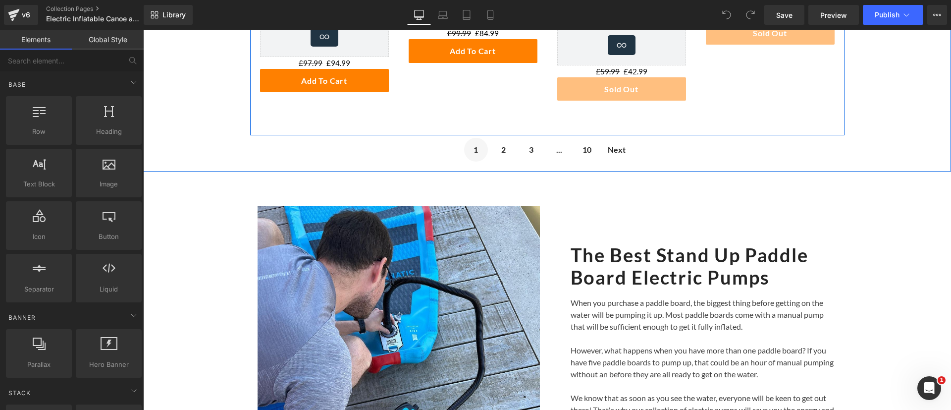
scroll to position [689, 0]
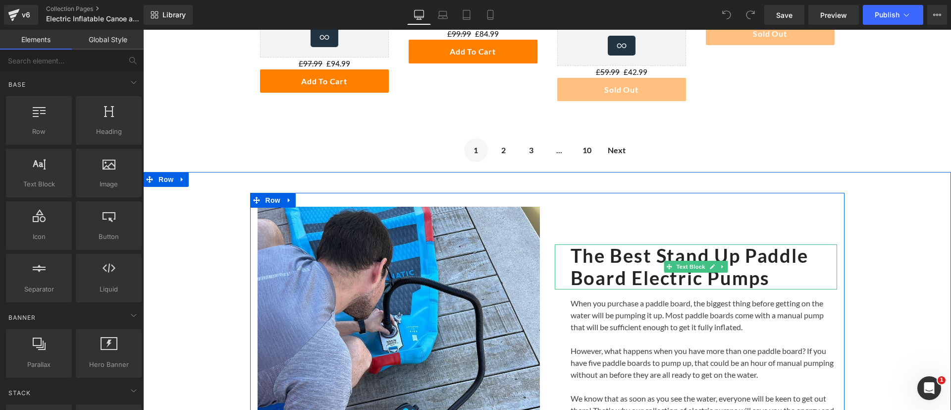
click at [672, 257] on b "The Best Stand Up Paddle Board Electric Pumps" at bounding box center [689, 267] width 238 height 46
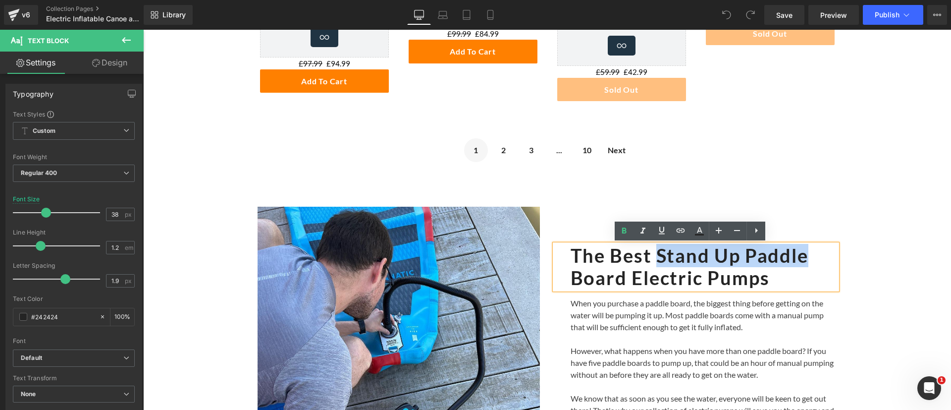
drag, startPoint x: 652, startPoint y: 257, endPoint x: 797, endPoint y: 252, distance: 145.7
click at [797, 252] on b "The Best Stand Up Paddle Board Electric Pumps" at bounding box center [689, 267] width 238 height 46
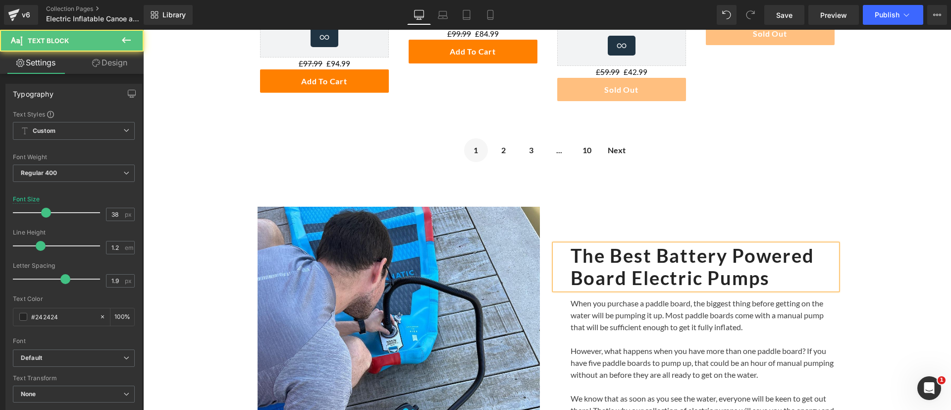
click at [601, 275] on b "The Best Battery Powered Board Electric Pumps" at bounding box center [692, 267] width 244 height 46
click at [808, 258] on b "The Best Battery Powered Pumps" at bounding box center [692, 267] width 244 height 46
click at [766, 271] on h2 "The Best Battery Powered Pumps" at bounding box center [703, 266] width 266 height 45
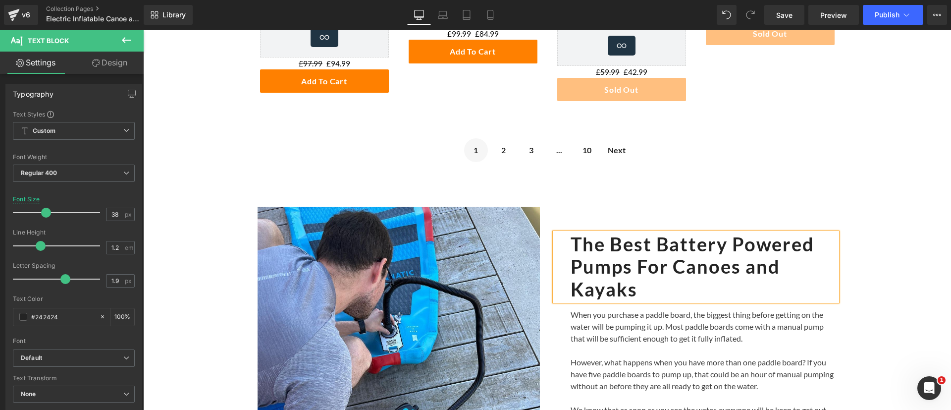
scroll to position [677, 0]
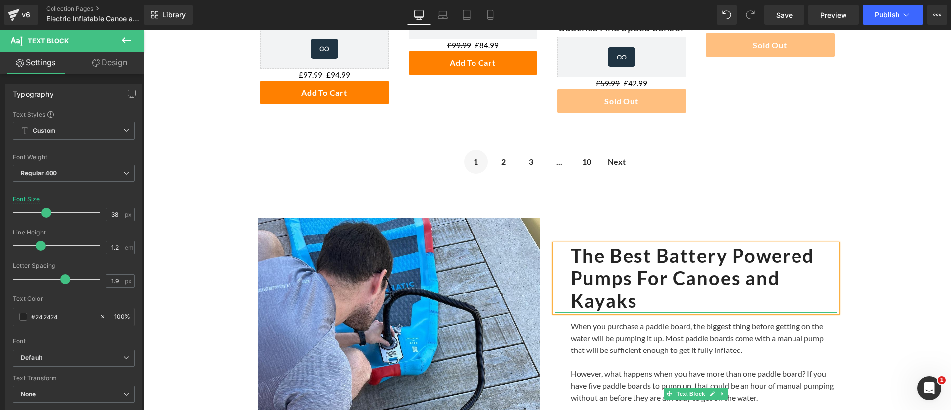
click at [672, 324] on p "When you purchase a paddle board, the biggest thing before getting on the water…" at bounding box center [703, 338] width 266 height 36
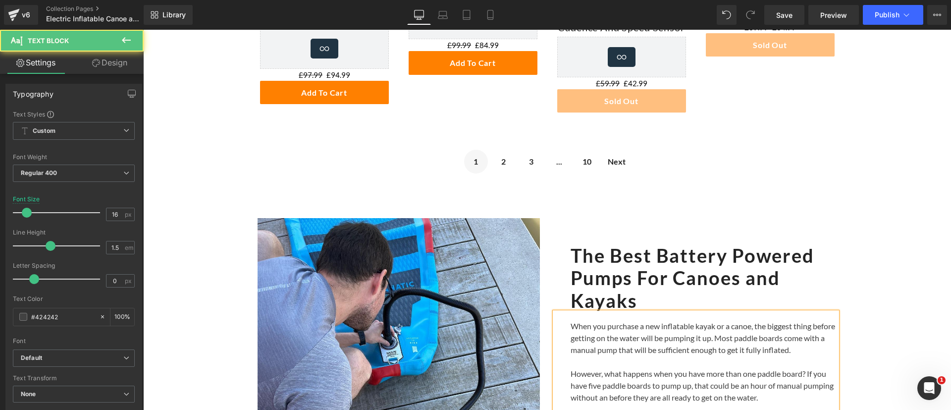
click at [750, 326] on p "When you purchase a new inflatable kayak or a canoe, the biggest thing before g…" at bounding box center [703, 338] width 266 height 36
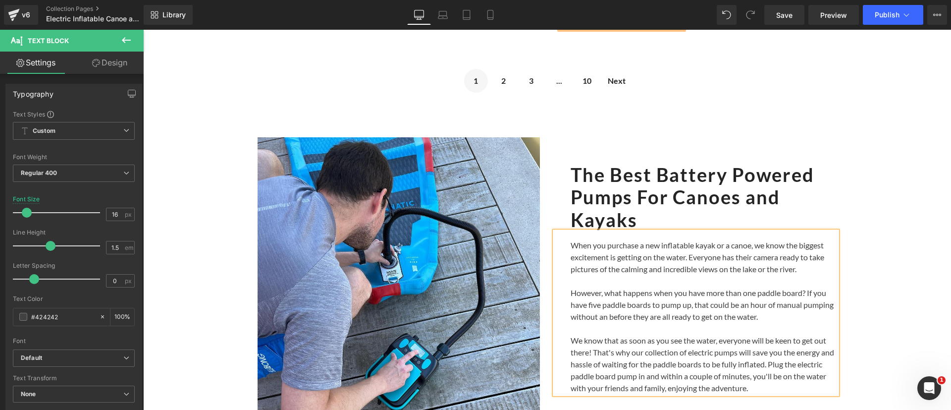
scroll to position [764, 0]
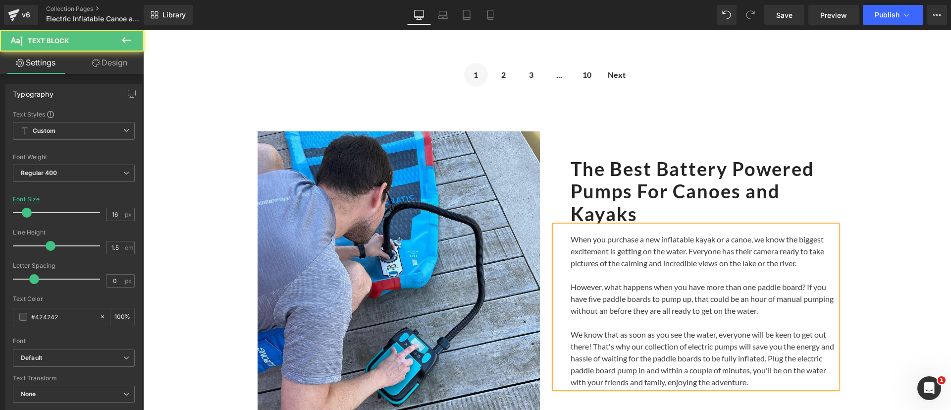
click at [679, 307] on p "However, what happens when you have more than one paddle board? If you have fiv…" at bounding box center [703, 299] width 266 height 36
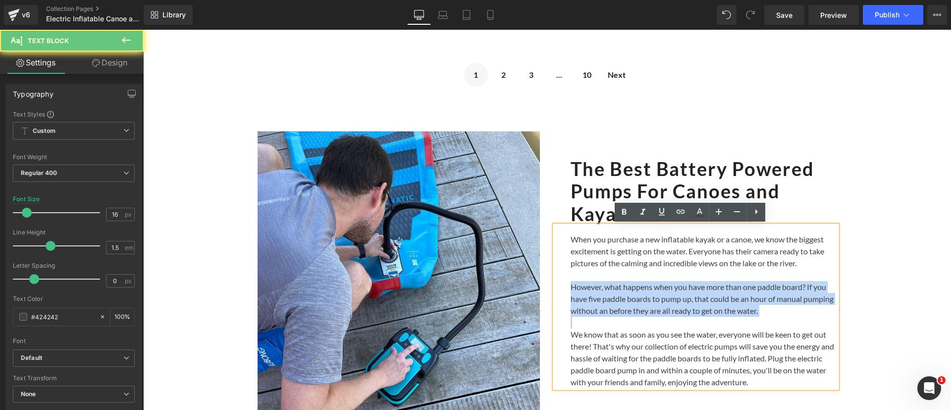
click at [679, 307] on p "However, what happens when you have more than one paddle board? If you have fiv…" at bounding box center [703, 299] width 266 height 36
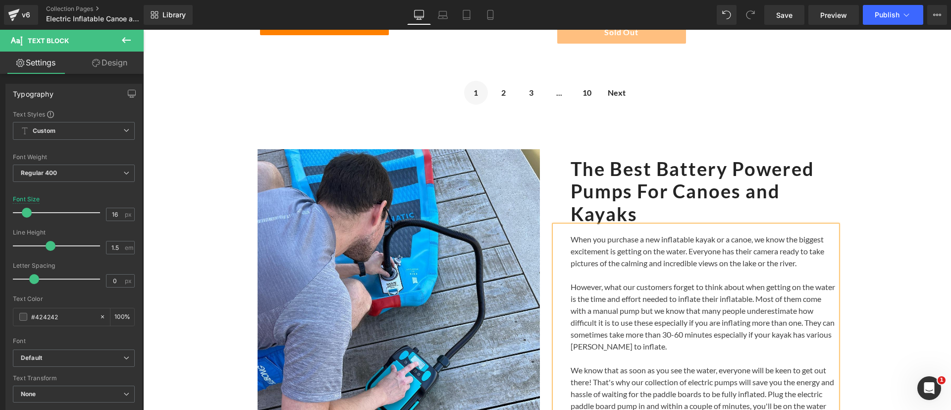
scroll to position [841, 0]
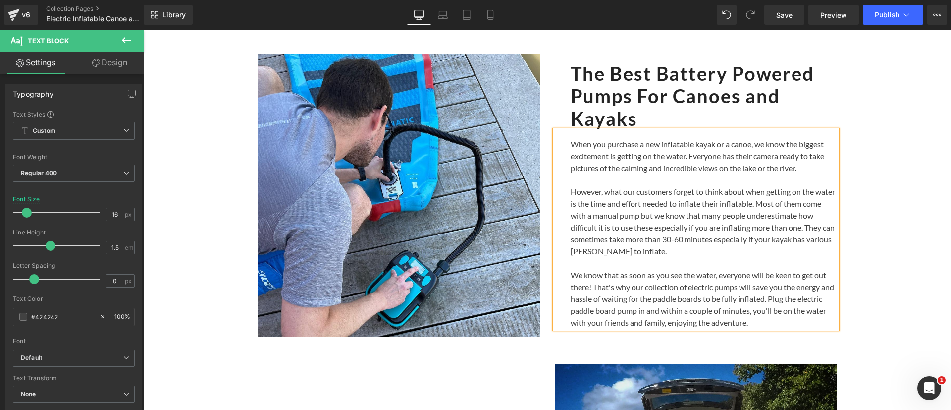
click at [610, 321] on p "We know that as soon as you see the water, everyone will be keen to get out the…" at bounding box center [703, 298] width 266 height 59
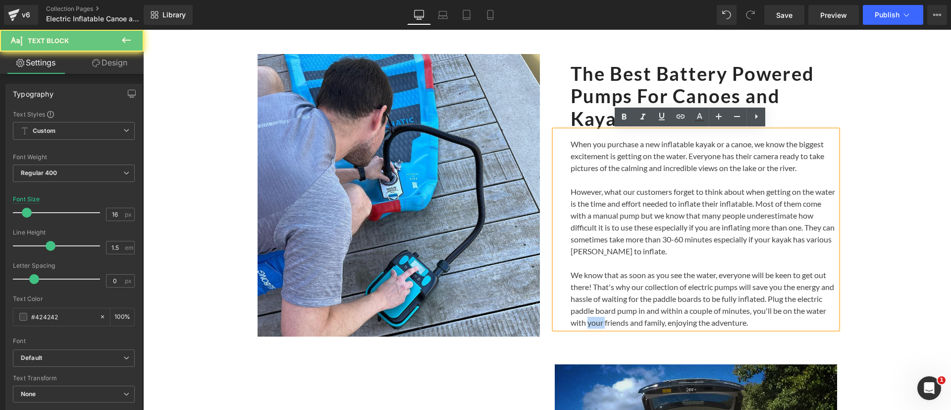
click at [610, 321] on p "We know that as soon as you see the water, everyone will be keen to get out the…" at bounding box center [703, 298] width 266 height 59
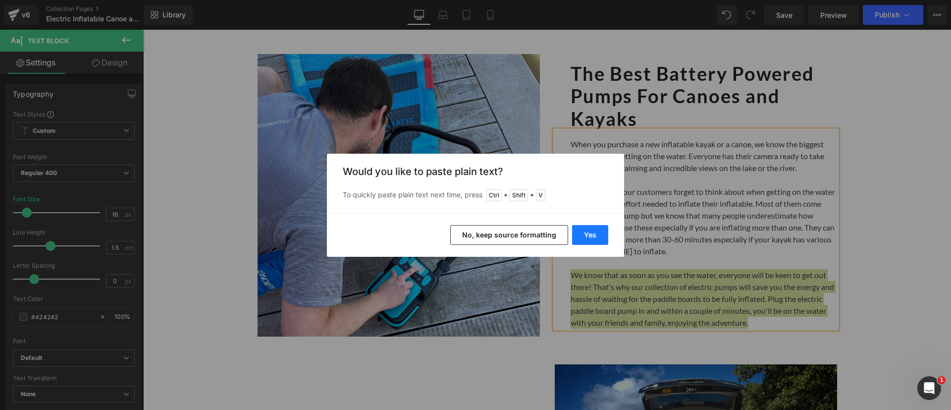
click at [592, 242] on button "Yes" at bounding box center [590, 235] width 36 height 20
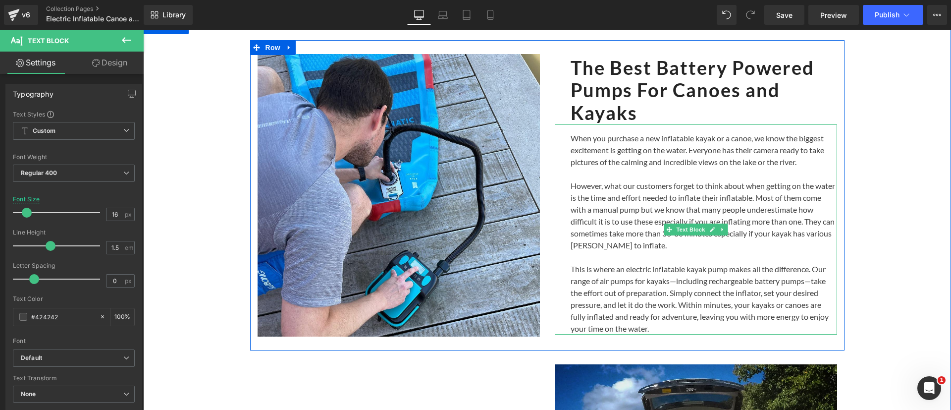
click at [668, 281] on p "This is where an electric inflatable kayak pump makes all the difference. Our r…" at bounding box center [703, 298] width 266 height 71
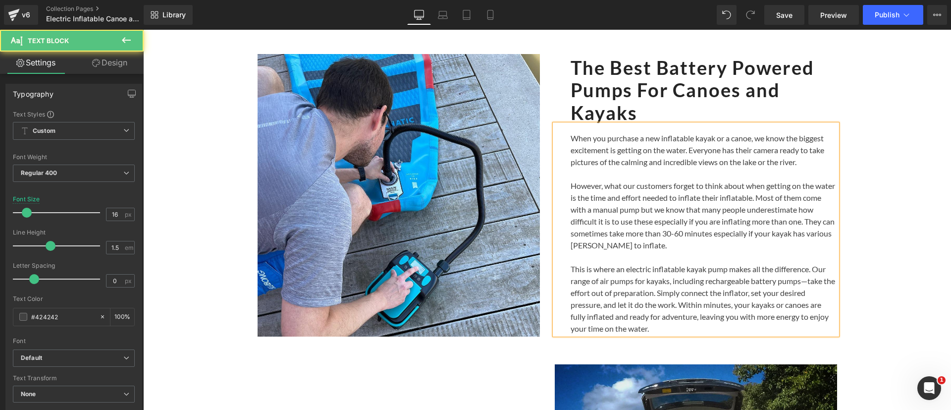
click at [802, 283] on p "This is where an electric inflatable kayak pump makes all the difference. Our r…" at bounding box center [703, 298] width 266 height 71
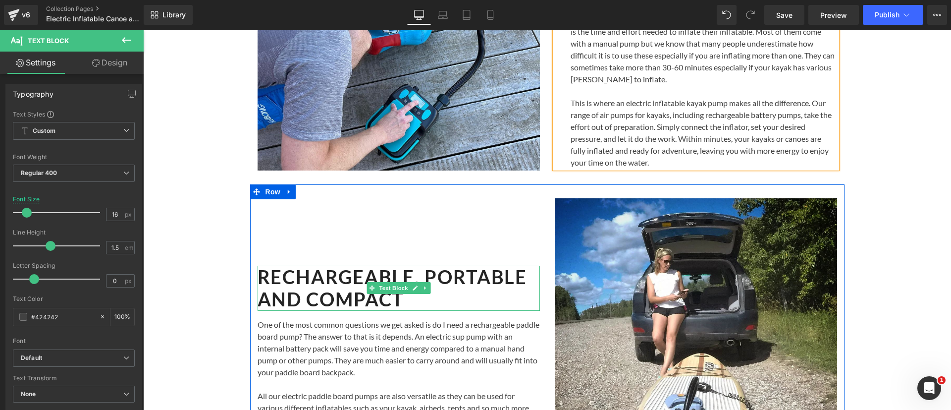
click at [348, 290] on b "RECHARGEABLE, PORTABLE AND COMPACT" at bounding box center [392, 288] width 270 height 46
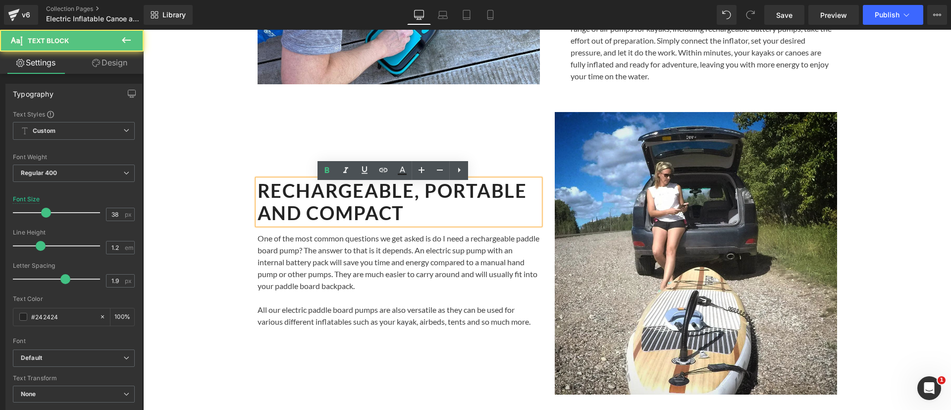
scroll to position [1095, 0]
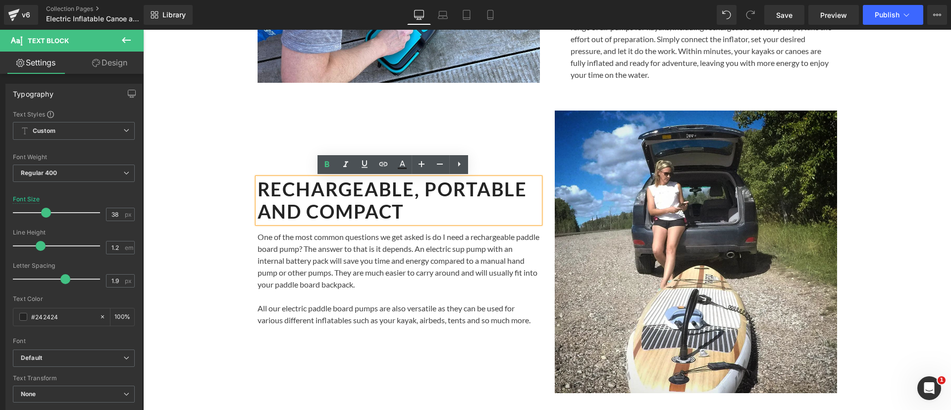
click at [428, 209] on h2 "RECHARGEABLE, PORTABLE AND COMPACT" at bounding box center [398, 200] width 282 height 45
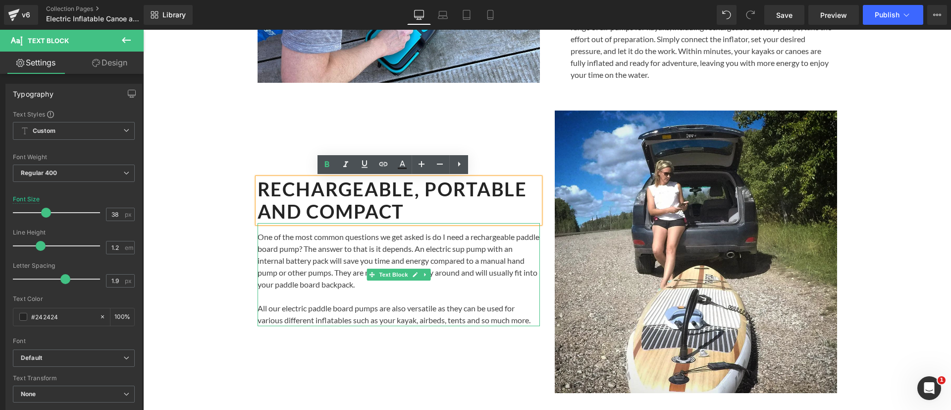
click at [391, 260] on p "One of the most common questions we get asked is do I need a rechargeable paddl…" at bounding box center [398, 260] width 282 height 59
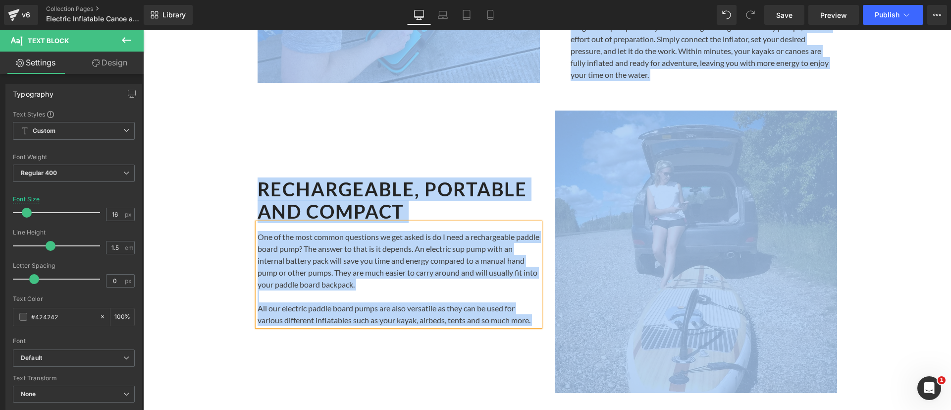
click at [391, 260] on p "One of the most common questions we get asked is do I need a rechargeable paddl…" at bounding box center [398, 260] width 282 height 59
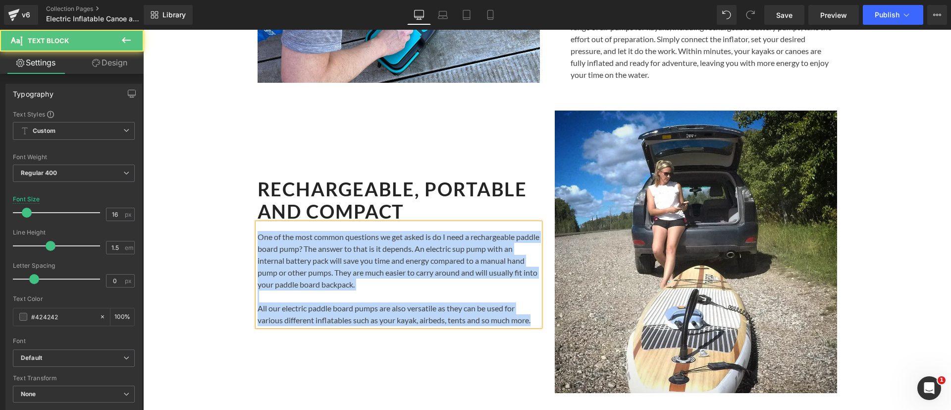
copy div "One of the most common questions we get asked is do I need a rechargeable paddl…"
click at [354, 254] on p "One of the most common questions we get asked is do I need a rechargeable paddl…" at bounding box center [398, 260] width 282 height 59
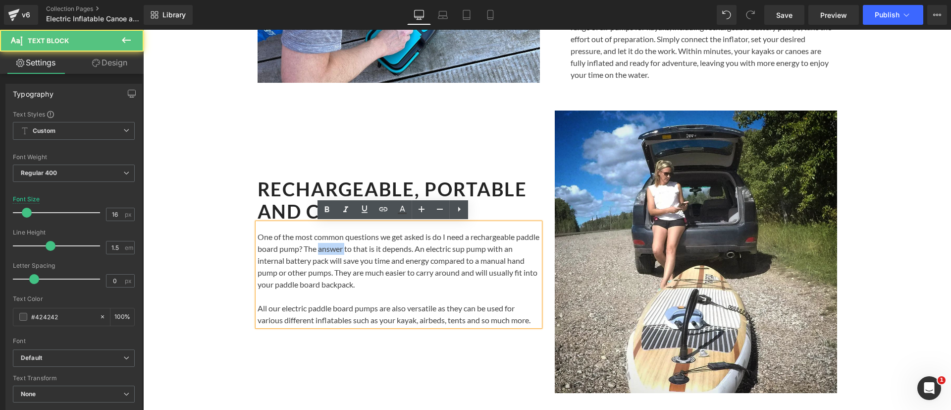
click at [354, 254] on p "One of the most common questions we get asked is do I need a rechargeable paddl…" at bounding box center [398, 260] width 282 height 59
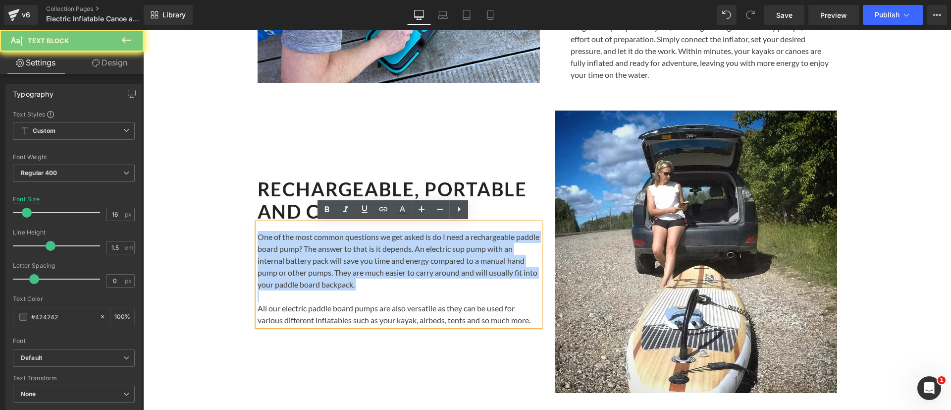
click at [354, 254] on p "One of the most common questions we get asked is do I need a rechargeable paddl…" at bounding box center [398, 260] width 282 height 59
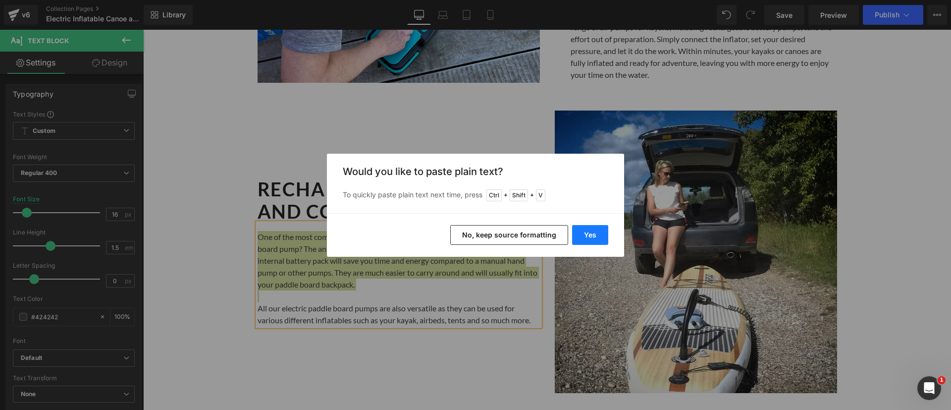
click at [600, 232] on button "Yes" at bounding box center [590, 235] width 36 height 20
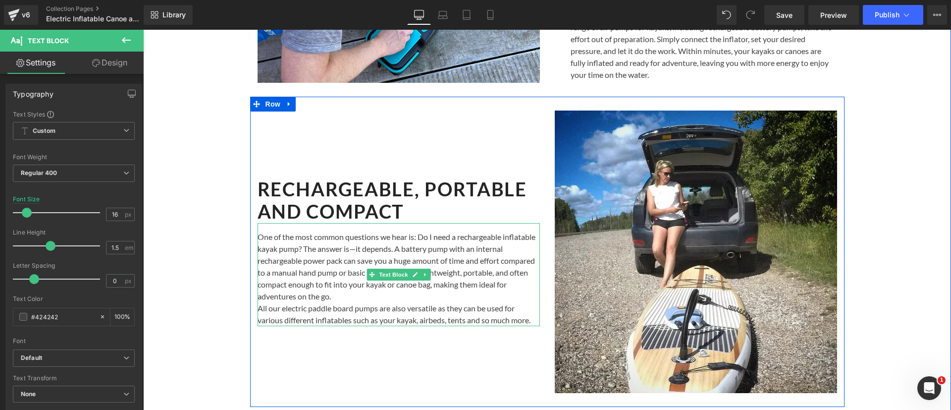
click at [405, 299] on p "One of the most common questions we hear is: Do I need a rechargeable inflatabl…" at bounding box center [398, 266] width 282 height 71
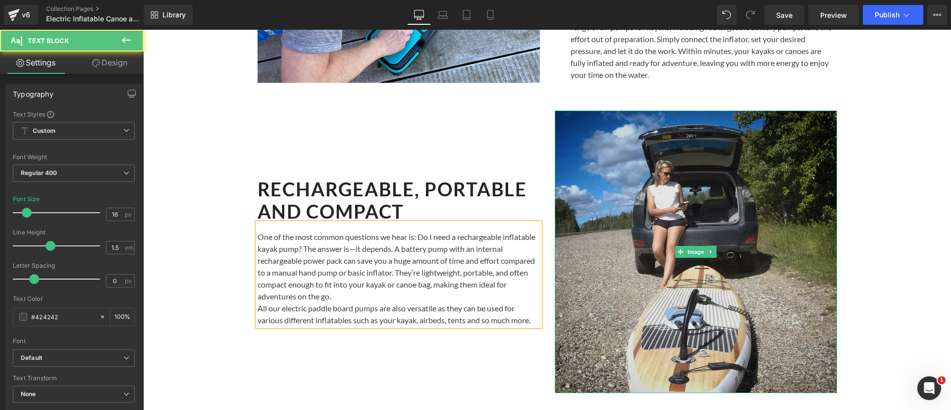
scroll to position [1089, 0]
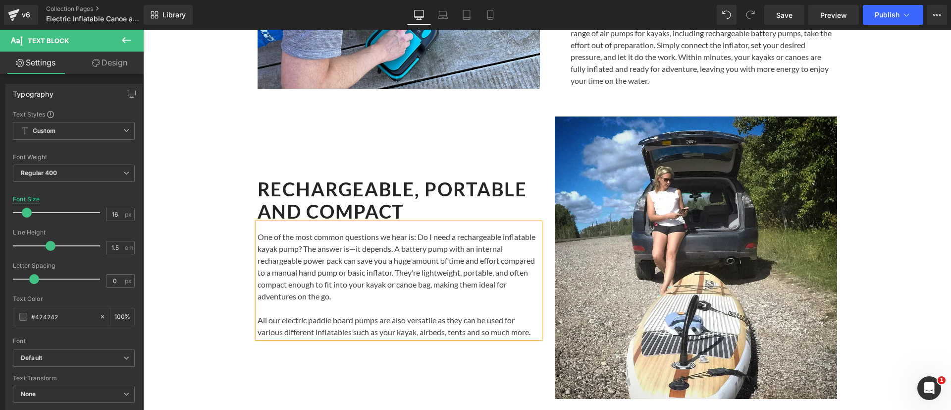
click at [343, 327] on p "All our electric paddle board pumps are also versatile as they can be used for …" at bounding box center [398, 326] width 282 height 24
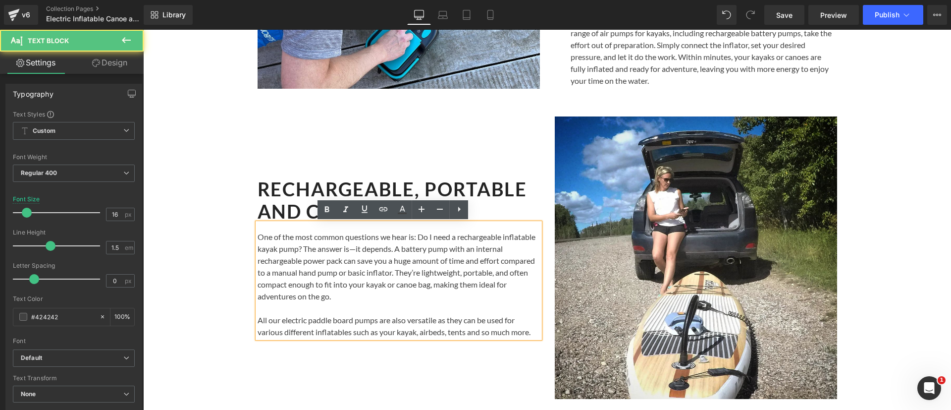
click at [343, 327] on p "All our electric paddle board pumps are also versatile as they can be used for …" at bounding box center [398, 326] width 282 height 24
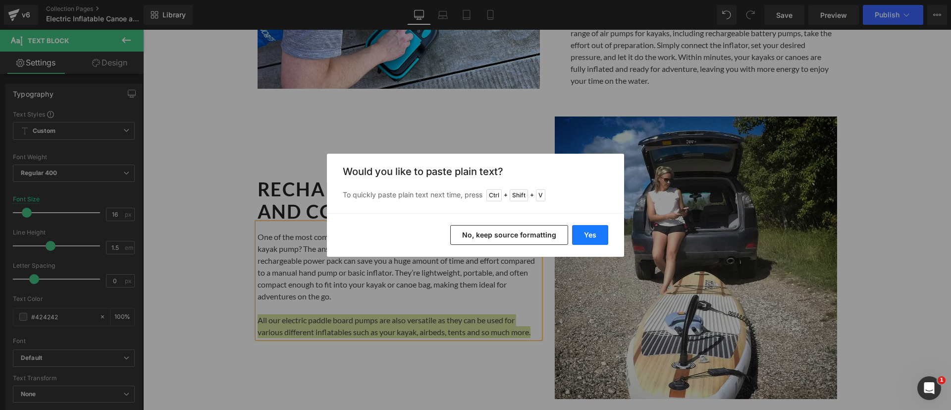
click at [590, 229] on button "Yes" at bounding box center [590, 235] width 36 height 20
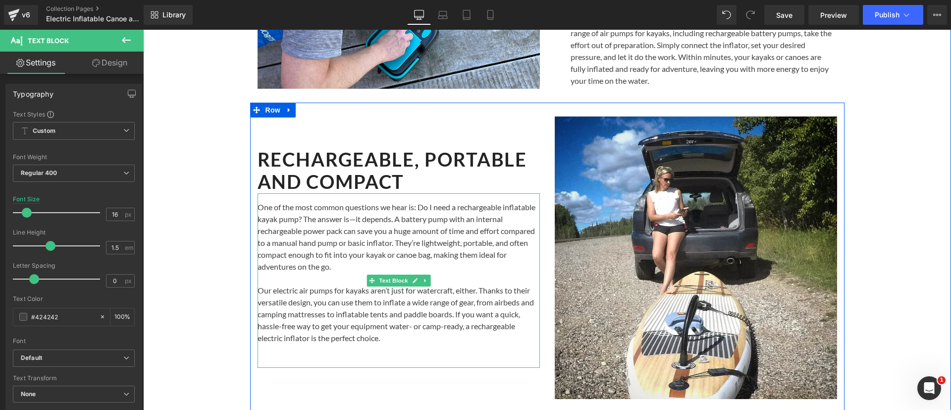
click at [411, 352] on p at bounding box center [398, 350] width 282 height 12
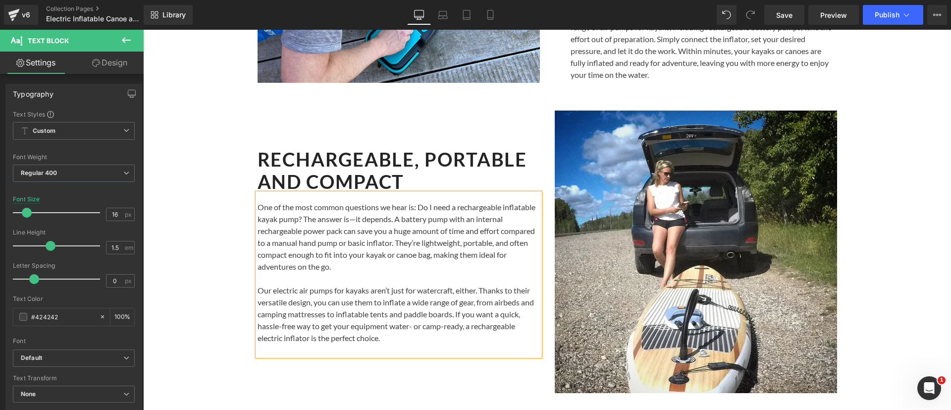
scroll to position [1101, 0]
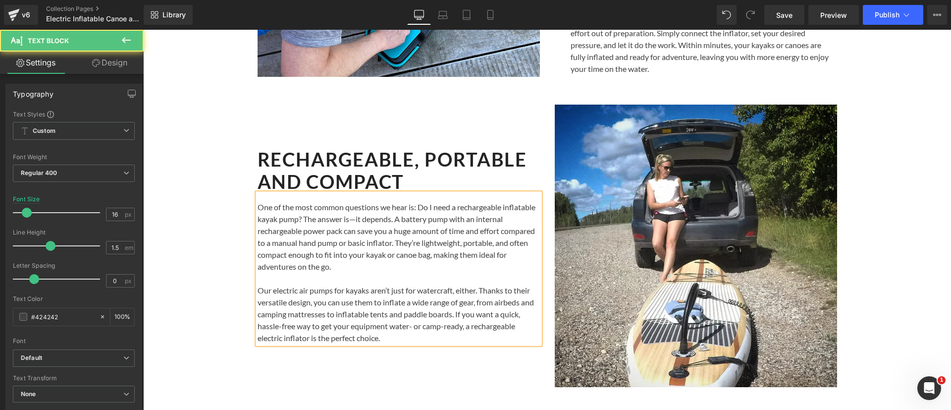
click at [349, 222] on p "One of the most common questions we hear is: Do I need a rechargeable inflatabl…" at bounding box center [398, 236] width 282 height 71
click at [388, 216] on p "One of the most common questions we hear is: Do I need a rechargeable inflatabl…" at bounding box center [398, 236] width 282 height 71
click at [475, 265] on p "One of the most common questions we hear is: Do I need a rechargeable inflatabl…" at bounding box center [398, 236] width 282 height 71
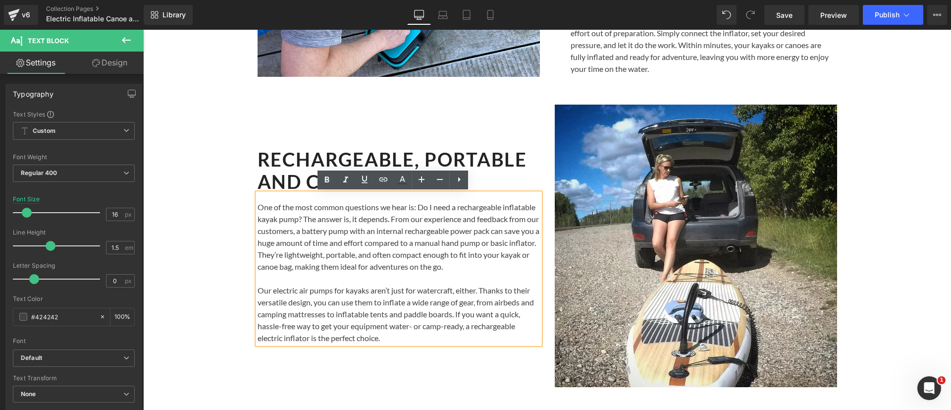
click at [485, 278] on p at bounding box center [398, 278] width 282 height 12
click at [419, 266] on p "One of the most common questions we hear is: Do I need a rechargeable inflatabl…" at bounding box center [398, 236] width 282 height 71
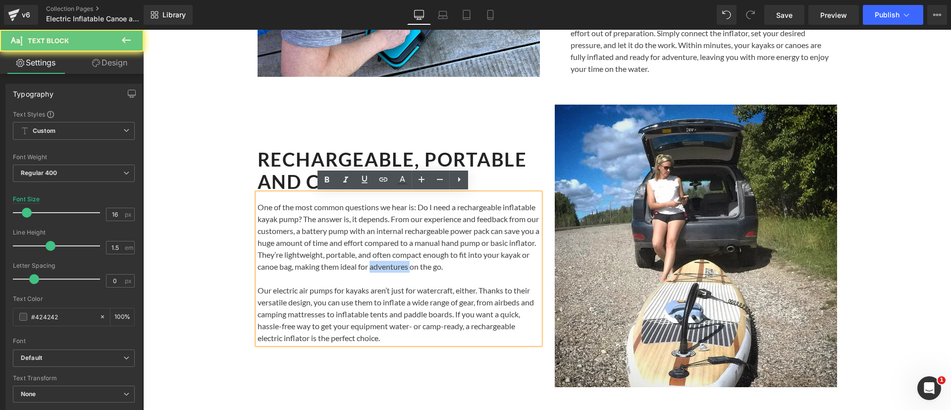
click at [419, 266] on p "One of the most common questions we hear is: Do I need a rechargeable inflatabl…" at bounding box center [398, 236] width 282 height 71
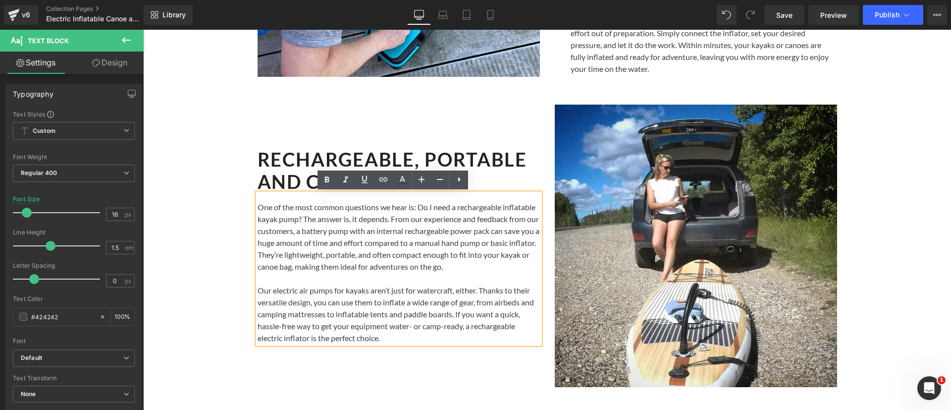
click at [490, 272] on p at bounding box center [398, 278] width 282 height 12
click at [486, 268] on p "One of the most common questions we hear is: Do I need a rechargeable inflatabl…" at bounding box center [398, 236] width 282 height 71
click at [424, 266] on p "One of the most common questions we hear is: Do I need a rechargeable inflatabl…" at bounding box center [398, 236] width 282 height 71
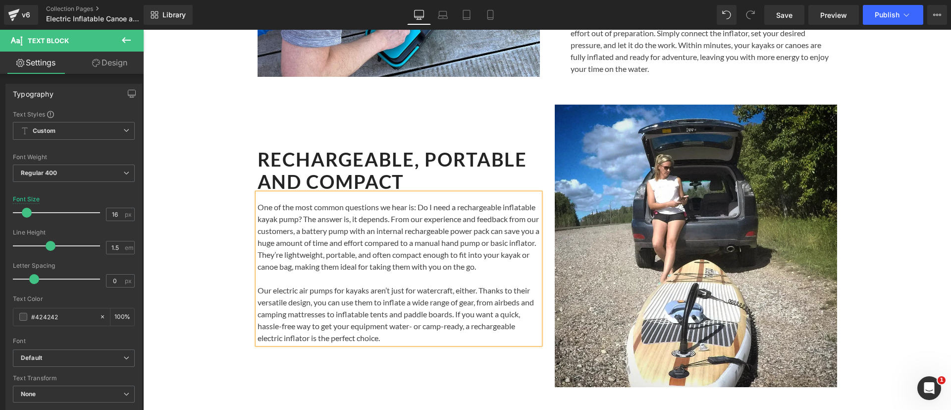
click at [423, 293] on p "Our electric air pumps for kayaks aren’t just for watercraft, either. Thanks to…" at bounding box center [398, 313] width 282 height 59
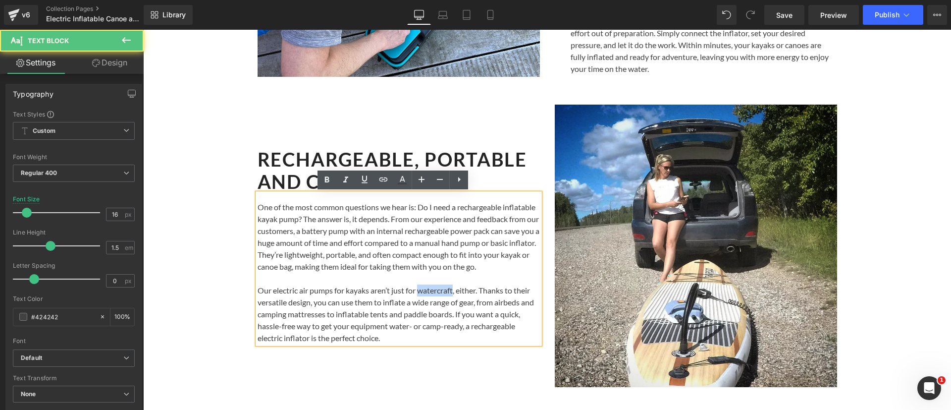
click at [423, 293] on p "Our electric air pumps for kayaks aren’t just for watercraft, either. Thanks to…" at bounding box center [398, 313] width 282 height 59
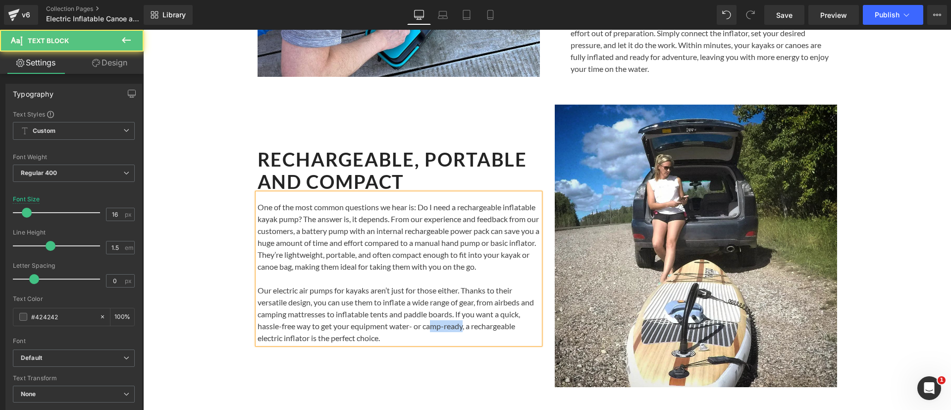
drag, startPoint x: 459, startPoint y: 325, endPoint x: 429, endPoint y: 325, distance: 29.7
click at [429, 325] on p "Our electric air pumps for kayaks aren’t just for those either. Thanks to their…" at bounding box center [398, 313] width 282 height 59
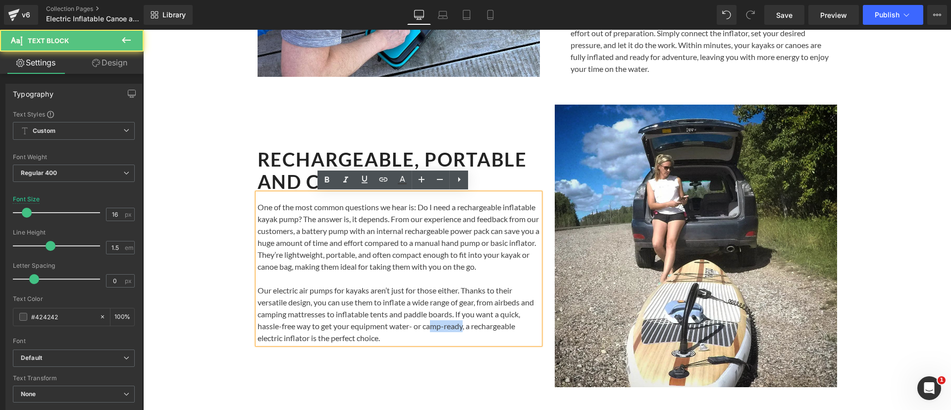
click at [431, 325] on p "Our electric air pumps for kayaks aren’t just for those either. Thanks to their…" at bounding box center [398, 313] width 282 height 59
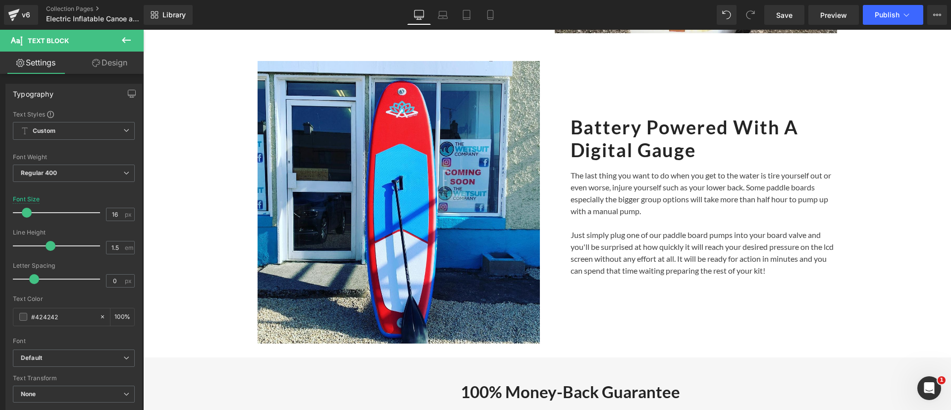
scroll to position [1464, 0]
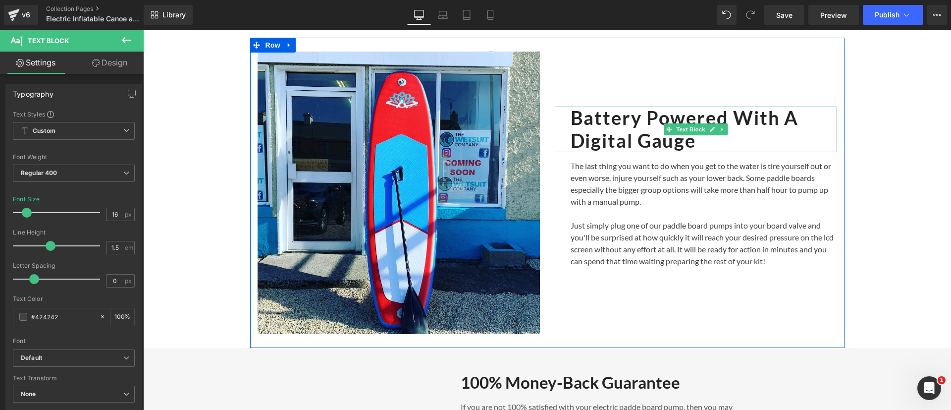
click at [614, 119] on strong "Battery Powered With A Digital Gauge" at bounding box center [684, 129] width 228 height 46
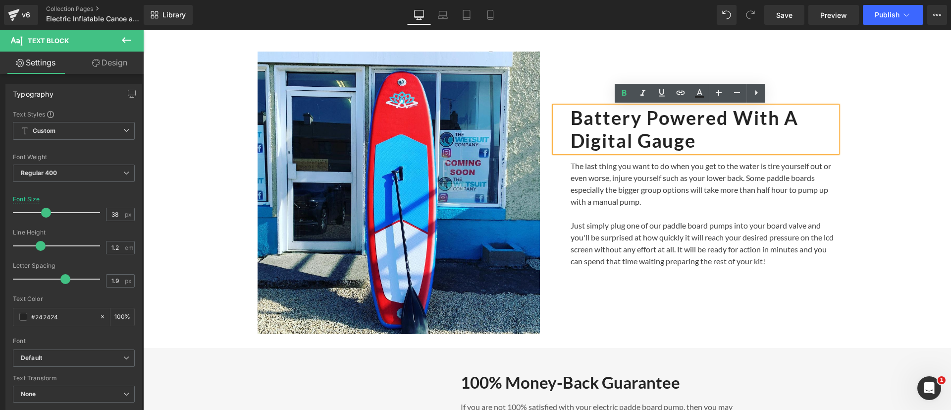
click at [646, 133] on strong "Battery Powered With A Digital Gauge" at bounding box center [684, 129] width 228 height 46
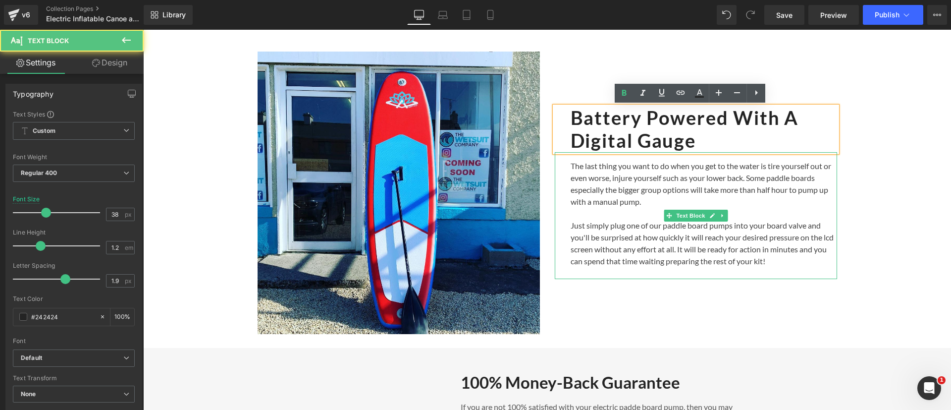
click at [666, 203] on p "The last thing you want to do when you get to the water is tire yourself out or…" at bounding box center [703, 184] width 266 height 48
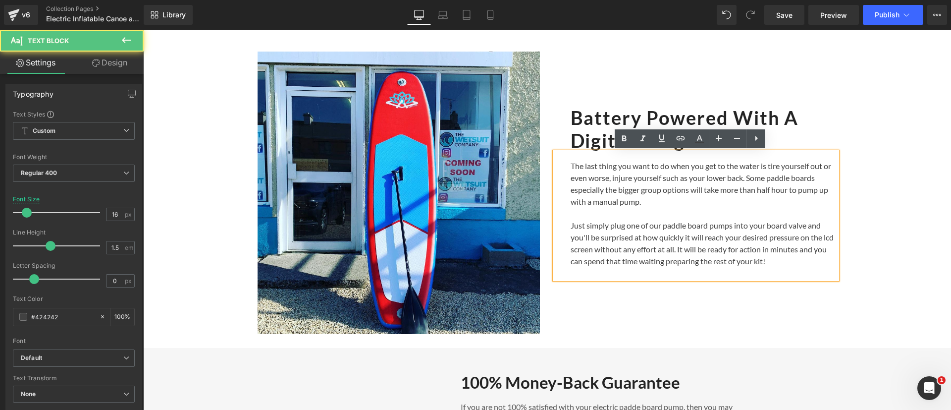
click at [634, 189] on p "The last thing you want to do when you get to the water is tire yourself out or…" at bounding box center [703, 184] width 266 height 48
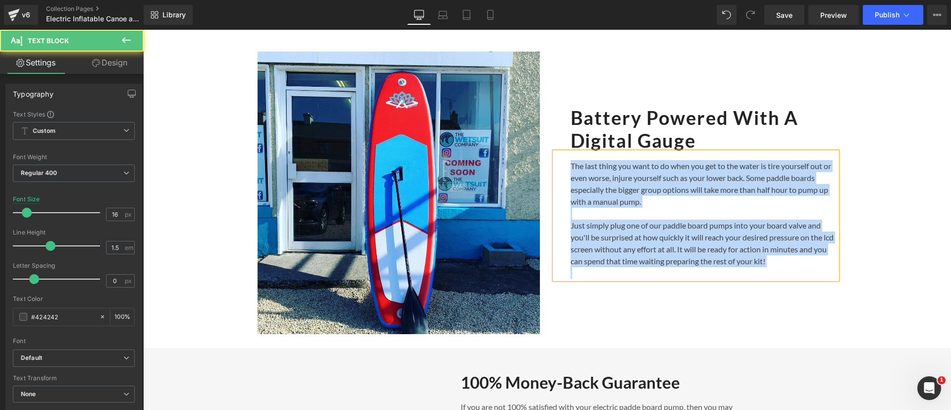
copy div "The last thing you want to do when you get to the water is tire yourself out or…"
click at [609, 274] on p at bounding box center [703, 273] width 266 height 12
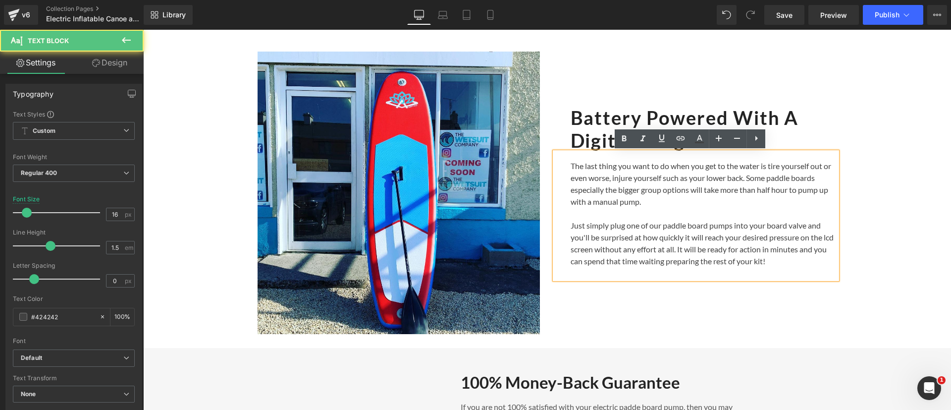
scroll to position [1470, 0]
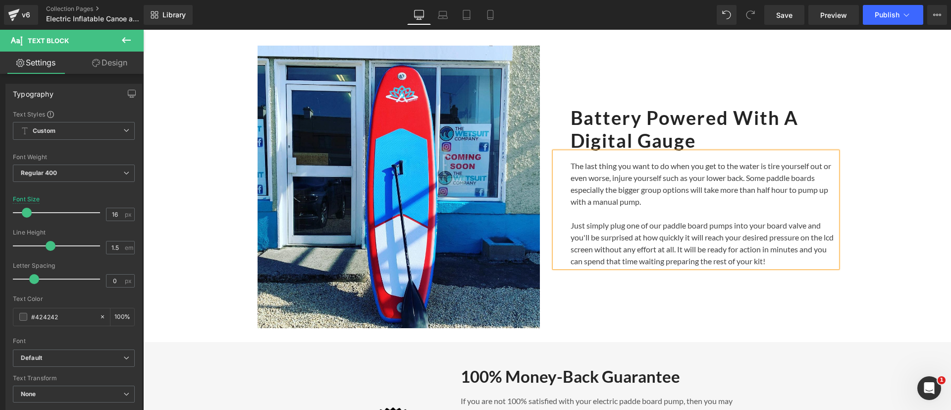
click at [621, 167] on p "The last thing you want to do when you get to the water is tire yourself out or…" at bounding box center [703, 184] width 266 height 48
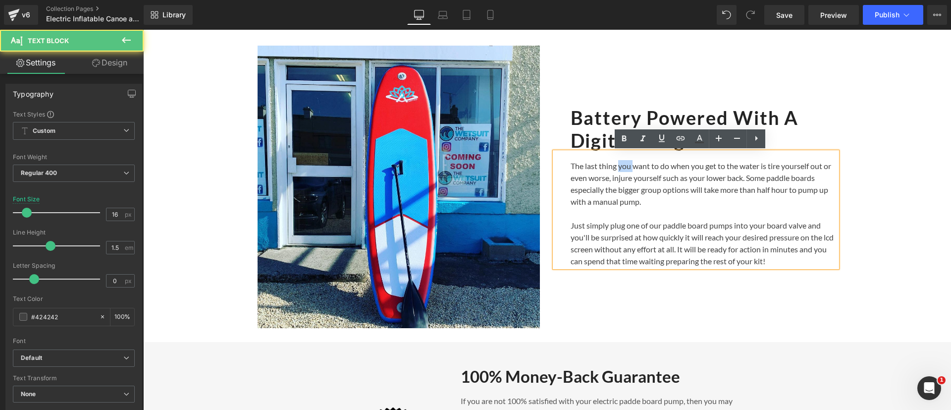
click at [621, 167] on p "The last thing you want to do when you get to the water is tire yourself out or…" at bounding box center [703, 184] width 266 height 48
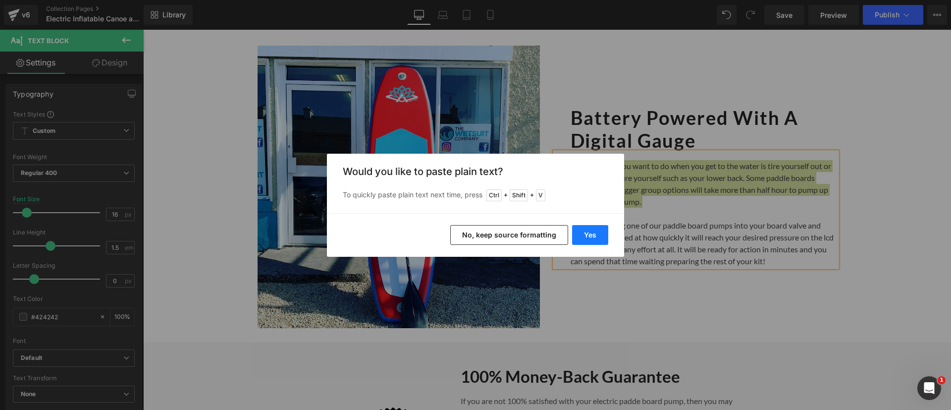
click at [594, 228] on button "Yes" at bounding box center [590, 235] width 36 height 20
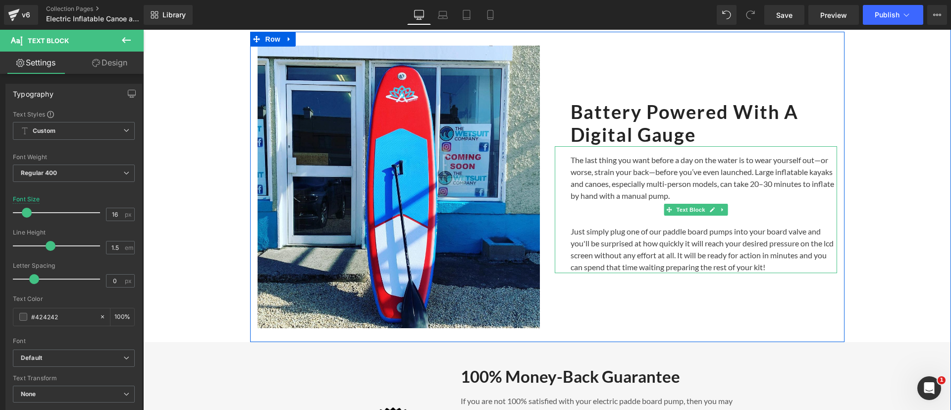
click at [609, 225] on p "Just simply plug one of our paddle board pumps into your board valve and you'll…" at bounding box center [703, 249] width 266 height 48
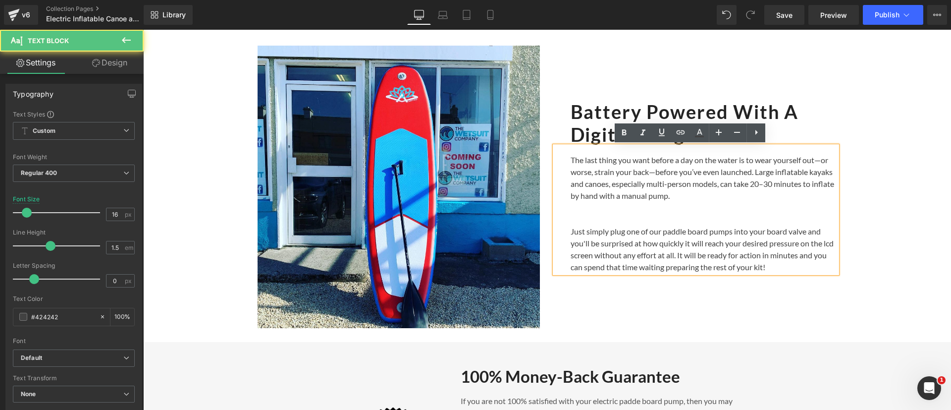
click at [638, 209] on p at bounding box center [703, 208] width 266 height 12
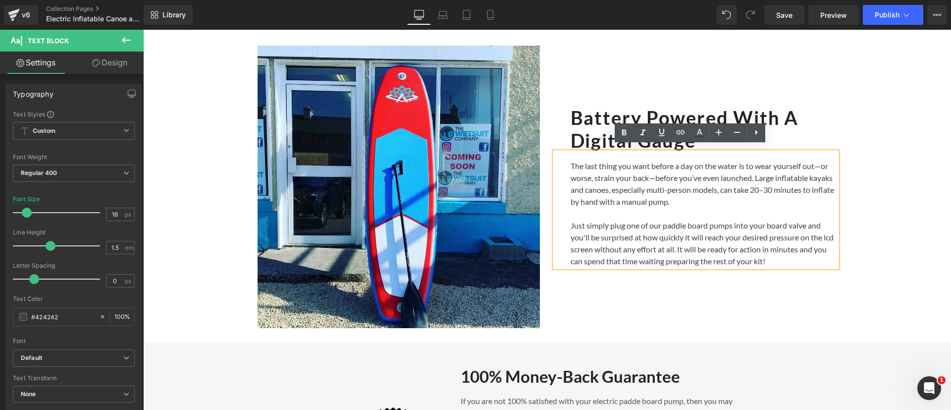
scroll to position [1476, 0]
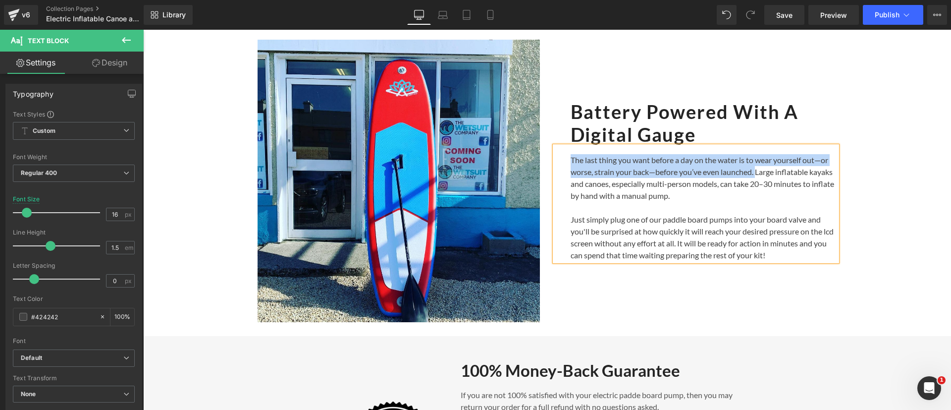
drag, startPoint x: 753, startPoint y: 171, endPoint x: 562, endPoint y: 159, distance: 191.5
click at [562, 159] on div "The last thing you want before a day on the water is to wear yourself out—or wo…" at bounding box center [696, 203] width 282 height 115
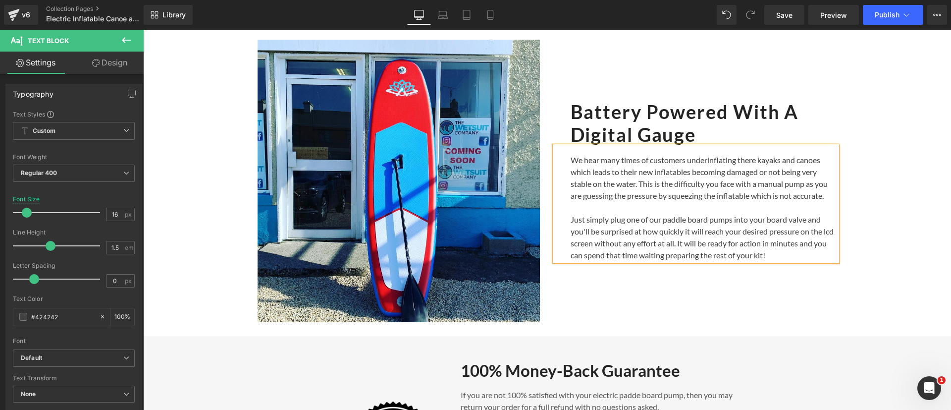
click at [762, 219] on p "Just simply plug one of our paddle board pumps into your board valve and you'll…" at bounding box center [703, 237] width 266 height 48
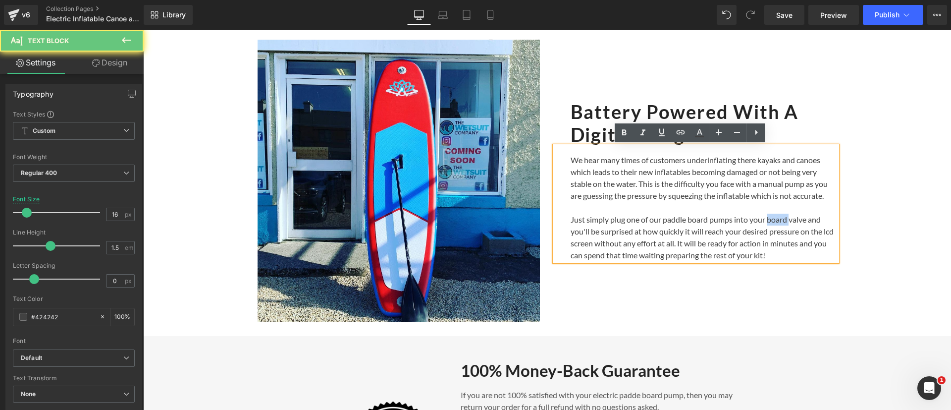
click at [762, 219] on p "Just simply plug one of our paddle board pumps into your board valve and you'll…" at bounding box center [703, 237] width 266 height 48
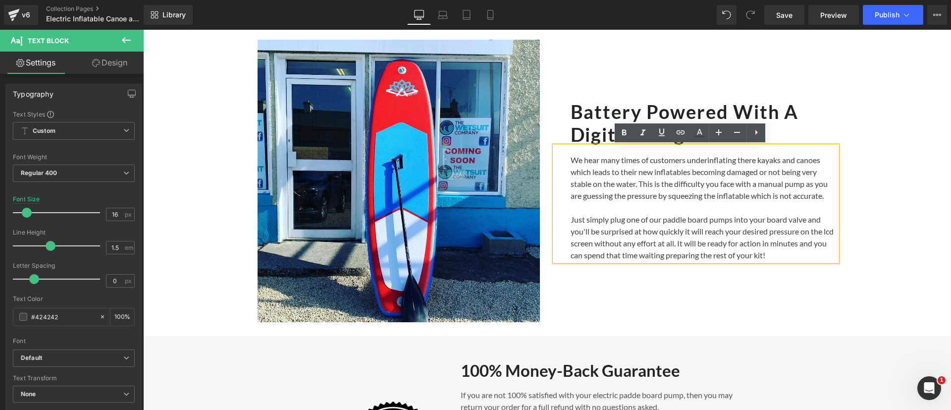
click at [620, 240] on p "Just simply plug one of our paddle board pumps into your board valve and you'll…" at bounding box center [703, 237] width 266 height 48
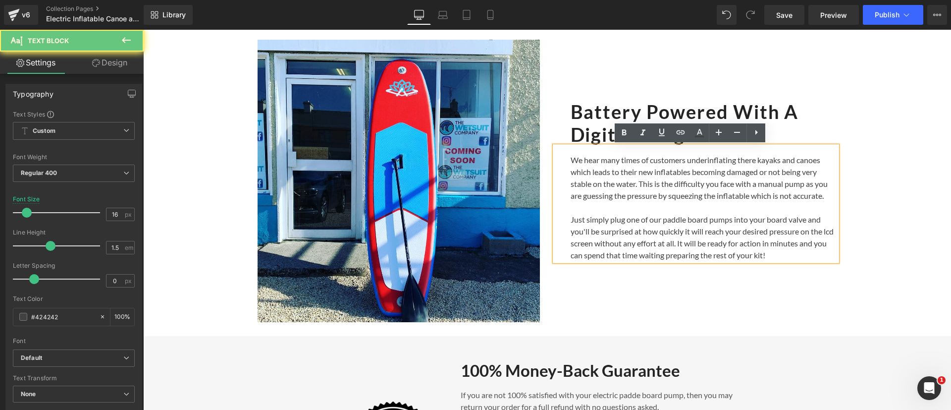
click at [620, 240] on p "Just simply plug one of our paddle board pumps into your board valve and you'll…" at bounding box center [703, 237] width 266 height 48
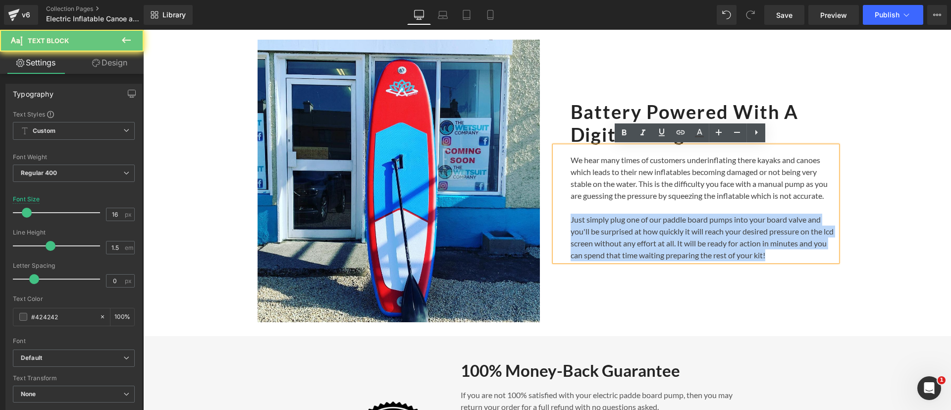
click at [620, 240] on p "Just simply plug one of our paddle board pumps into your board valve and you'll…" at bounding box center [703, 237] width 266 height 48
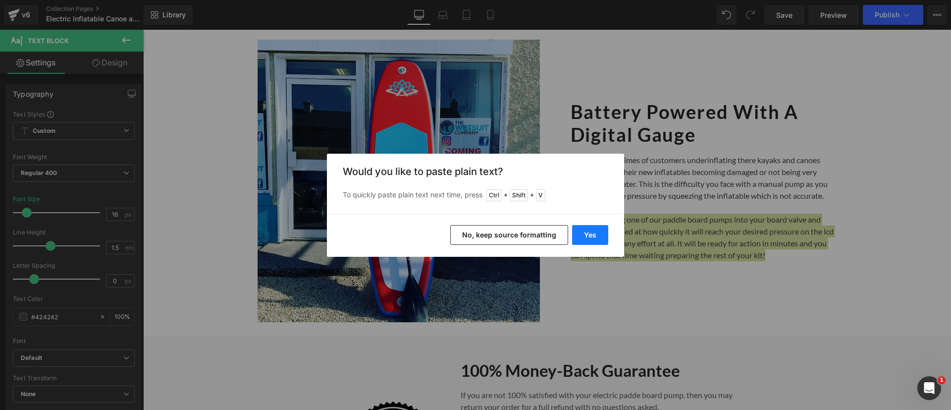
click at [595, 235] on button "Yes" at bounding box center [590, 235] width 36 height 20
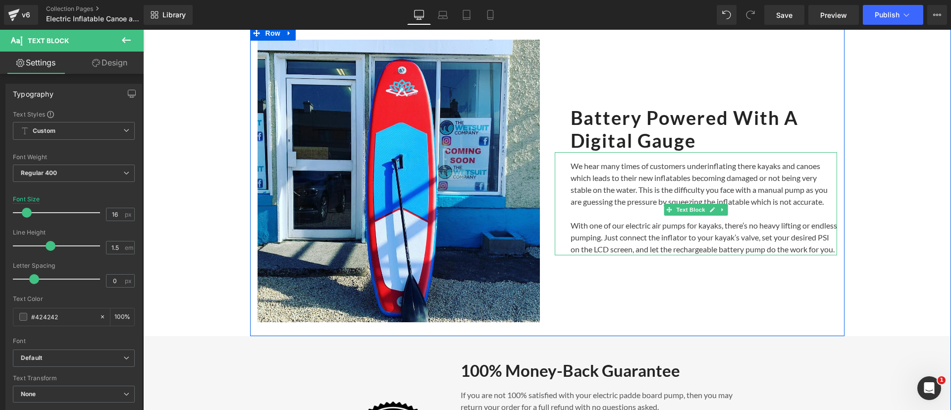
click at [662, 255] on p "With one of our electric air pumps for kayaks, there’s no heavy lifting or endl…" at bounding box center [703, 237] width 266 height 36
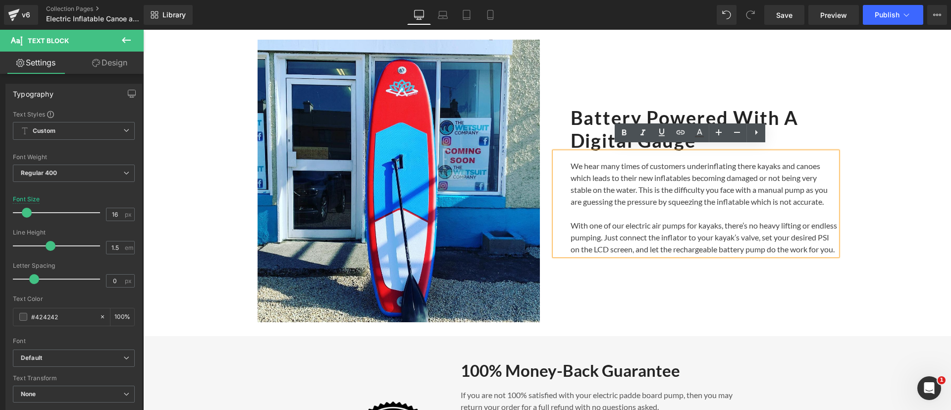
click at [626, 242] on p "With one of our electric air pumps for kayaks, there’s no heavy lifting or endl…" at bounding box center [703, 237] width 266 height 36
click at [667, 244] on p "With one of our electric air pumps for kayaks, there’s no heavy lifting or endl…" at bounding box center [703, 237] width 266 height 36
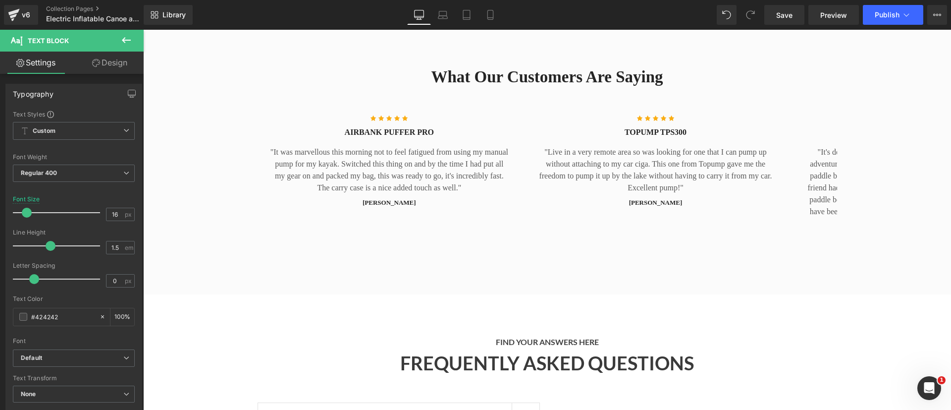
scroll to position [2006, 0]
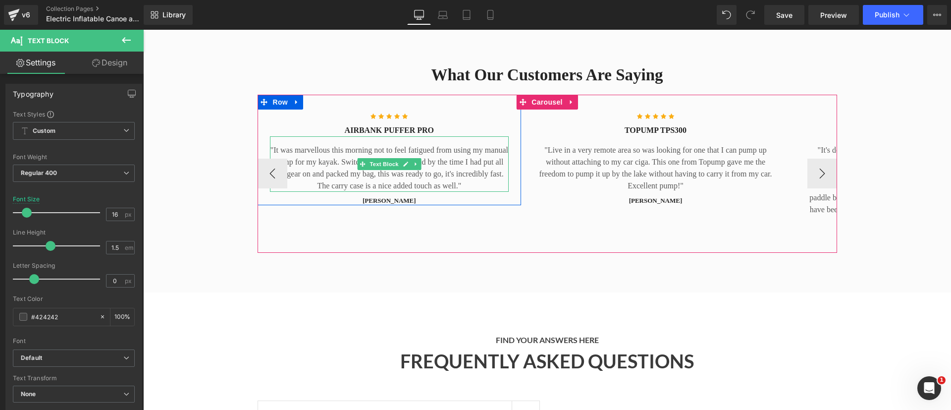
click at [351, 144] on p ""It was marvellous this morning not to feel fatigued from using my manual pump …" at bounding box center [389, 168] width 239 height 48
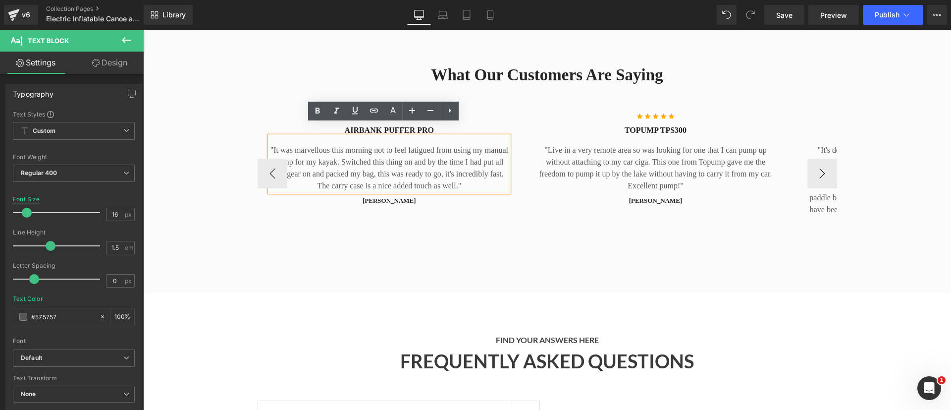
click at [372, 144] on p ""It was marvellous this morning not to feel fatigued from using my manual pump …" at bounding box center [389, 168] width 239 height 48
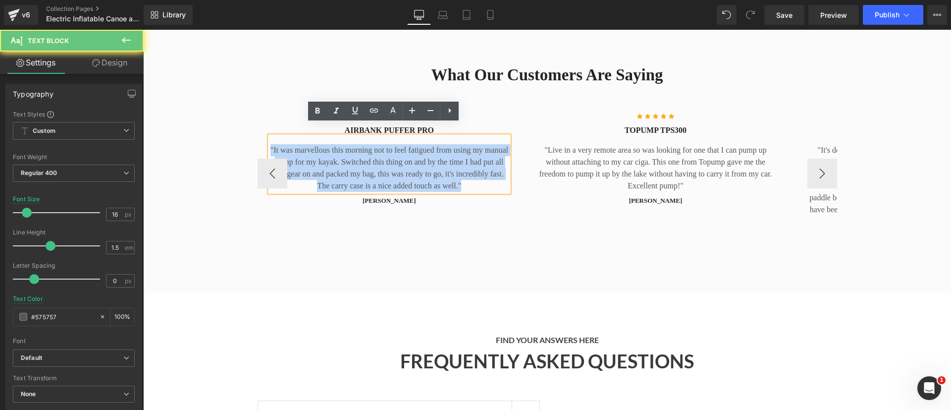
click at [372, 144] on p ""It was marvellous this morning not to feel fatigued from using my manual pump …" at bounding box center [389, 168] width 239 height 48
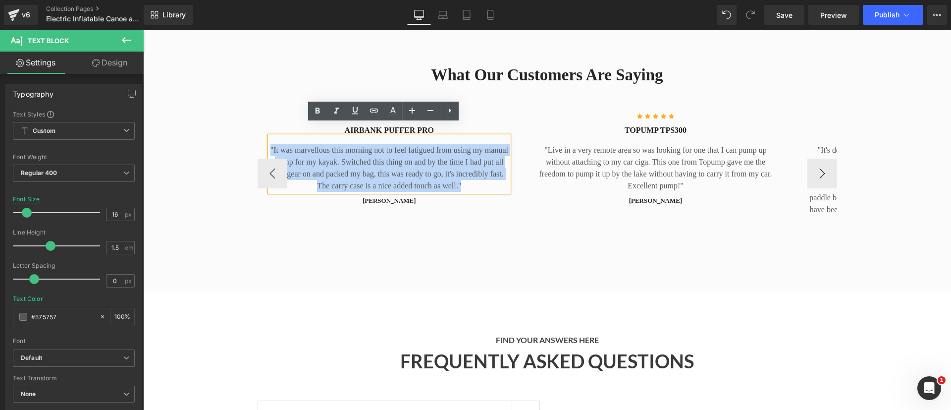
copy p ""It was marvellous this morning not to feel fatigued from using my manual pump …"
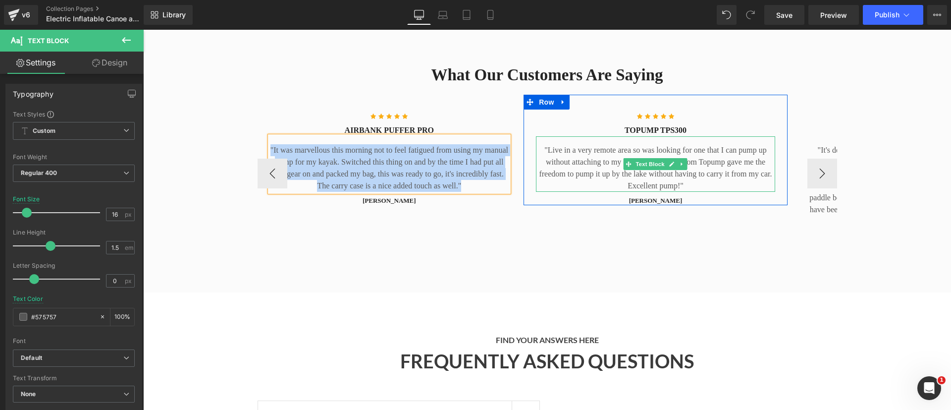
click at [617, 160] on p ""Live in a very remote area so was looking for one that I can pump up without a…" at bounding box center [655, 168] width 239 height 48
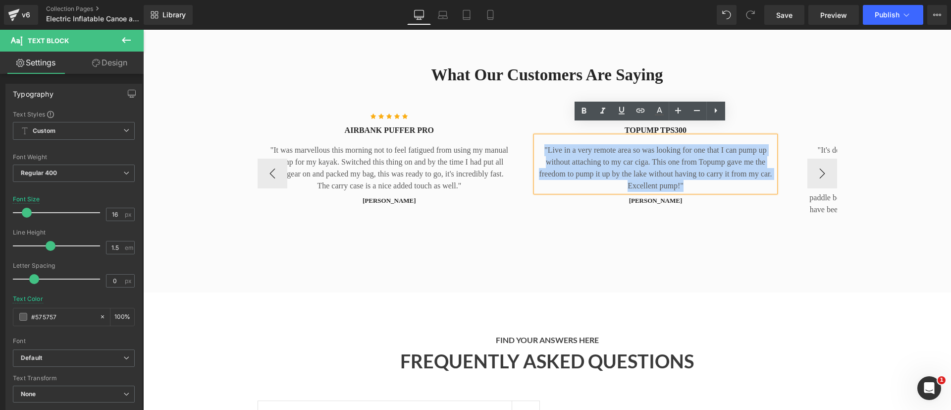
copy p ""Live in a very remote area so was looking for one that I can pump up without a…"
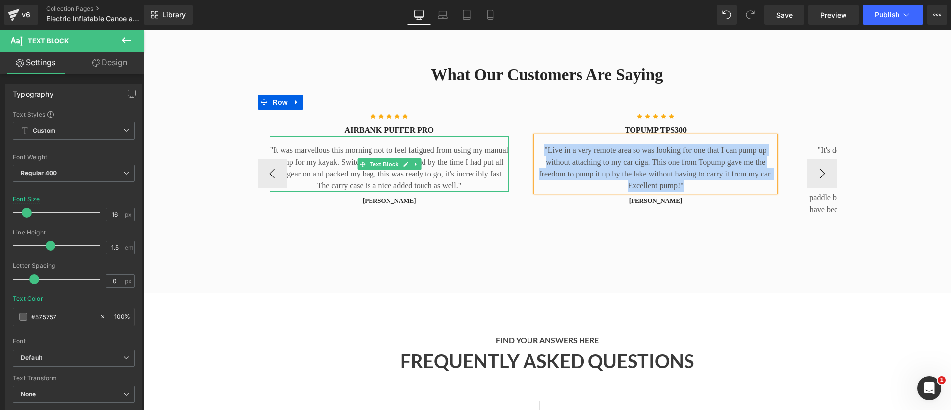
click at [386, 162] on p ""It was marvellous this morning not to feel fatigued from using my manual pump …" at bounding box center [389, 168] width 239 height 48
click at [331, 161] on p ""It was marvellous this morning not to feel fatigued from using my manual pump …" at bounding box center [389, 168] width 239 height 48
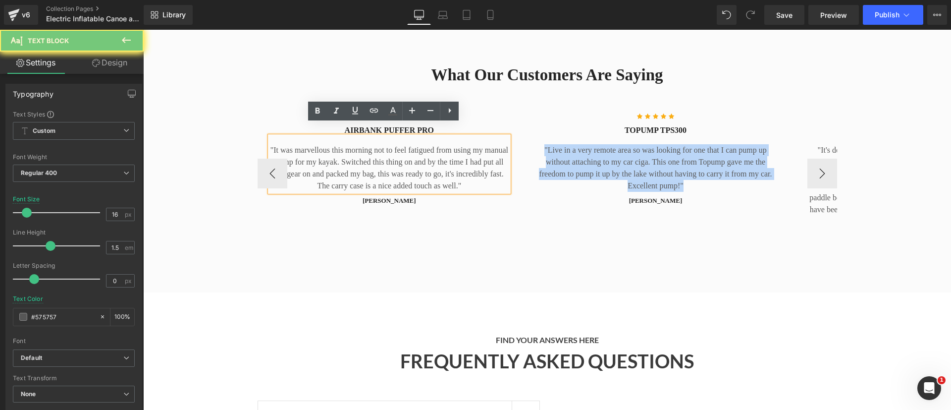
click at [331, 161] on p ""It was marvellous this morning not to feel fatigued from using my manual pump …" at bounding box center [389, 168] width 239 height 48
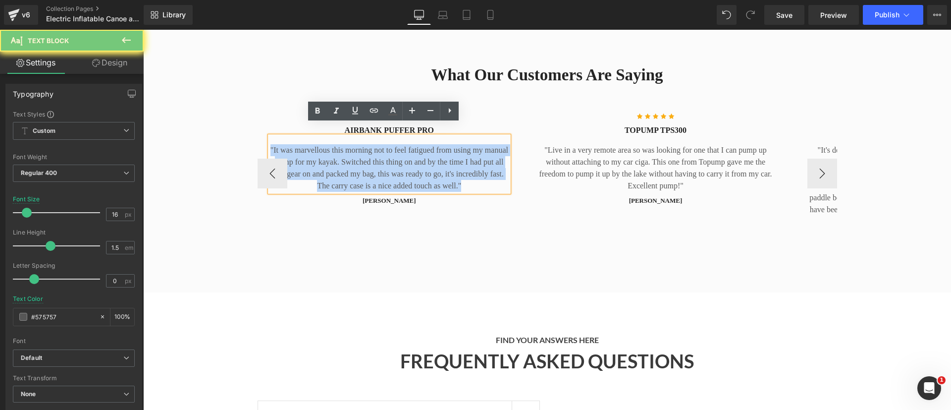
click at [331, 161] on p ""It was marvellous this morning not to feel fatigued from using my manual pump …" at bounding box center [389, 168] width 239 height 48
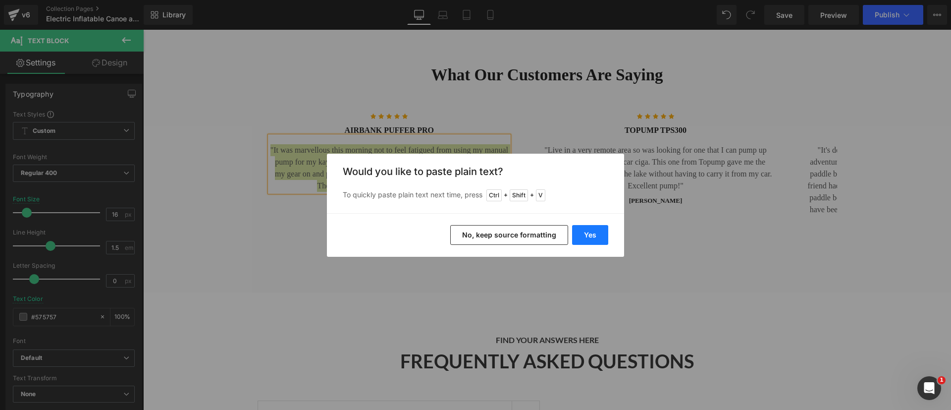
click at [589, 229] on button "Yes" at bounding box center [590, 235] width 36 height 20
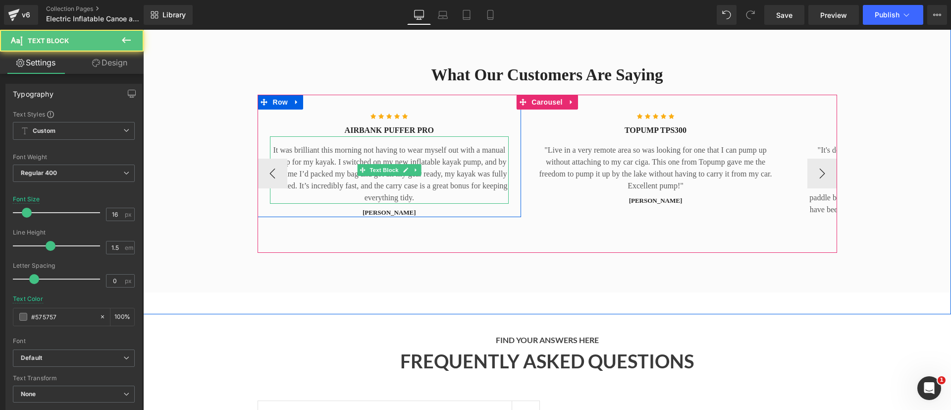
click at [331, 144] on p "It was brilliant this morning not having to wear myself out with a manual pump …" at bounding box center [389, 173] width 239 height 59
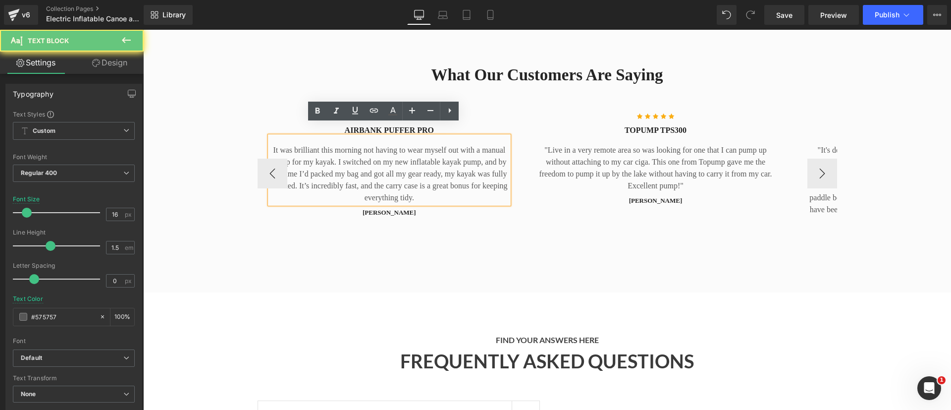
click at [376, 161] on p "It was brilliant this morning not having to wear myself out with a manual pump …" at bounding box center [389, 173] width 239 height 59
click at [303, 152] on p "It was brilliant this morning not having to wear myself out with a manual pump …" at bounding box center [389, 173] width 239 height 59
click at [446, 151] on p "It was brilliant this morning not having to wear myself out with a manual pump …" at bounding box center [389, 173] width 239 height 59
click at [313, 157] on p "It was brilliant this morning not having to wear myself out with a manual pump …" at bounding box center [389, 173] width 239 height 59
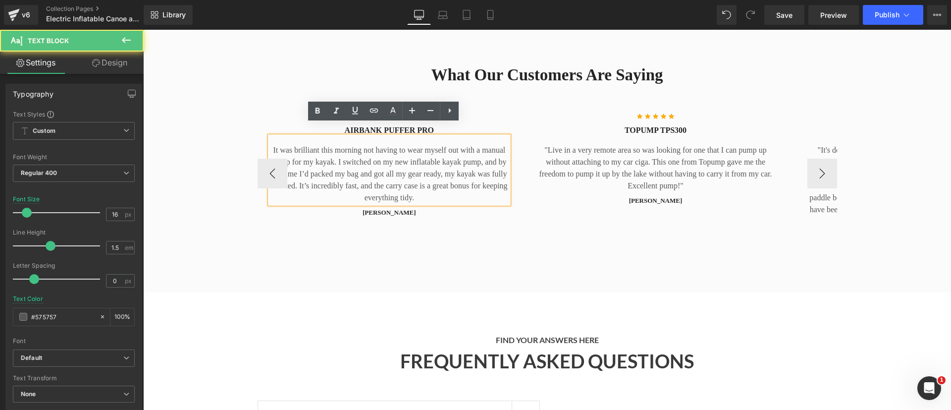
click at [315, 150] on p "It was brilliant this morning not having to wear myself out with a manual pump …" at bounding box center [389, 173] width 239 height 59
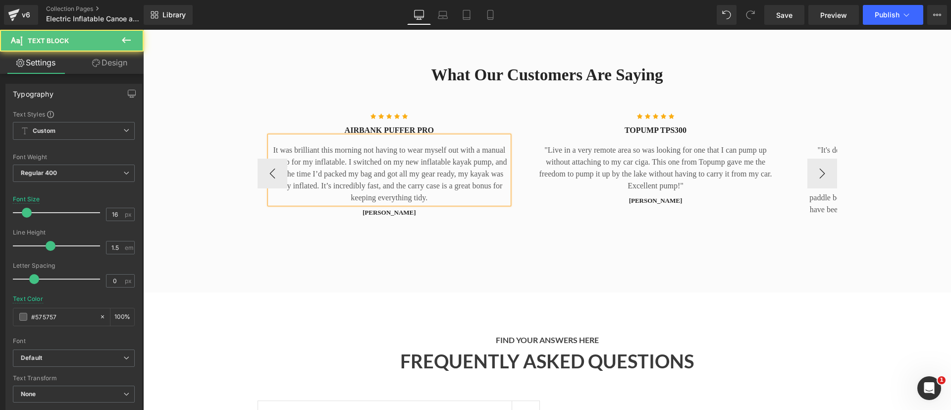
click at [344, 161] on p "It was brilliant this morning not having to wear myself out with a manual pump …" at bounding box center [389, 173] width 239 height 59
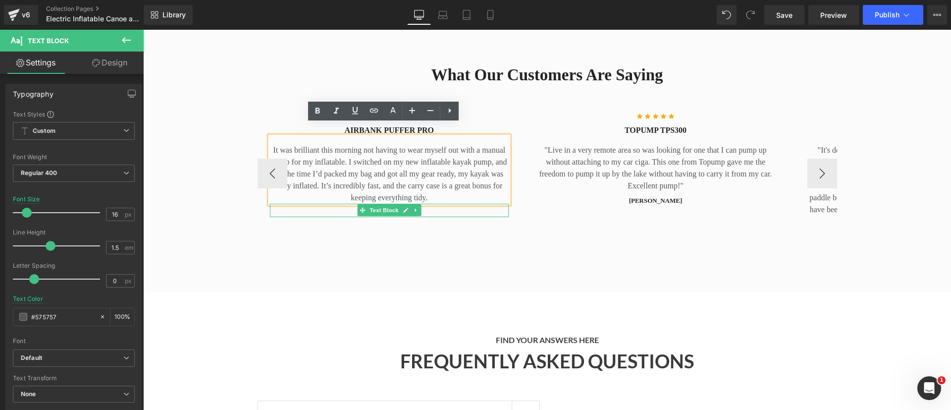
click at [452, 207] on p "Gareth S" at bounding box center [389, 212] width 239 height 10
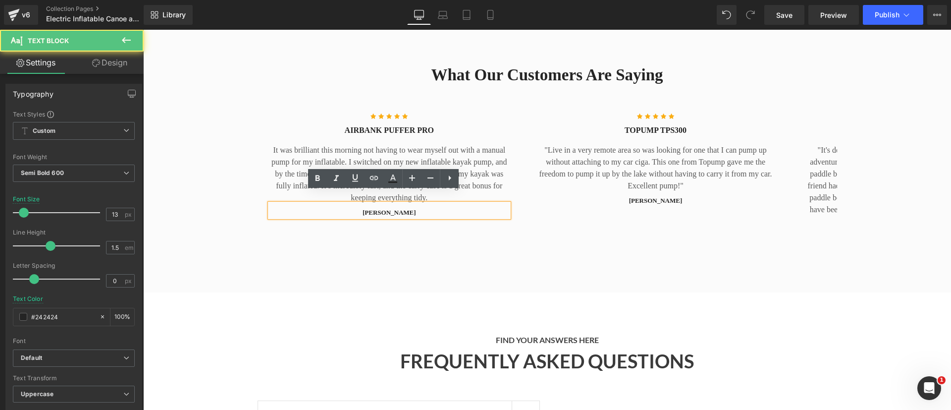
click at [384, 243] on div "What Our Customers Are Saying Heading Row Icon Icon Icon Icon Icon Icon List Ho…" at bounding box center [547, 158] width 808 height 267
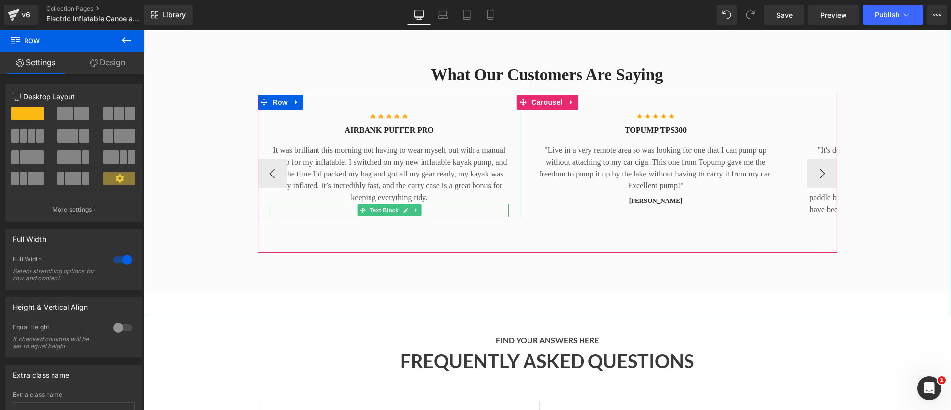
click at [350, 207] on p "Gareth S" at bounding box center [389, 212] width 239 height 10
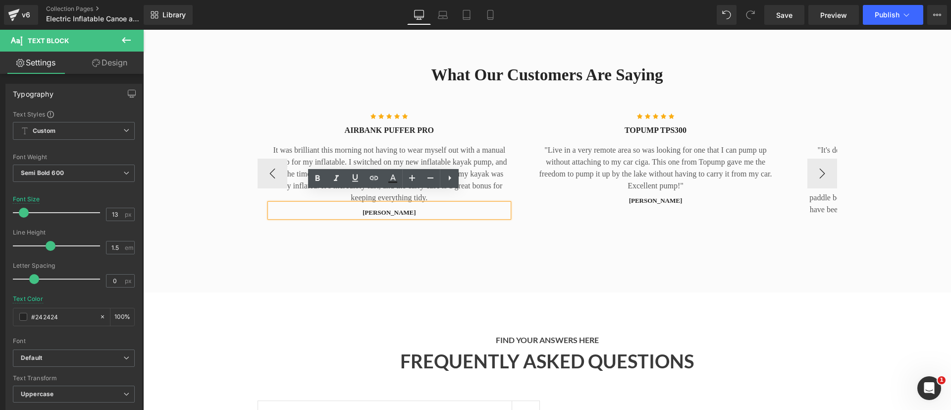
click at [379, 207] on p "Gareth S" at bounding box center [389, 212] width 239 height 10
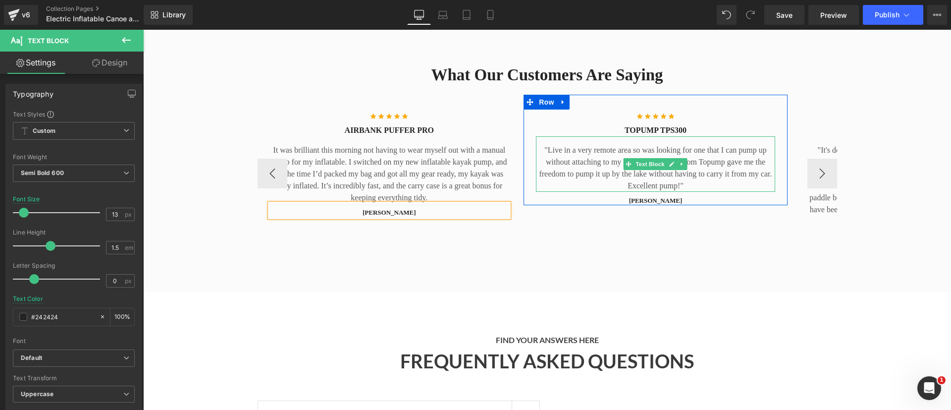
click at [601, 146] on p ""Live in a very remote area so was looking for one that I can pump up without a…" at bounding box center [655, 168] width 239 height 48
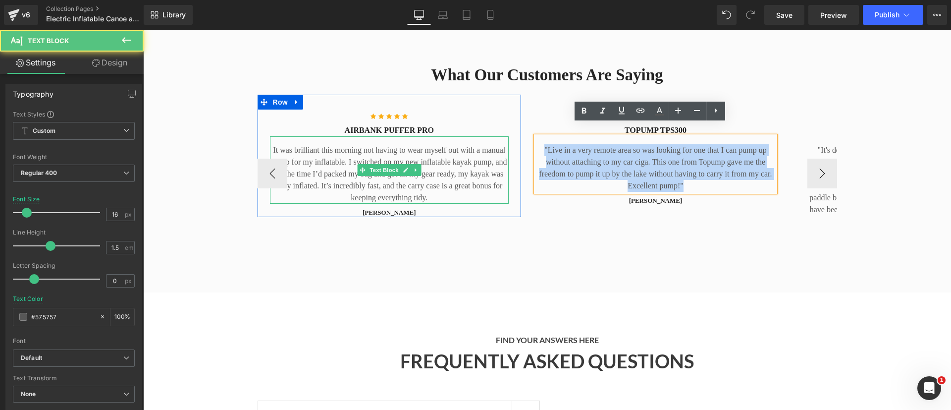
drag, startPoint x: 683, startPoint y: 176, endPoint x: 500, endPoint y: 139, distance: 187.3
click at [500, 139] on div "Icon Icon Icon Icon Icon Icon List Hoz AIRBANK PUFFER PRO Heading It was brilli…" at bounding box center [923, 174] width 1332 height 158
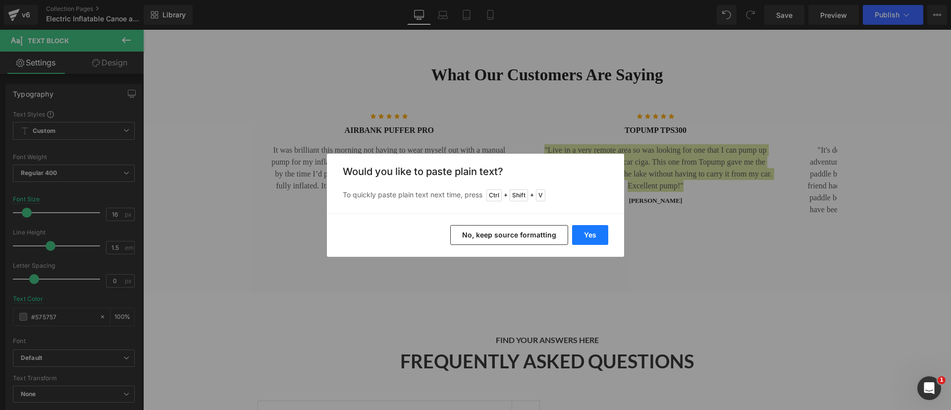
click at [599, 239] on button "Yes" at bounding box center [590, 235] width 36 height 20
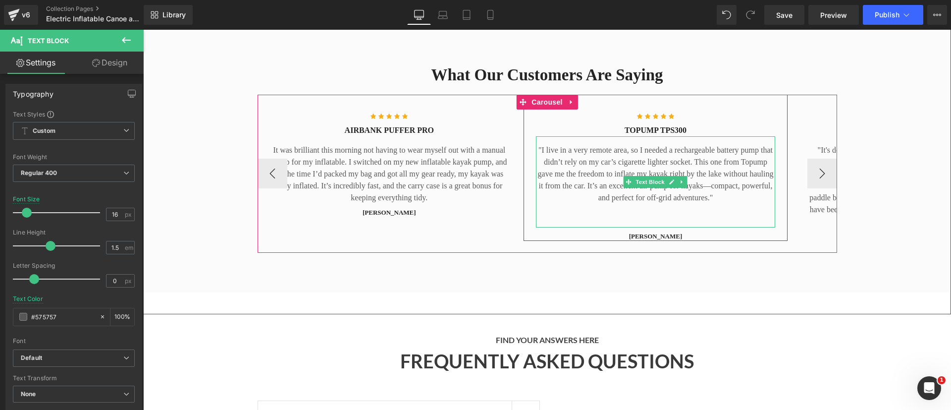
click at [705, 175] on p ""I live in a very remote area, so I needed a rechargeable battery pump that did…" at bounding box center [655, 173] width 239 height 59
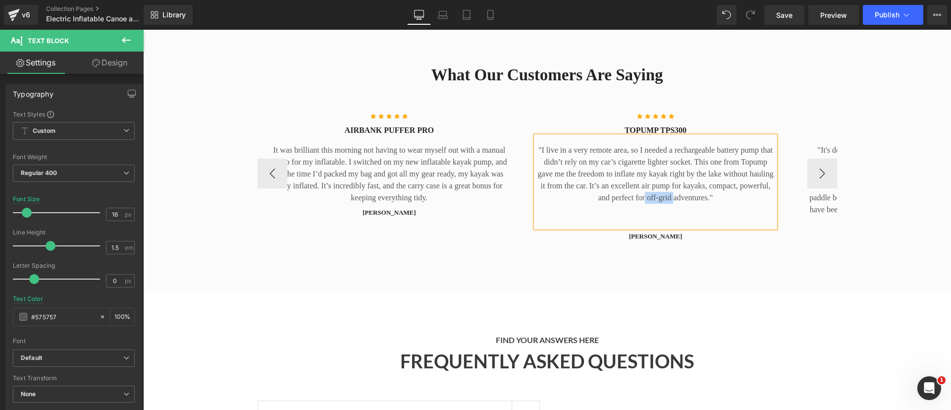
drag, startPoint x: 666, startPoint y: 187, endPoint x: 638, endPoint y: 186, distance: 28.2
click at [638, 186] on p ""I live in a very remote area, so I needed a rechargeable battery pump that did…" at bounding box center [655, 173] width 239 height 59
click at [686, 185] on p ""I live in a very remote area, so I needed a rechargeable battery pump that did…" at bounding box center [655, 173] width 239 height 59
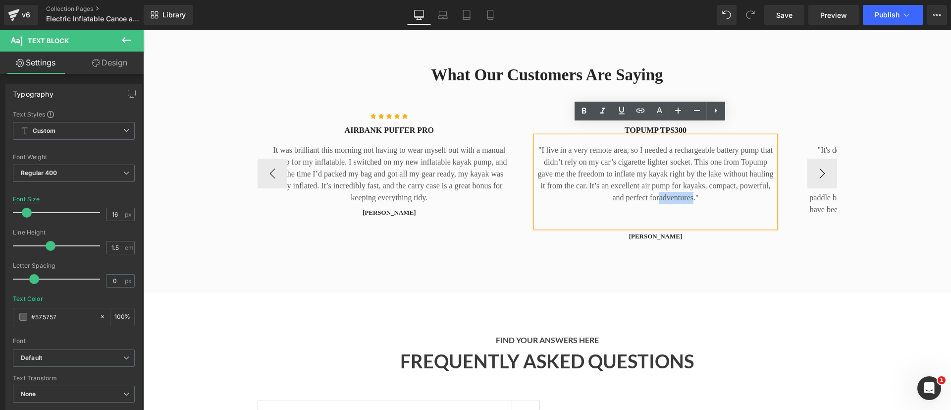
drag, startPoint x: 688, startPoint y: 185, endPoint x: 654, endPoint y: 187, distance: 34.2
click at [654, 187] on p ""I live in a very remote area, so I needed a rechargeable battery pump that did…" at bounding box center [655, 173] width 239 height 59
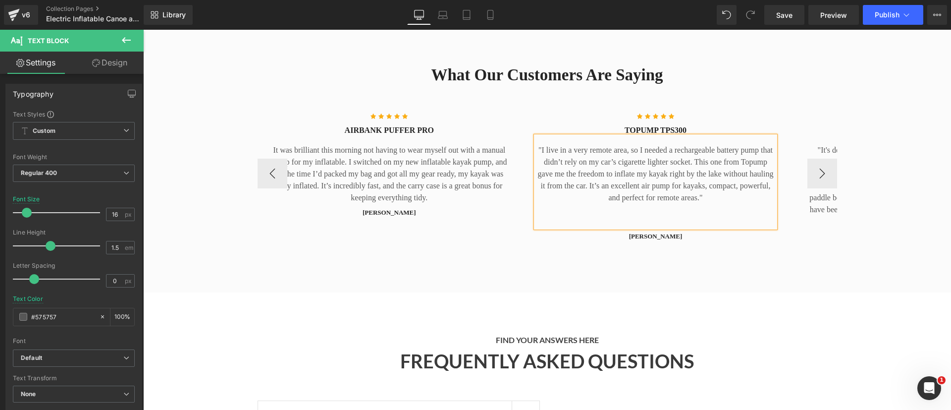
click at [651, 164] on p ""I live in a very remote area, so I needed a rechargeable battery pump that did…" at bounding box center [655, 173] width 239 height 59
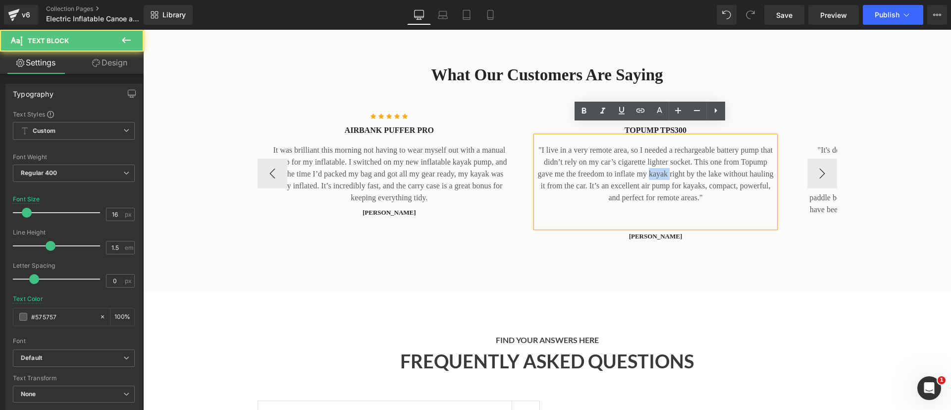
click at [651, 164] on p ""I live in a very remote area, so I needed a rechargeable battery pump that did…" at bounding box center [655, 173] width 239 height 59
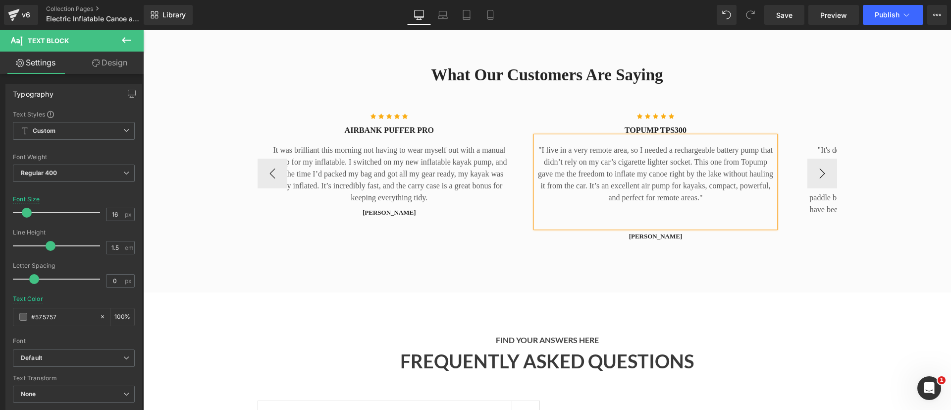
click at [688, 175] on p ""I live in a very remote area, so I needed a rechargeable battery pump that did…" at bounding box center [655, 173] width 239 height 59
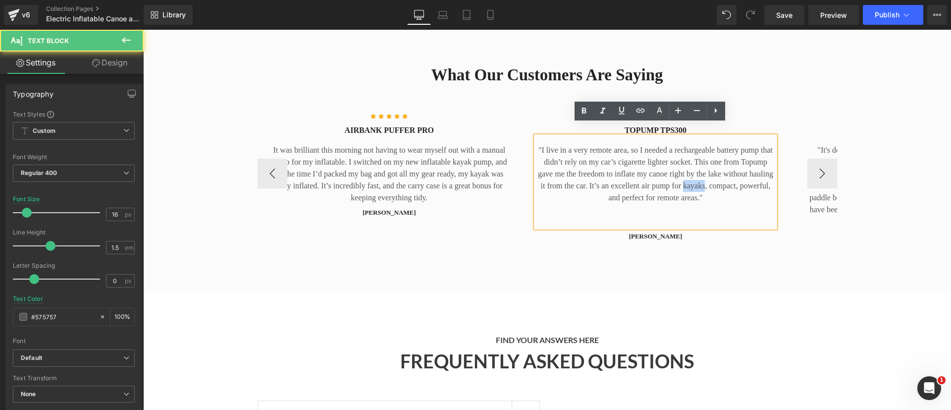
click at [688, 175] on p ""I live in a very remote area, so I needed a rechargeable battery pump that did…" at bounding box center [655, 173] width 239 height 59
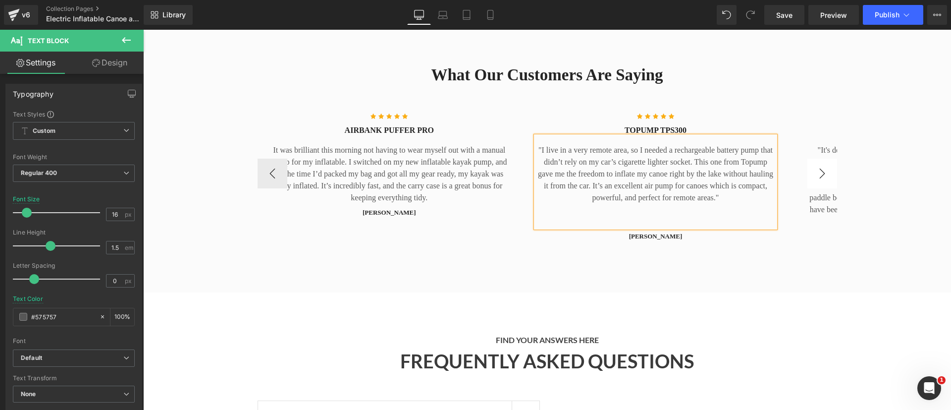
click at [812, 158] on button "›" at bounding box center [822, 173] width 30 height 30
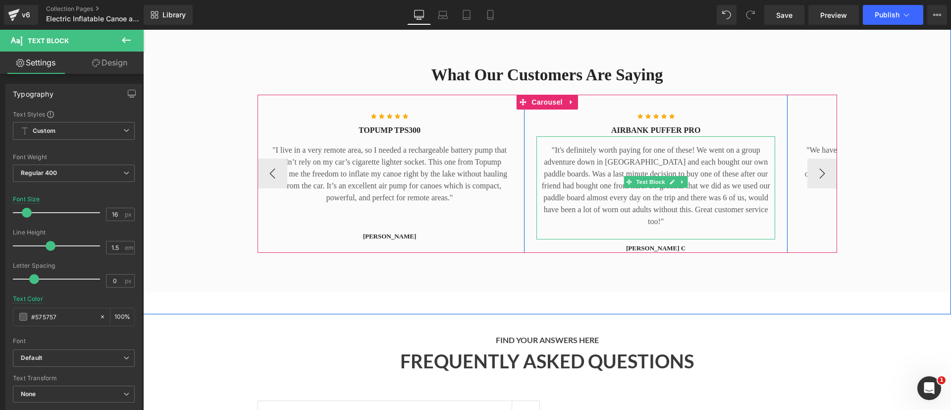
click at [699, 174] on p ""It's definitely worth paying for one of these! We went on a group adventure do…" at bounding box center [655, 185] width 239 height 83
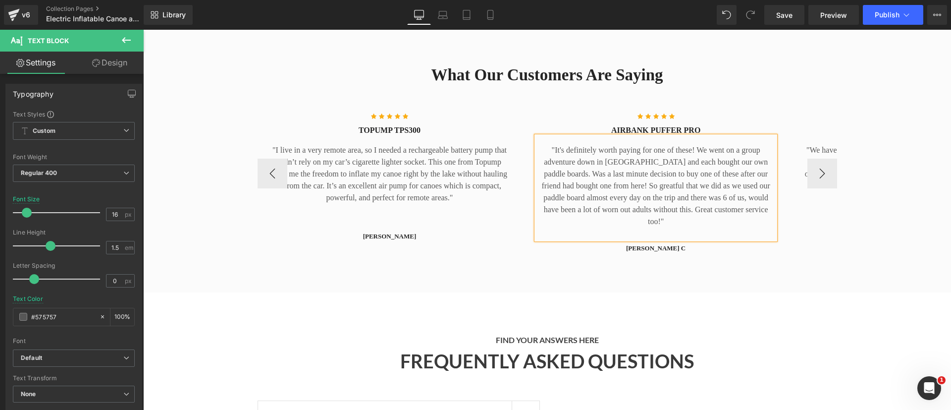
click at [699, 174] on p ""It's definitely worth paying for one of these! We went on a group adventure do…" at bounding box center [655, 185] width 239 height 83
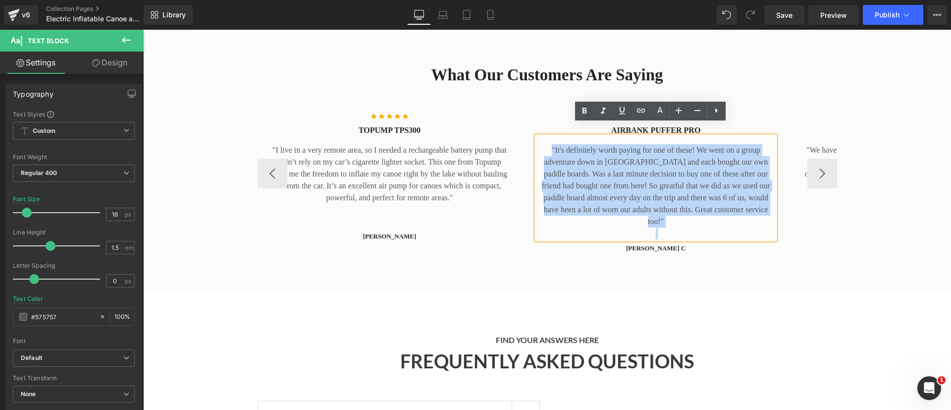
copy p ""It's definitely worth paying for one of these! We went on a group adventure do…"
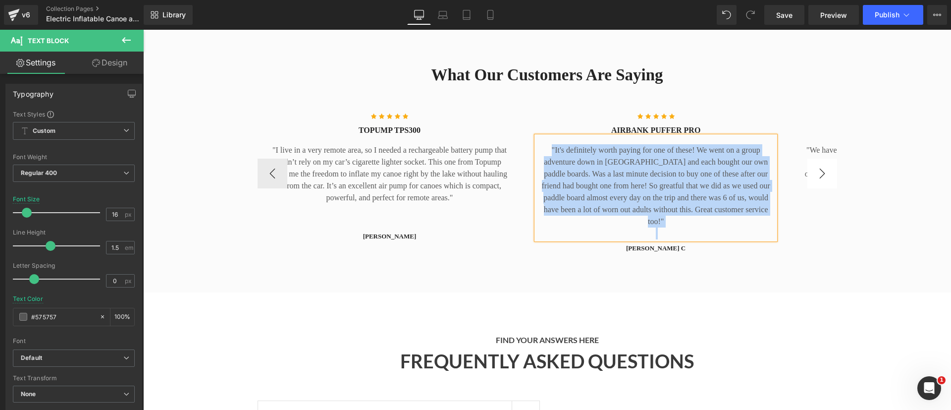
click at [820, 158] on button "›" at bounding box center [822, 173] width 30 height 30
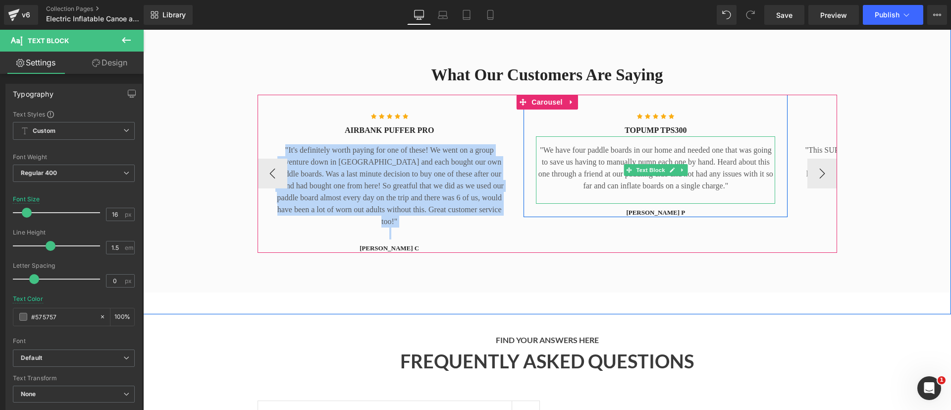
click at [544, 152] on p ""We have four paddle boards in our home and needed one that was going to save u…" at bounding box center [655, 168] width 239 height 48
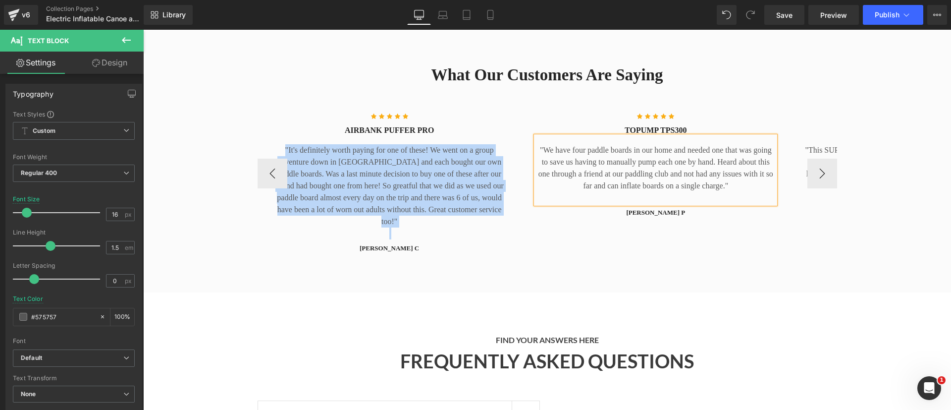
copy p ""It's definitely worth paying for one of these! We went on a group adventure do…"
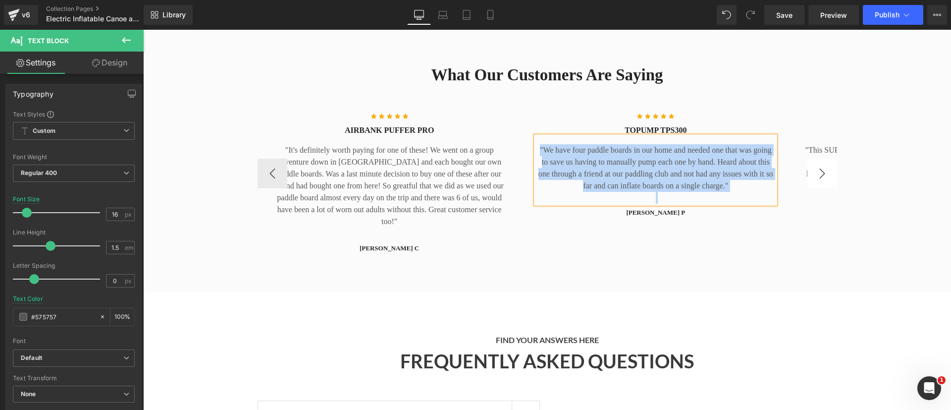
click at [824, 158] on button "›" at bounding box center [822, 173] width 30 height 30
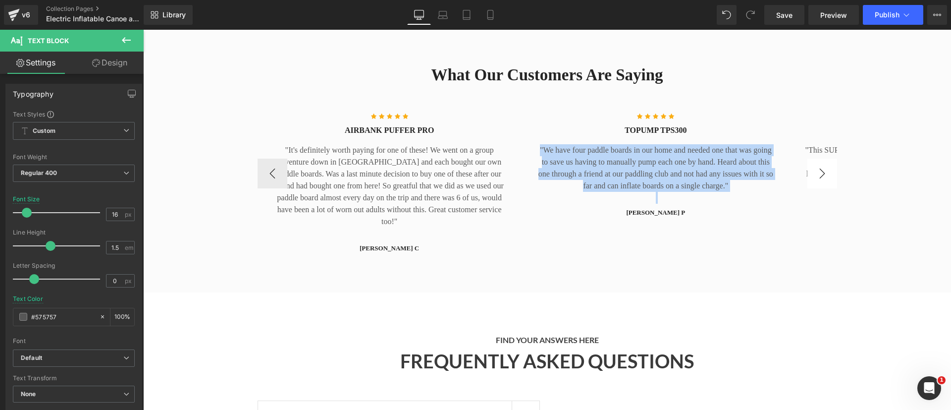
click at [814, 158] on button "›" at bounding box center [822, 173] width 30 height 30
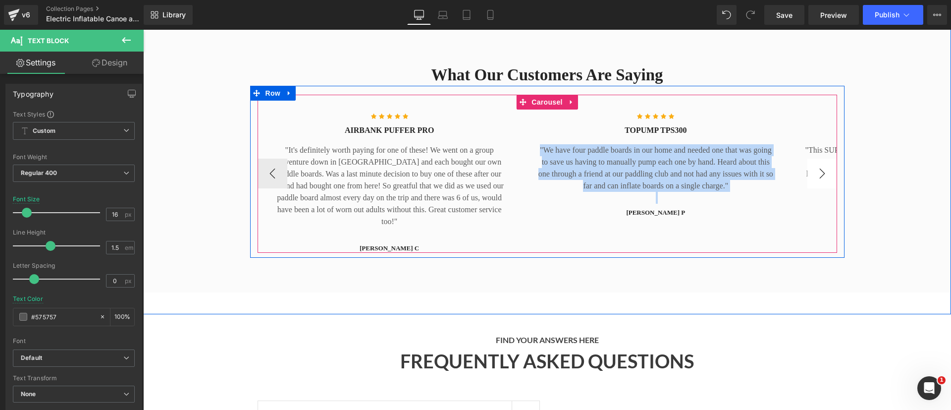
click at [819, 158] on button "›" at bounding box center [822, 173] width 30 height 30
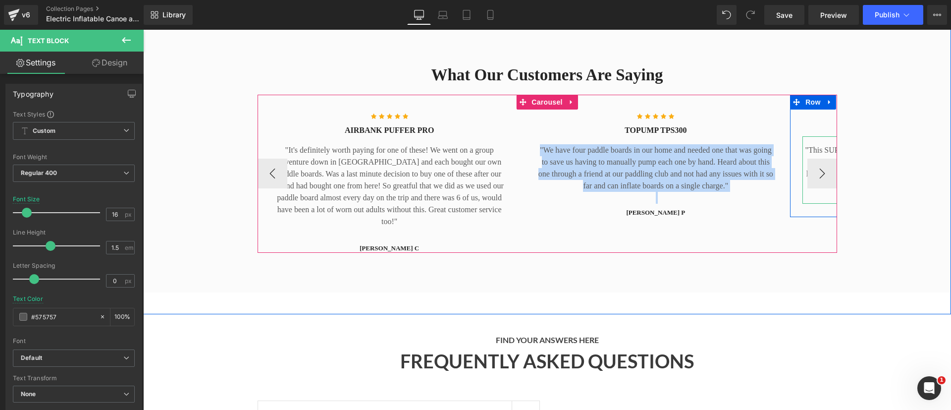
click at [810, 144] on p ""This SUP pump works brilliantly and is worth every penny just for saving your …" at bounding box center [921, 168] width 239 height 48
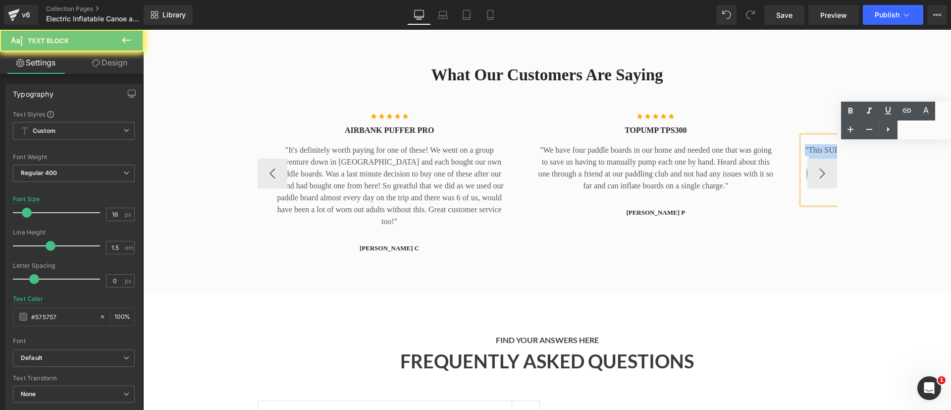
copy p ""This SUP pump works brilliantly and is worth every penny just for saving your …"
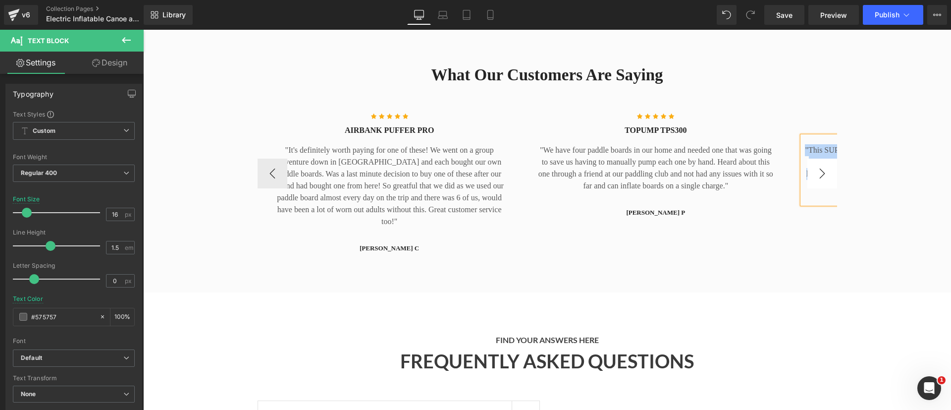
click at [814, 159] on button "›" at bounding box center [822, 173] width 30 height 30
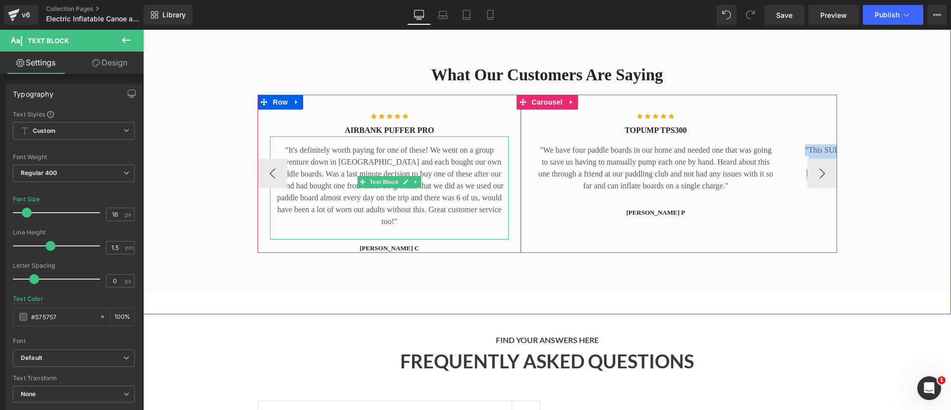
click at [440, 156] on p ""It's definitely worth paying for one of these! We went on a group adventure do…" at bounding box center [389, 185] width 239 height 83
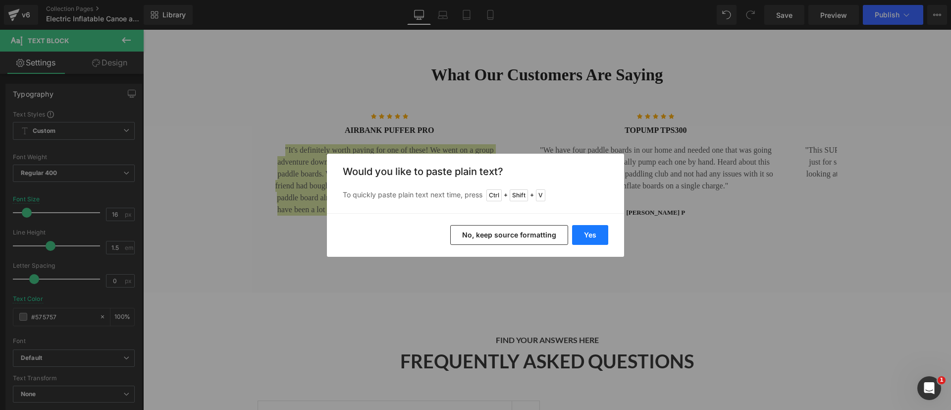
click at [596, 227] on button "Yes" at bounding box center [590, 235] width 36 height 20
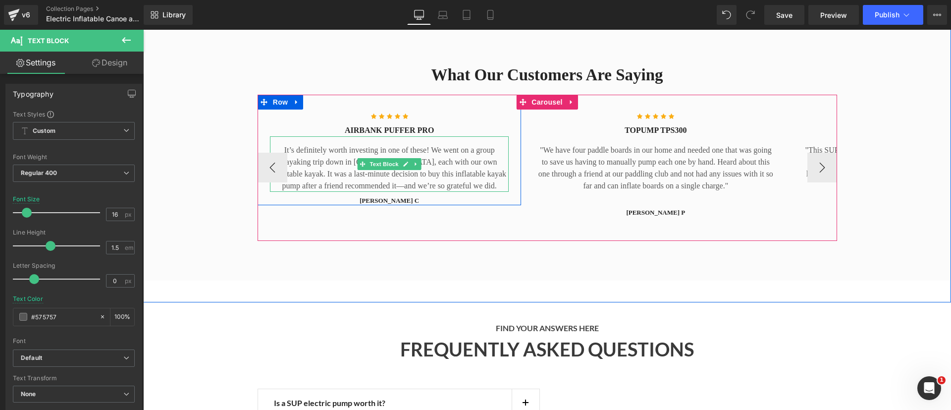
click at [303, 152] on p "It’s definitely worth investing in one of these! We went on a group kayaking tr…" at bounding box center [389, 168] width 239 height 48
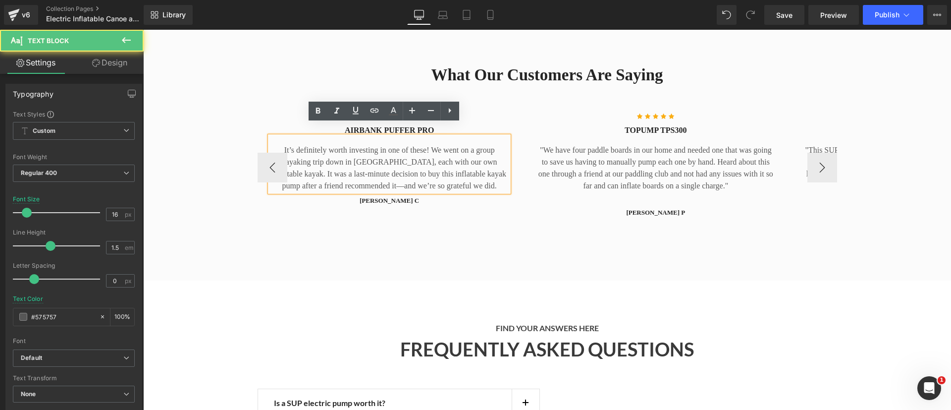
click at [358, 154] on p "It’s definitely worth investing in one of these! We went on a group kayaking tr…" at bounding box center [389, 168] width 239 height 48
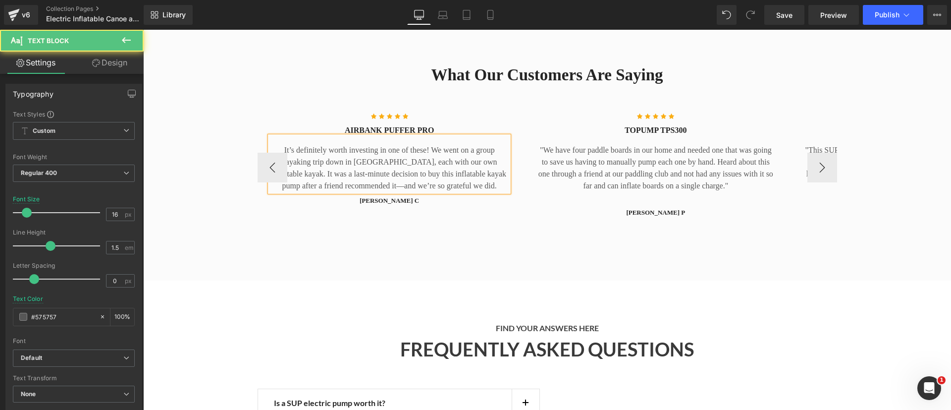
click at [418, 167] on p "It’s definitely worth investing in one of these! We went on a group kayaking tr…" at bounding box center [389, 168] width 239 height 48
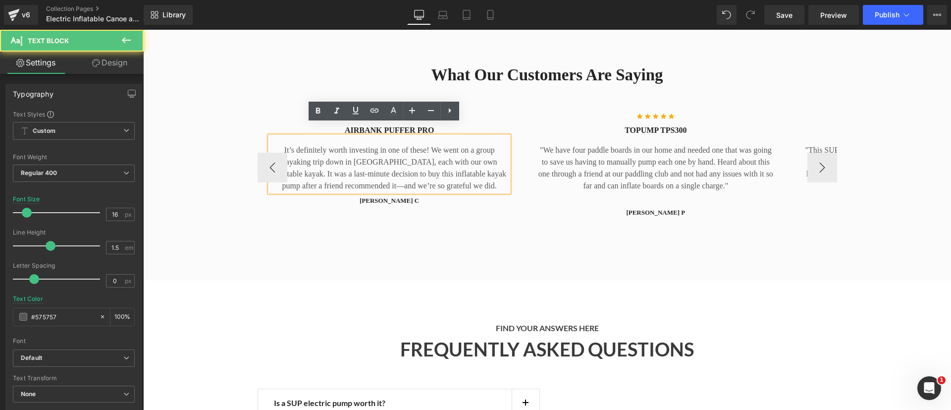
click at [375, 174] on p "It’s definitely worth investing in one of these! We went on a group kayaking tr…" at bounding box center [389, 168] width 239 height 48
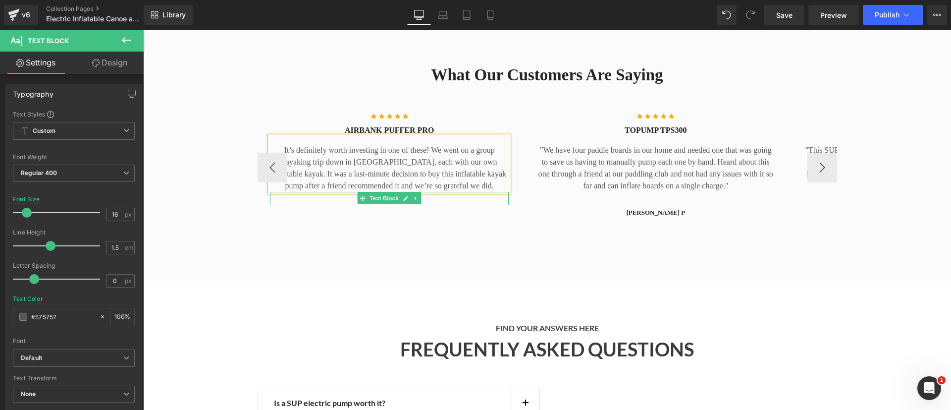
click at [467, 196] on p "millie C" at bounding box center [389, 201] width 239 height 10
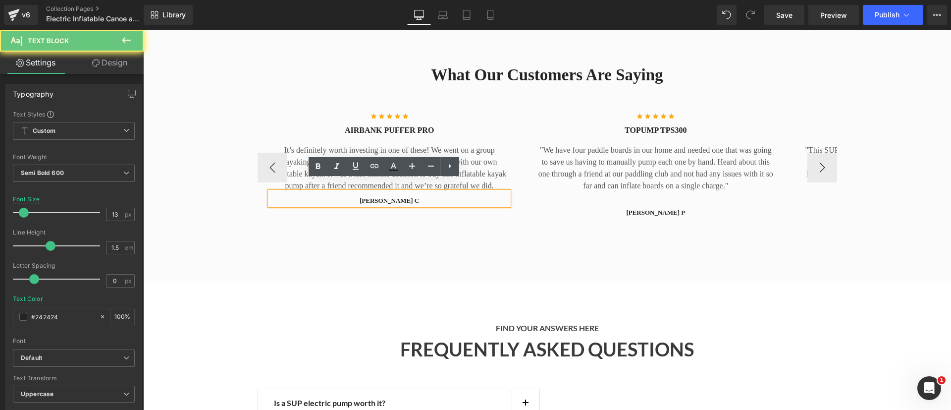
click at [443, 196] on p "millie C" at bounding box center [389, 201] width 239 height 10
click at [375, 196] on p "millie C" at bounding box center [389, 201] width 239 height 10
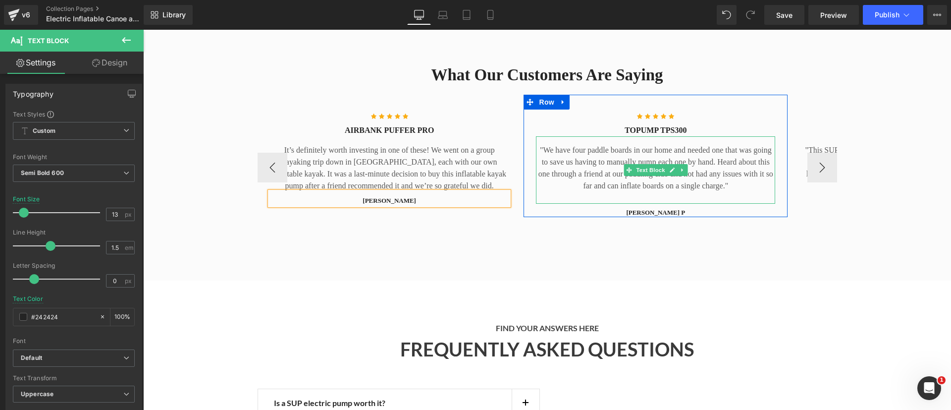
click at [581, 161] on p ""We have four paddle boards in our home and needed one that was going to save u…" at bounding box center [655, 168] width 239 height 48
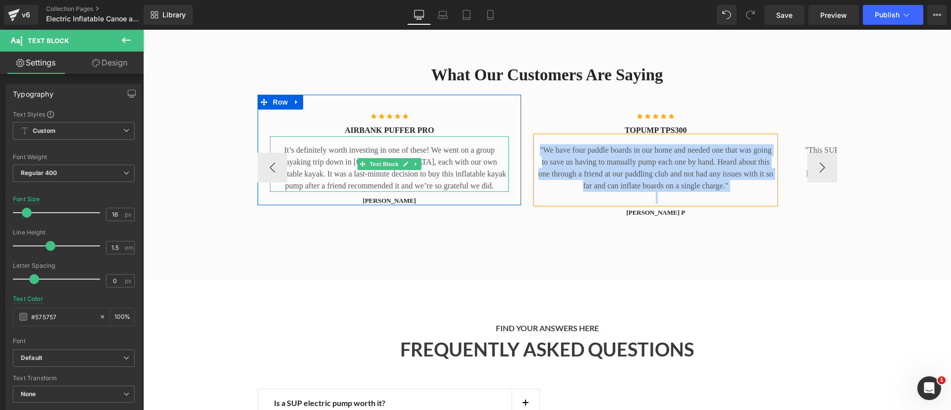
click at [473, 173] on p "It’s definitely worth investing in one of these! We went on a group kayaking tr…" at bounding box center [389, 168] width 239 height 48
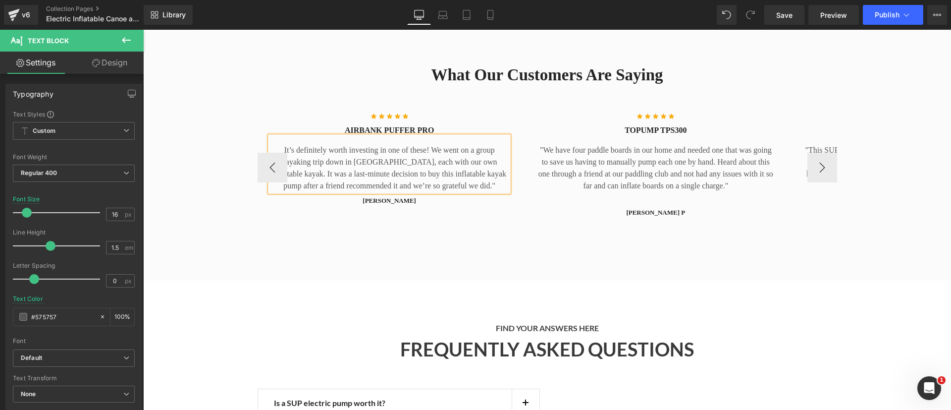
click at [280, 144] on p "It’s definitely worth investing in one of these! We went on a group kayaking tr…" at bounding box center [389, 168] width 239 height 48
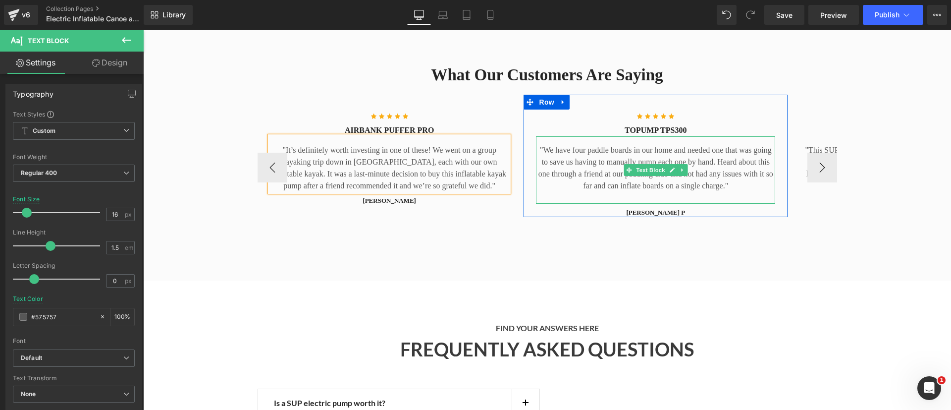
click at [578, 157] on p ""We have four paddle boards in our home and needed one that was going to save u…" at bounding box center [655, 168] width 239 height 48
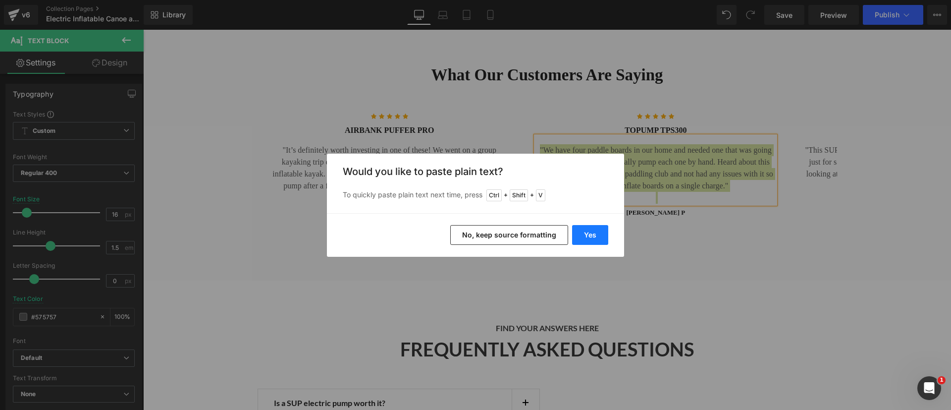
click at [584, 232] on button "Yes" at bounding box center [590, 235] width 36 height 20
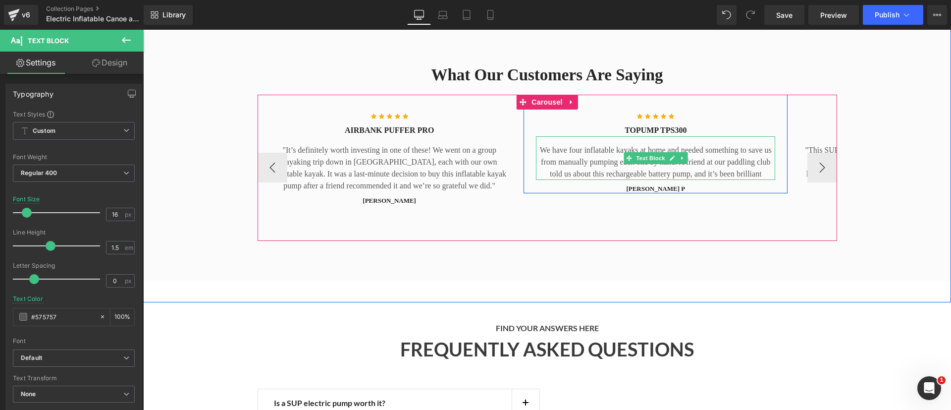
click at [537, 144] on p "We have four inflatable kayaks at home and needed something to save us from man…" at bounding box center [655, 162] width 239 height 36
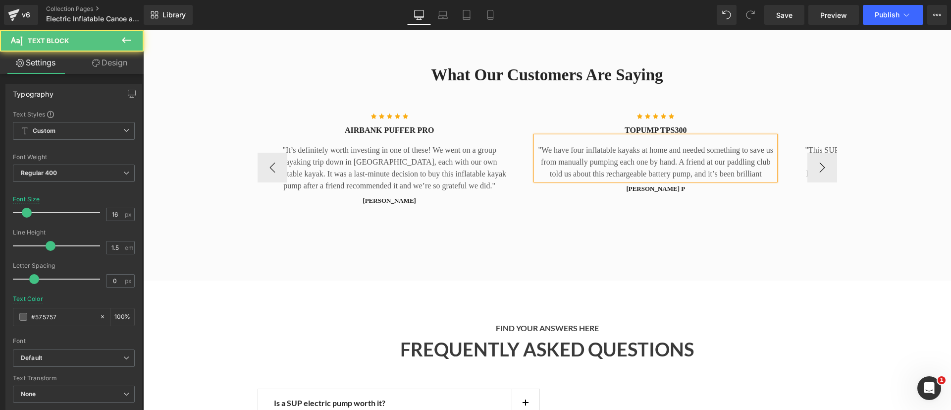
click at [761, 159] on p ""We have four inflatable kayaks at home and needed something to save us from ma…" at bounding box center [655, 162] width 239 height 36
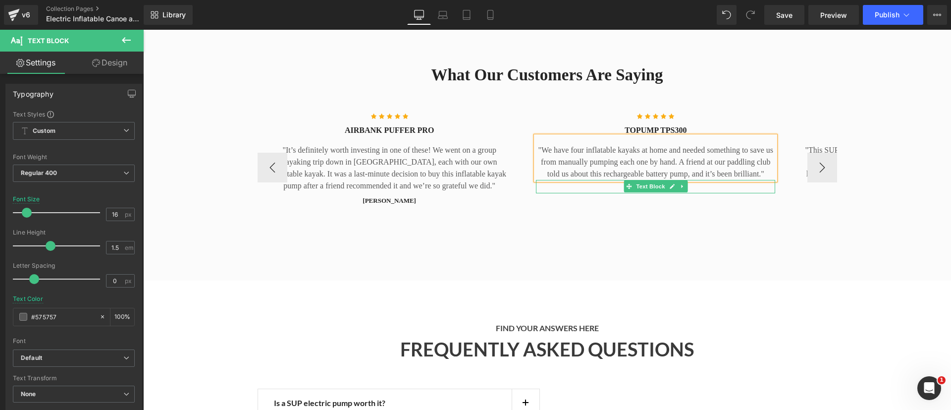
click at [615, 184] on p "aNKITA P" at bounding box center [655, 189] width 239 height 10
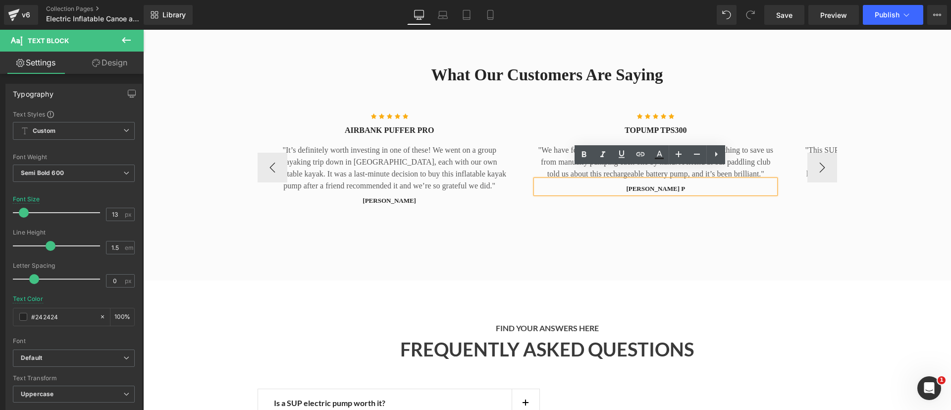
click at [647, 184] on p "aNKITA P" at bounding box center [655, 189] width 239 height 10
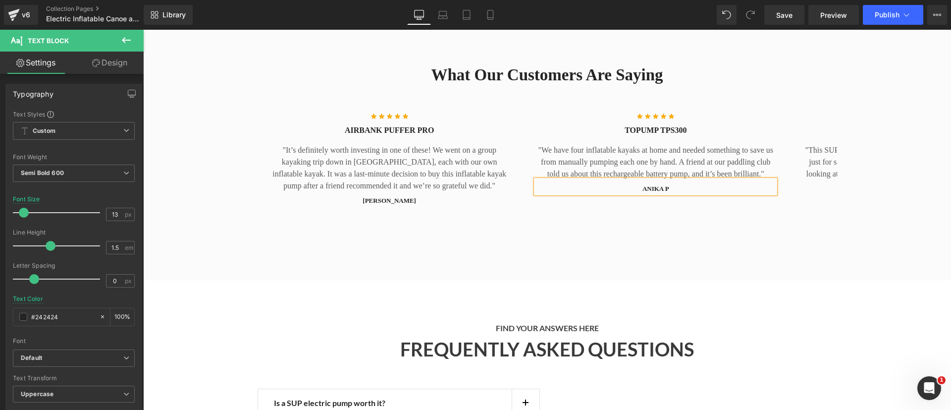
click at [408, 256] on div "What Our Customers Are Saying Heading Row Icon Icon Icon Icon Icon Icon List Ho…" at bounding box center [547, 153] width 808 height 256
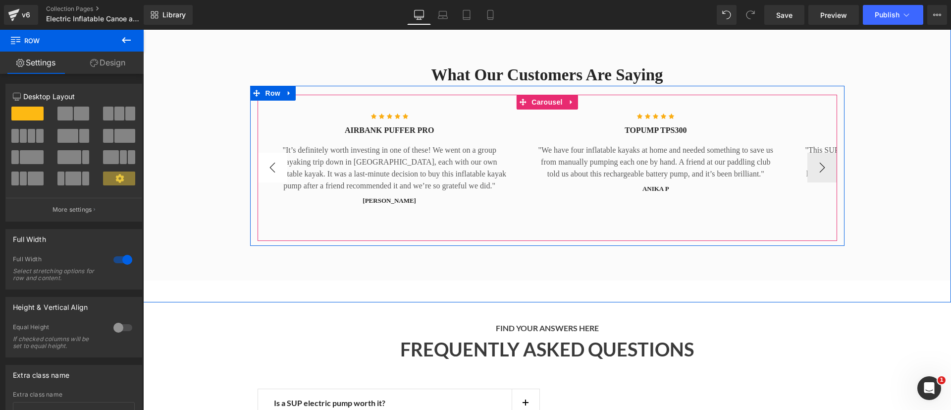
click at [266, 153] on button "‹" at bounding box center [272, 168] width 30 height 30
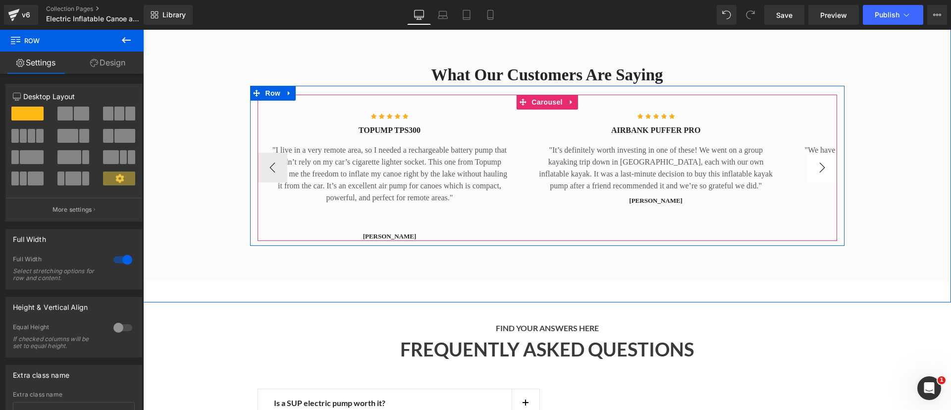
click at [812, 157] on button "›" at bounding box center [822, 168] width 30 height 30
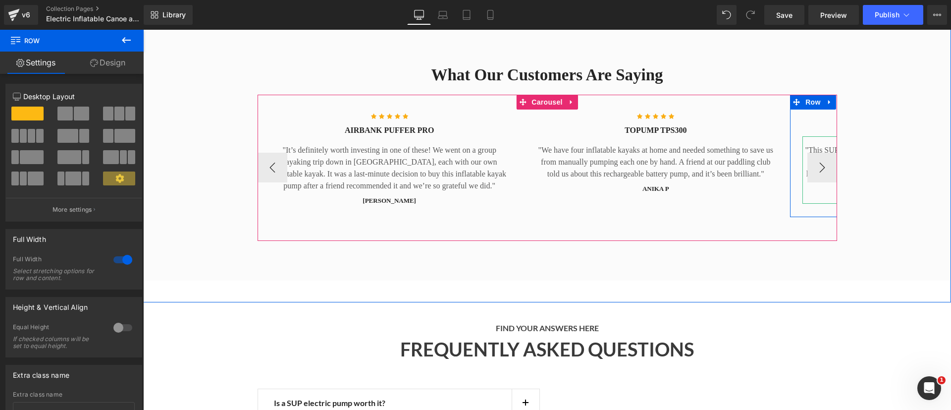
click at [812, 144] on p ""This SUP pump works brilliantly and is worth every penny just for saving your …" at bounding box center [921, 168] width 239 height 48
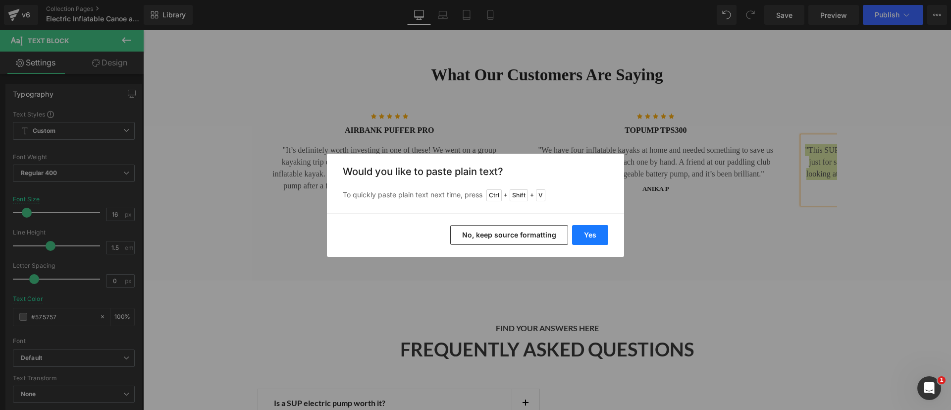
click at [581, 237] on button "Yes" at bounding box center [590, 235] width 36 height 20
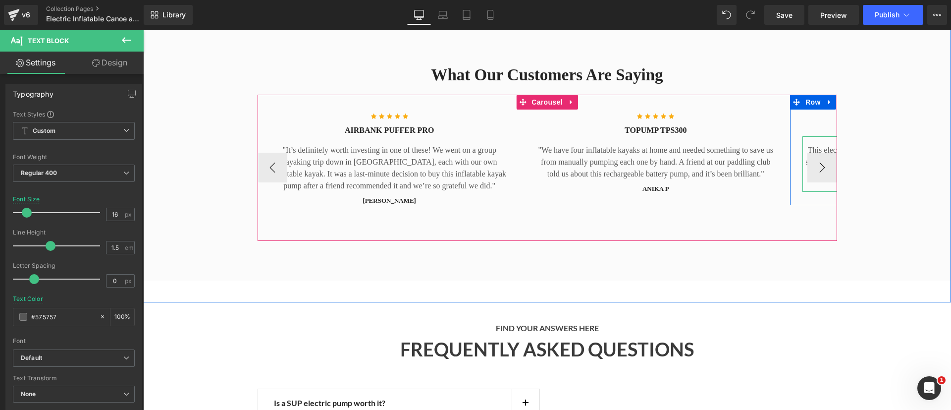
click at [804, 144] on p "This electric air pump for kayaks is worth every penny for saving your back alo…" at bounding box center [921, 168] width 239 height 48
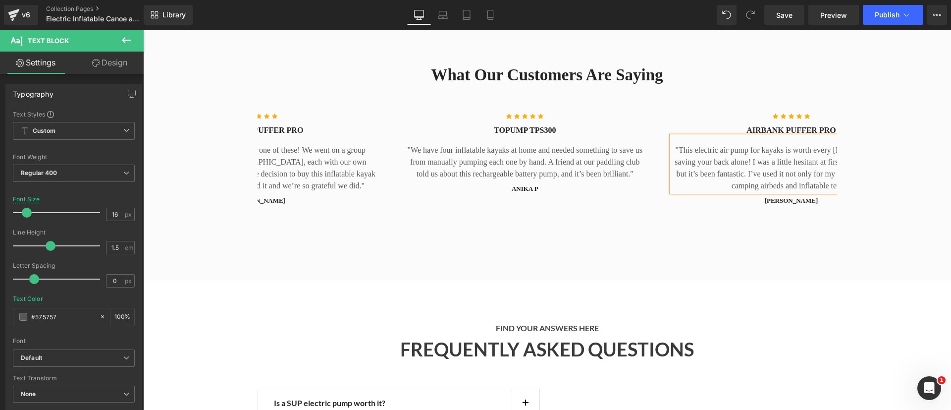
scroll to position [0, 131]
click at [744, 203] on div at bounding box center [790, 204] width 239 height 2
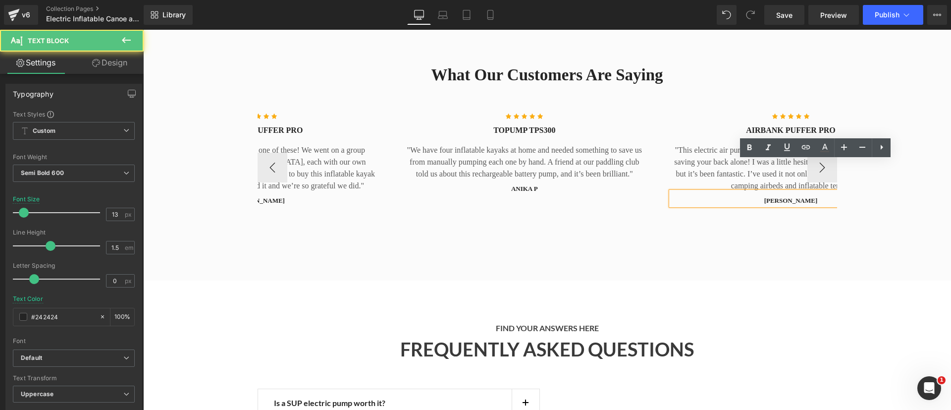
click at [744, 196] on p "phillip m" at bounding box center [790, 201] width 239 height 10
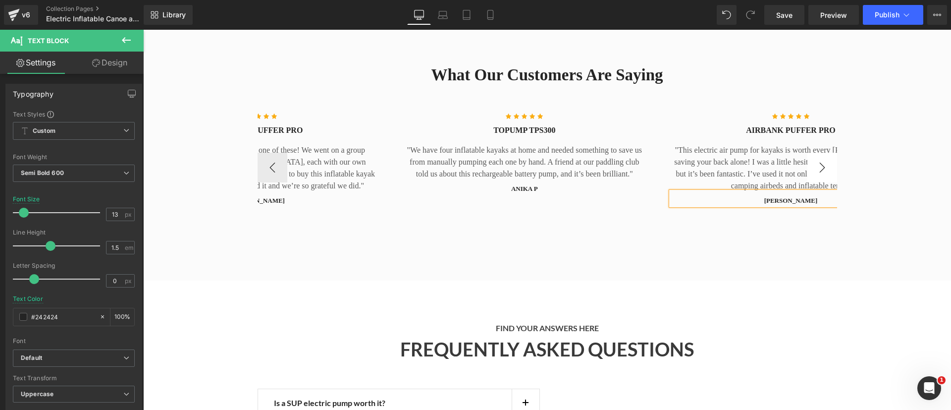
click at [821, 153] on button "›" at bounding box center [822, 168] width 30 height 30
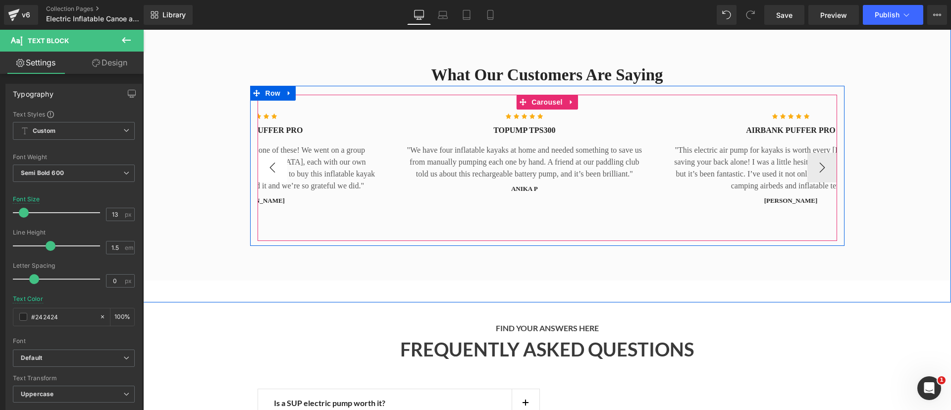
click at [269, 154] on button "‹" at bounding box center [272, 168] width 30 height 30
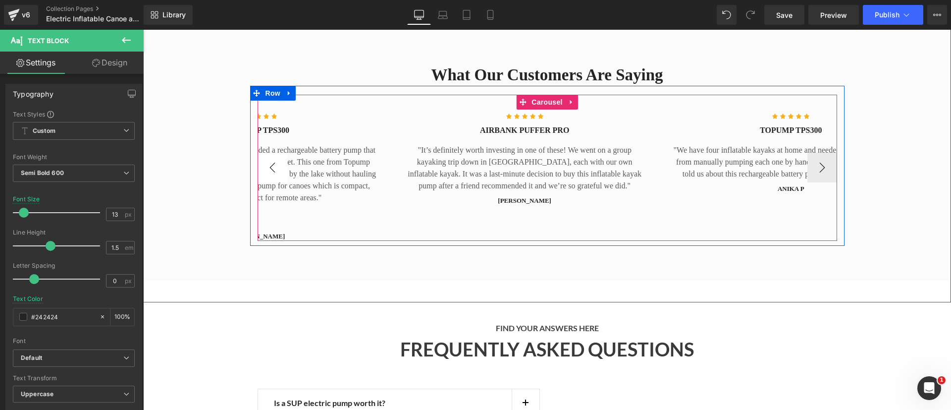
click at [269, 154] on button "‹" at bounding box center [272, 168] width 30 height 30
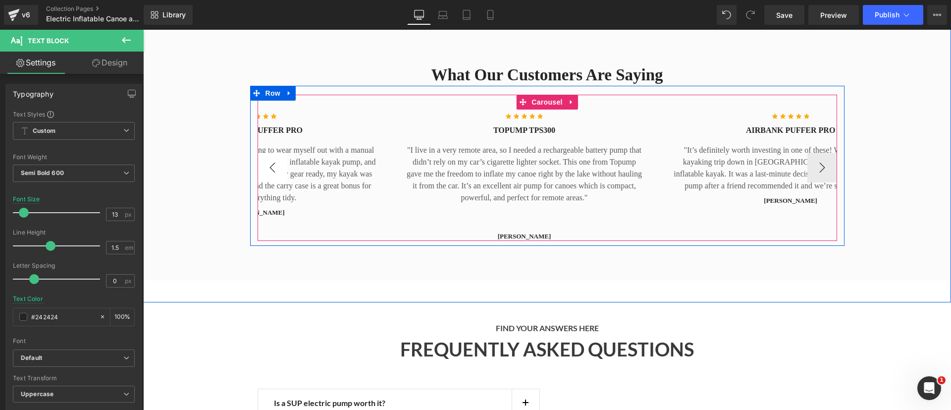
click at [269, 154] on button "‹" at bounding box center [272, 168] width 30 height 30
click at [268, 158] on button "‹" at bounding box center [272, 168] width 30 height 30
click at [264, 154] on button "‹" at bounding box center [272, 168] width 30 height 30
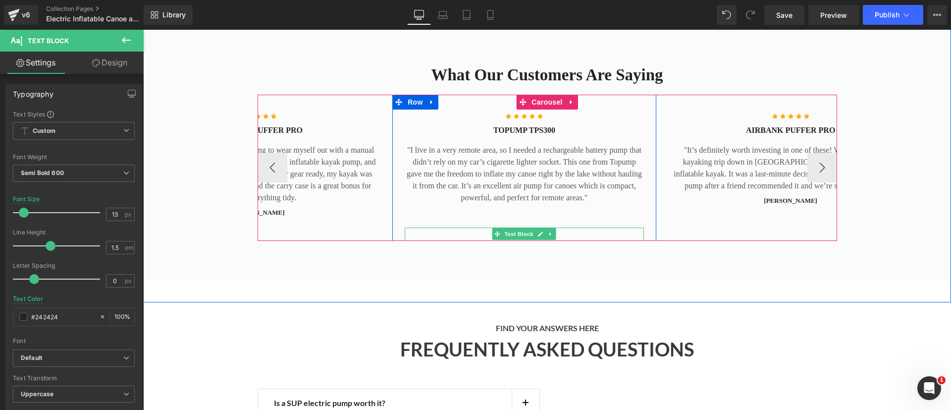
click at [577, 231] on p "max t" at bounding box center [524, 236] width 239 height 10
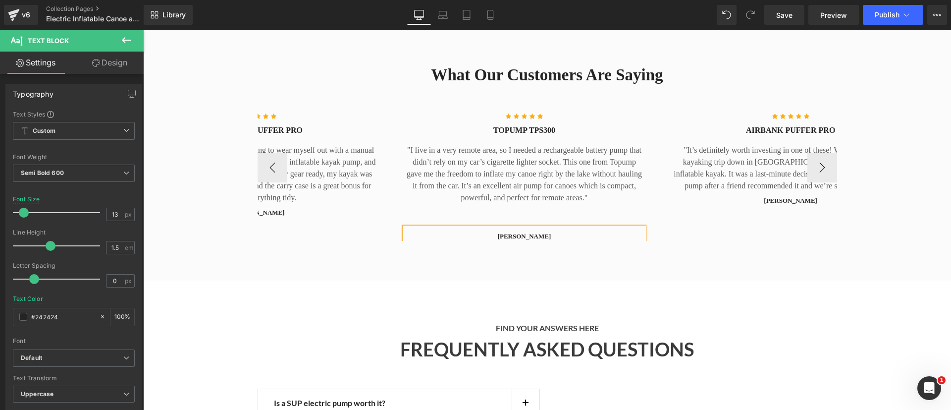
click at [577, 231] on p "max t" at bounding box center [524, 236] width 239 height 10
click at [516, 231] on p "max t" at bounding box center [524, 236] width 239 height 10
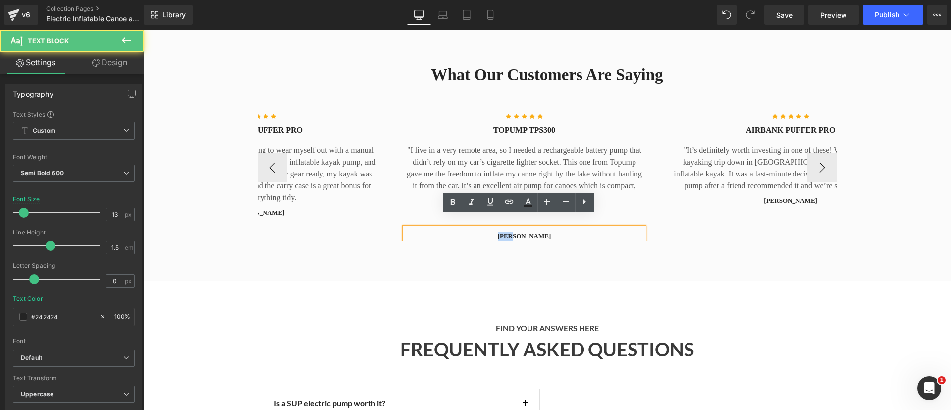
click at [516, 231] on p "max t" at bounding box center [524, 236] width 239 height 10
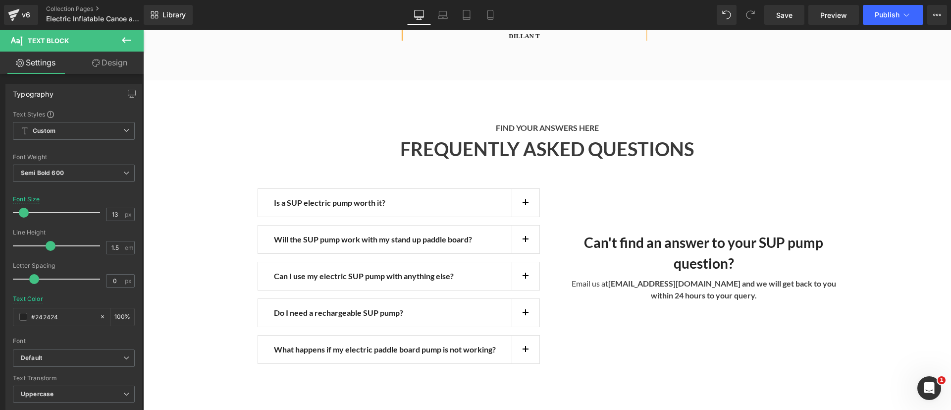
scroll to position [2272, 0]
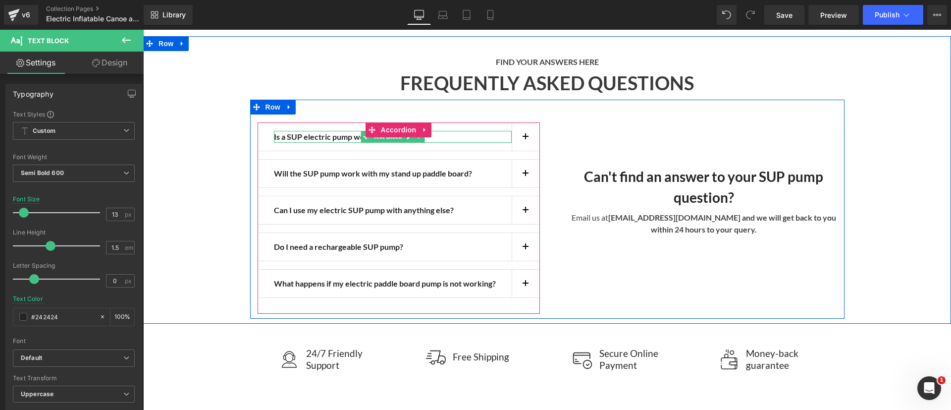
click at [337, 132] on strong "Is a SUP electric pump worth it?" at bounding box center [329, 136] width 111 height 9
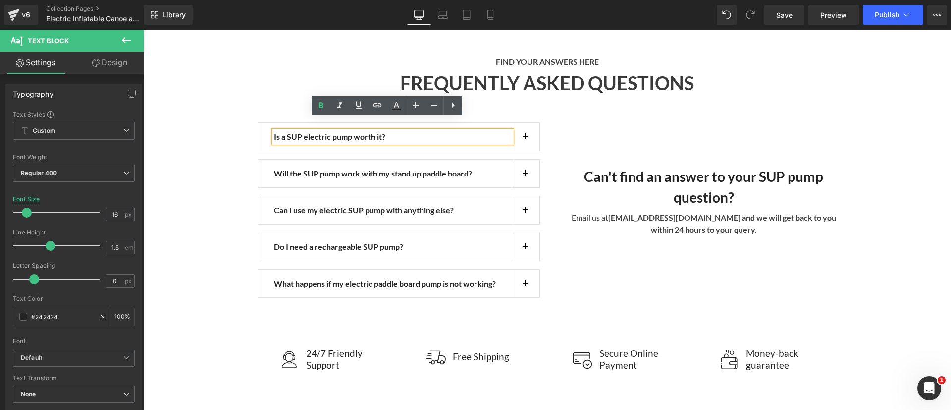
click at [337, 132] on strong "Is a SUP electric pump worth it?" at bounding box center [329, 136] width 111 height 9
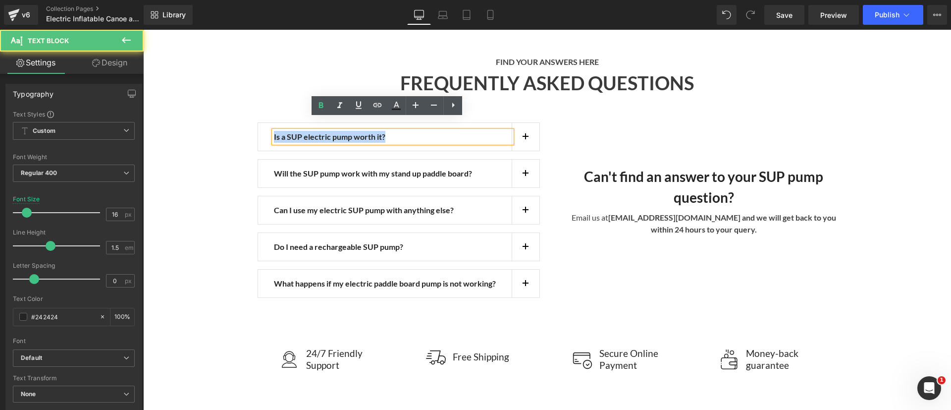
click at [337, 132] on strong "Is a SUP electric pump worth it?" at bounding box center [329, 136] width 111 height 9
copy strong "Is a SUP electric pump worth it?"
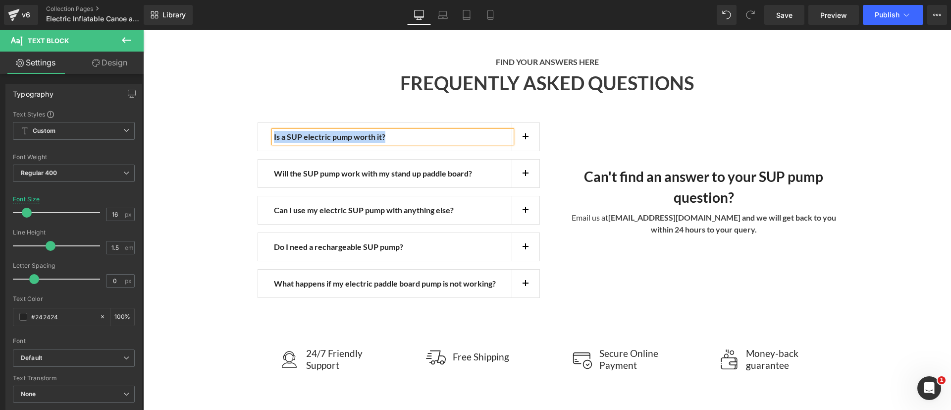
click at [515, 125] on button "button" at bounding box center [526, 137] width 28 height 28
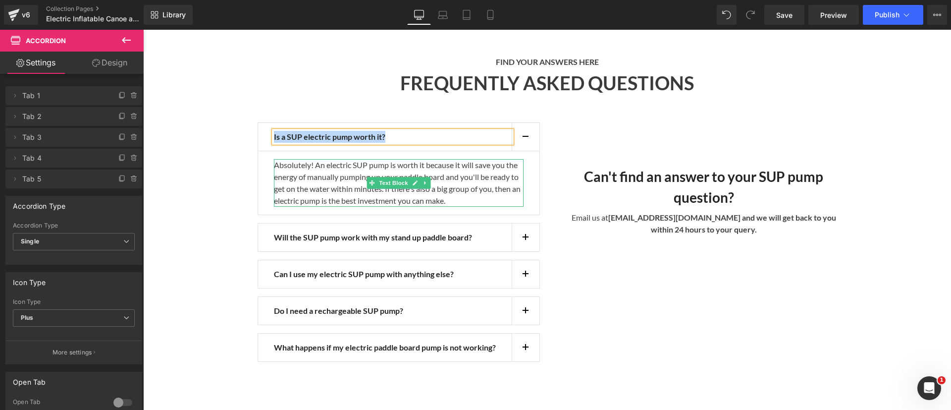
click at [410, 159] on p "Absolutely! An electric SUP pump is worth it because it will save you the energ…" at bounding box center [399, 183] width 250 height 48
copy strong "Is a SUP electric pump worth it?"
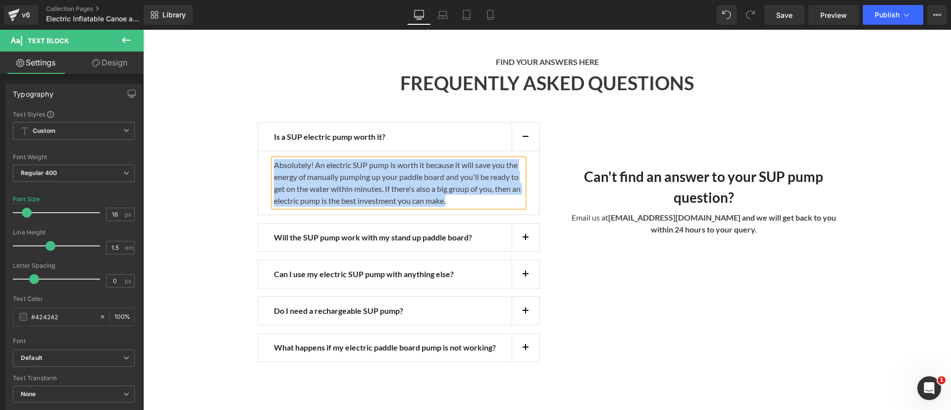
click at [514, 223] on button "button" at bounding box center [526, 237] width 28 height 28
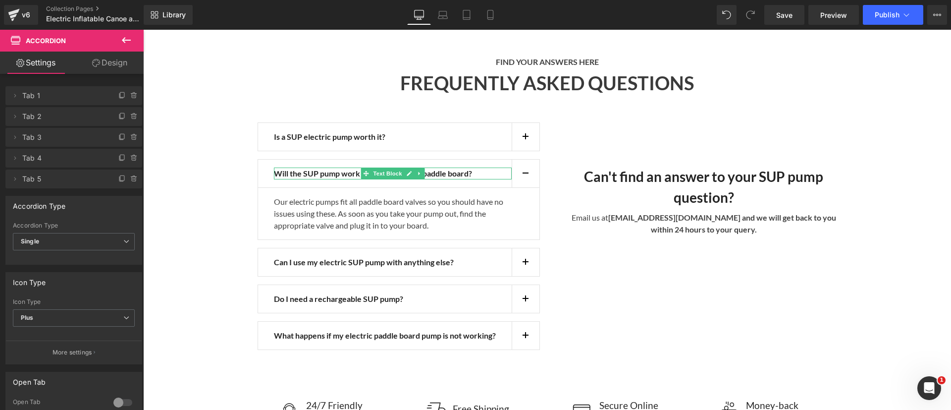
click at [288, 168] on strong "Will the SUP pump work with my stand up paddle board?" at bounding box center [373, 172] width 198 height 9
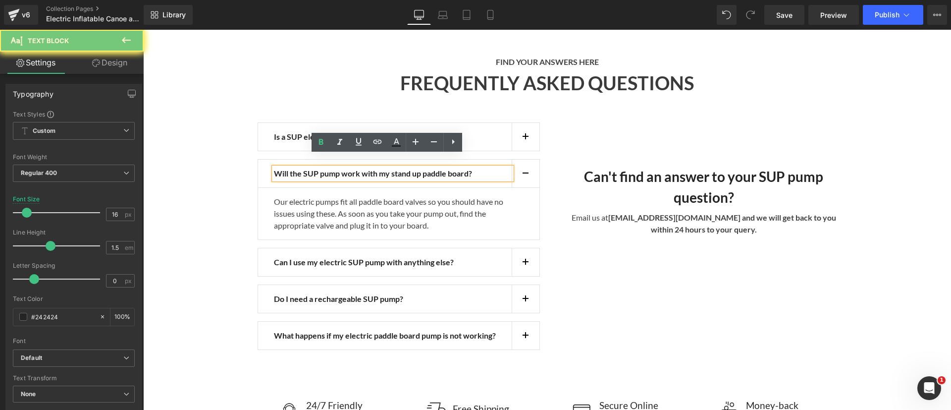
copy p "Absolutely! An electric SUP pump is worth it because it will save you the energ…"
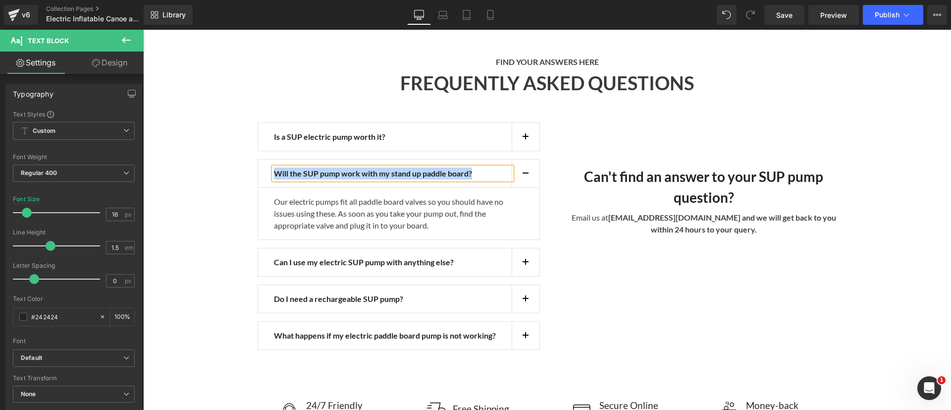
click at [306, 196] on p "Our electric pumps fit all paddle board valves so you should have no issues usi…" at bounding box center [399, 214] width 250 height 36
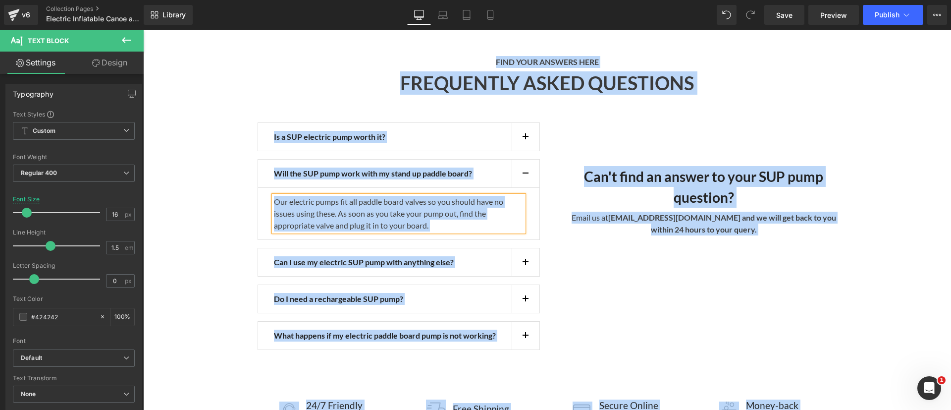
click at [306, 196] on p "Our electric pumps fit all paddle board valves so you should have no issues usi…" at bounding box center [399, 214] width 250 height 36
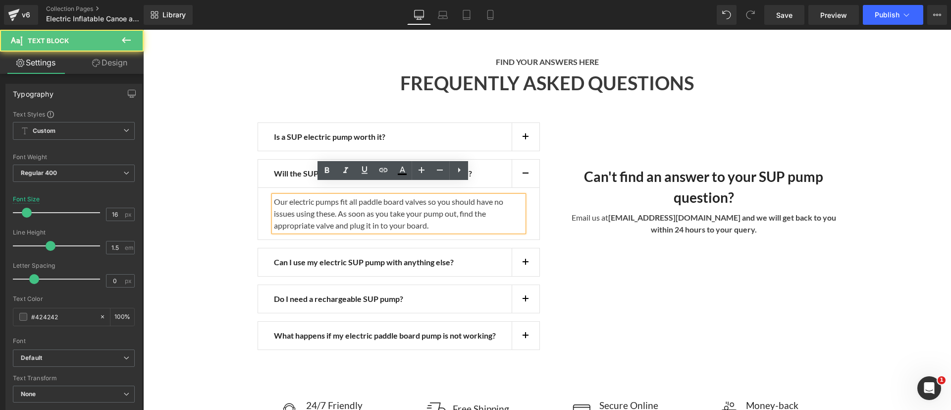
click at [306, 196] on p "Our electric pumps fit all paddle board valves so you should have no issues usi…" at bounding box center [399, 214] width 250 height 36
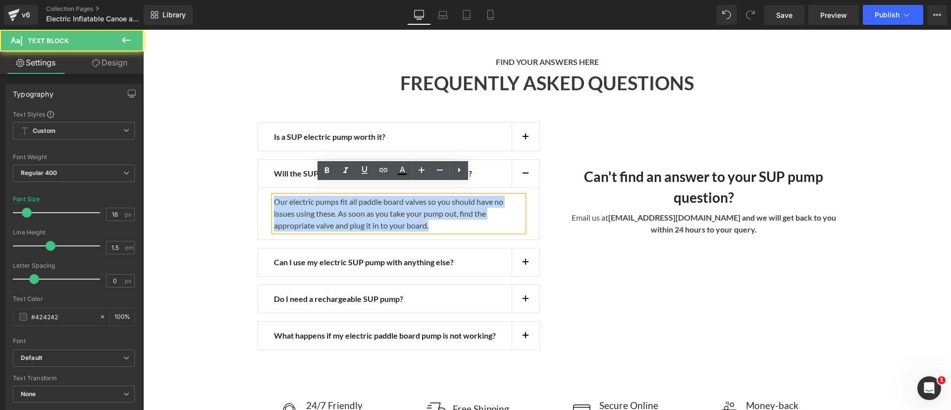
click at [306, 196] on p "Our electric pumps fit all paddle board valves so you should have no issues usi…" at bounding box center [399, 214] width 250 height 36
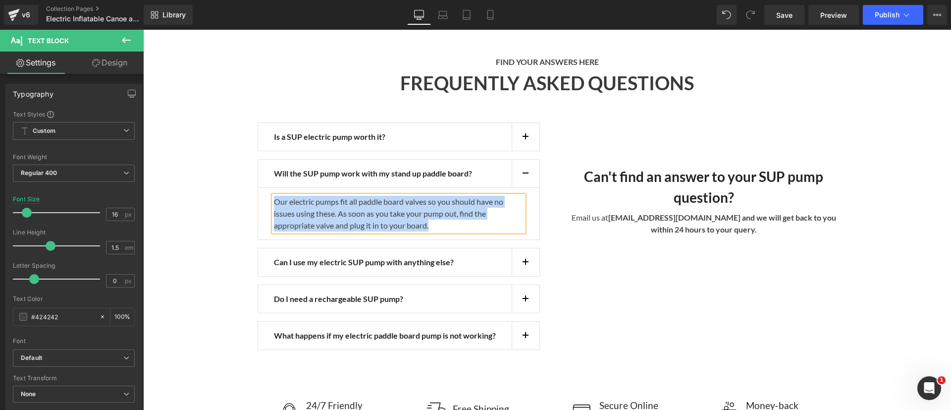
click at [515, 248] on button "button" at bounding box center [526, 262] width 28 height 28
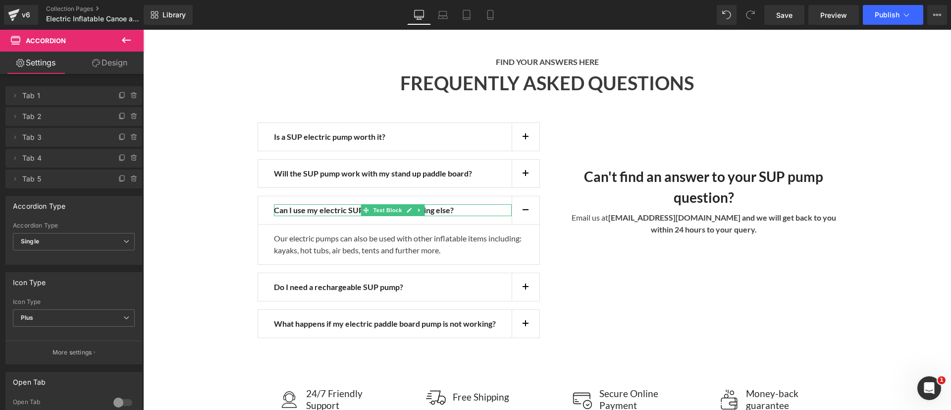
click at [314, 205] on strong "Can I use my electric SUP pump with anything else?" at bounding box center [364, 209] width 180 height 9
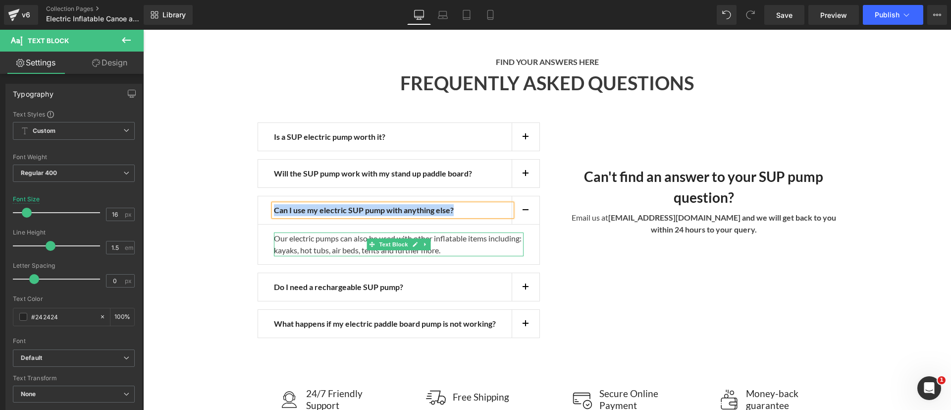
click at [339, 232] on p "Our electric pumps can also be used with other inflatable items including: kaya…" at bounding box center [399, 244] width 250 height 24
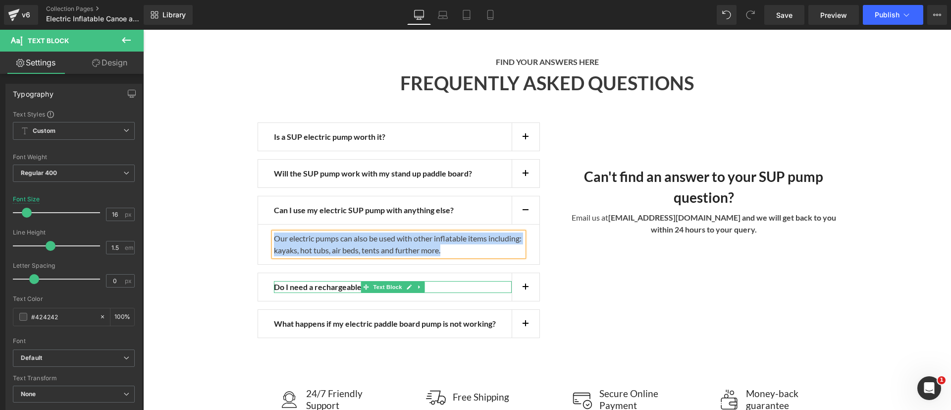
click at [519, 273] on button "button" at bounding box center [526, 287] width 28 height 28
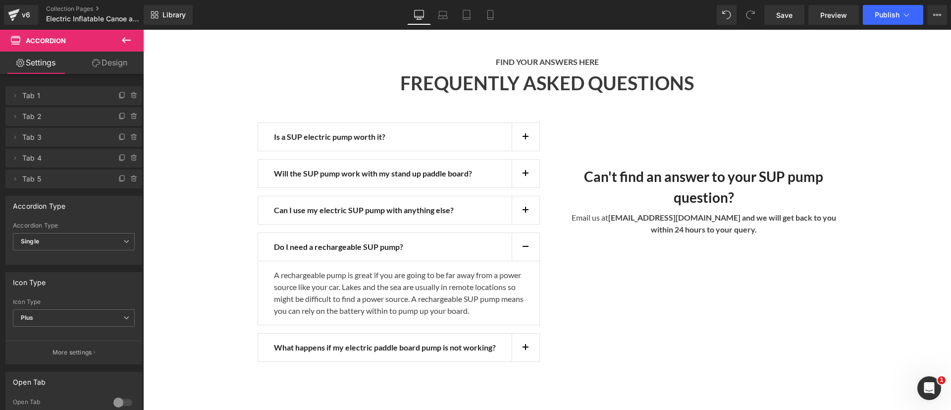
click at [307, 242] on strong "Do I need a rechargeable SUP pump?" at bounding box center [338, 246] width 129 height 9
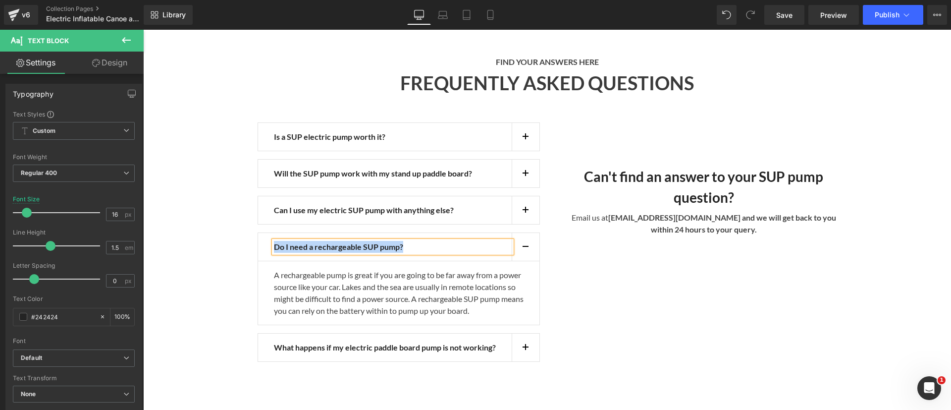
click at [439, 285] on p "A rechargeable pump is great if you are going to be far away from a power sourc…" at bounding box center [399, 293] width 250 height 48
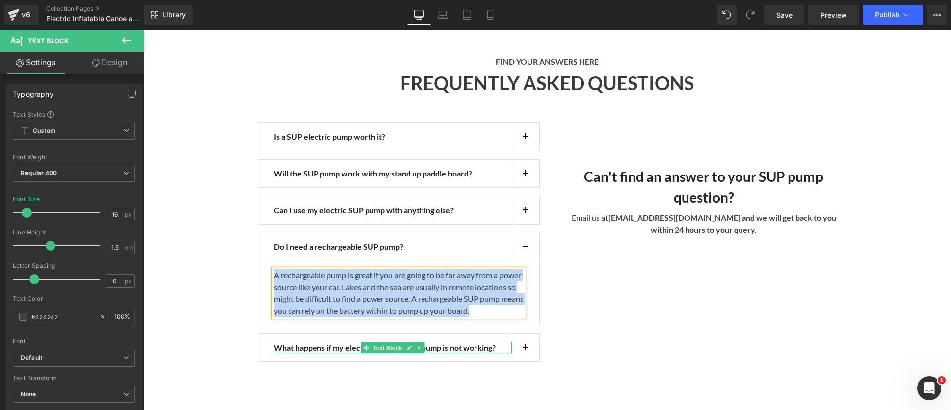
click at [447, 345] on strong "What happens if my electric paddle board pump is not working?" at bounding box center [385, 346] width 222 height 9
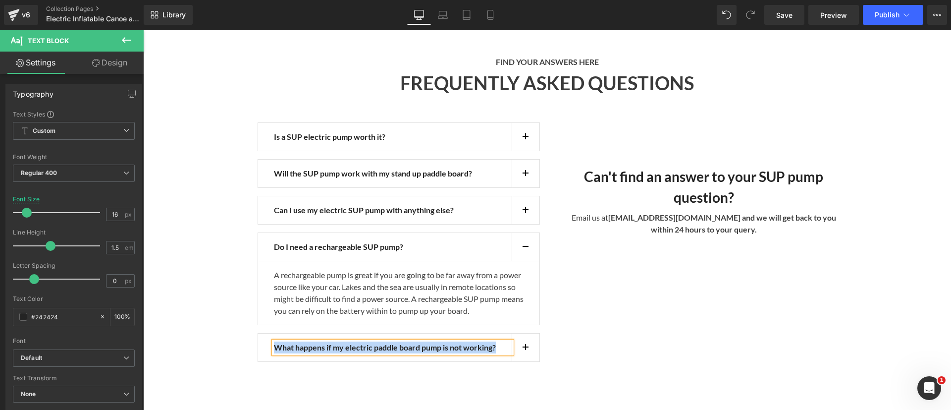
click at [522, 347] on button "button" at bounding box center [526, 347] width 28 height 28
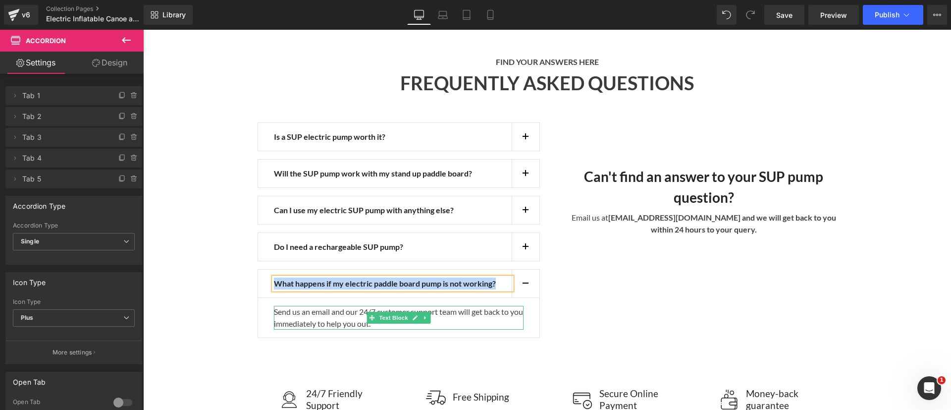
click at [382, 311] on span "Text Block" at bounding box center [393, 317] width 33 height 12
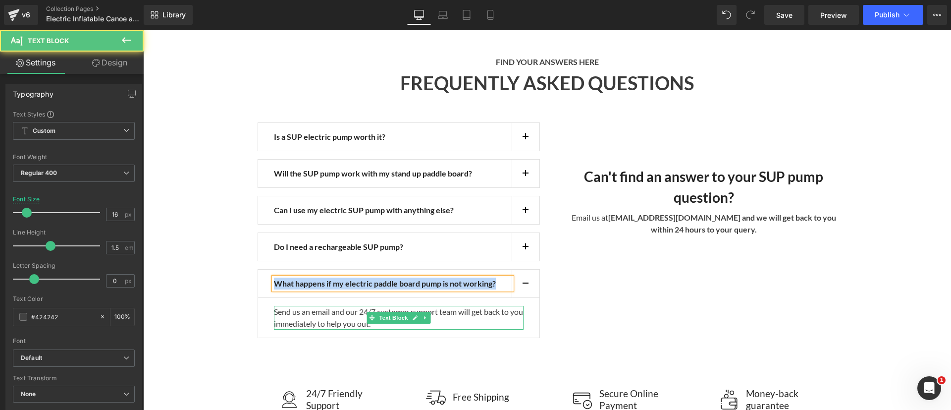
click at [333, 306] on p "Send us an email and our 24/7 customer support team will get back to you immedi…" at bounding box center [399, 318] width 250 height 24
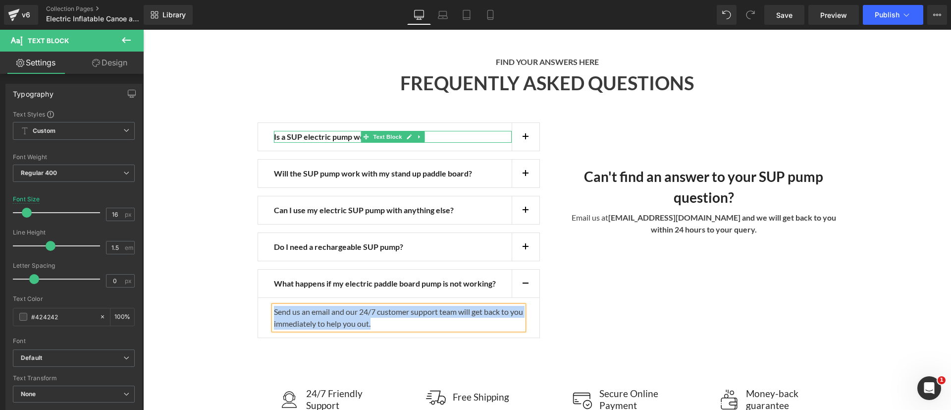
click at [313, 132] on strong "Is a SUP electric pump worth it?" at bounding box center [329, 136] width 111 height 9
click at [315, 132] on strong "Is a SUP electric pump worth it?" at bounding box center [329, 136] width 111 height 9
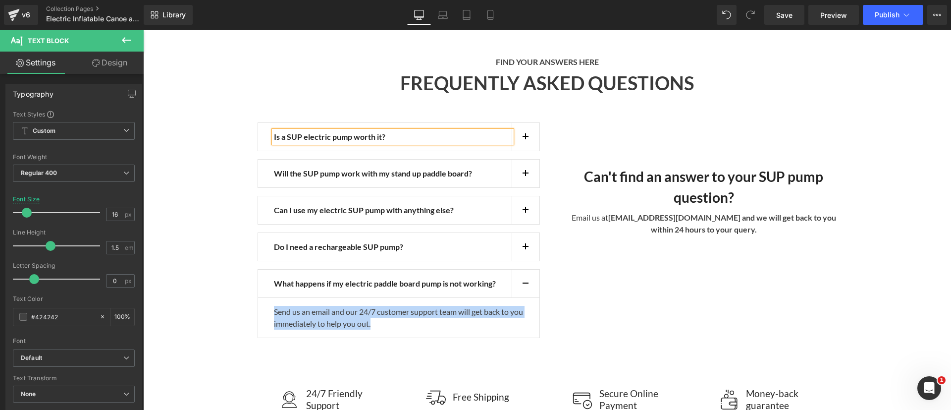
click at [315, 132] on strong "Is a SUP electric pump worth it?" at bounding box center [329, 136] width 111 height 9
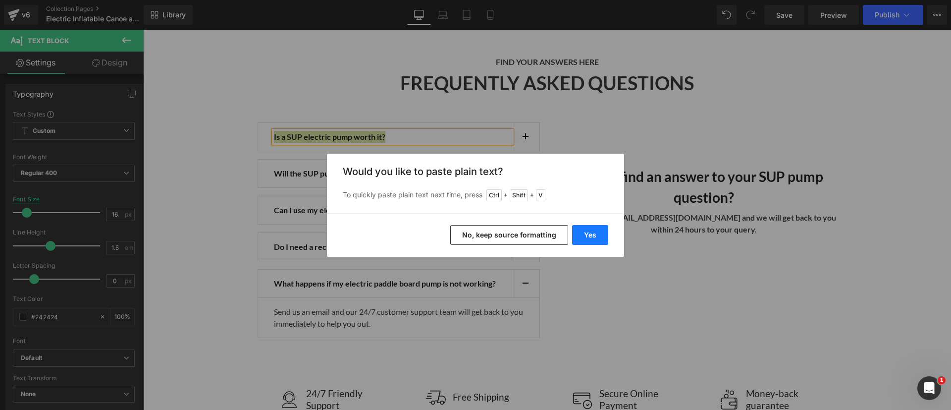
click at [605, 231] on button "Yes" at bounding box center [590, 235] width 36 height 20
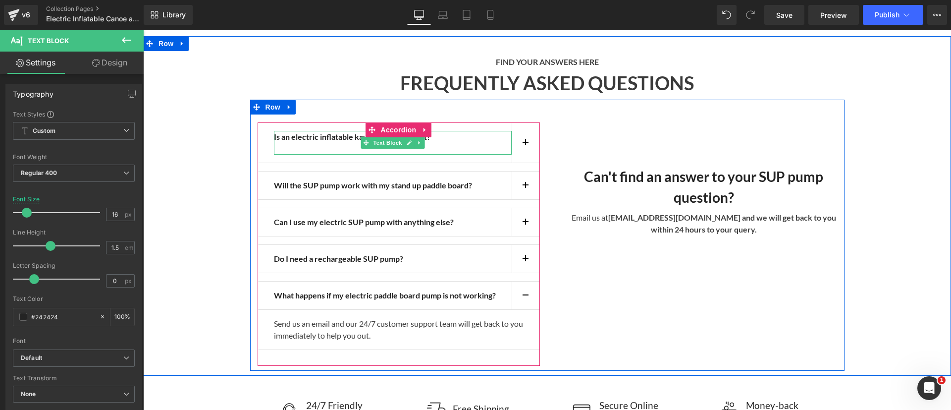
click at [425, 143] on p at bounding box center [393, 149] width 238 height 12
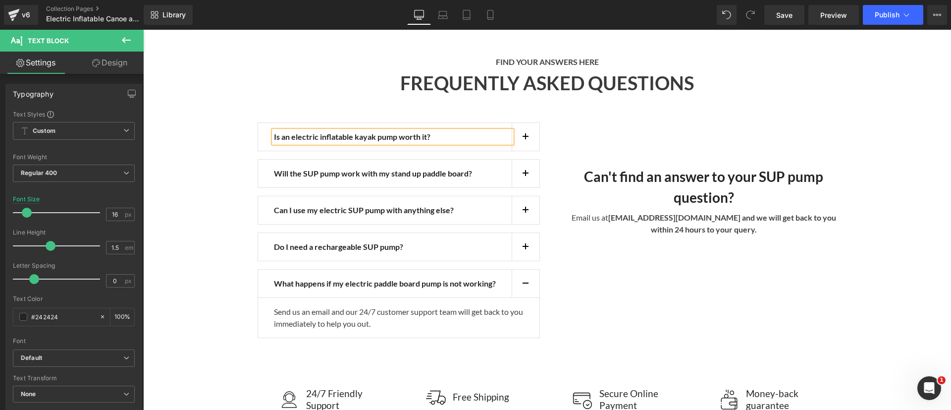
click at [372, 132] on b "Is an electric inflatable kayak pump worth it?" at bounding box center [352, 136] width 156 height 9
click at [519, 126] on button "button" at bounding box center [526, 137] width 28 height 28
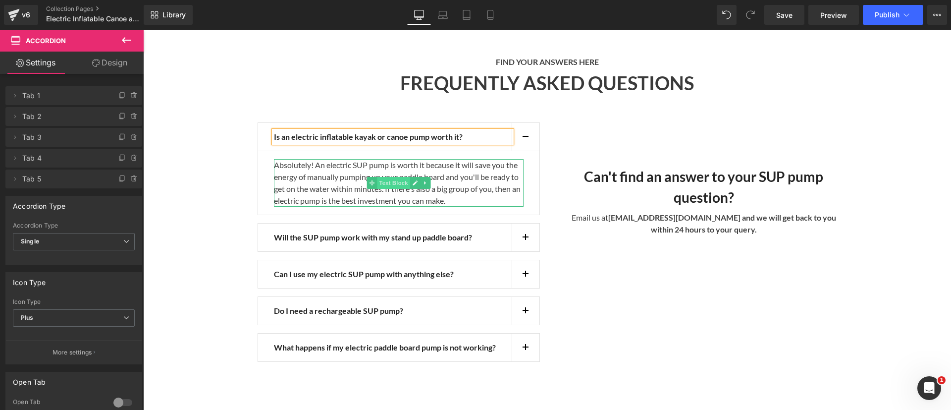
click at [379, 177] on span "Text Block" at bounding box center [393, 183] width 33 height 12
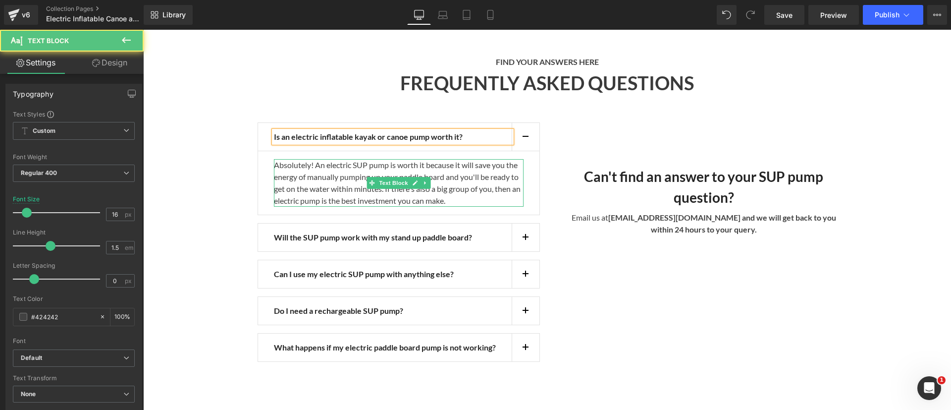
click at [339, 168] on p "Absolutely! An electric SUP pump is worth it because it will save you the energ…" at bounding box center [399, 183] width 250 height 48
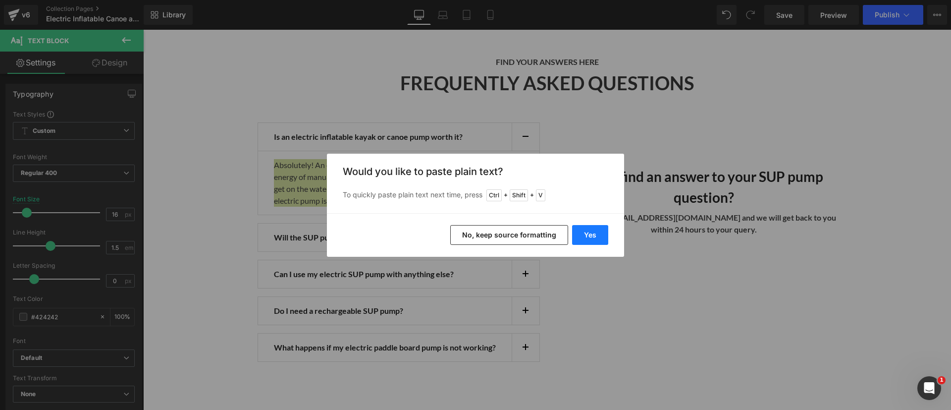
click at [585, 232] on button "Yes" at bounding box center [590, 235] width 36 height 20
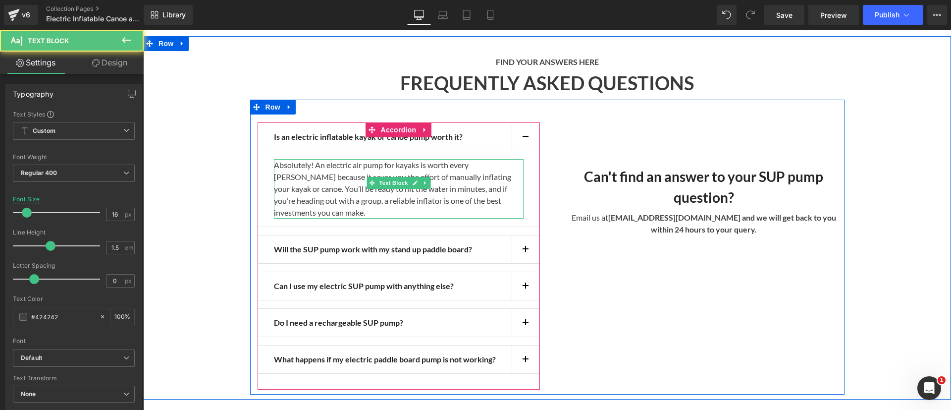
click at [313, 162] on p "Absolutely! An electric air pump for kayaks is worth every [PERSON_NAME] becaus…" at bounding box center [399, 188] width 250 height 59
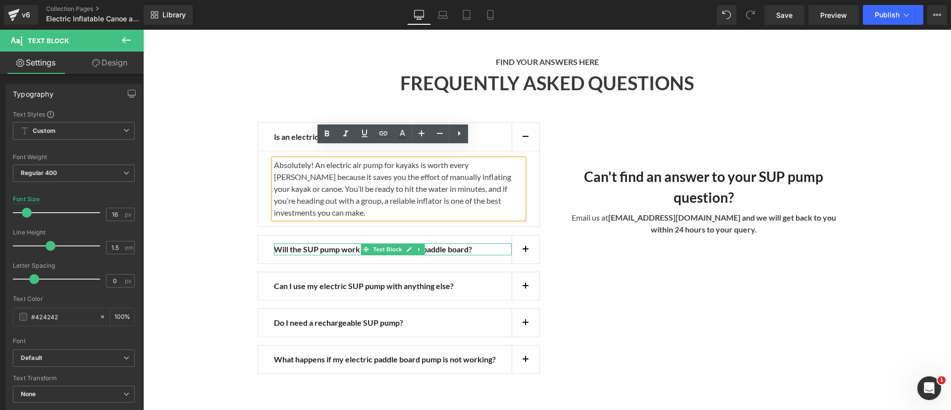
click at [429, 244] on strong "Will the SUP pump work with my stand up paddle board?" at bounding box center [373, 248] width 198 height 9
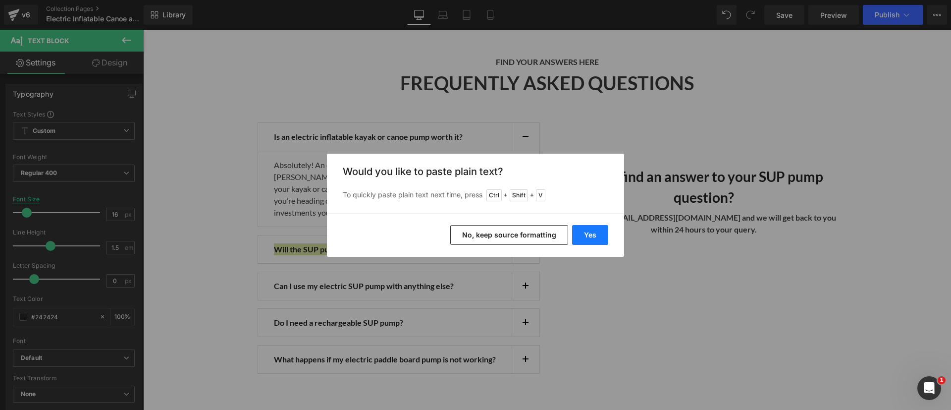
click at [585, 233] on button "Yes" at bounding box center [590, 235] width 36 height 20
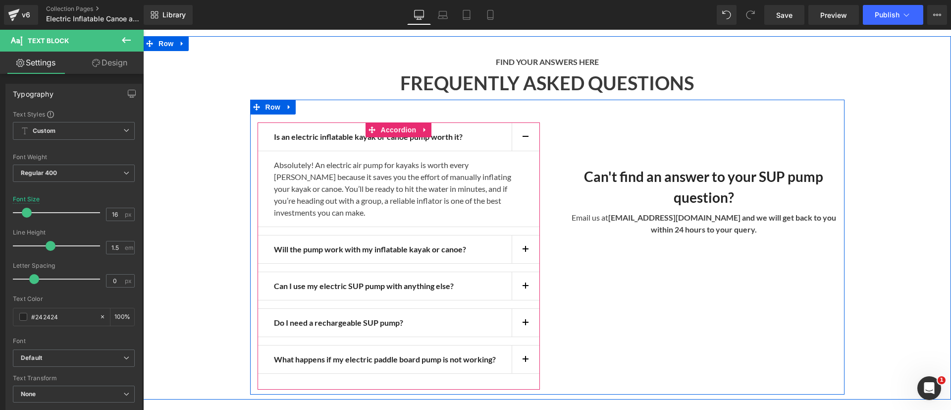
click at [522, 235] on button "button" at bounding box center [526, 249] width 28 height 28
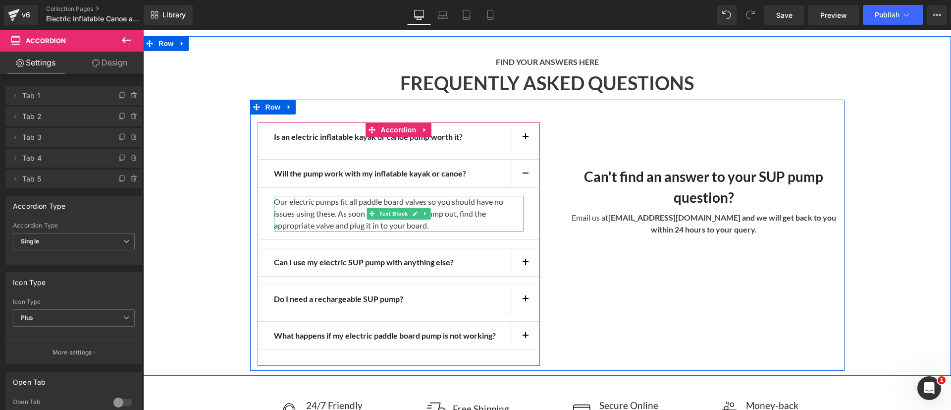
click at [329, 199] on p "Our electric pumps fit all paddle board valves so you should have no issues usi…" at bounding box center [399, 214] width 250 height 36
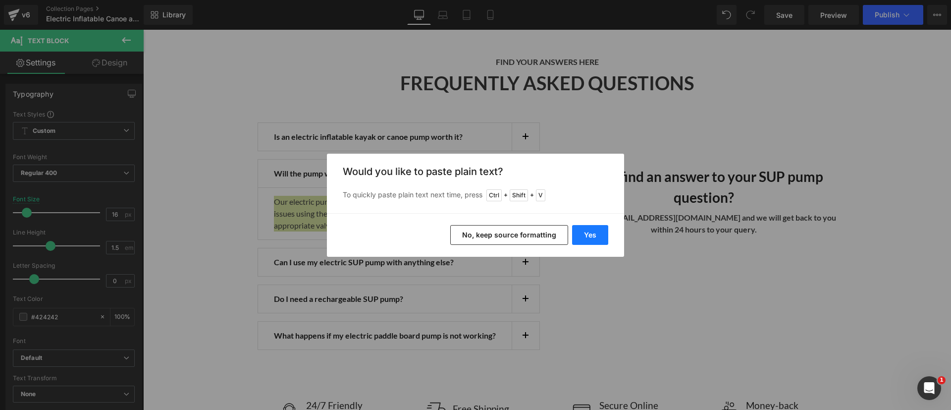
click at [601, 236] on button "Yes" at bounding box center [590, 235] width 36 height 20
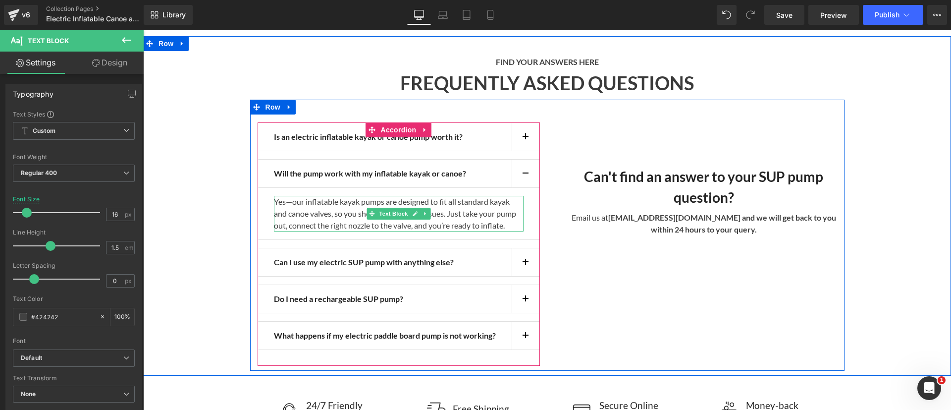
click at [288, 196] on p "Yes—our inflatable kayak pumps are designed to fit all standard kayak and canoe…" at bounding box center [399, 214] width 250 height 36
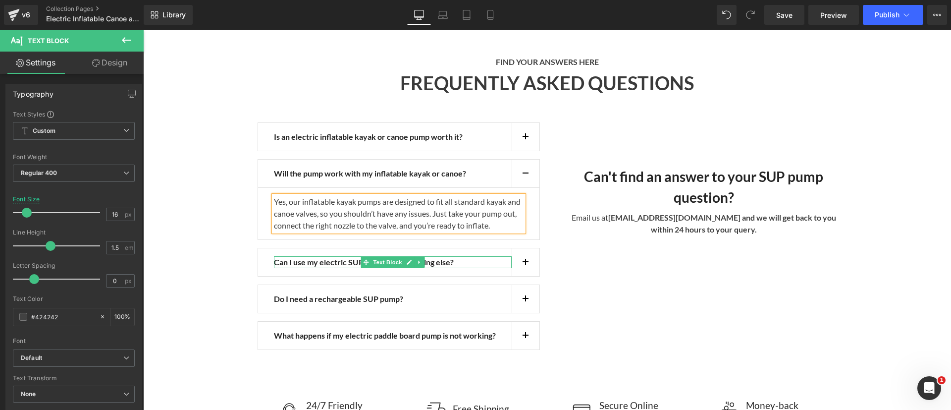
click at [371, 256] on span "Text Block" at bounding box center [387, 262] width 33 height 12
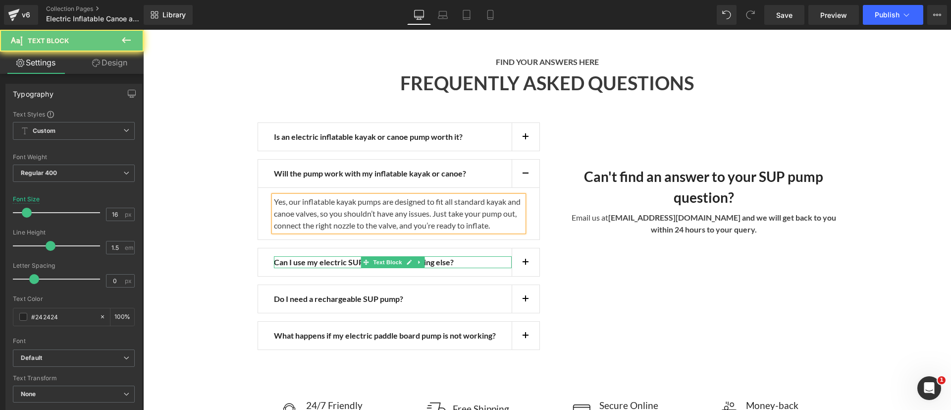
click at [310, 257] on strong "Can I use my electric SUP pump with anything else?" at bounding box center [364, 261] width 180 height 9
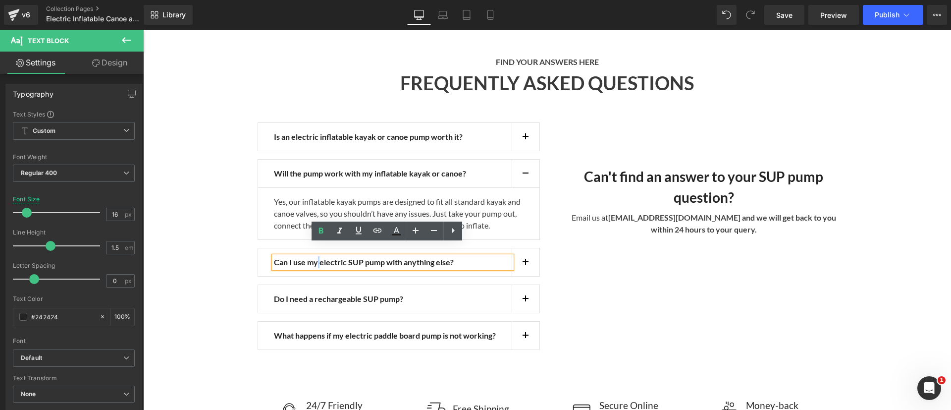
click at [310, 257] on strong "Can I use my electric SUP pump with anything else?" at bounding box center [364, 261] width 180 height 9
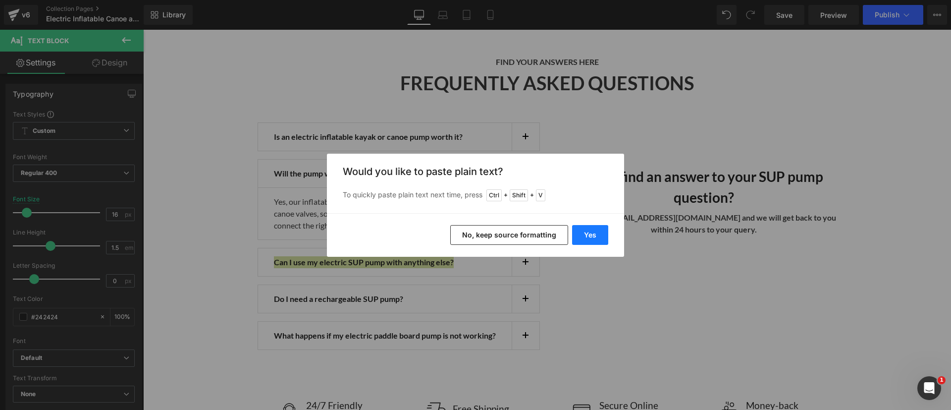
click at [603, 234] on button "Yes" at bounding box center [590, 235] width 36 height 20
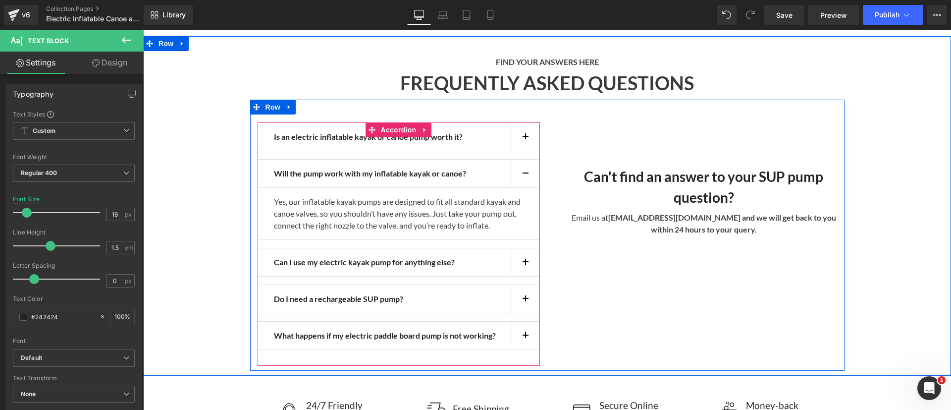
click at [525, 265] on span "button" at bounding box center [525, 265] width 0 height 0
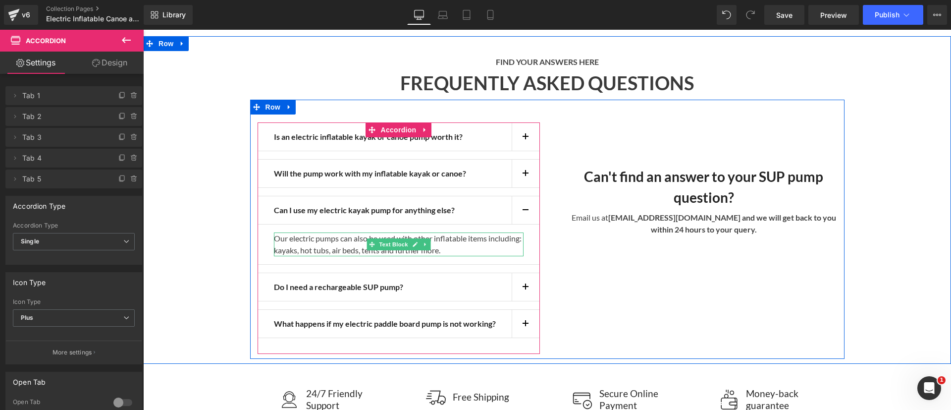
click at [465, 239] on p "Our electric pumps can also be used with other inflatable items including: kaya…" at bounding box center [399, 244] width 250 height 24
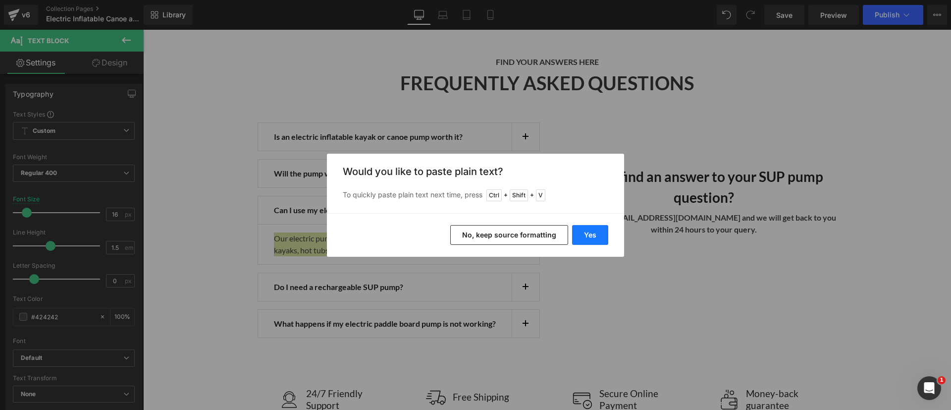
click at [583, 238] on button "Yes" at bounding box center [590, 235] width 36 height 20
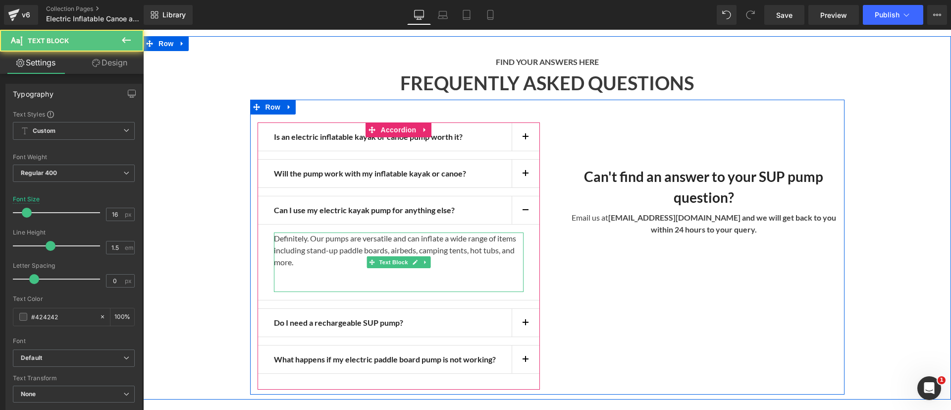
click at [434, 268] on p at bounding box center [399, 274] width 250 height 12
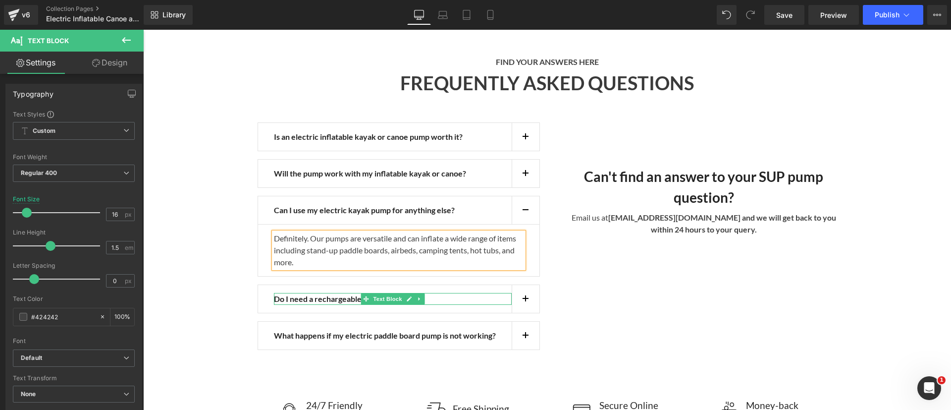
click at [329, 294] on strong "Do I need a rechargeable SUP pump?" at bounding box center [338, 298] width 129 height 9
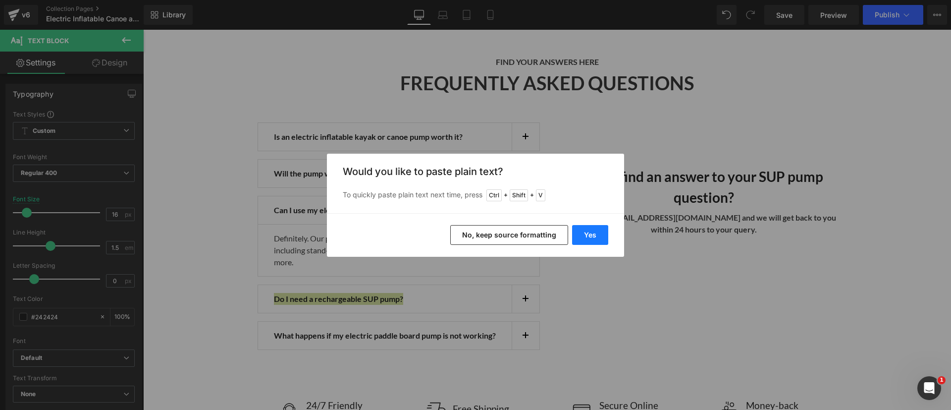
click at [605, 231] on button "Yes" at bounding box center [590, 235] width 36 height 20
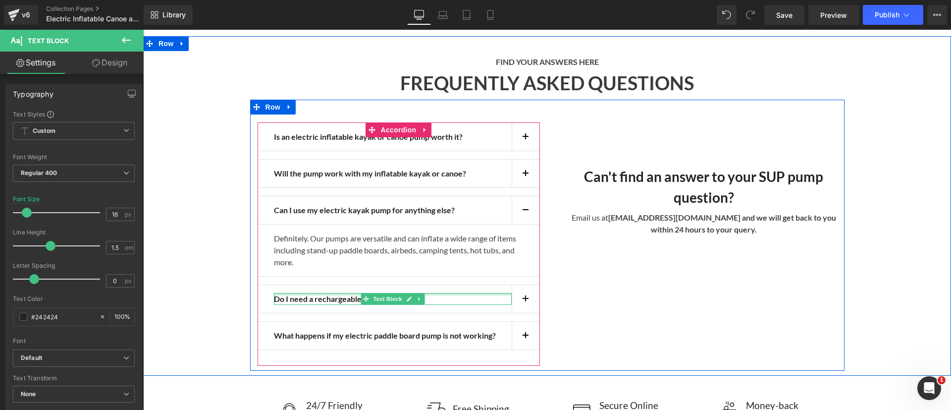
click at [513, 285] on button "button" at bounding box center [526, 299] width 28 height 28
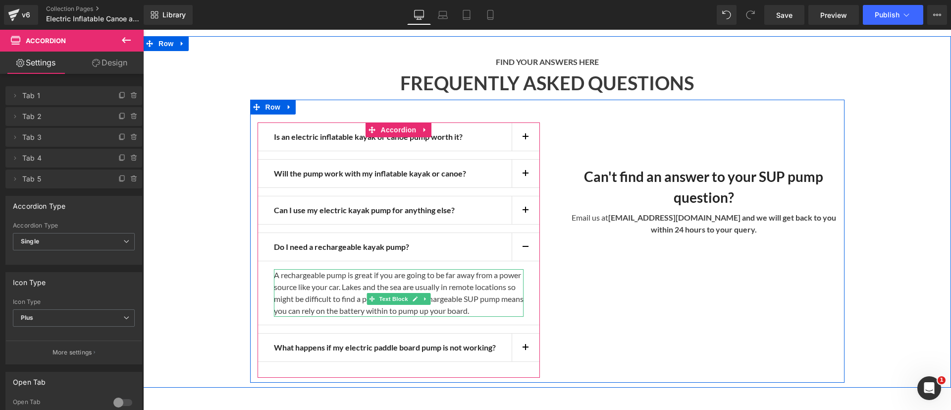
click at [361, 275] on p "A rechargeable pump is great if you are going to be far away from a power sourc…" at bounding box center [399, 293] width 250 height 48
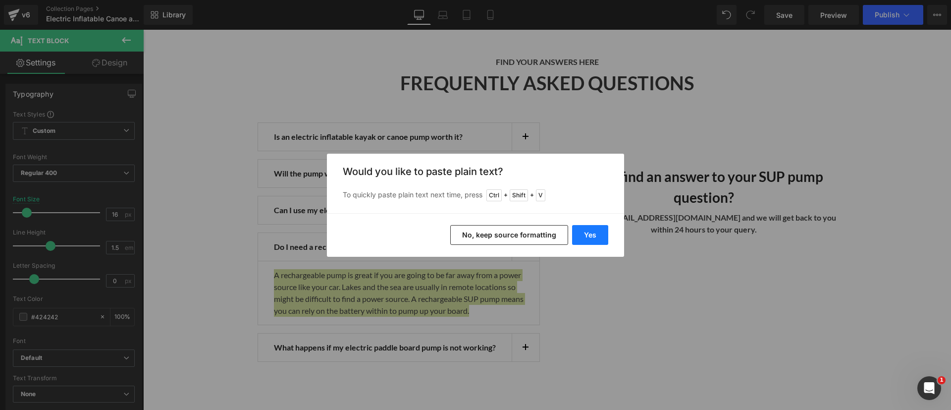
click at [591, 238] on button "Yes" at bounding box center [590, 235] width 36 height 20
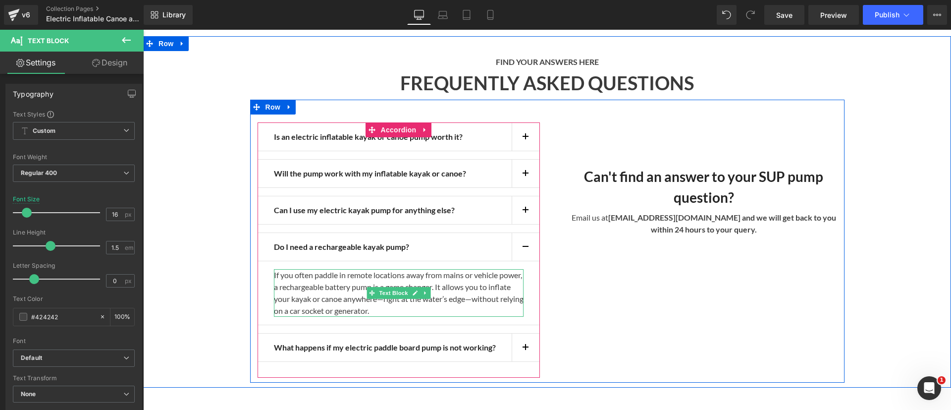
click at [466, 285] on p "If you often paddle in remote locations away from mains or vehicle power, a rec…" at bounding box center [399, 293] width 250 height 48
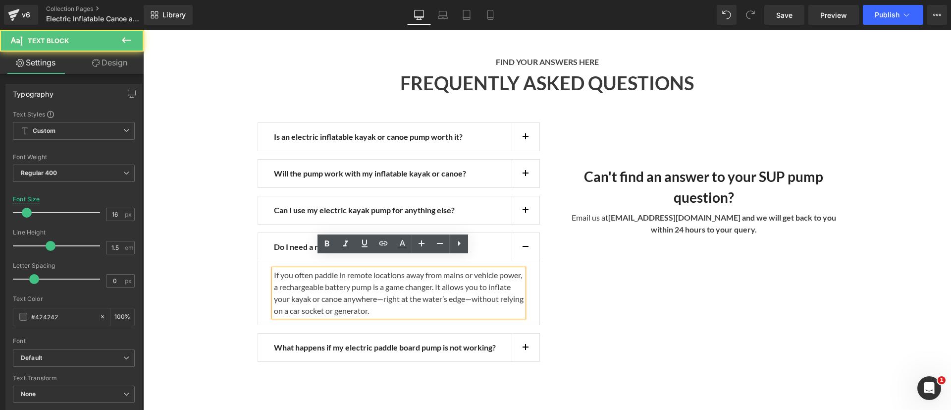
click at [402, 289] on p "If you often paddle in remote locations away from mains or vehicle power, a rec…" at bounding box center [399, 293] width 250 height 48
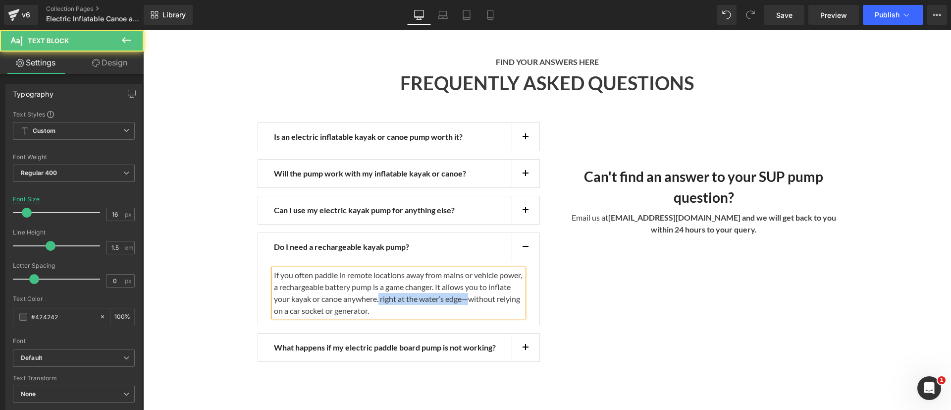
drag, startPoint x: 490, startPoint y: 289, endPoint x: 399, endPoint y: 288, distance: 91.1
click at [399, 288] on p "If you often paddle in remote locations away from mains or vehicle power, a rec…" at bounding box center [399, 293] width 250 height 48
click at [343, 299] on p "If you often paddle in remote locations away from mains or vehicle power, a rec…" at bounding box center [399, 293] width 250 height 48
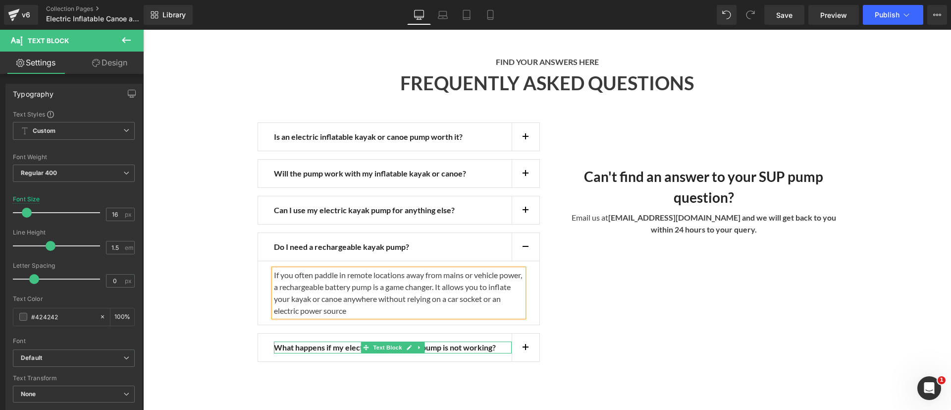
click at [333, 342] on strong "What happens if my electric paddle board pump is not working?" at bounding box center [385, 346] width 222 height 9
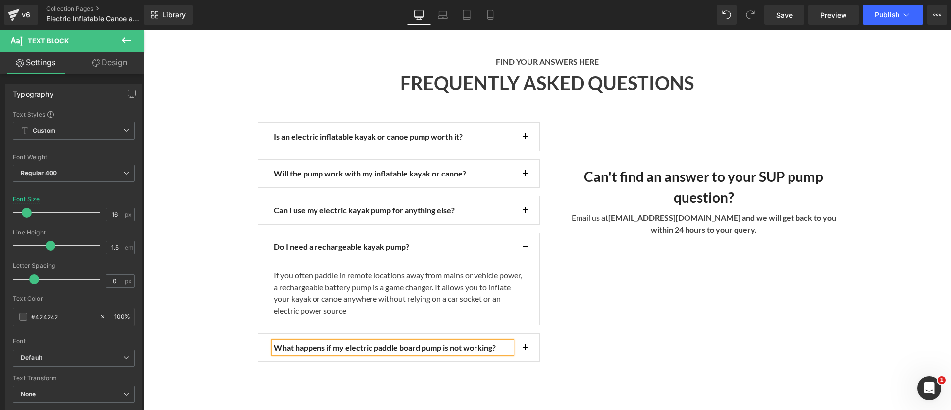
click at [333, 342] on strong "What happens if my electric paddle board pump is not working?" at bounding box center [385, 346] width 222 height 9
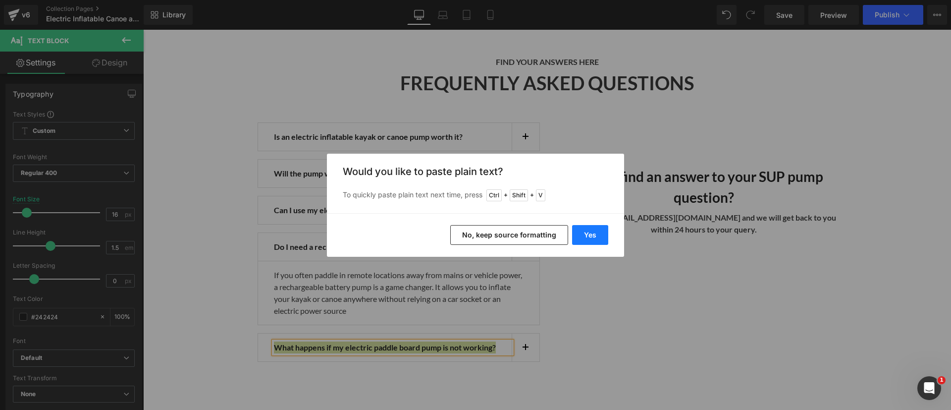
click at [575, 235] on button "Yes" at bounding box center [590, 235] width 36 height 20
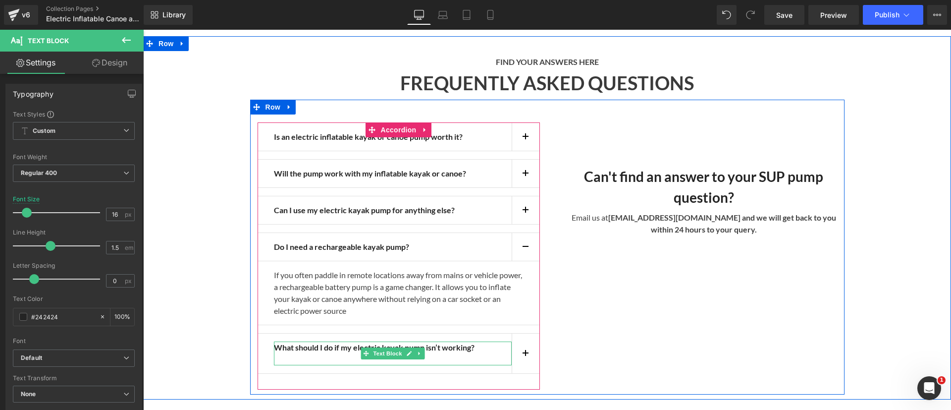
click at [468, 353] on p at bounding box center [393, 359] width 238 height 12
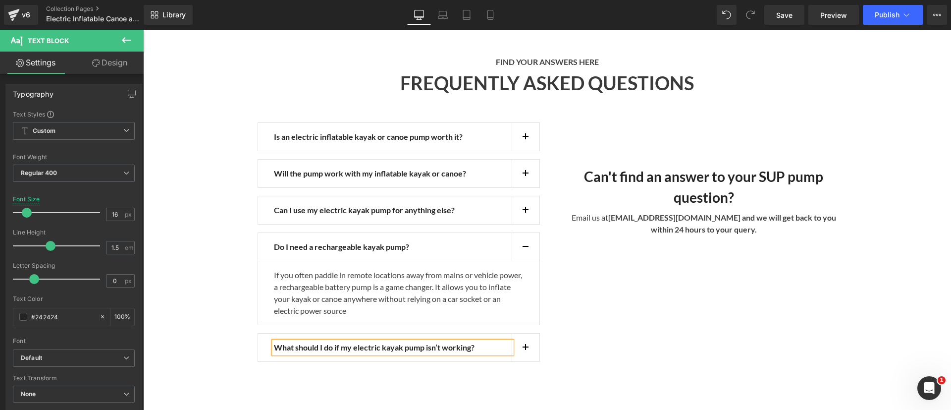
click at [513, 338] on button "button" at bounding box center [526, 347] width 28 height 28
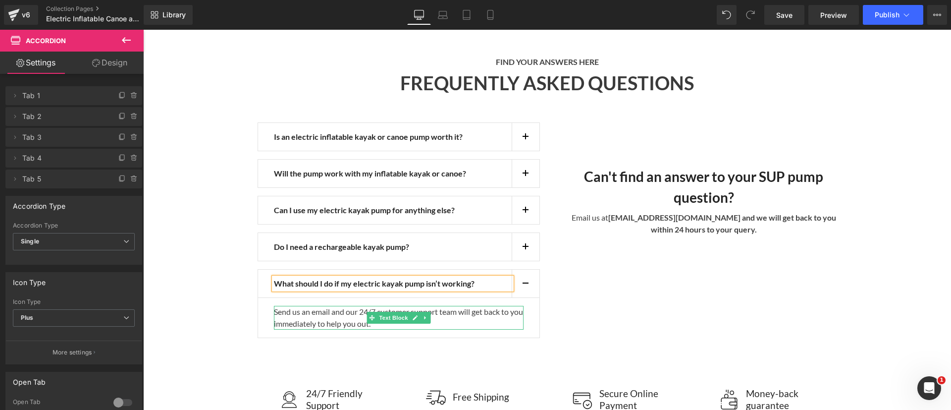
click at [323, 306] on p "Send us an email and our 24/7 customer support team will get back to you immedi…" at bounding box center [399, 318] width 250 height 24
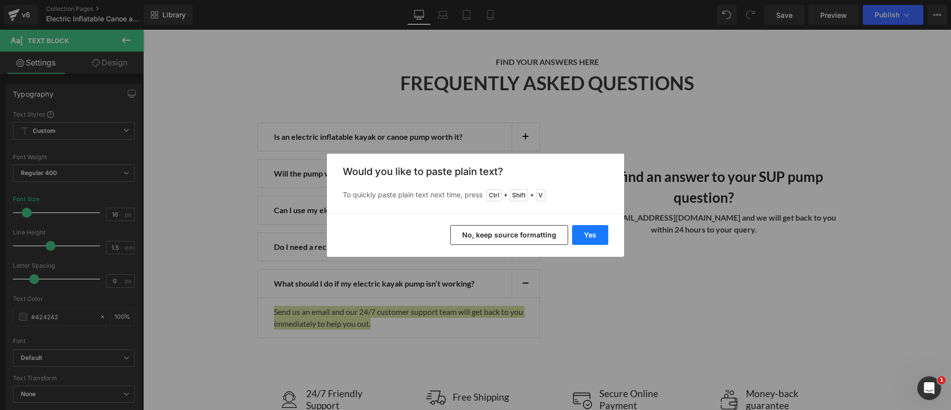
click at [590, 233] on button "Yes" at bounding box center [590, 235] width 36 height 20
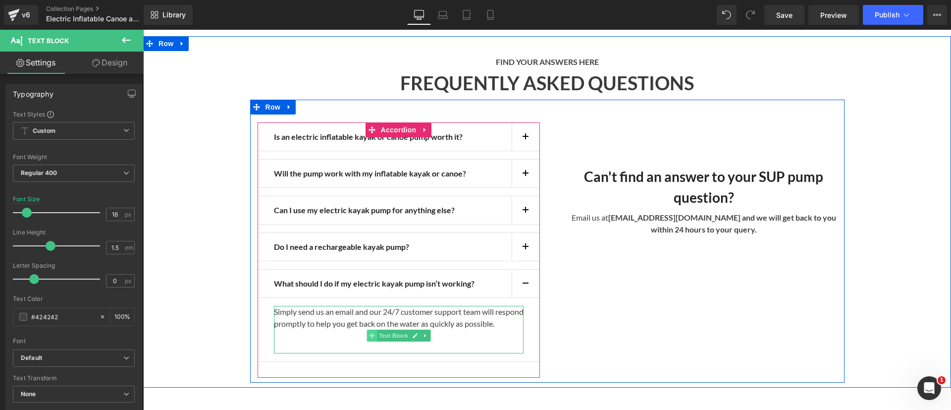
click at [369, 332] on icon at bounding box center [371, 335] width 5 height 6
click at [346, 324] on p "Simply send us an email and our 24/7 customer support team will respond promptl…" at bounding box center [399, 318] width 250 height 24
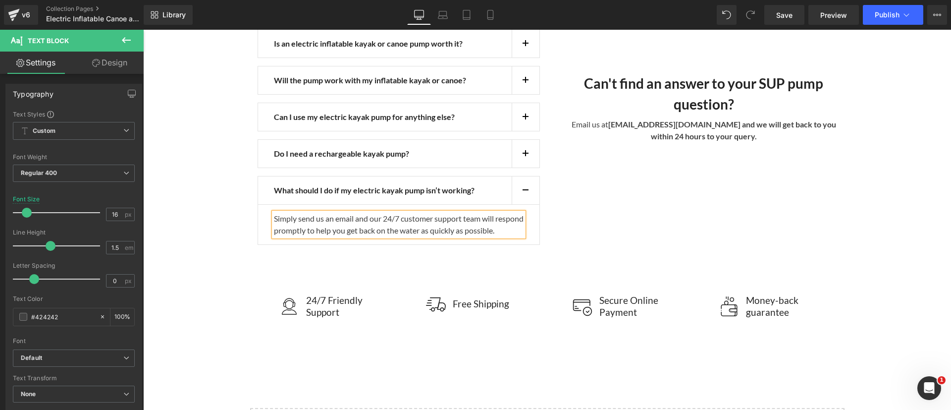
scroll to position [2362, 0]
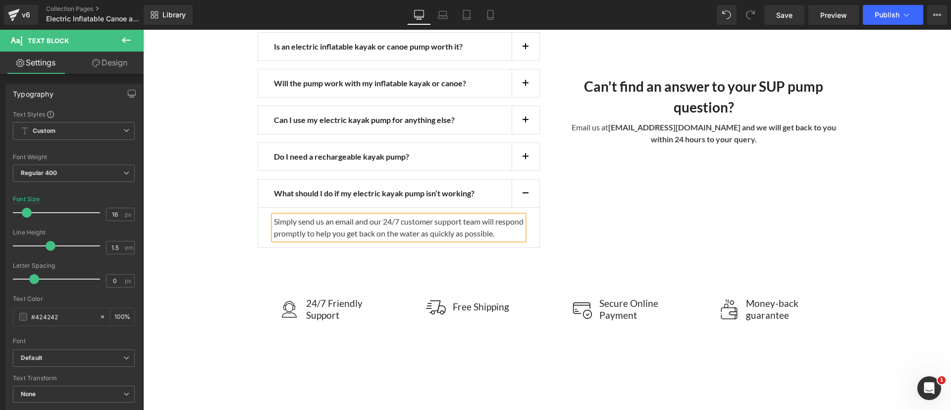
click at [522, 183] on button "button" at bounding box center [526, 193] width 28 height 28
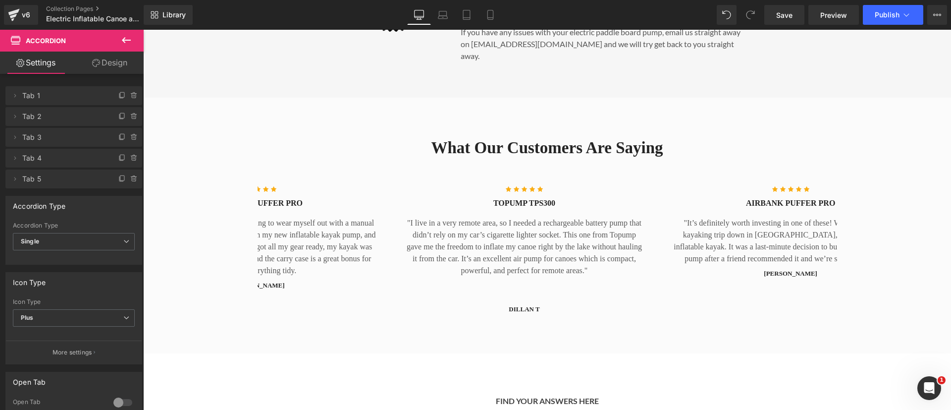
scroll to position [1689, 0]
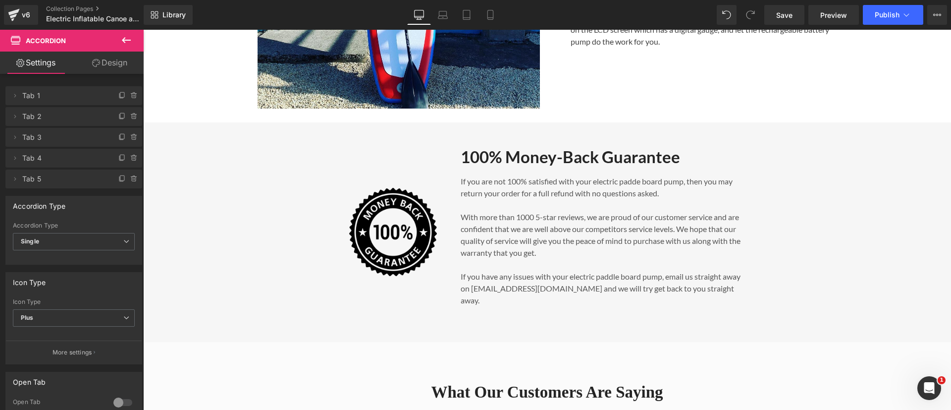
click at [644, 185] on p "If you are not 100% satisfied with your electric padde board pump, then you may…" at bounding box center [603, 187] width 285 height 24
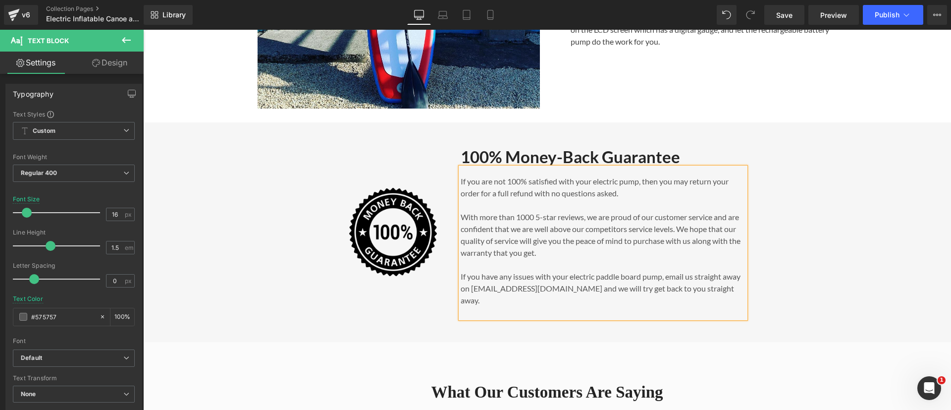
click at [634, 183] on p "If you are not 100% satisfied with your electric pump, then you may return your…" at bounding box center [603, 187] width 285 height 24
click at [619, 274] on p "If you have any issues with your electric paddle board pump, email us straight …" at bounding box center [603, 288] width 285 height 36
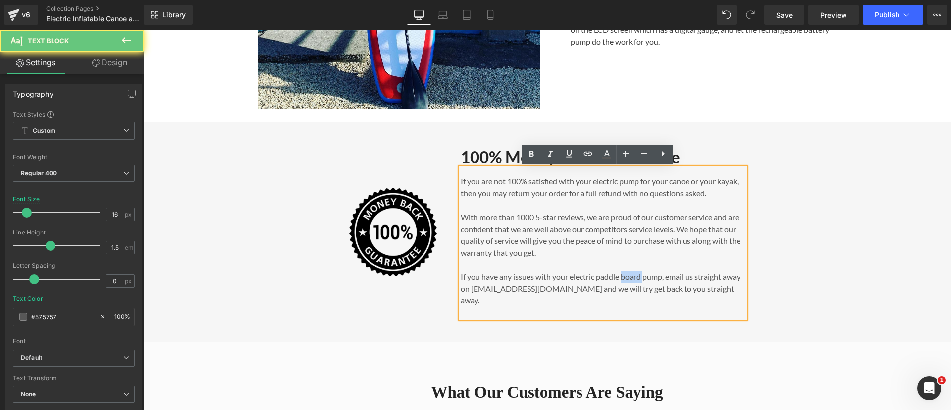
click at [619, 274] on p "If you have any issues with your electric paddle board pump, email us straight …" at bounding box center [603, 288] width 285 height 36
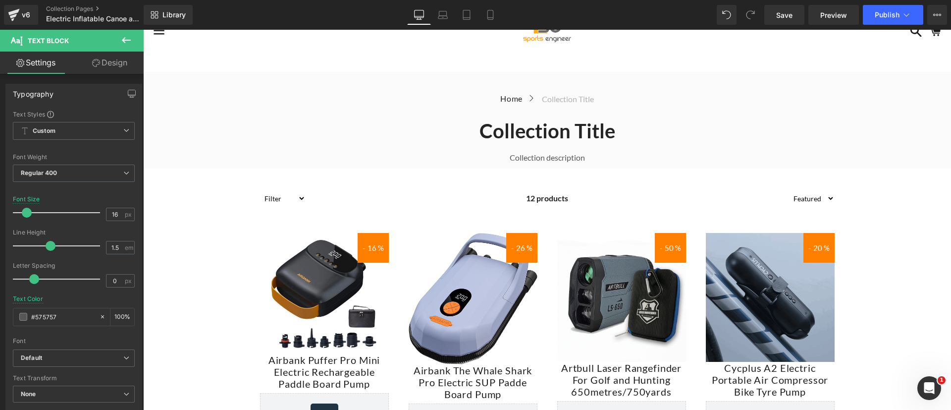
scroll to position [0, 0]
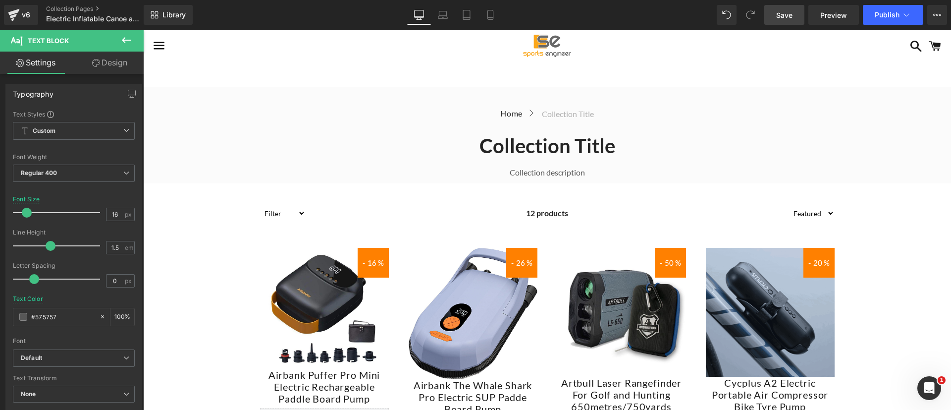
click at [785, 16] on span "Save" at bounding box center [784, 15] width 16 height 10
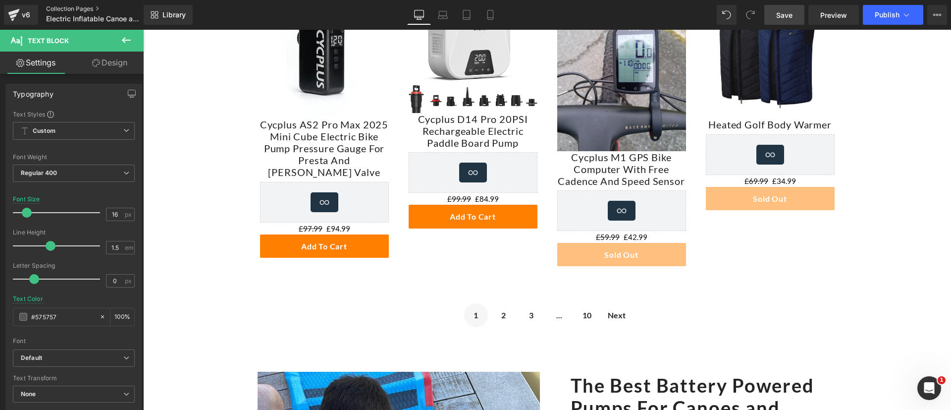
scroll to position [815, 0]
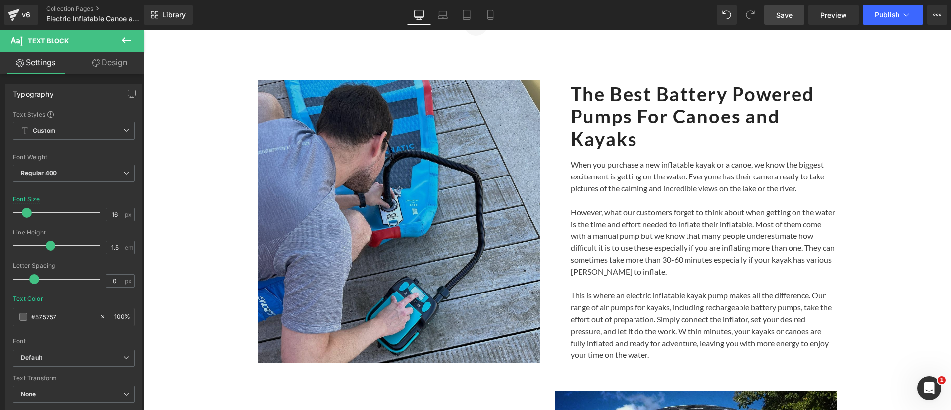
drag, startPoint x: 228, startPoint y: 36, endPoint x: 352, endPoint y: 240, distance: 238.6
click at [352, 240] on img at bounding box center [398, 221] width 282 height 282
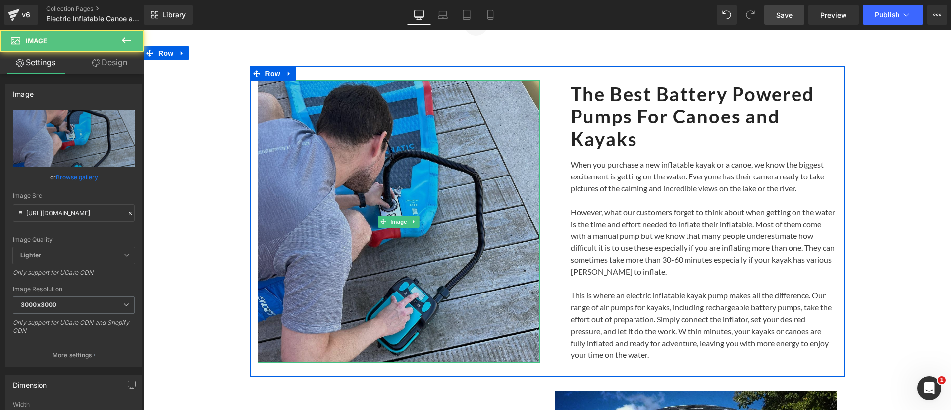
click at [397, 242] on img at bounding box center [398, 221] width 282 height 282
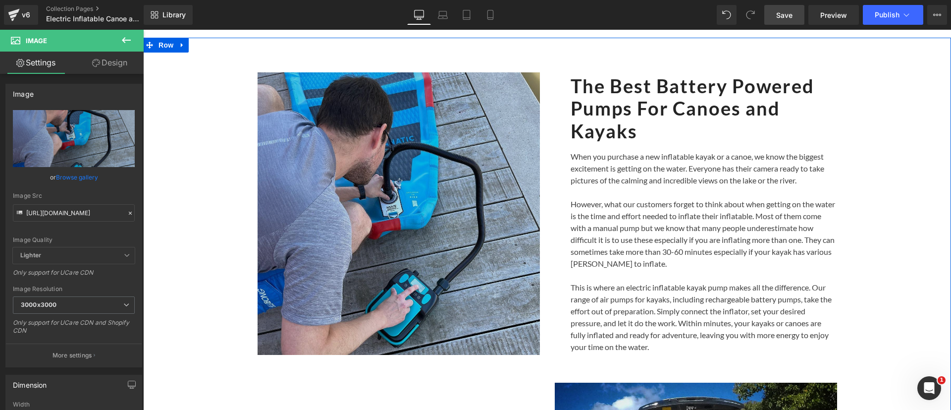
scroll to position [821, 0]
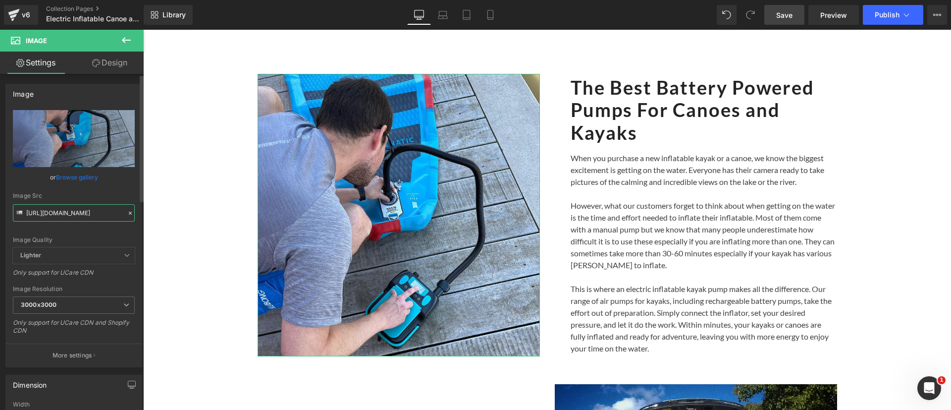
click at [68, 214] on input "https://cdn.shopify.com/s/files/1/0272/3246/9095/files/EC04BC9A-0DE9-4F0C-BB9A-…" at bounding box center [74, 212] width 122 height 17
paste input "lectric_pumps_for_kayaks_and_canoes_3.jpg?v=1754843558"
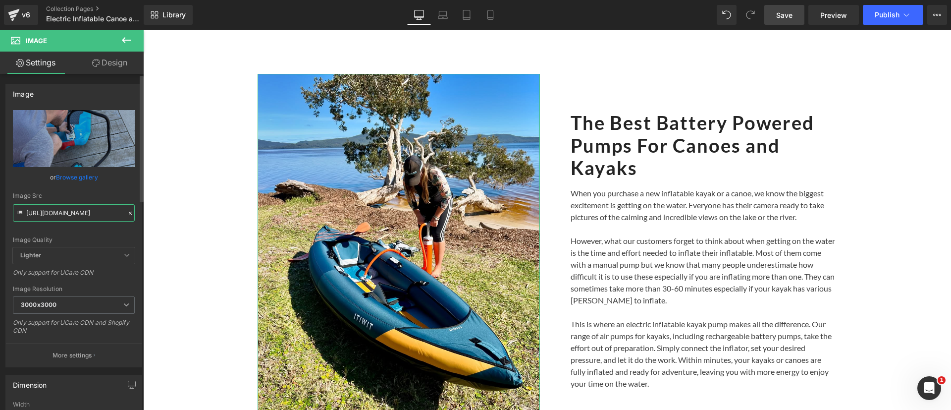
click at [69, 211] on input "https://cdn.shopify.com/s/files/1/0272/3246/9095/files/Electric_pumps_for_kayak…" at bounding box center [74, 212] width 122 height 17
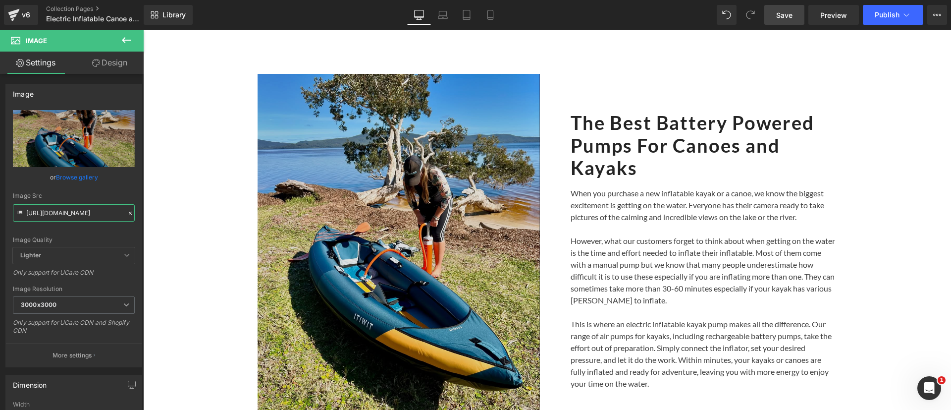
scroll to position [0, 276]
drag, startPoint x: 217, startPoint y: 241, endPoint x: 405, endPoint y: 211, distance: 189.5
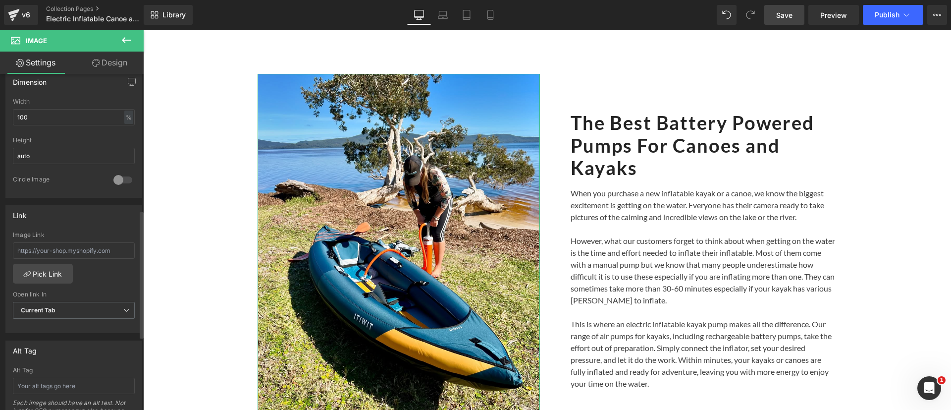
scroll to position [361, 0]
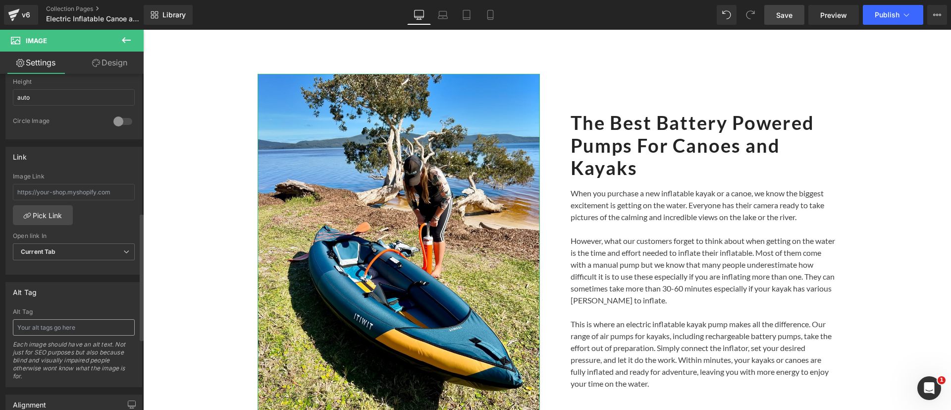
type input "https://cdn.shopify.com/s/files/1/0272/3246/9095/files/Electric_pumps_for_kayak…"
click at [67, 323] on input "text" at bounding box center [74, 327] width 122 height 16
type input "E"
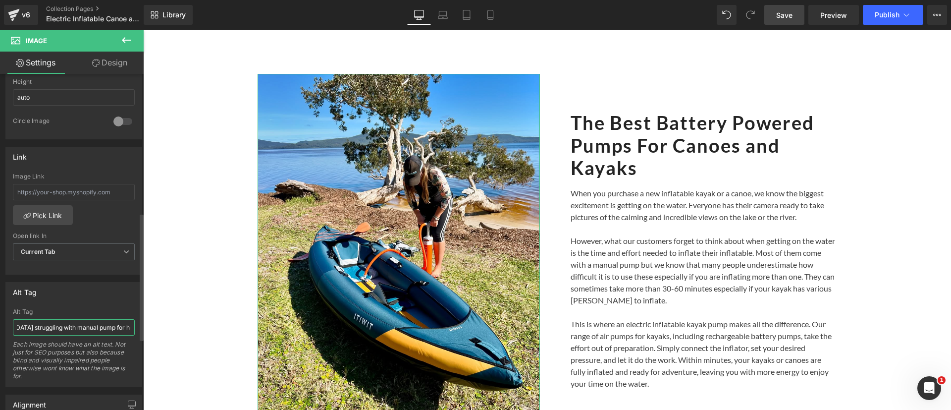
type input "Lady struggling with manual pump for her inflatable kayak"
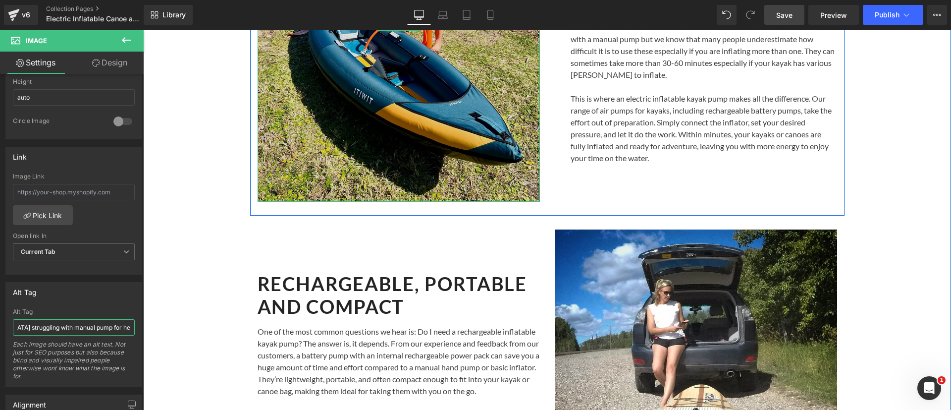
scroll to position [1148, 0]
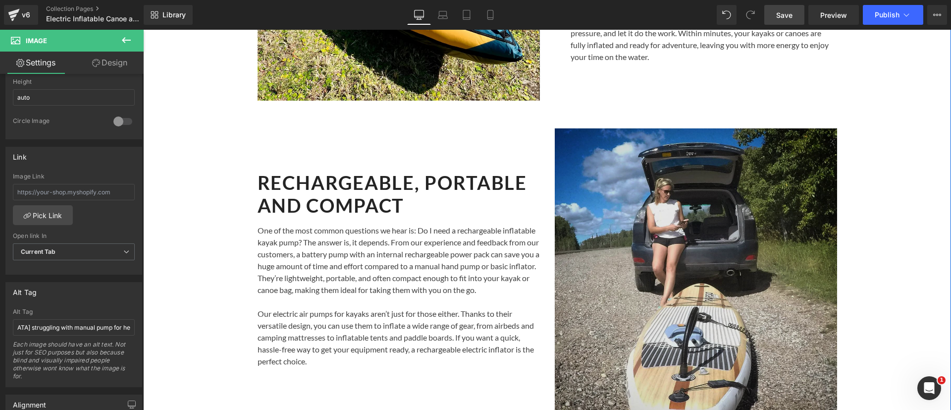
click at [628, 202] on img at bounding box center [696, 269] width 282 height 282
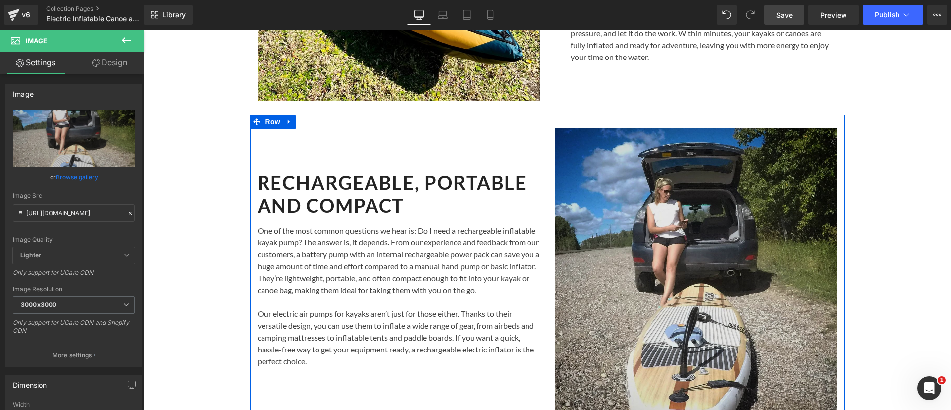
click at [631, 254] on img at bounding box center [696, 269] width 282 height 282
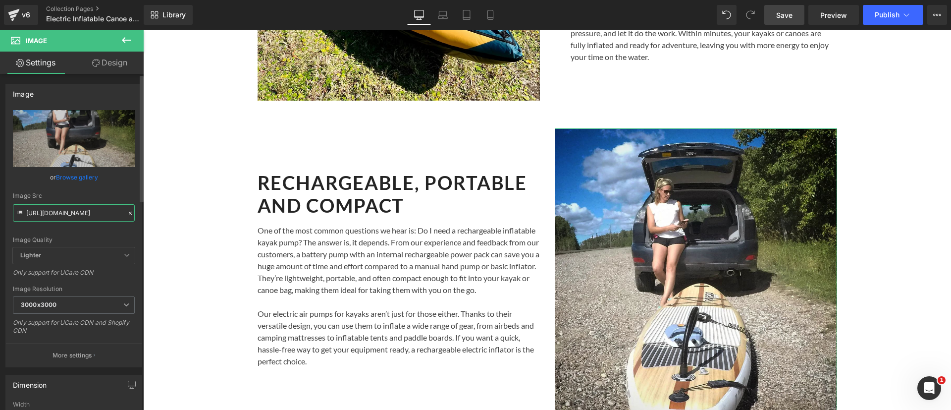
click at [99, 213] on input "https://cdn.shopify.com/s/files/1/0272/3246/9095/files/E0B236E2-2AA2-4535-8EB1-…" at bounding box center [74, 212] width 122 height 17
paste input "lectric_pumps_for_kayaks_and_canoes.jpg?v=1754843558"
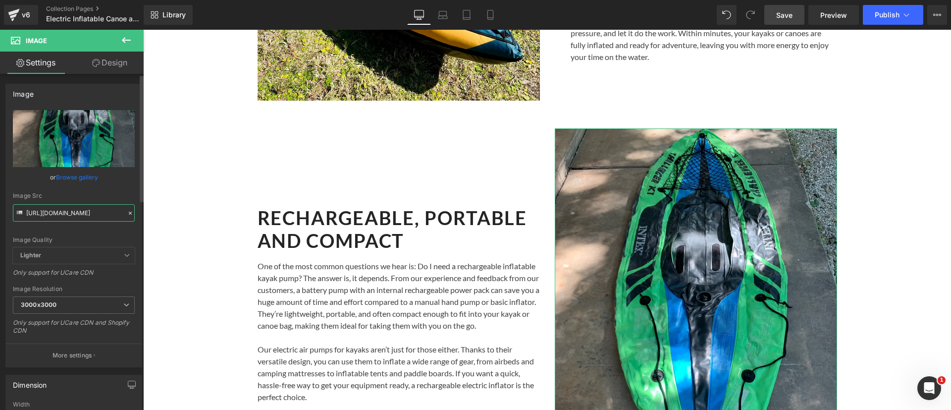
scroll to position [0, 258]
drag, startPoint x: 230, startPoint y: 241, endPoint x: 212, endPoint y: 221, distance: 26.3
type input "https://cdn.shopify.com/s/files/1/0272/3246/9095/files/Electric_pumps_for_kayak…"
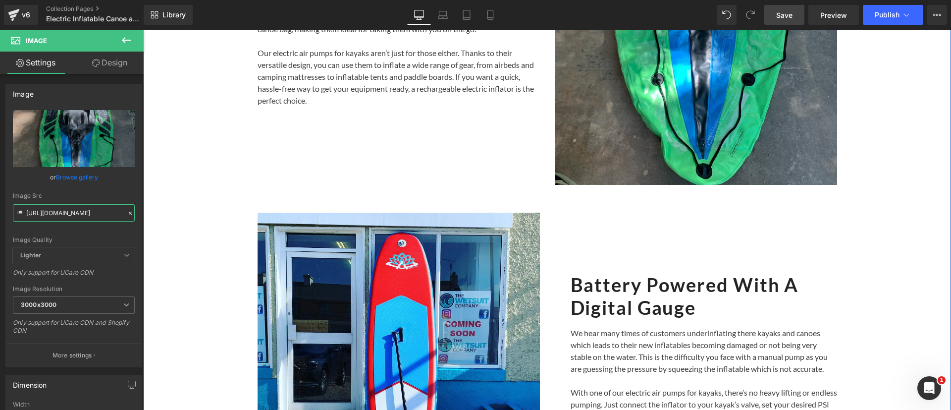
scroll to position [1446, 0]
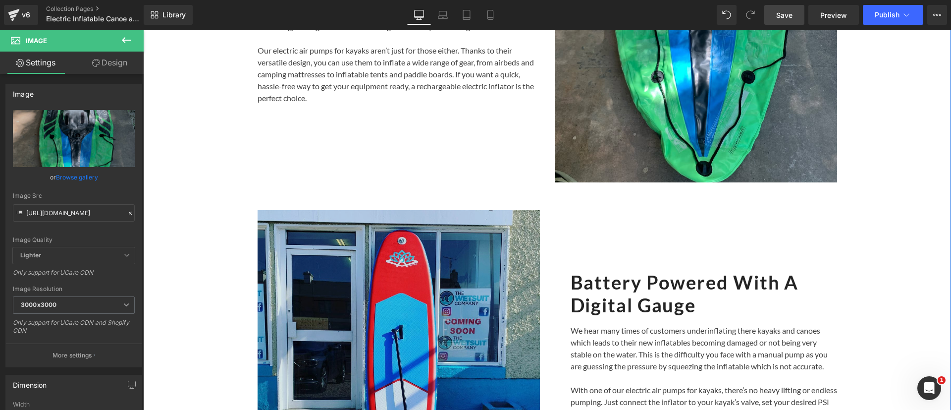
click at [296, 337] on img at bounding box center [398, 351] width 282 height 282
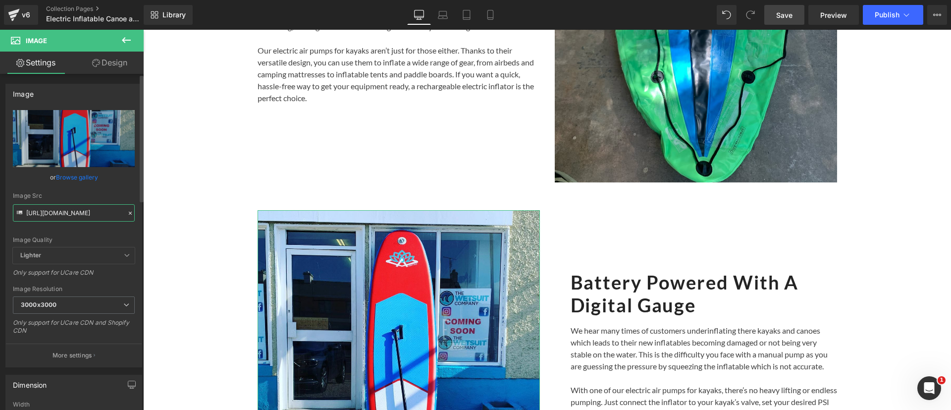
click at [84, 211] on input "https://cdn.shopify.com/s/files/1/0272/3246/9095/files/1F4BADC7-A1BD-4461-A5B0-…" at bounding box center [74, 212] width 122 height 17
paste input "text"
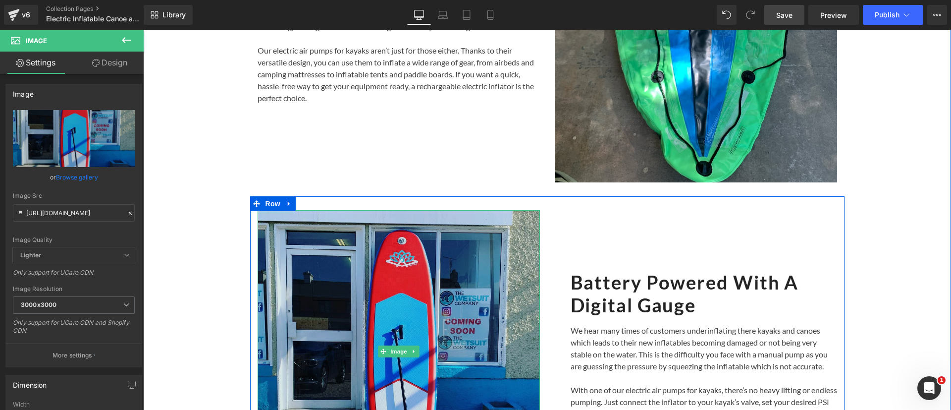
click at [320, 286] on img at bounding box center [398, 351] width 282 height 282
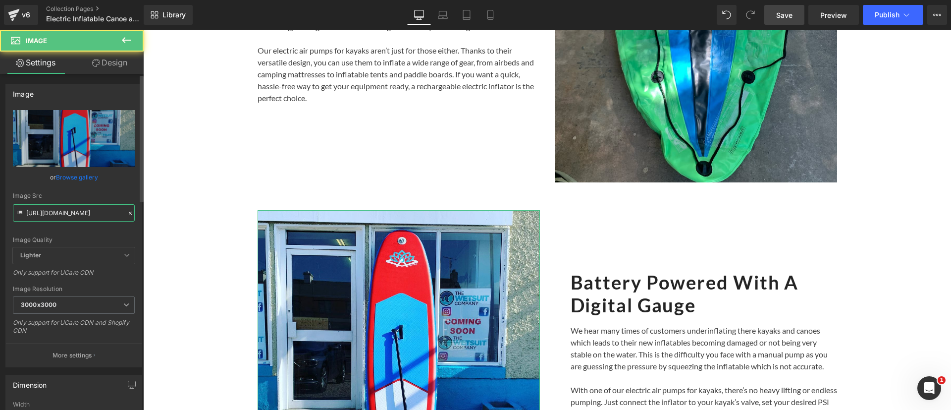
click at [97, 216] on input "https://cdn.shopify.com/s/files/1/0272/3246/9095/files/1F4BADC7-A1BD-4461-A5B0-…" at bounding box center [74, 212] width 122 height 17
paste input "Electric_pumps_for_kayaks_and_canoes_2.jpg?v=1754843559"
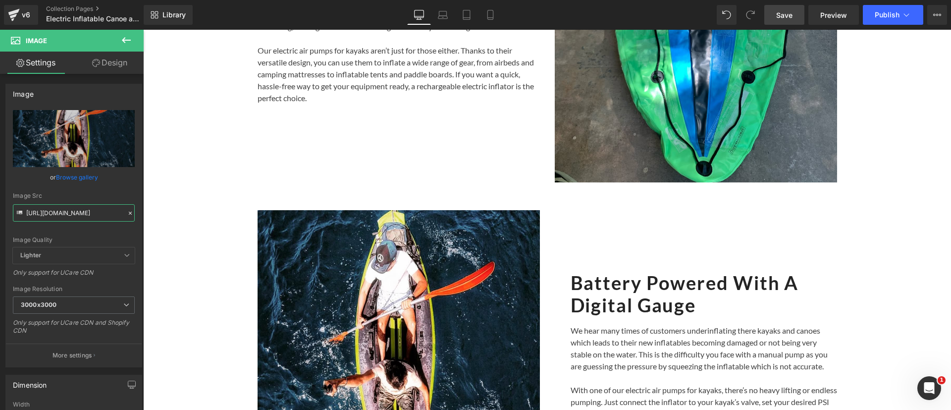
scroll to position [0, 276]
drag, startPoint x: 223, startPoint y: 242, endPoint x: 220, endPoint y: 207, distance: 34.8
click at [63, 213] on input "https://cdn.shopify.com/s/files/1/0272/3246/9095/files/Electric_pumps_for_kayak…" at bounding box center [74, 212] width 122 height 17
drag, startPoint x: 214, startPoint y: 243, endPoint x: 270, endPoint y: 186, distance: 79.5
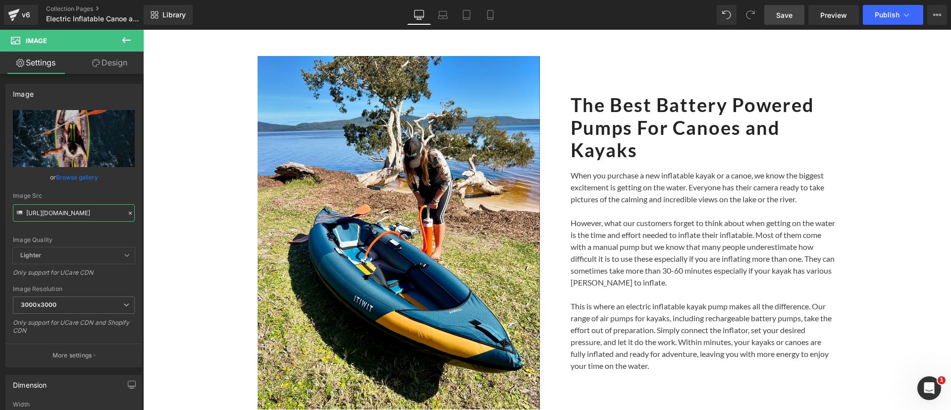
scroll to position [832, 0]
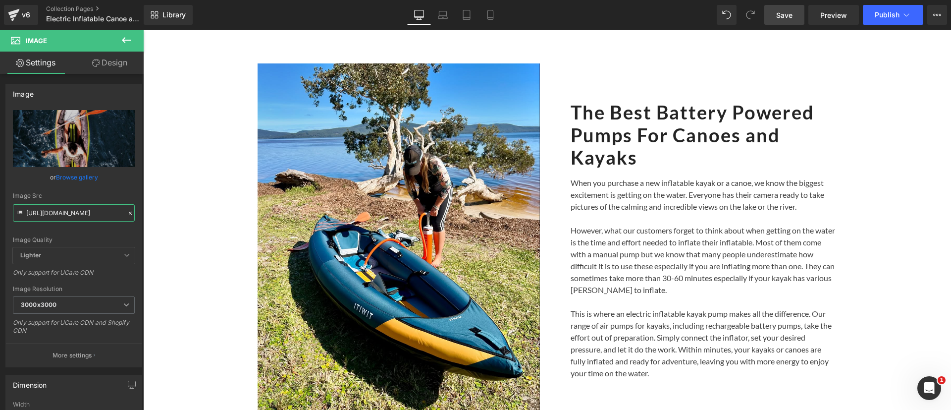
type input "https://cdn.shopify.com/s/files/1/0272/3246/9095/files/Electric_pumps_for_kayak…"
click at [787, 17] on span "Save" at bounding box center [784, 15] width 16 height 10
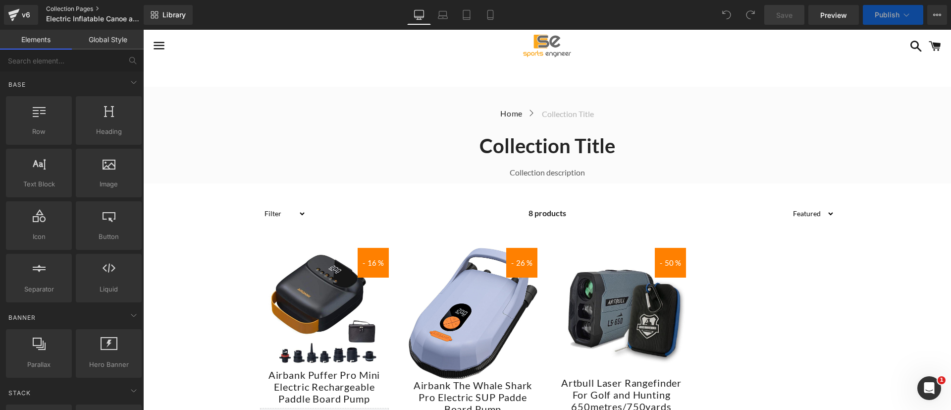
click at [85, 8] on link "Collection Pages" at bounding box center [103, 9] width 114 height 8
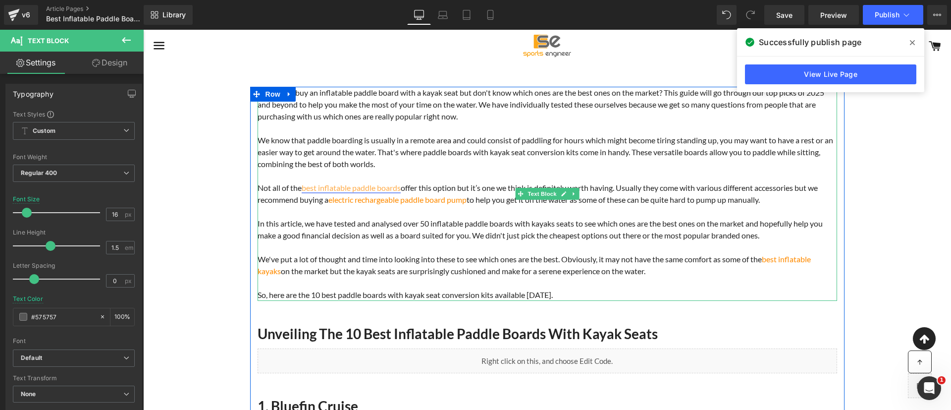
click at [348, 186] on link "best inflatable paddle boards" at bounding box center [351, 187] width 99 height 9
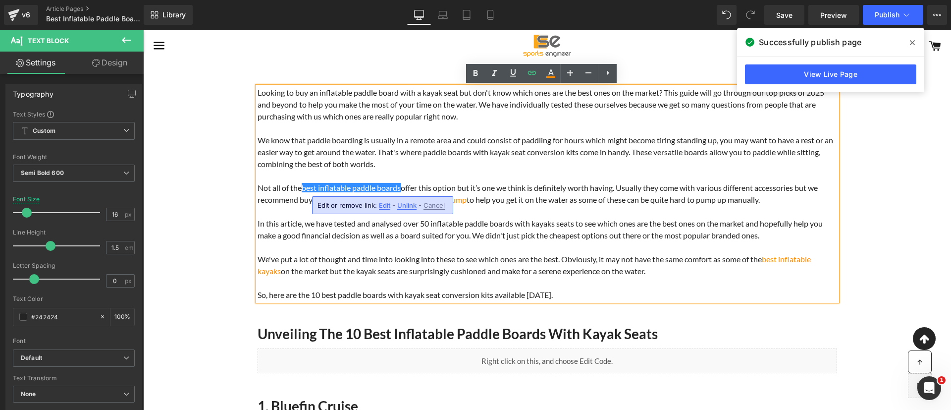
click at [557, 200] on span "Not all of the best inflatable paddle boards offer this option but it’s one we …" at bounding box center [537, 193] width 560 height 21
click at [437, 200] on link "electric rechargeable paddle board pump" at bounding box center [397, 199] width 138 height 9
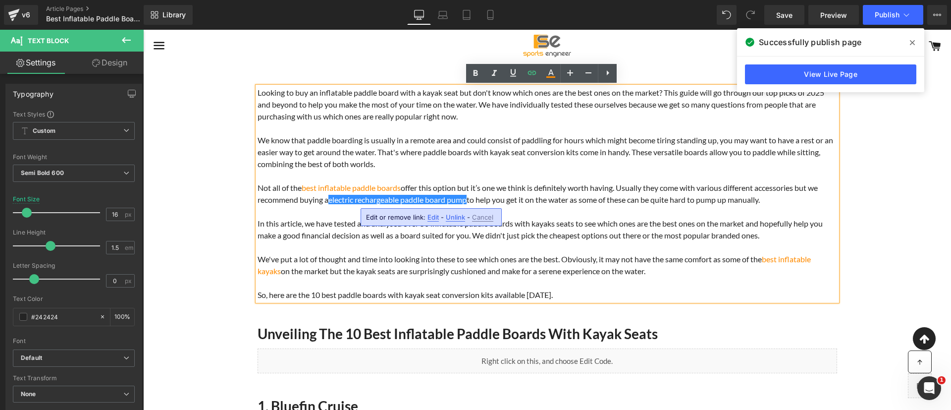
click at [432, 220] on span "Edit" at bounding box center [432, 217] width 11 height 8
click at [534, 0] on div "Text Color Highlight Color #333333 Edit or remove link: Edit - Unlink - Cancel …" at bounding box center [475, 0] width 951 height 0
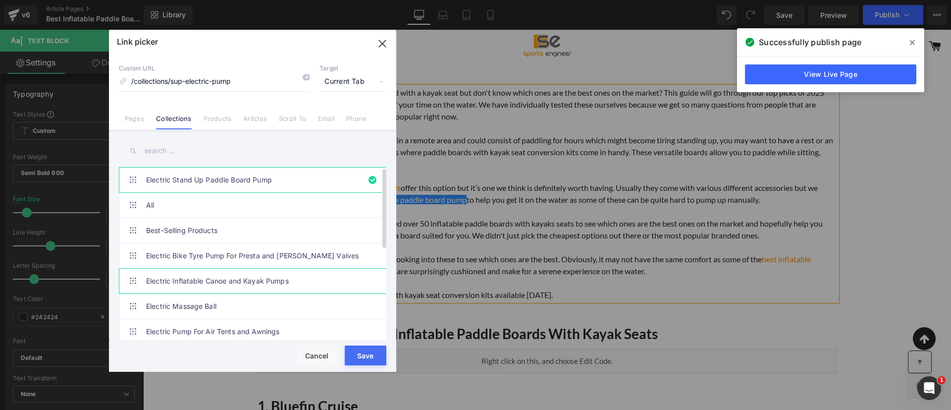
click at [283, 278] on link "Electric Inflatable Canoe and Kayak Pumps" at bounding box center [255, 280] width 218 height 25
type input "/collections/electric-inflatable-canoe-and-kayak-pumps"
click at [362, 350] on button "Save" at bounding box center [366, 355] width 42 height 20
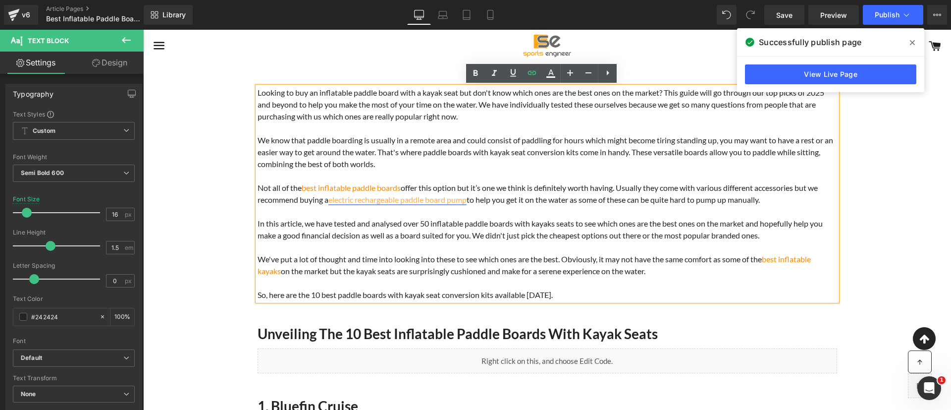
click at [413, 200] on link "electric rechargeable paddle board pump" at bounding box center [397, 199] width 138 height 9
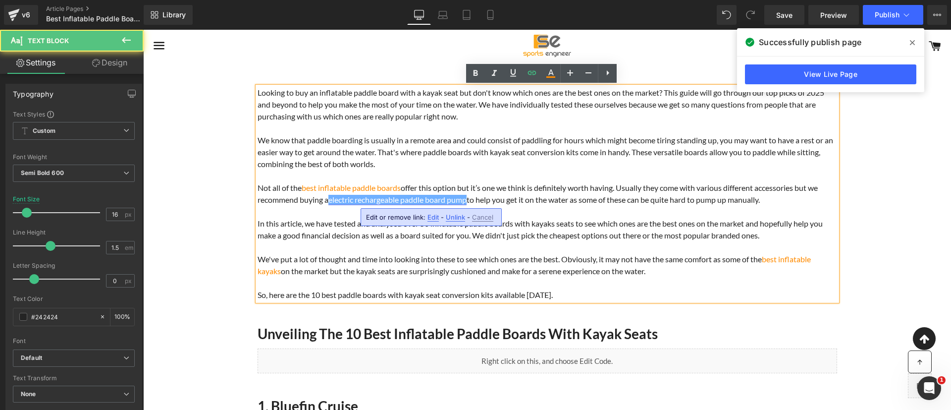
click at [442, 198] on link "electric rechargeable paddle board pump" at bounding box center [397, 199] width 138 height 9
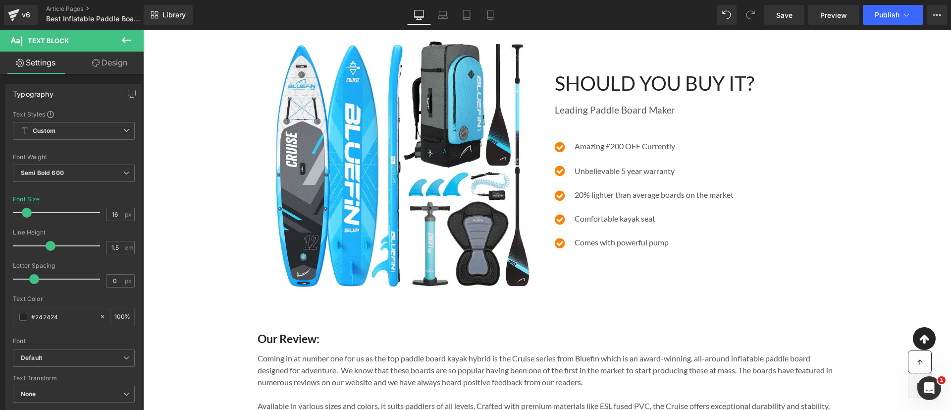
scroll to position [733, 0]
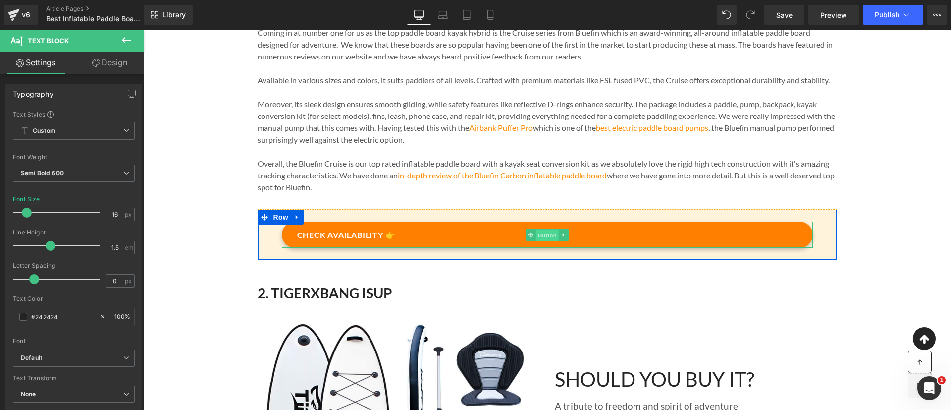
click at [543, 241] on span "Button" at bounding box center [547, 235] width 23 height 12
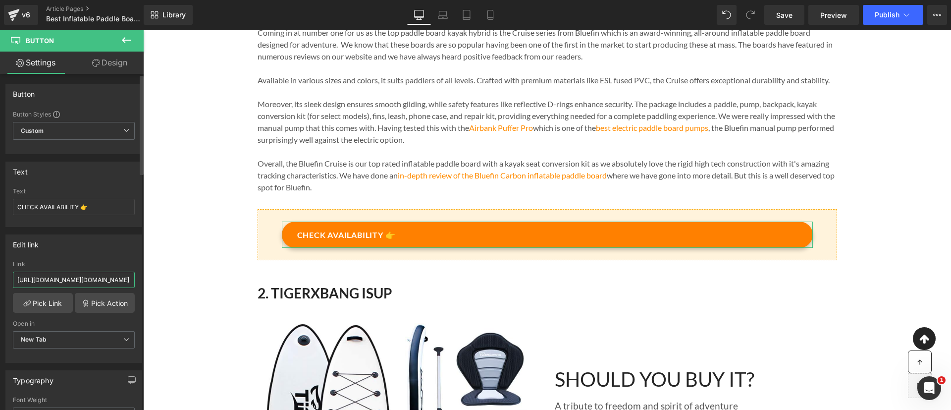
click at [57, 277] on input "https://www.awin1.com/cread.php?awinmid=22382&awinaffid=1542623&ued=https%3A%2F…" at bounding box center [74, 279] width 122 height 16
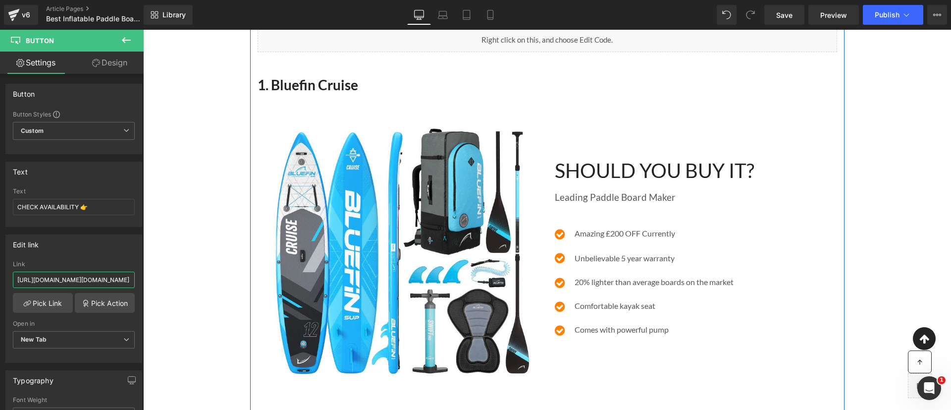
scroll to position [320, 0]
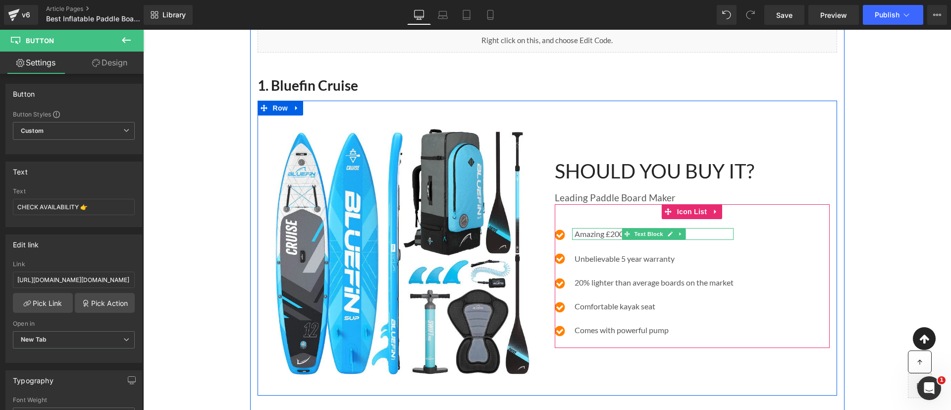
click at [605, 235] on p "Amazing £200 OFF Currently" at bounding box center [653, 234] width 159 height 12
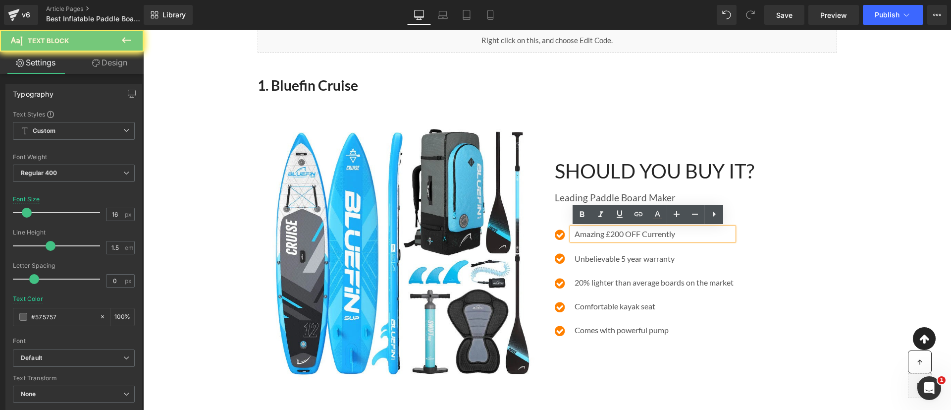
click at [605, 235] on p "Amazing £200 OFF Currently" at bounding box center [653, 234] width 159 height 12
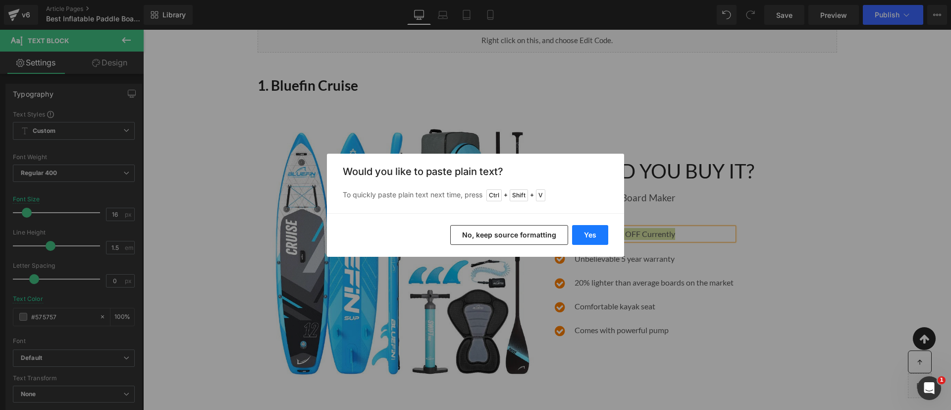
click at [601, 235] on button "Yes" at bounding box center [590, 235] width 36 height 20
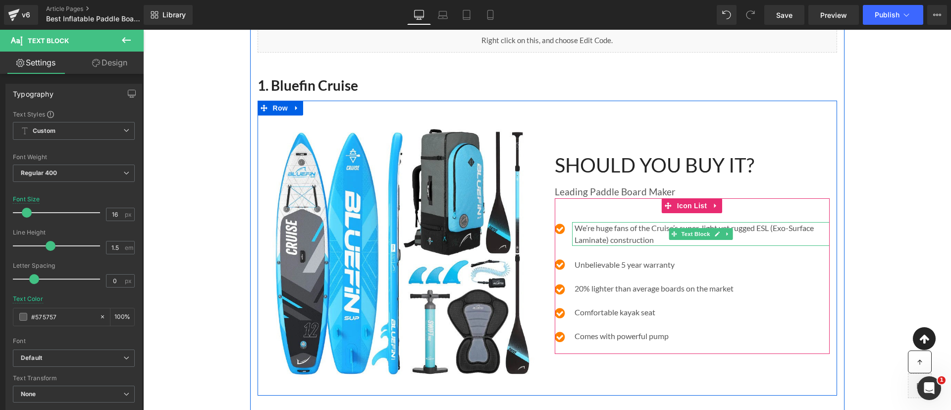
click at [643, 239] on p "We’re huge fans of the Cruise’s super-light yet rugged ESL (Exo‑Surface Laminat…" at bounding box center [701, 234] width 255 height 24
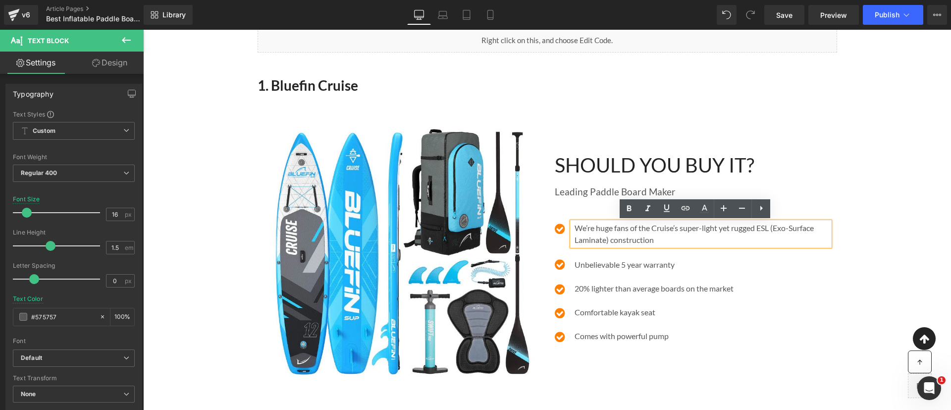
click at [717, 237] on p "We’re huge fans of the Cruise’s super-light yet rugged ESL (Exo‑Surface Laminat…" at bounding box center [701, 234] width 255 height 24
click at [716, 230] on p "We’re huge fans of the Cruise’s super-light yet rugged ESL (Exo‑Surface Laminat…" at bounding box center [701, 234] width 255 height 24
drag, startPoint x: 754, startPoint y: 225, endPoint x: 605, endPoint y: 237, distance: 150.0
click at [605, 237] on p "We’re huge fans of the Cruise’s super-light yet rugged ESL (Exo‑Surface Laminat…" at bounding box center [701, 234] width 255 height 24
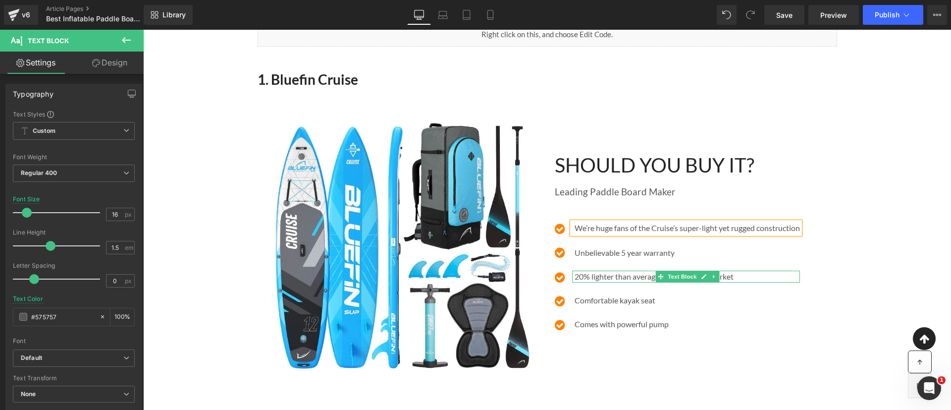
click at [603, 277] on p "20% lighter than average boards on the market" at bounding box center [686, 276] width 225 height 12
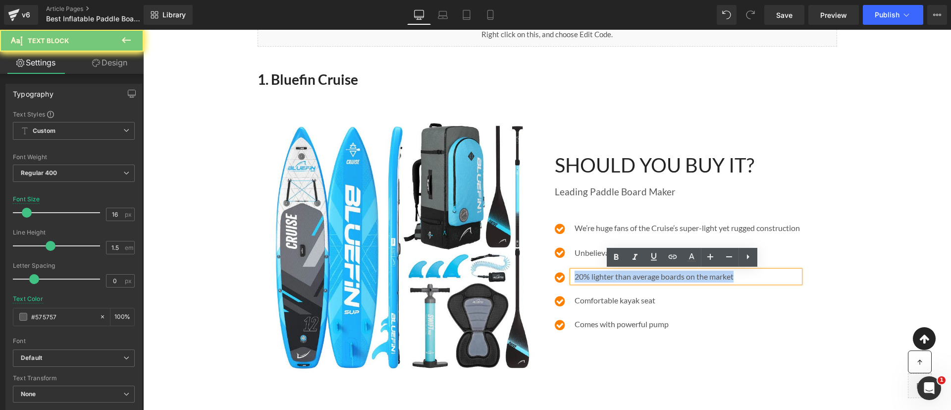
click at [603, 277] on p "20% lighter than average boards on the market" at bounding box center [686, 276] width 225 height 12
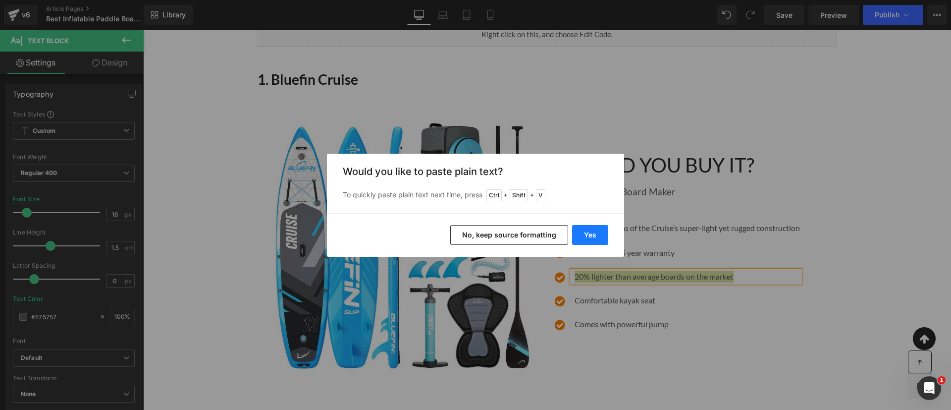
click at [586, 232] on button "Yes" at bounding box center [590, 235] width 36 height 20
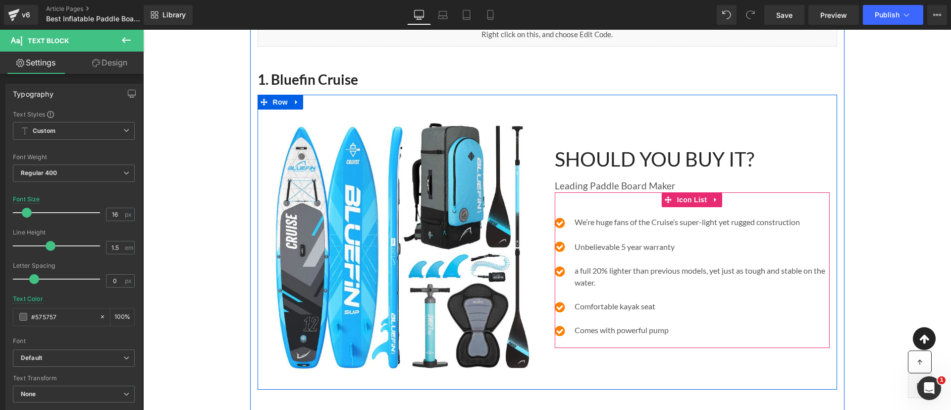
click at [574, 267] on p "a full 20% lighter than previous models, yet just as tough and stable on the wa…" at bounding box center [701, 276] width 255 height 24
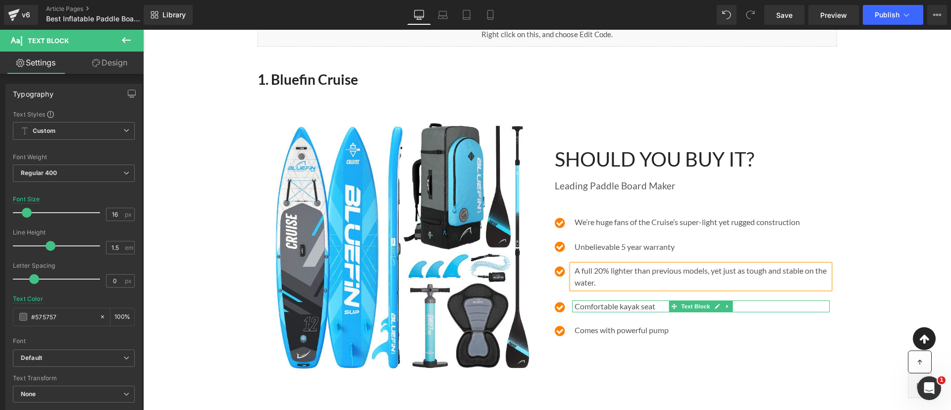
click at [592, 305] on div "Comfortable kayak seat" at bounding box center [700, 306] width 257 height 12
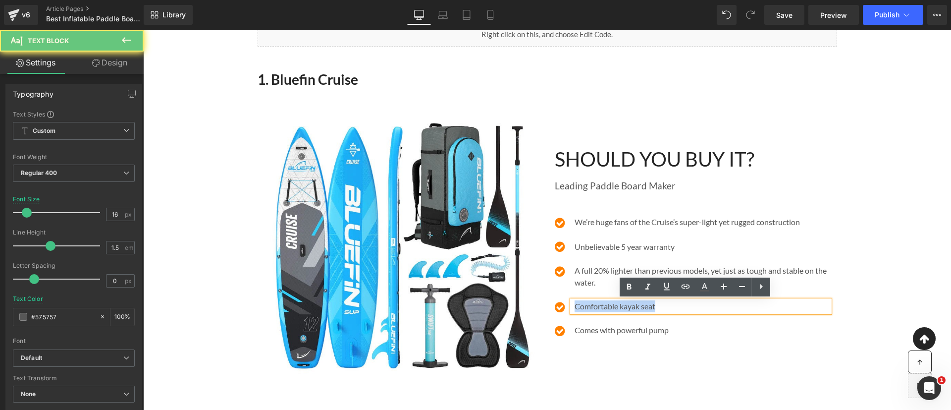
click at [592, 305] on div "Comfortable kayak seat" at bounding box center [700, 306] width 257 height 12
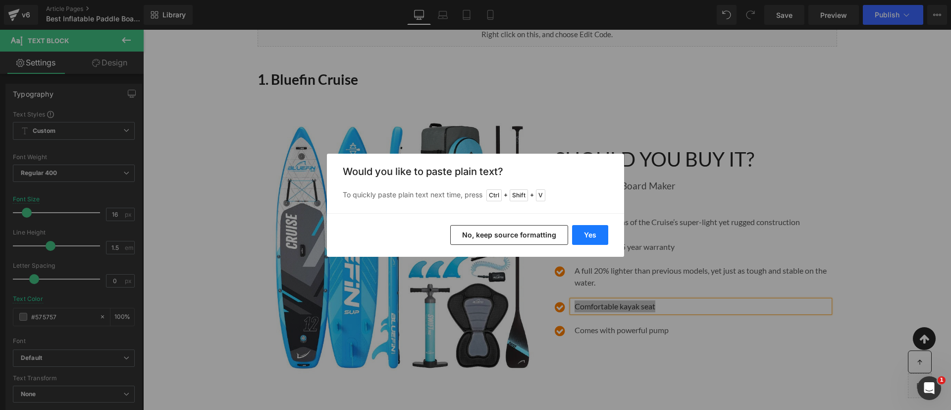
click at [602, 240] on button "Yes" at bounding box center [590, 235] width 36 height 20
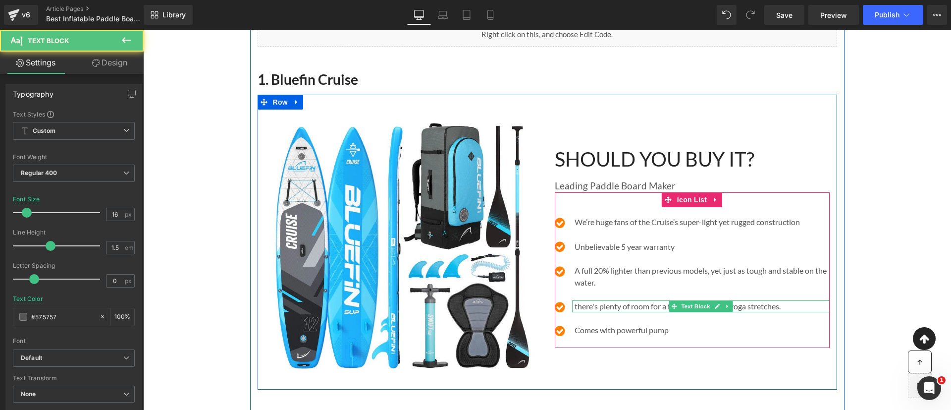
click at [572, 305] on div "there's plenty of room for a friend, our pup, or yoga stretches." at bounding box center [700, 306] width 257 height 12
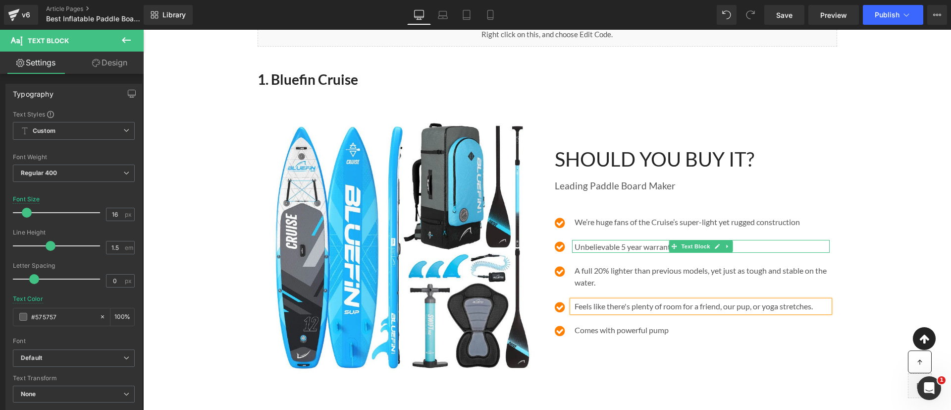
click at [737, 248] on div "Unbelievable 5 year warranty" at bounding box center [700, 246] width 257 height 13
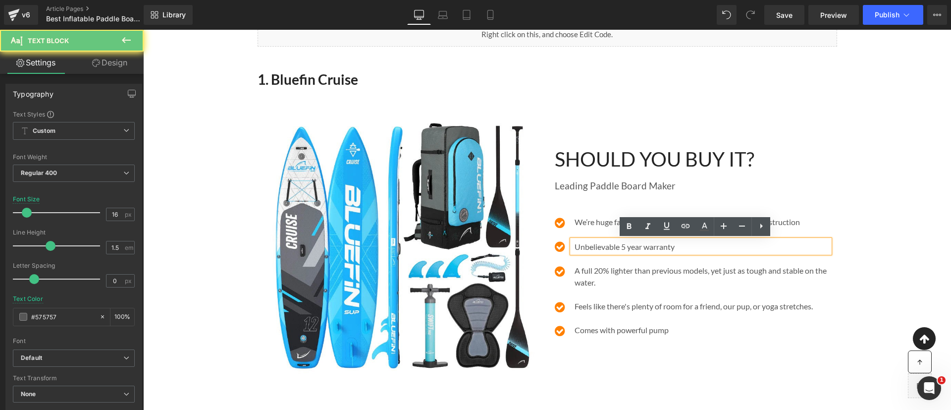
click at [738, 247] on div "Unbelievable 5 year warranty" at bounding box center [700, 246] width 257 height 13
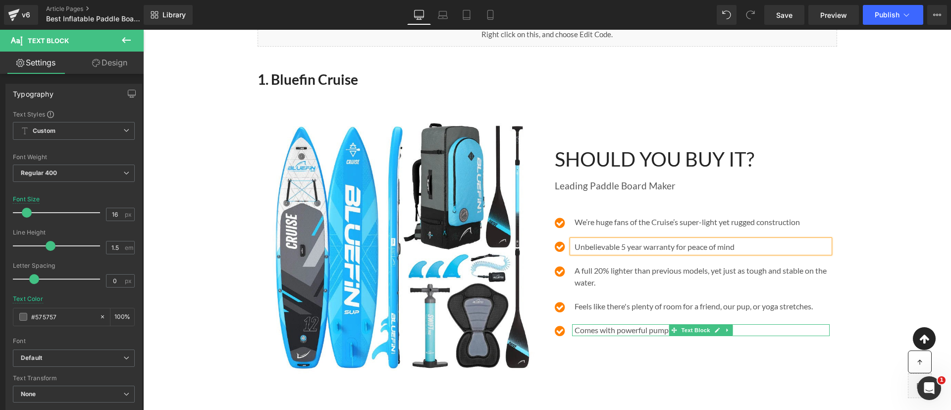
click at [586, 331] on p "Comes with powerful pump" at bounding box center [701, 330] width 255 height 12
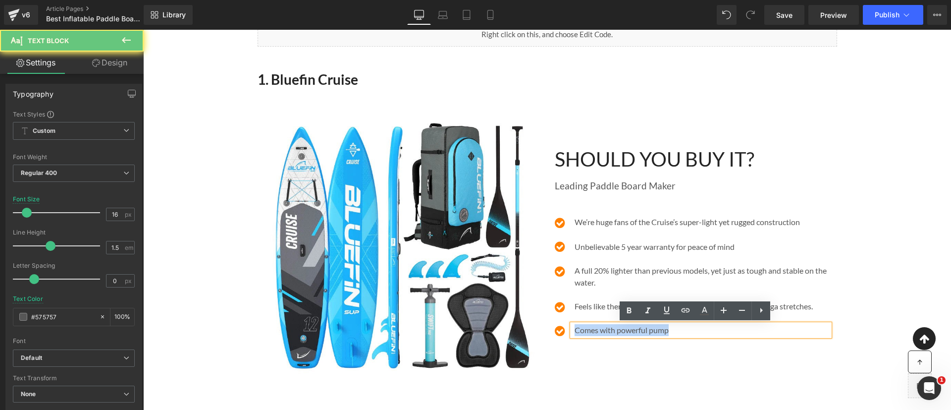
click at [586, 331] on p "Comes with powerful pump" at bounding box center [701, 330] width 255 height 12
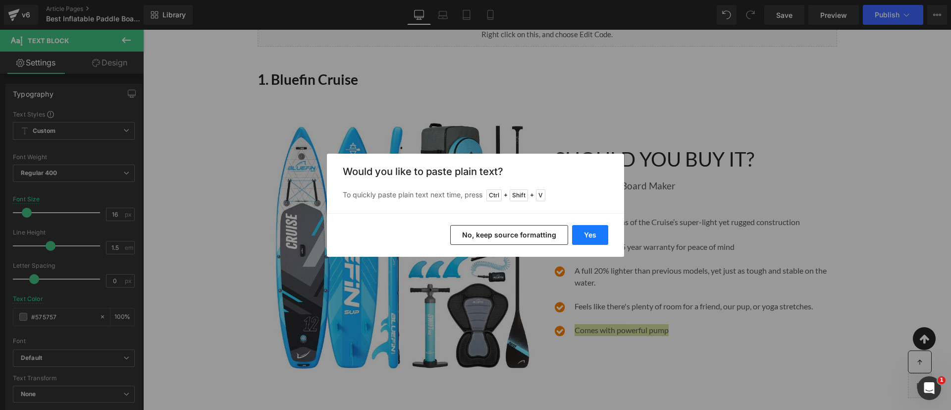
click at [596, 233] on button "Yes" at bounding box center [590, 235] width 36 height 20
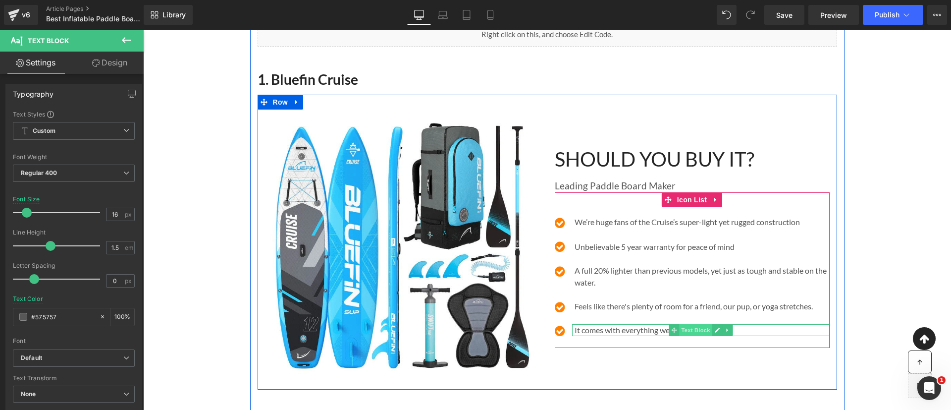
click at [692, 328] on span "Text Block" at bounding box center [695, 330] width 33 height 12
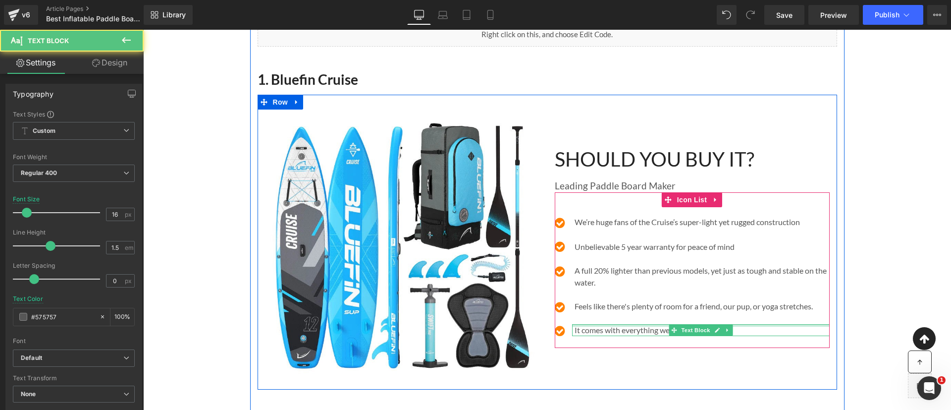
click at [746, 324] on div at bounding box center [700, 325] width 257 height 2
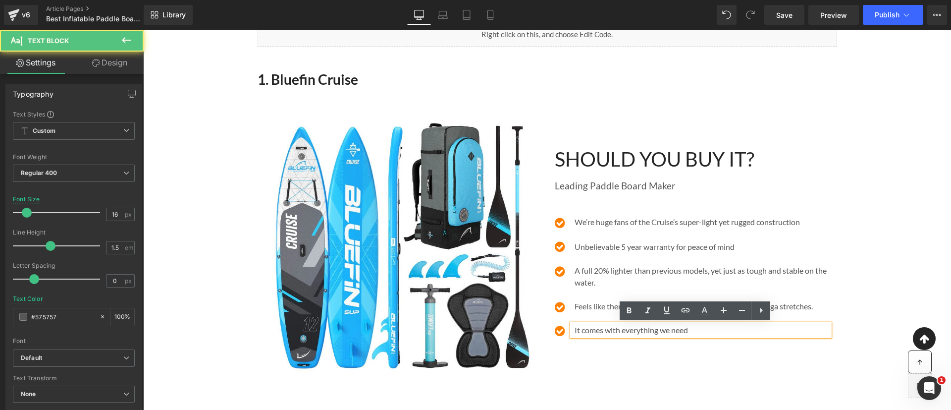
click at [659, 329] on p "It comes with everything we need" at bounding box center [701, 330] width 255 height 12
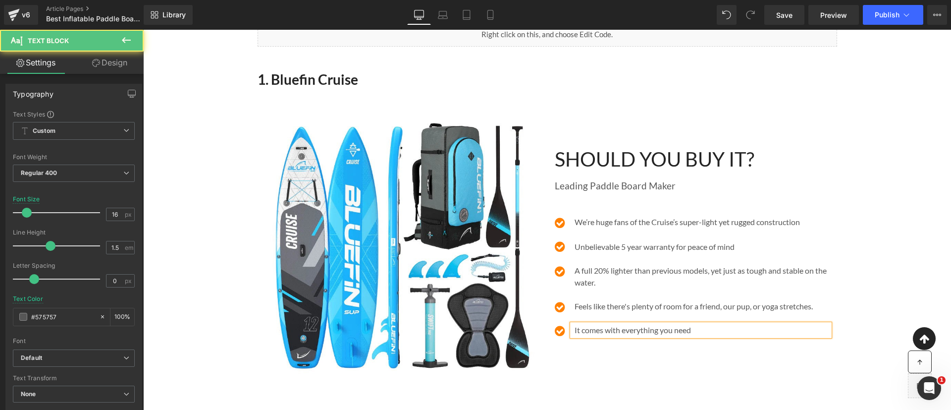
click at [715, 333] on p "It comes with everything you need" at bounding box center [701, 330] width 255 height 12
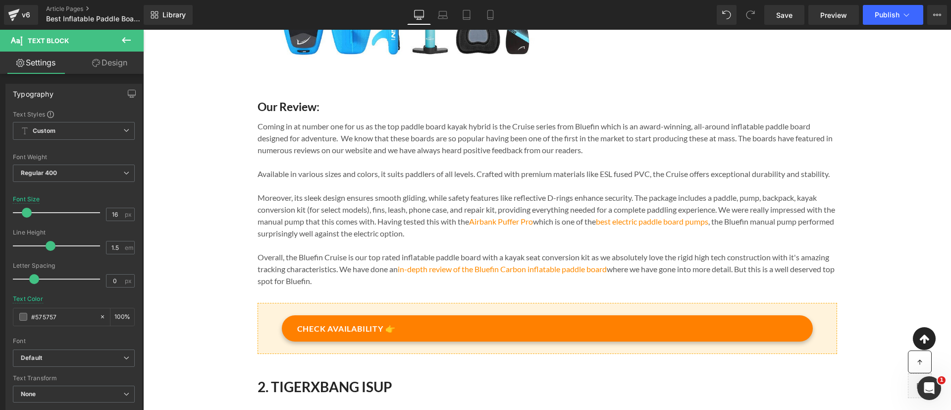
scroll to position [621, 0]
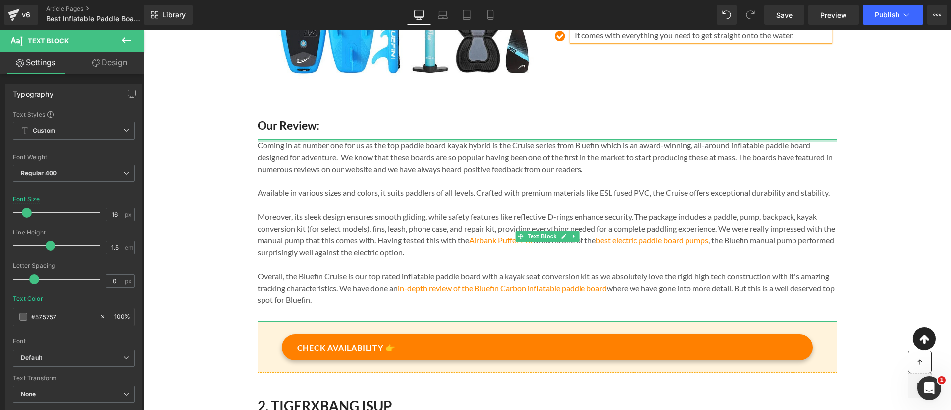
click at [457, 158] on p "Coming in at number one for us as the top paddle board kayak hybrid is the Crui…" at bounding box center [546, 157] width 579 height 36
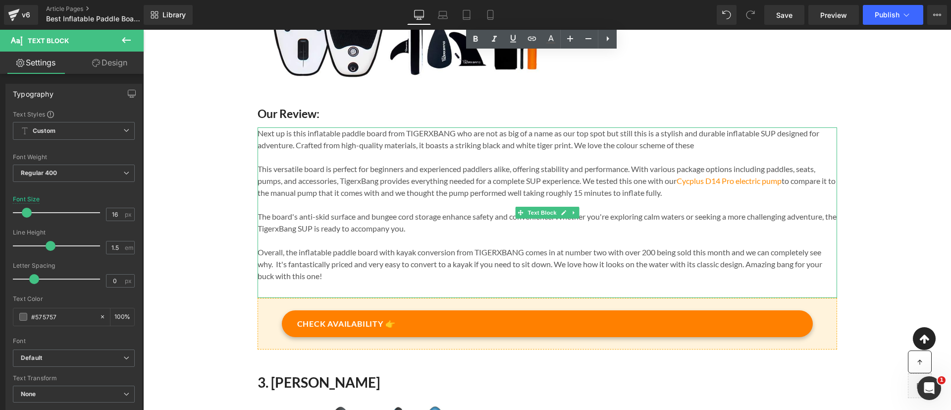
scroll to position [1253, 0]
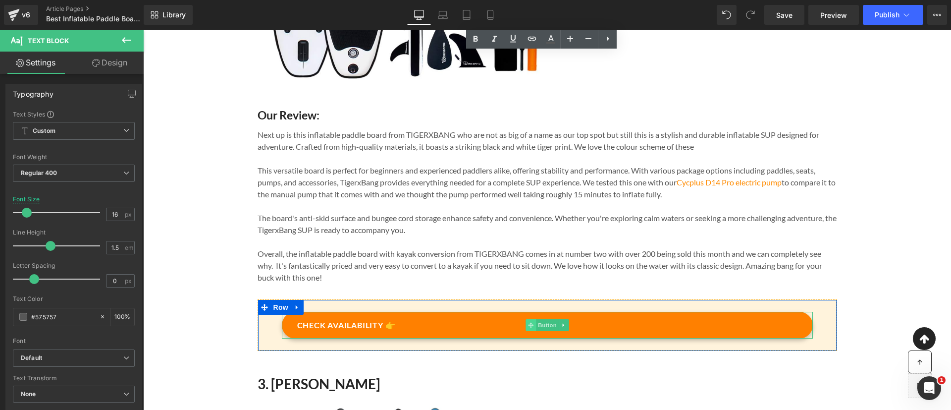
click at [529, 331] on span at bounding box center [530, 325] width 10 height 12
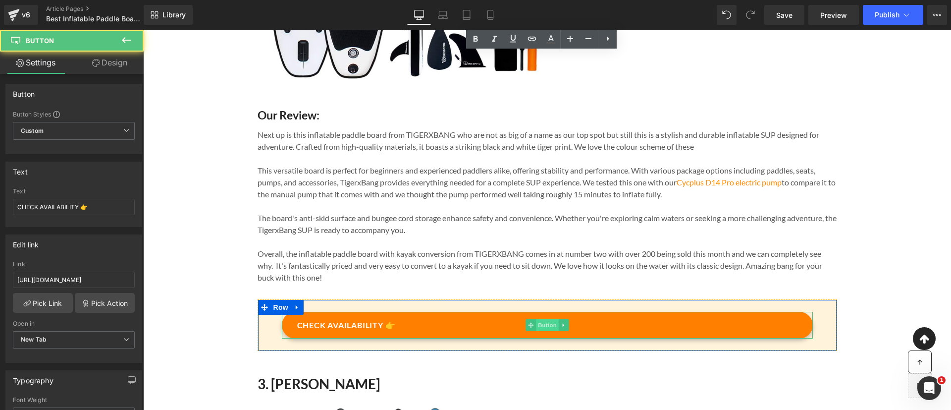
click at [536, 331] on span "Button" at bounding box center [547, 325] width 23 height 12
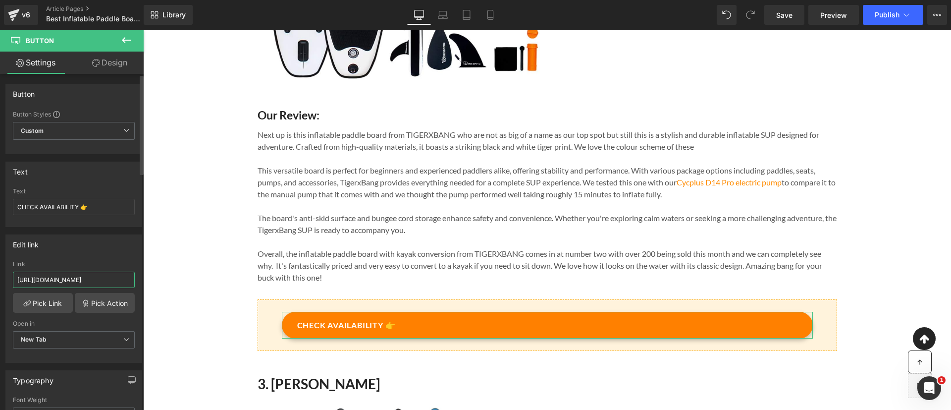
click at [61, 278] on input "https://amzn.to/4dzH3NT" at bounding box center [74, 279] width 122 height 16
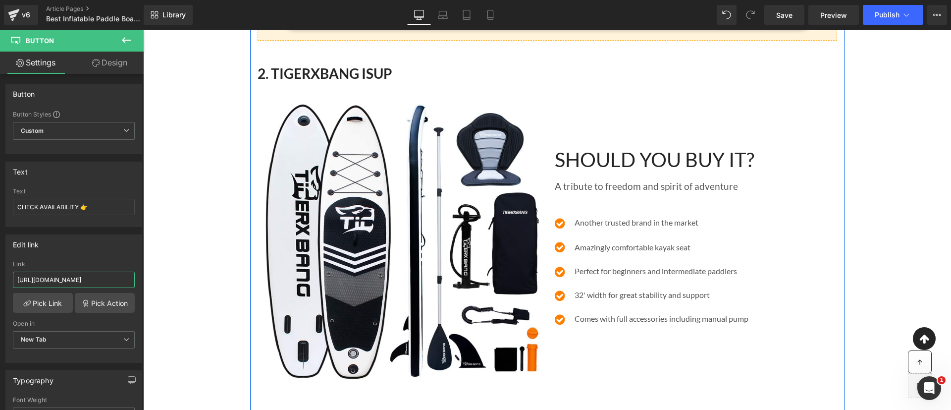
scroll to position [950, 0]
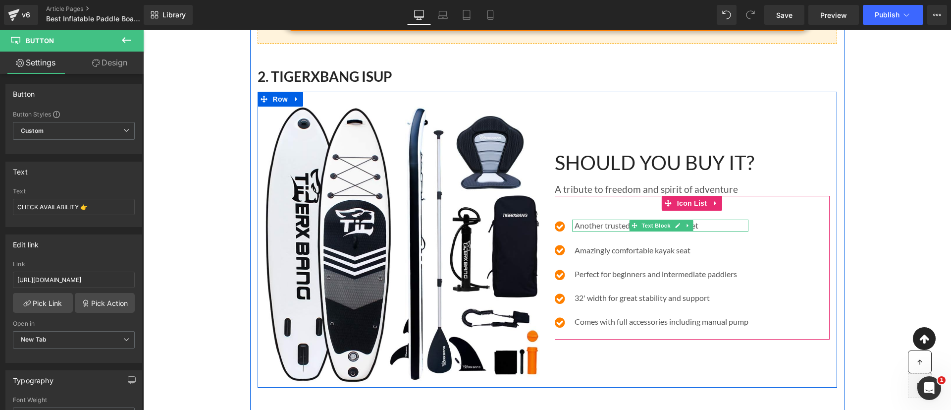
click at [594, 231] on p "Another trusted brand in the market" at bounding box center [661, 225] width 174 height 12
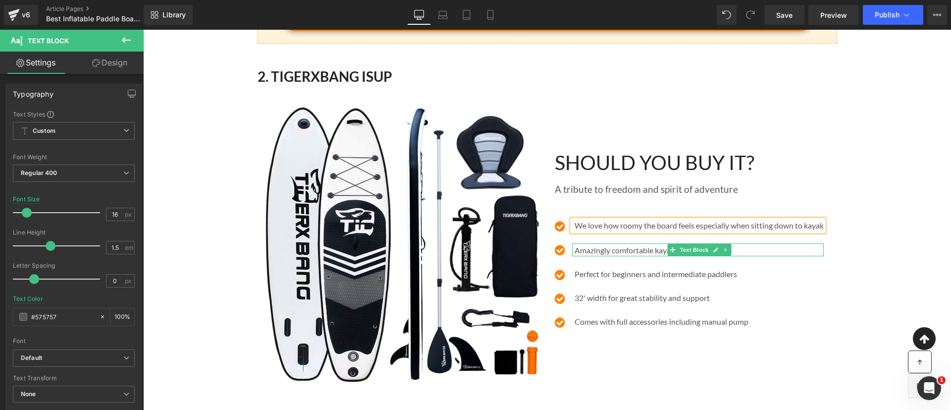
click at [585, 256] on p "Amazingly comfortable kayak seat" at bounding box center [698, 250] width 249 height 12
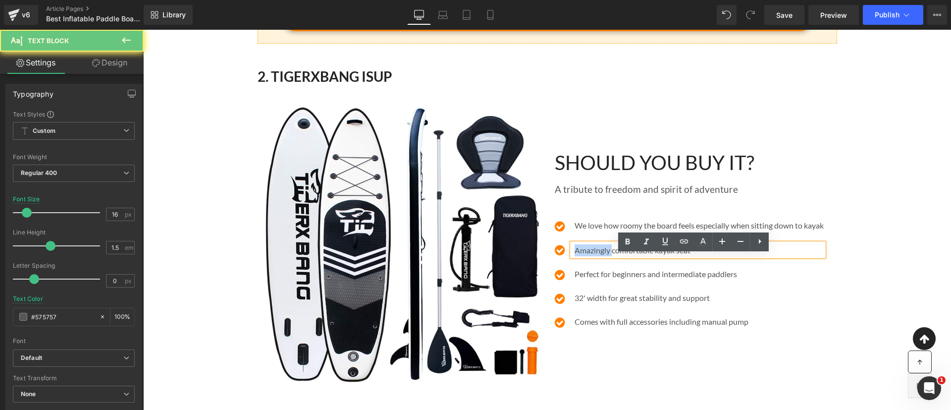
click at [585, 256] on p "Amazingly comfortable kayak seat" at bounding box center [698, 250] width 249 height 12
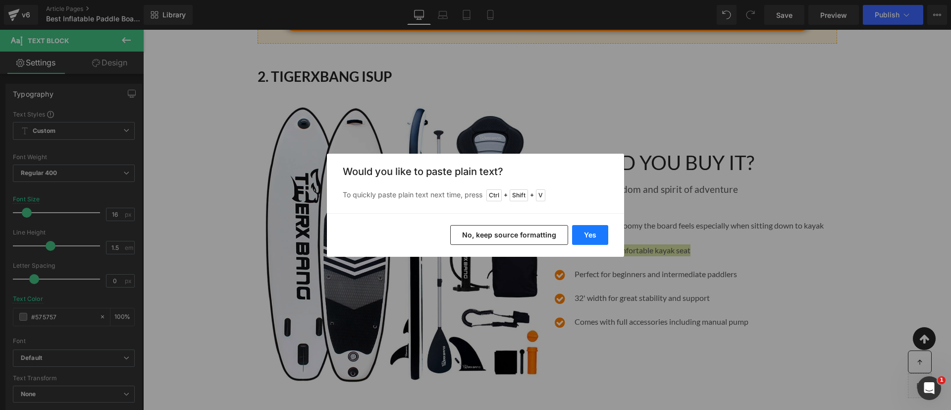
click at [597, 225] on button "Yes" at bounding box center [590, 235] width 36 height 20
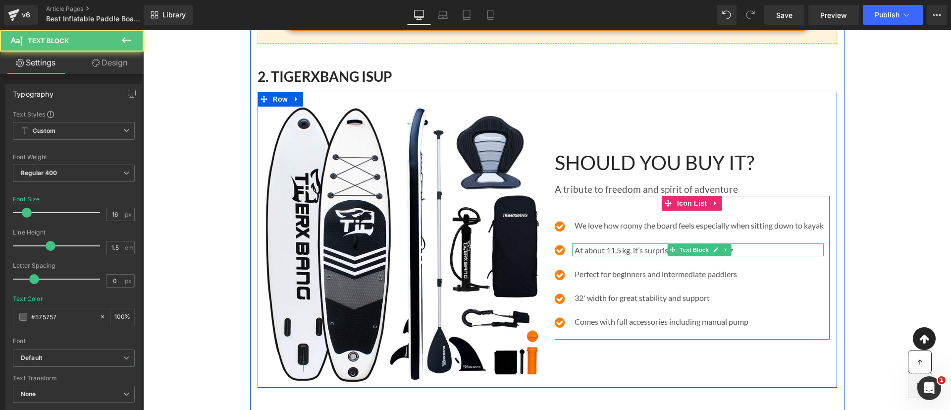
click at [737, 256] on p "At about 11.5 kg, it’s surprisingly light for its siz" at bounding box center [698, 250] width 249 height 12
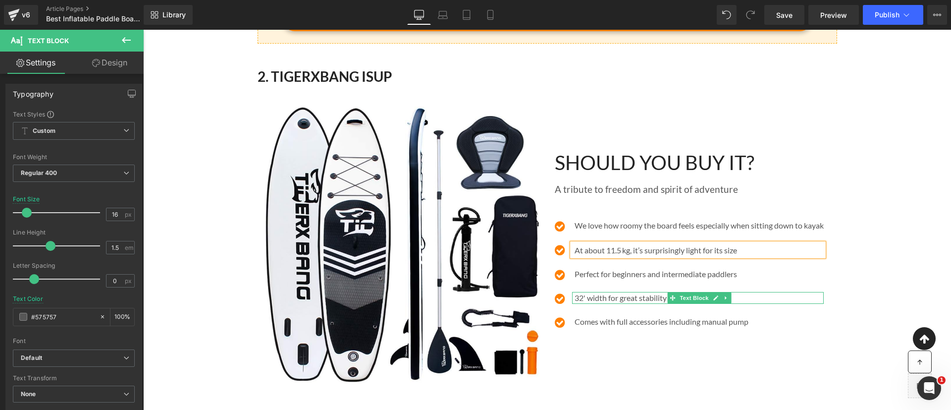
click at [589, 304] on p "32' width for great stability and support" at bounding box center [698, 298] width 249 height 12
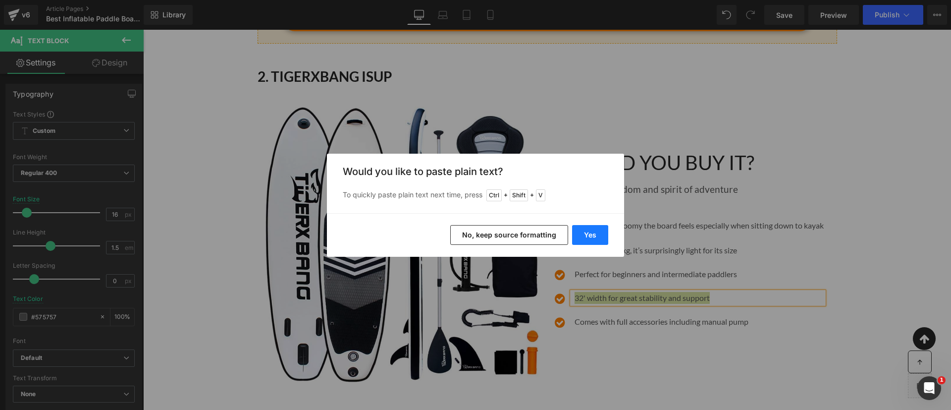
click at [577, 225] on button "Yes" at bounding box center [590, 235] width 36 height 20
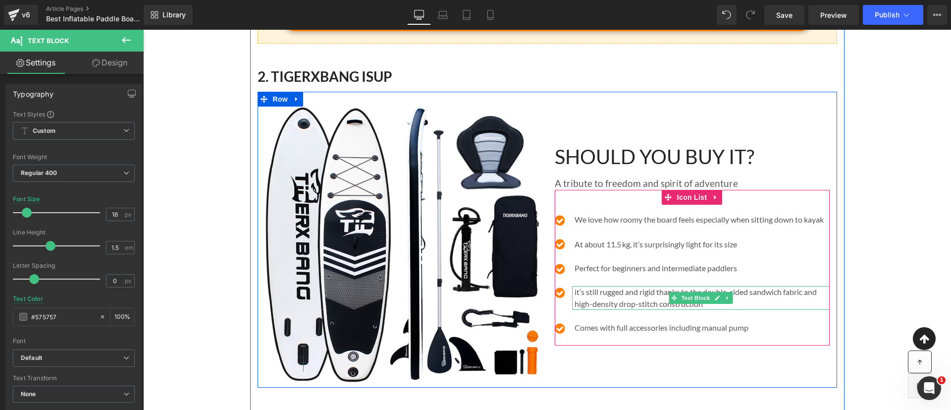
click at [576, 304] on p "it’s still rugged and rigid thanks to the double-sided sandwich fabric and high…" at bounding box center [701, 298] width 255 height 24
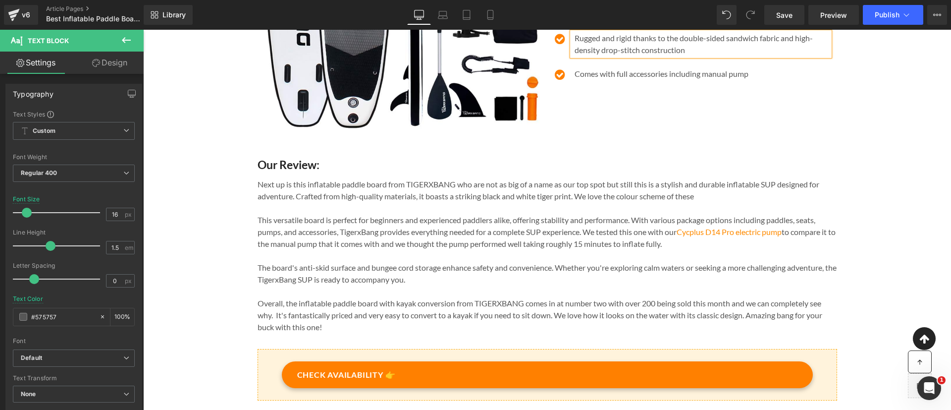
scroll to position [1204, 0]
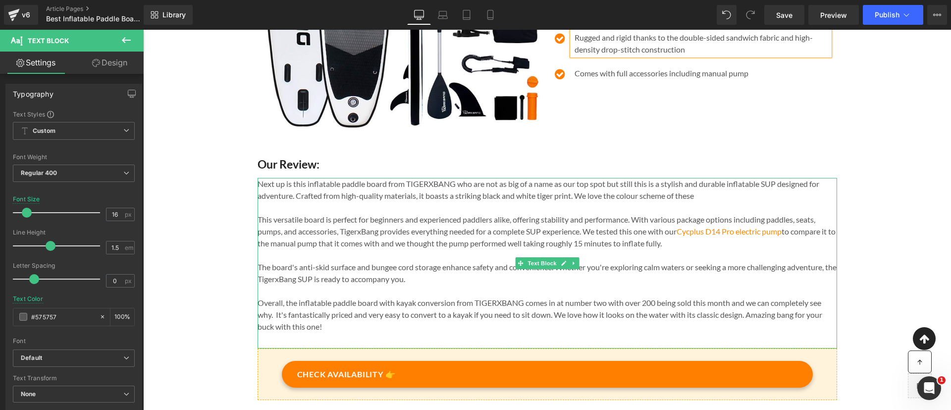
click at [447, 200] on p "Next up is this inflatable paddle board from TIGERXBANG who are not as big of a…" at bounding box center [546, 190] width 579 height 24
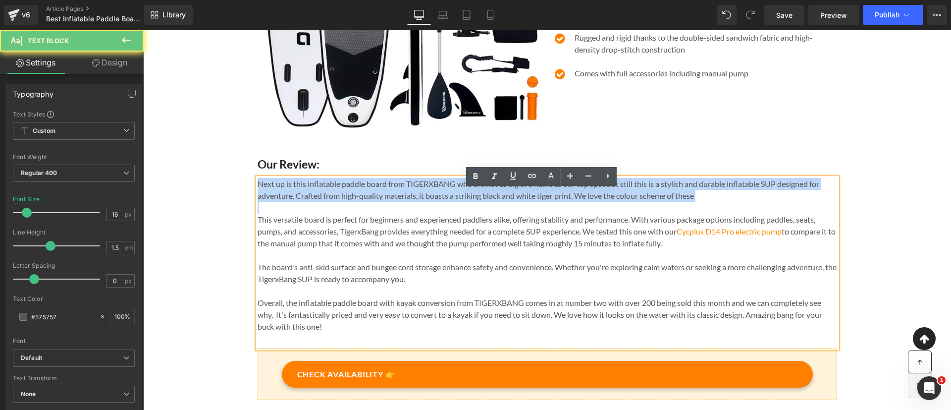
click at [447, 200] on p "Next up is this inflatable paddle board from TIGERXBANG who are not as big of a…" at bounding box center [546, 190] width 579 height 24
copy p "Next up is this inflatable paddle board from TIGERXBANG who are not as big of a…"
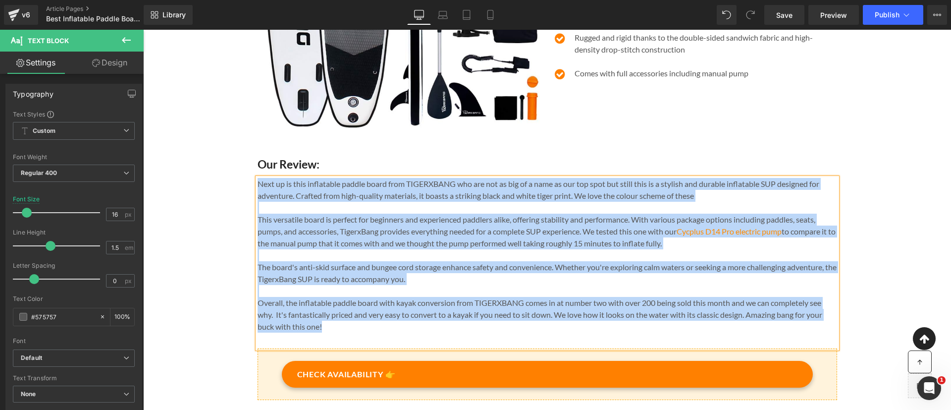
copy div "Next up is this inflatable paddle board from TIGERXBANG who are not as big of a…"
click at [367, 202] on p "Next up is this inflatable paddle board from TIGERXBANG who are not as big of a…" at bounding box center [546, 190] width 579 height 24
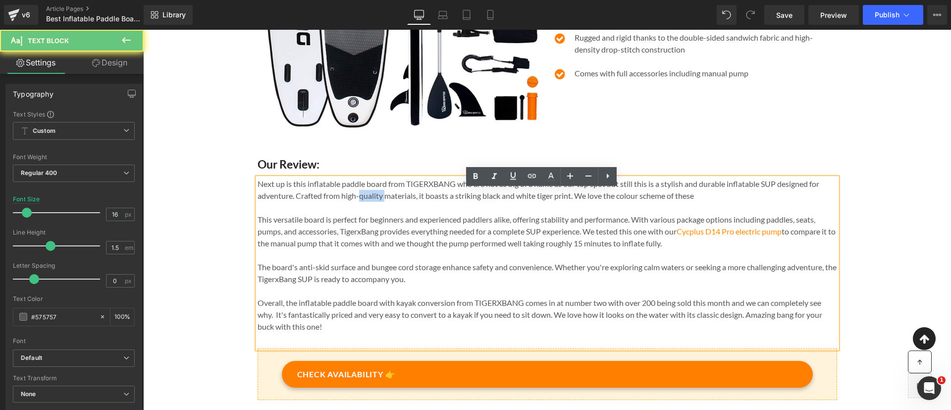
click at [367, 202] on p "Next up is this inflatable paddle board from TIGERXBANG who are not as big of a…" at bounding box center [546, 190] width 579 height 24
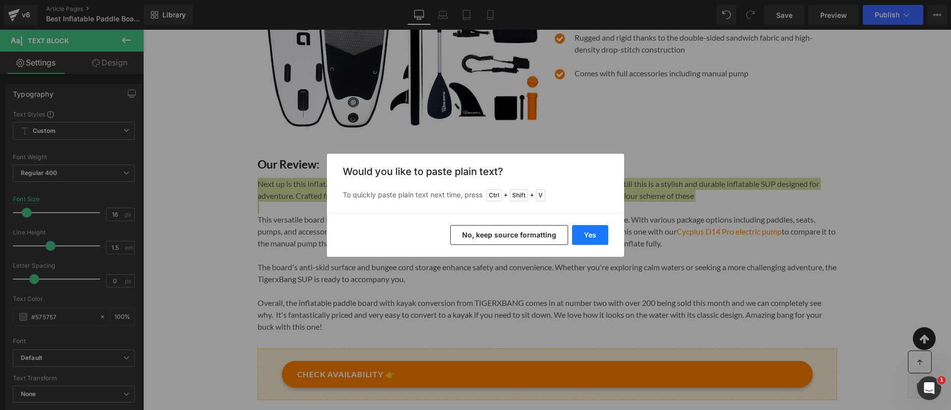
click at [579, 229] on button "Yes" at bounding box center [590, 235] width 36 height 20
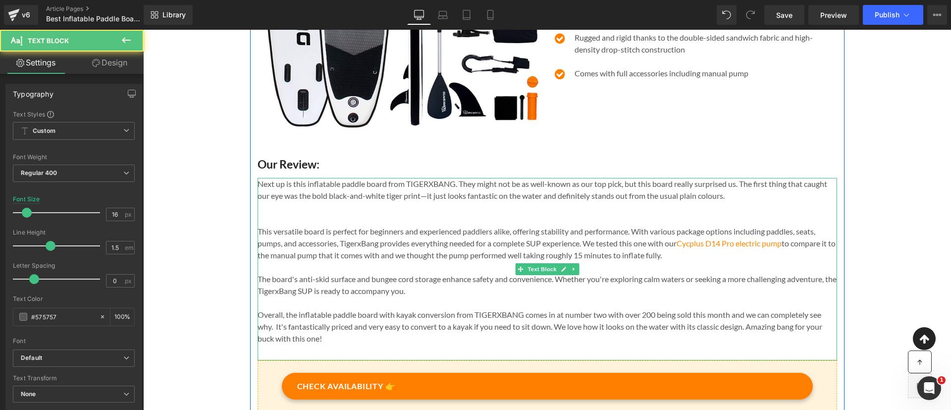
click at [676, 213] on p at bounding box center [546, 208] width 579 height 12
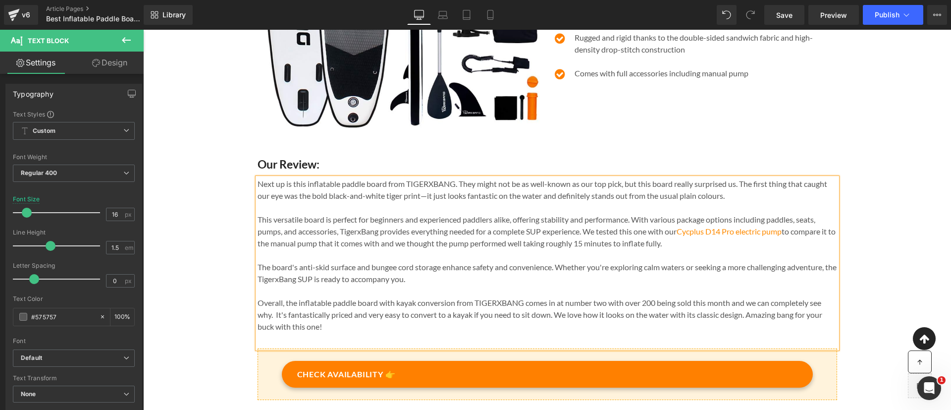
click at [382, 196] on p "Next up is this inflatable paddle board from TIGERXBANG. They might not be as w…" at bounding box center [546, 190] width 579 height 24
click at [495, 202] on p "Next up is this inflatable paddle board with kayak conversion from TIGERXBANG. …" at bounding box center [546, 190] width 579 height 24
click at [444, 246] on p "This versatile board is perfect for beginners and experienced paddlers alike, o…" at bounding box center [546, 231] width 579 height 36
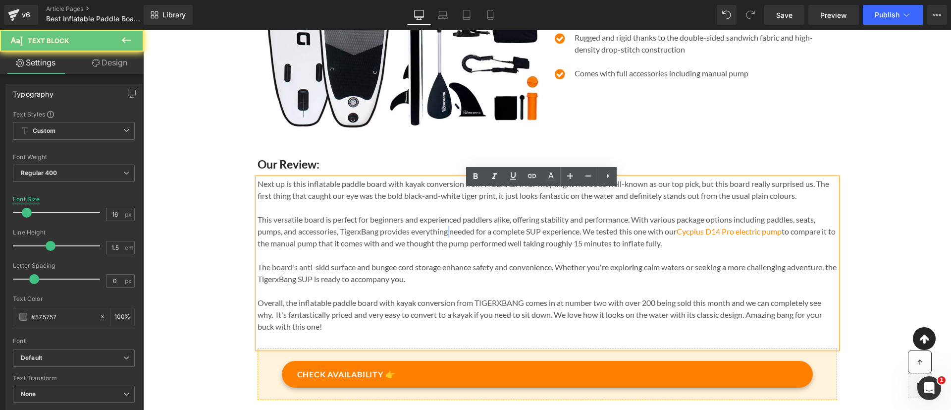
click at [444, 246] on p "This versatile board is perfect for beginners and experienced paddlers alike, o…" at bounding box center [546, 231] width 579 height 36
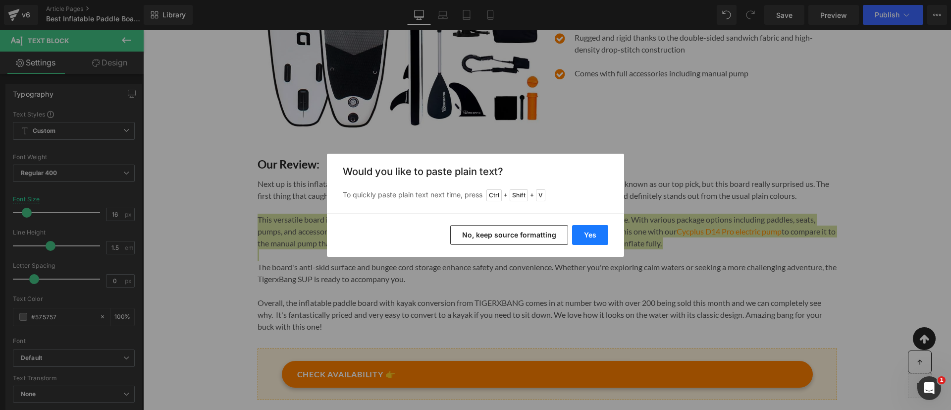
click at [579, 238] on button "Yes" at bounding box center [590, 235] width 36 height 20
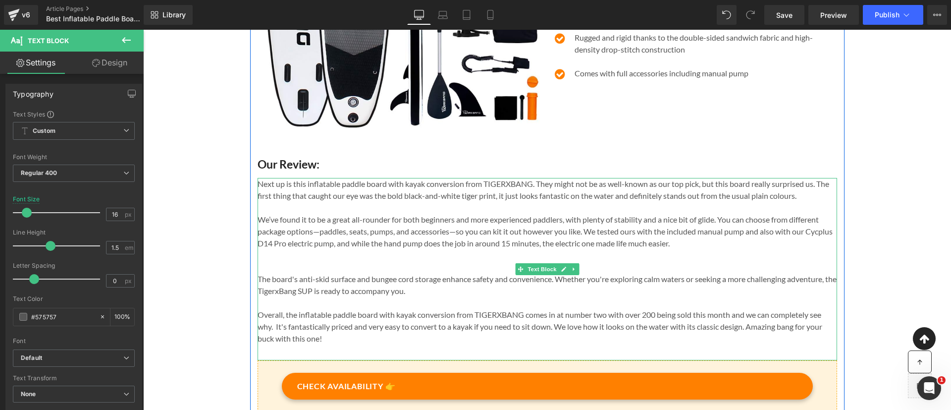
click at [579, 238] on p "We’ve found it to be a great all-rounder for both beginners and more experience…" at bounding box center [546, 231] width 579 height 36
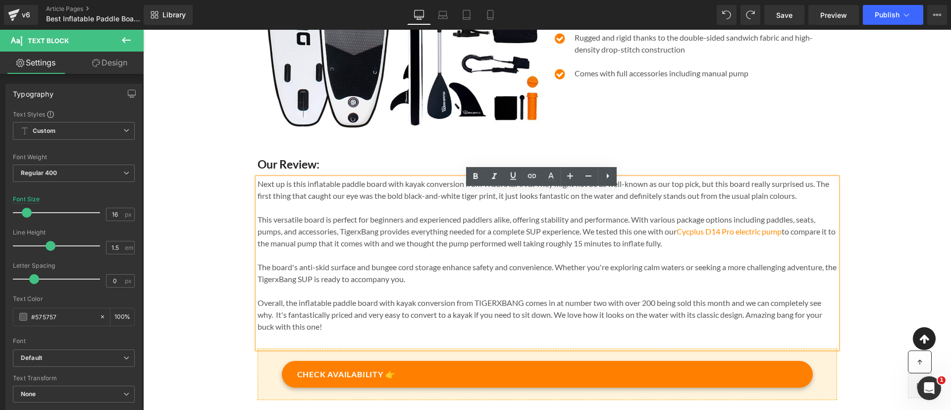
click at [600, 261] on p at bounding box center [546, 255] width 579 height 12
click at [600, 200] on p "Next up is this inflatable paddle board with kayak conversion from TIGERXBANG. …" at bounding box center [546, 190] width 579 height 24
click at [506, 249] on p "This versatile board is perfect for beginners and experienced paddlers alike, o…" at bounding box center [546, 231] width 579 height 36
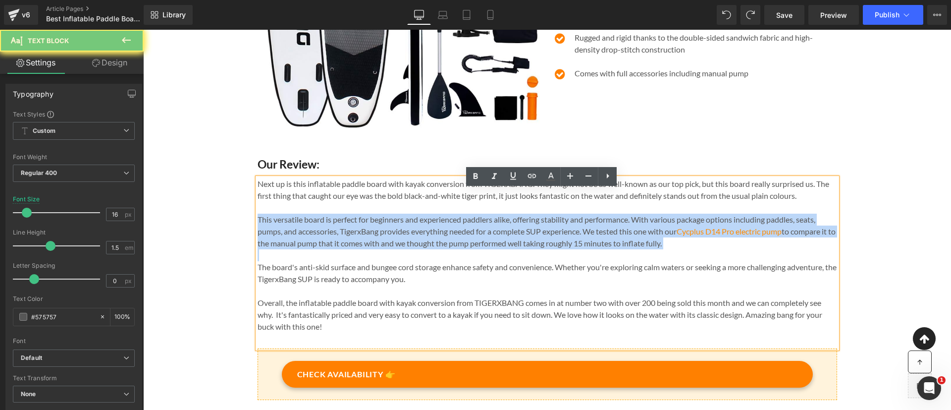
click at [506, 249] on p "This versatile board is perfect for beginners and experienced paddlers alike, o…" at bounding box center [546, 231] width 579 height 36
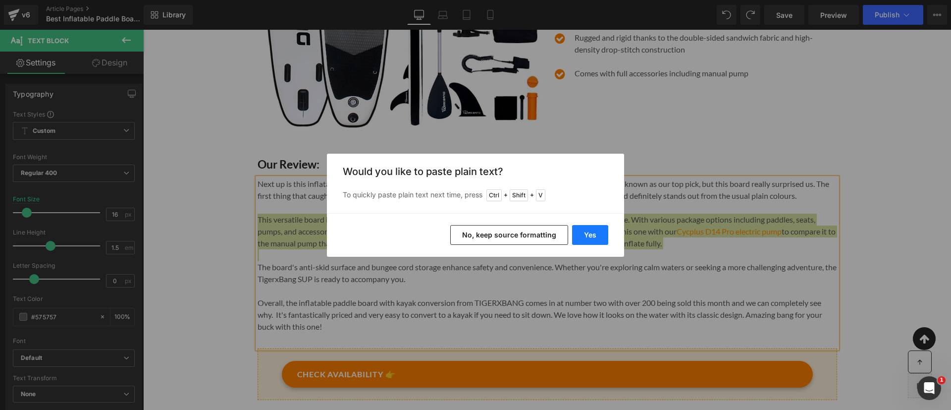
click at [579, 236] on button "Yes" at bounding box center [590, 235] width 36 height 20
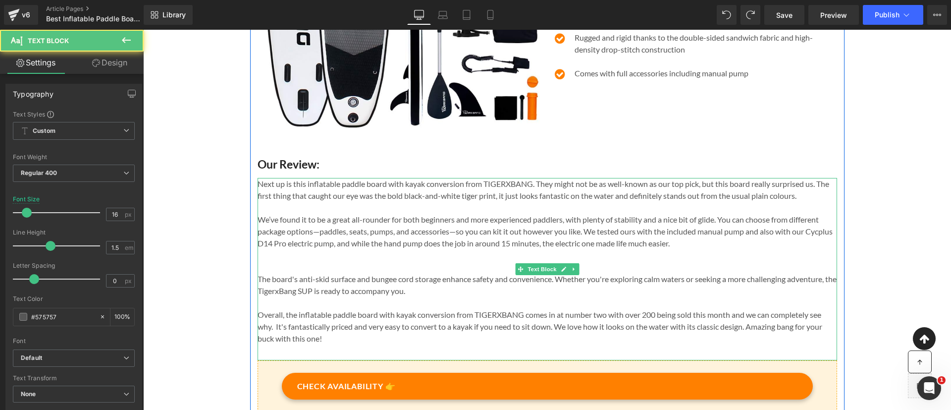
click at [707, 261] on p at bounding box center [546, 255] width 579 height 12
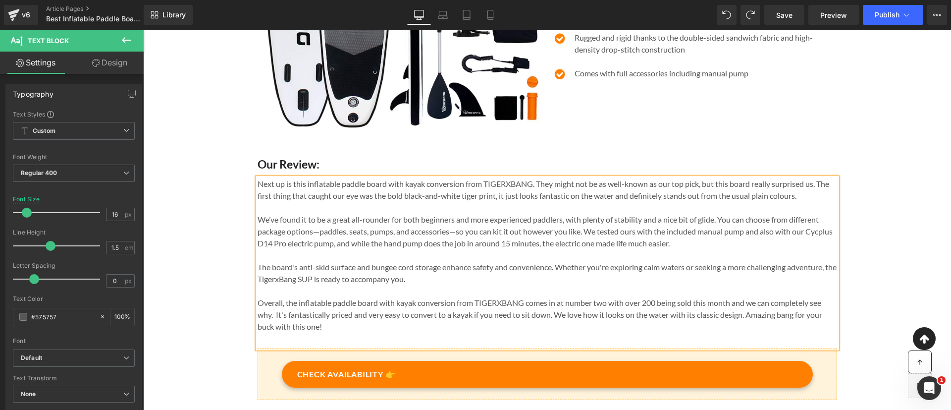
click at [257, 249] on p "We’ve found it to be a great all-rounder for both beginners and more experience…" at bounding box center [546, 231] width 579 height 36
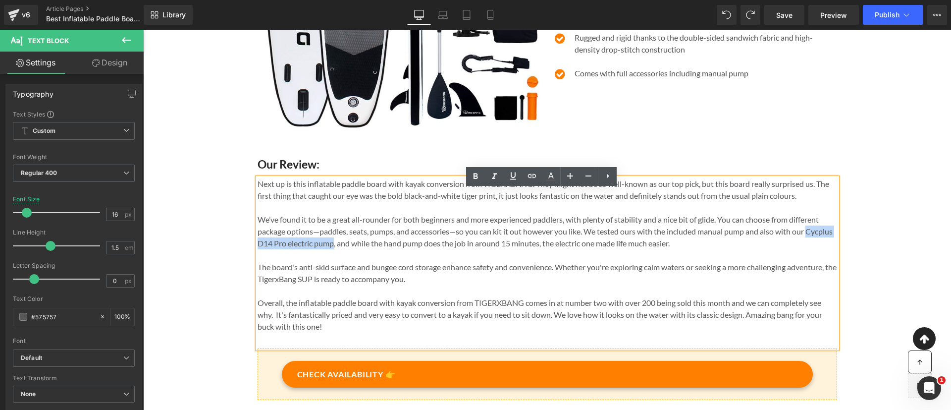
click at [357, 249] on p "We’ve found it to be a great all-rounder for both beginners and more experience…" at bounding box center [546, 231] width 579 height 36
click at [535, 180] on icon at bounding box center [532, 176] width 12 height 12
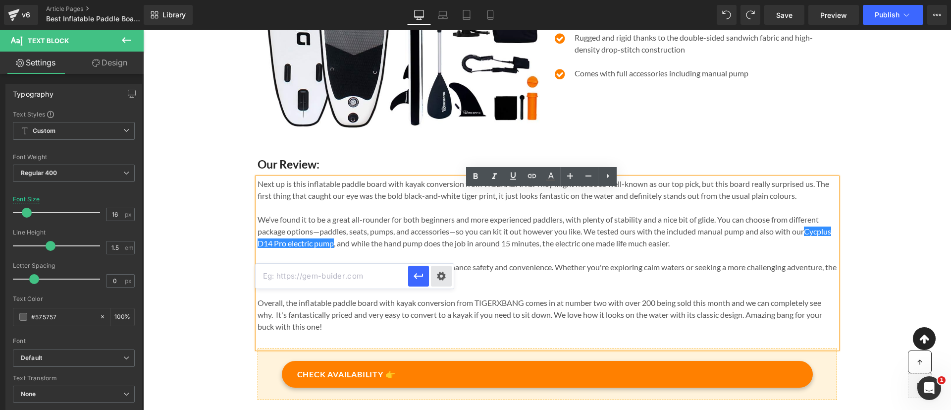
click at [444, 0] on div "Text Color Highlight Color #333333 Edit or remove link: Edit - Unlink - Cancel" at bounding box center [475, 0] width 951 height 0
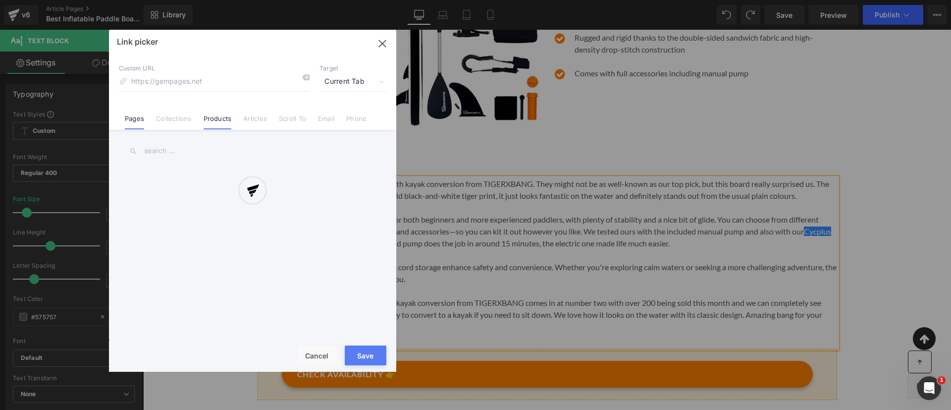
click at [221, 121] on link "Products" at bounding box center [218, 121] width 28 height 15
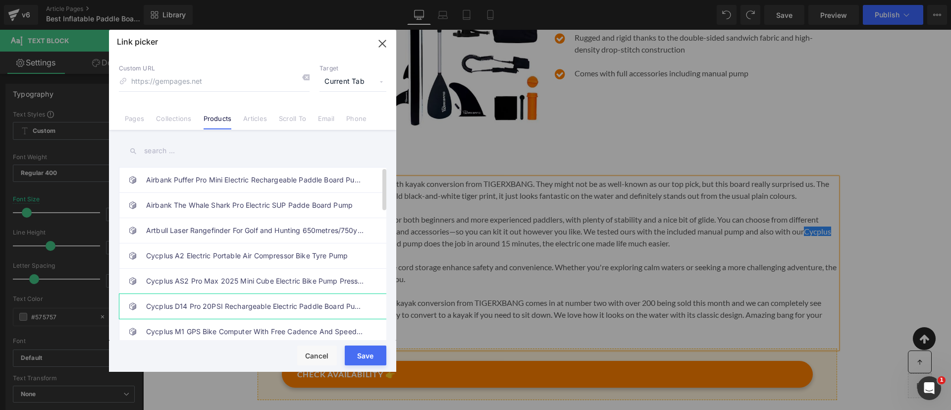
click at [262, 303] on link "Cycplus D14 Pro 20PSI Rechargeable Electric Paddle Board Pump" at bounding box center [255, 306] width 218 height 25
type input "/products/cycplus-d14-pro-20psi-high-pressure-rechargeable-electric-air-pump-fo…"
click at [367, 355] on button "Save" at bounding box center [366, 355] width 42 height 20
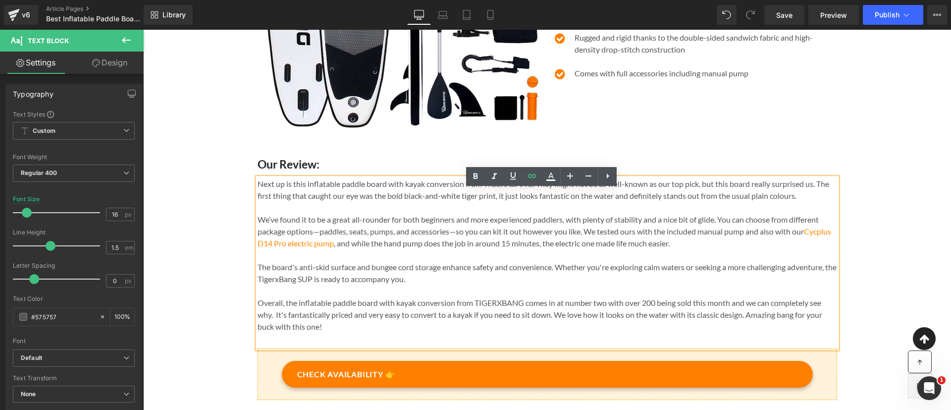
click at [437, 297] on p at bounding box center [546, 291] width 579 height 12
click at [318, 274] on p "The board's anti-skid surface and bungee cord storage enhance safety and conven…" at bounding box center [546, 273] width 579 height 24
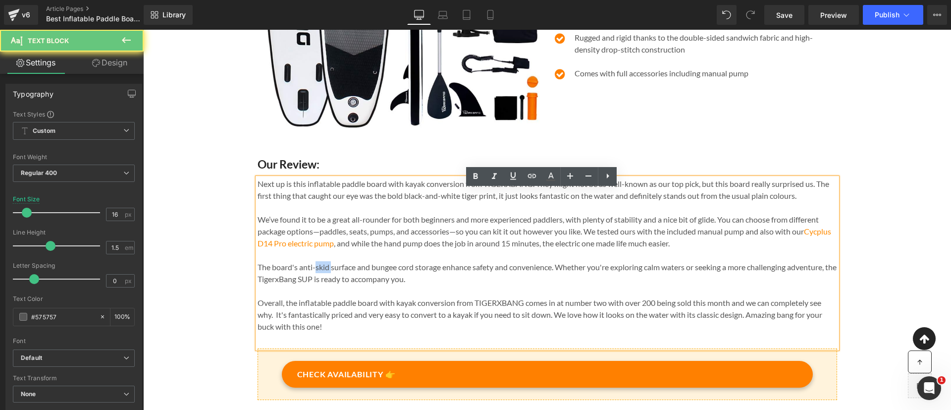
click at [318, 274] on p "The board's anti-skid surface and bungee cord storage enhance safety and conven…" at bounding box center [546, 273] width 579 height 24
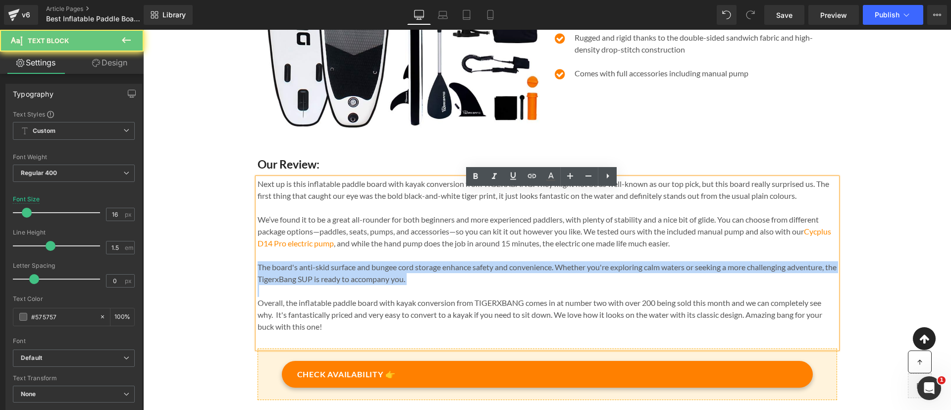
click at [318, 274] on p "The board's anti-skid surface and bungee cord storage enhance safety and conven…" at bounding box center [546, 273] width 579 height 24
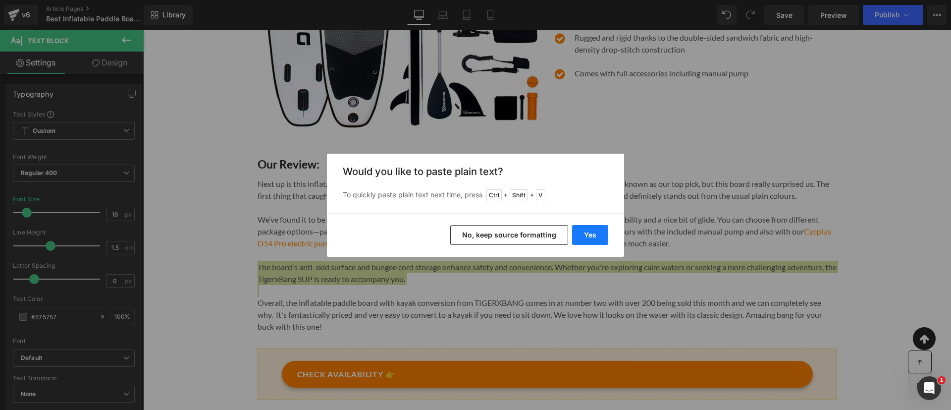
click at [588, 239] on button "Yes" at bounding box center [590, 235] width 36 height 20
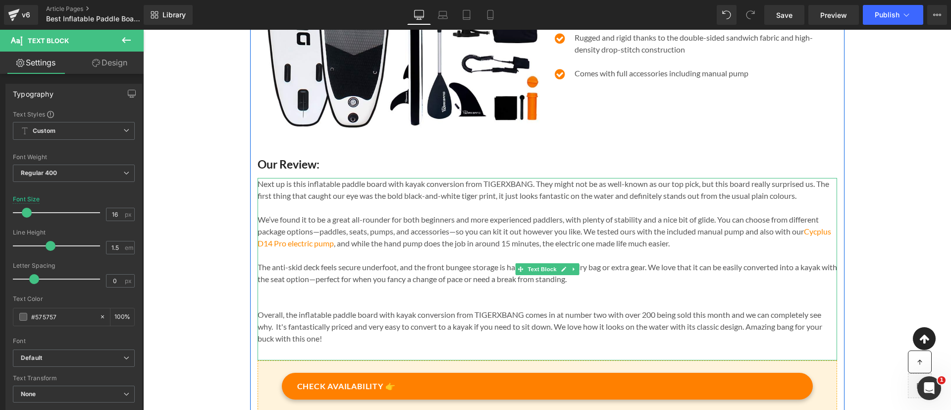
click at [544, 308] on p at bounding box center [546, 303] width 579 height 12
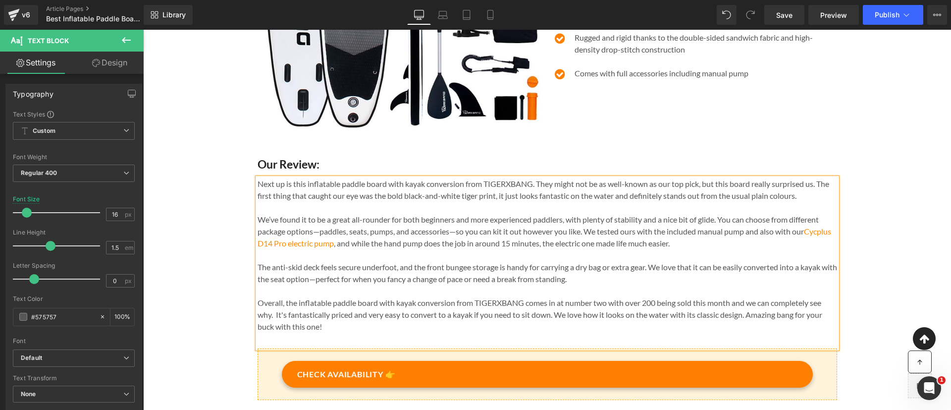
click at [327, 285] on p "The anti-skid deck feels secure underfoot, and the front bungee storage is hand…" at bounding box center [546, 273] width 579 height 24
click at [373, 322] on p "Overall, the inflatable paddle board with kayak conversion from TIGERXBANG come…" at bounding box center [546, 315] width 579 height 36
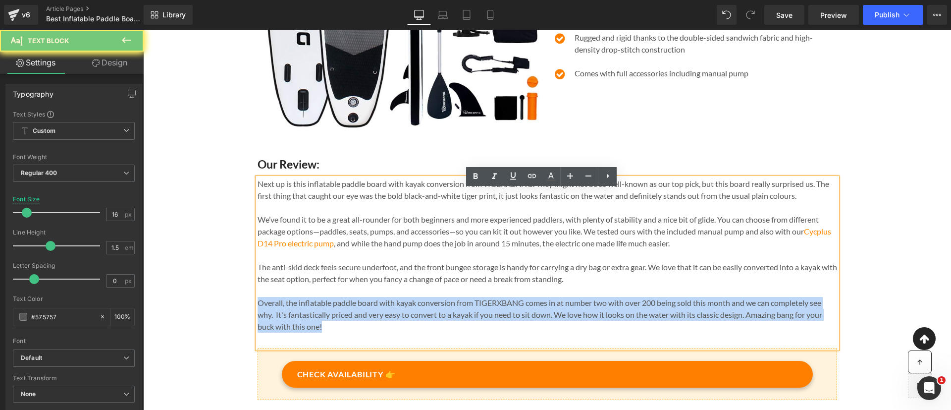
click at [373, 322] on p "Overall, the inflatable paddle board with kayak conversion from TIGERXBANG come…" at bounding box center [546, 315] width 579 height 36
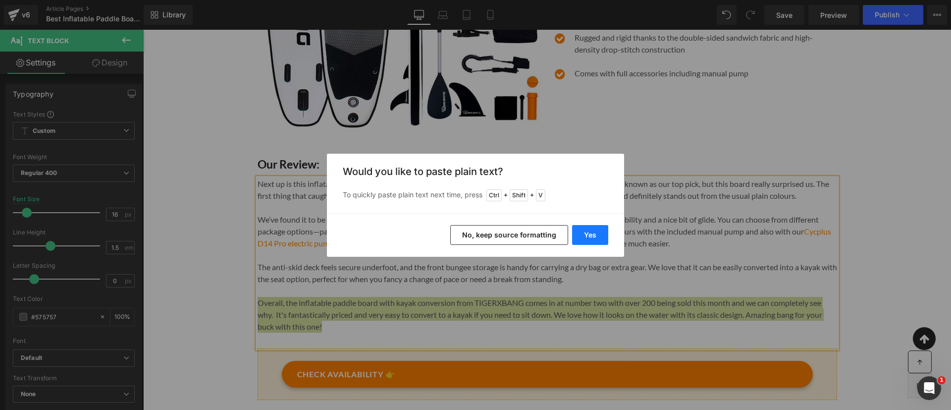
click at [588, 238] on button "Yes" at bounding box center [590, 235] width 36 height 20
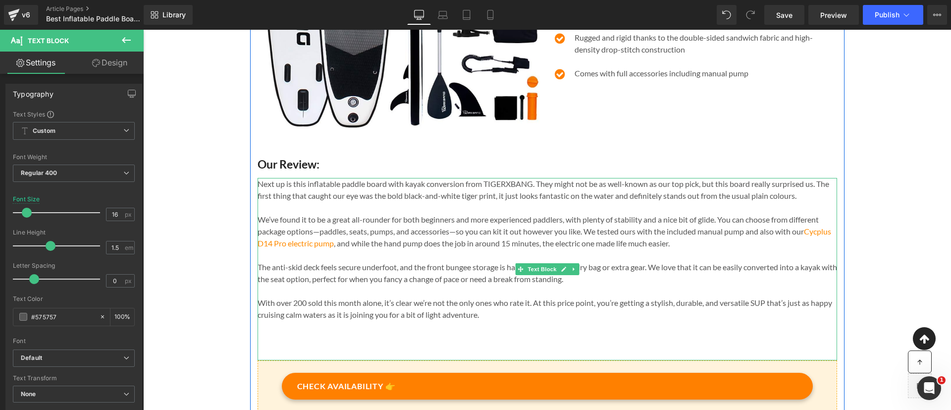
click at [519, 344] on p at bounding box center [546, 338] width 579 height 12
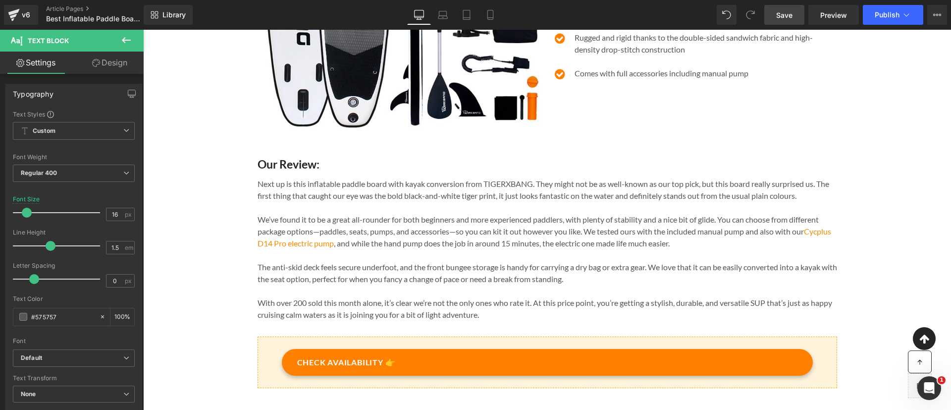
drag, startPoint x: 783, startPoint y: 22, endPoint x: 399, endPoint y: 212, distance: 428.7
click at [783, 22] on link "Save" at bounding box center [784, 15] width 40 height 20
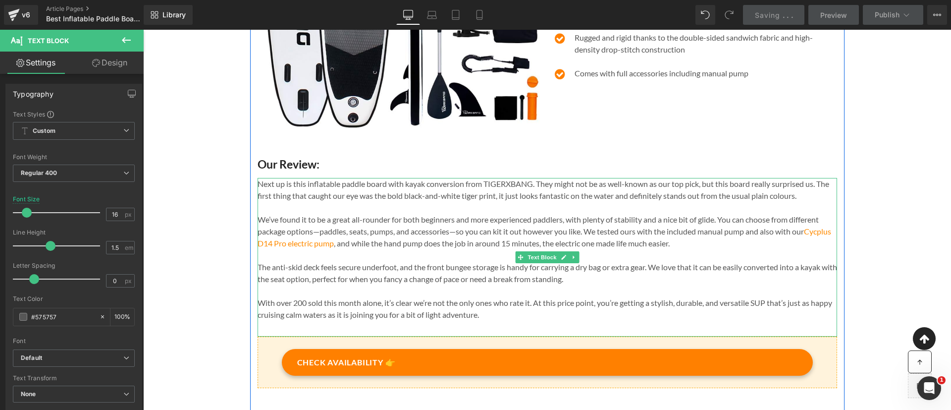
click at [451, 243] on p "We’ve found it to be a great all-rounder for both beginners and more experience…" at bounding box center [546, 231] width 579 height 36
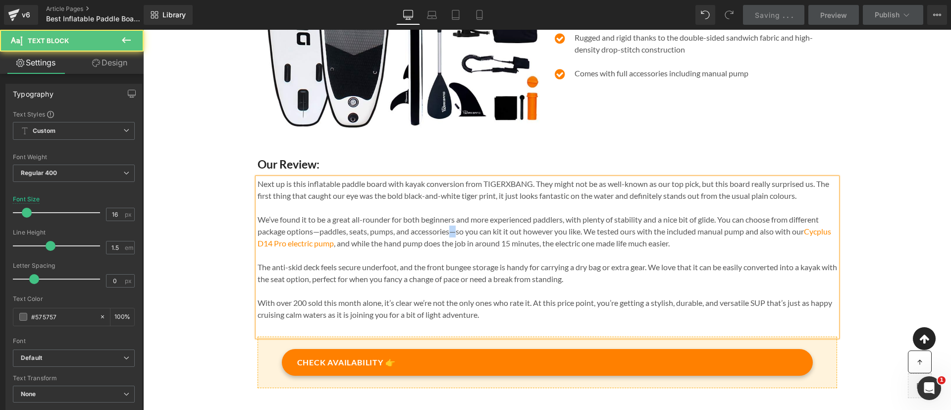
copy p "—"
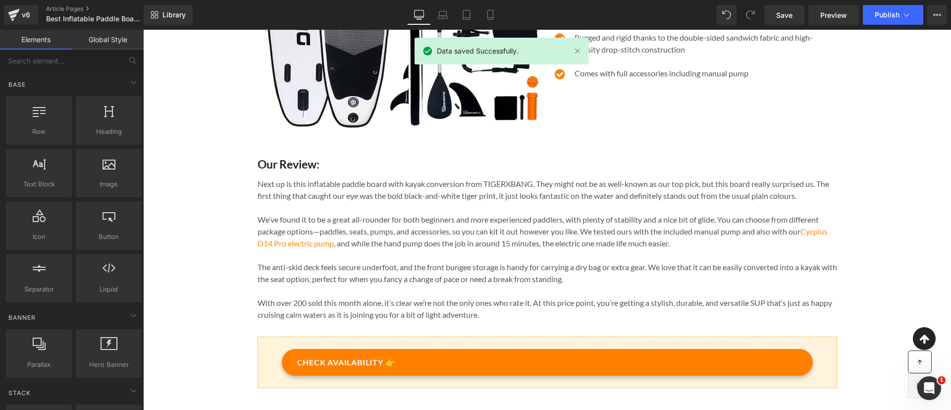
scroll to position [5346, 0]
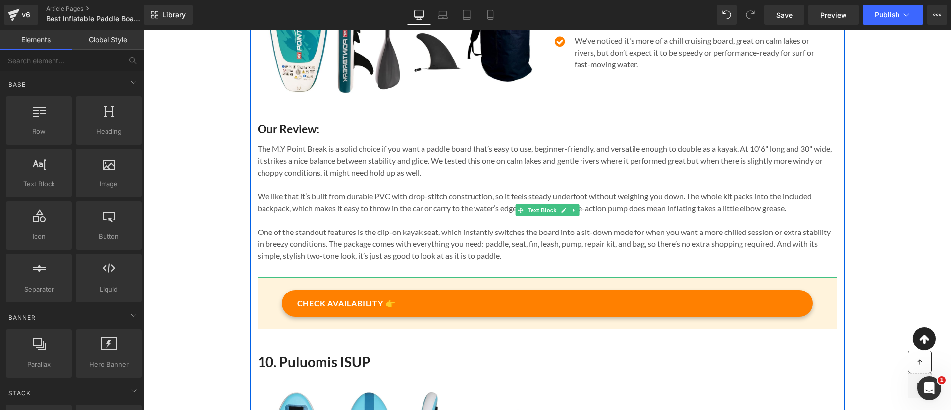
click at [479, 214] on p "We like that it’s built from durable PVC with drop-stitch construction, so it f…" at bounding box center [546, 202] width 579 height 24
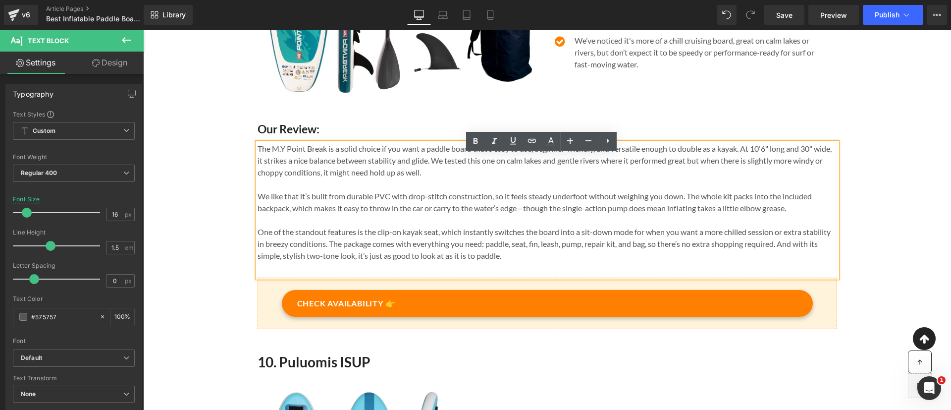
click at [522, 214] on p "We like that it’s built from durable PVC with drop-stitch construction, so it f…" at bounding box center [546, 202] width 579 height 24
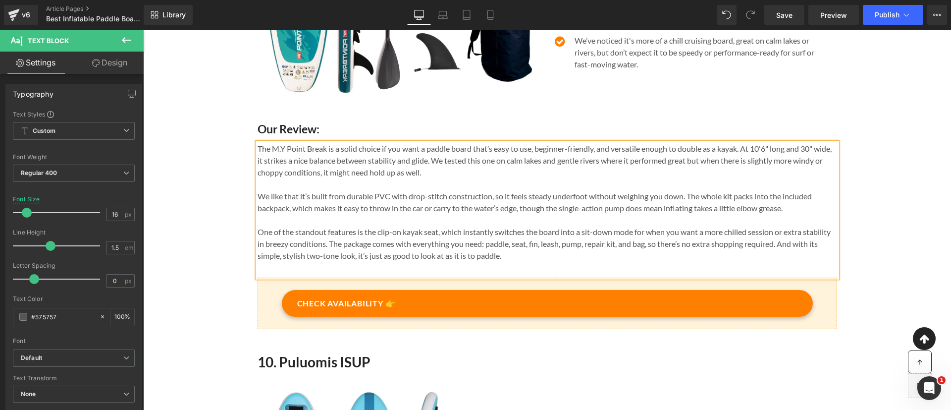
scroll to position [5872, 0]
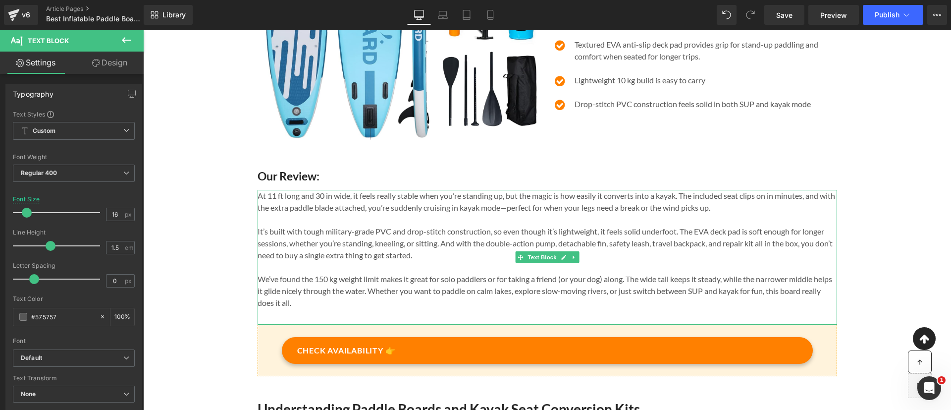
click at [525, 213] on p "At 11 ft long and 30 in wide, it feels really stable when you’re standing up, b…" at bounding box center [546, 202] width 579 height 24
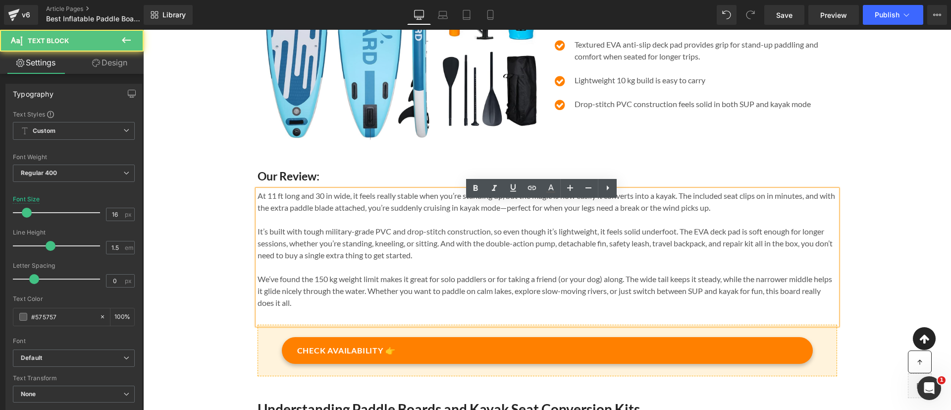
click at [519, 213] on p "At 11 ft long and 30 in wide, it feels really stable when you’re standing up, b…" at bounding box center [546, 202] width 579 height 24
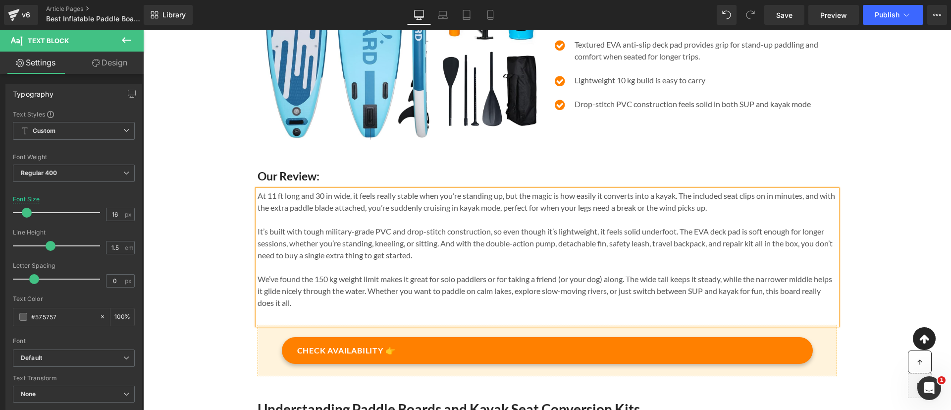
scroll to position [1227, 0]
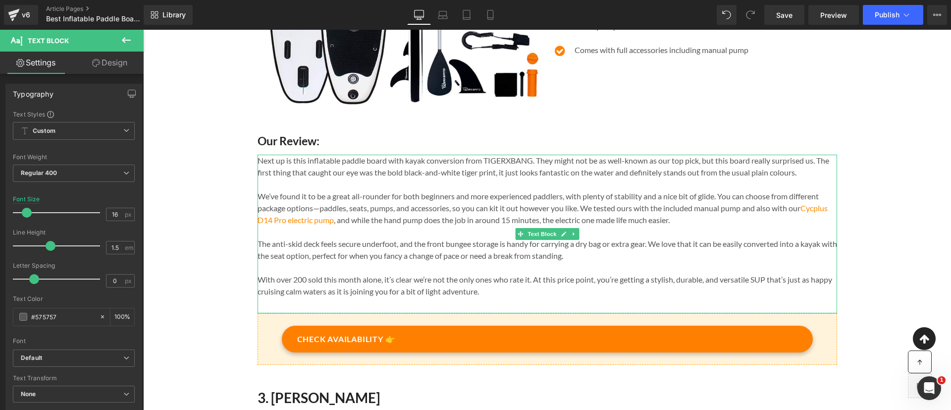
click at [311, 223] on p "We’ve found it to be a great all-rounder for both beginners and more experience…" at bounding box center [546, 208] width 579 height 36
click at [779, 10] on span "Save" at bounding box center [784, 15] width 16 height 10
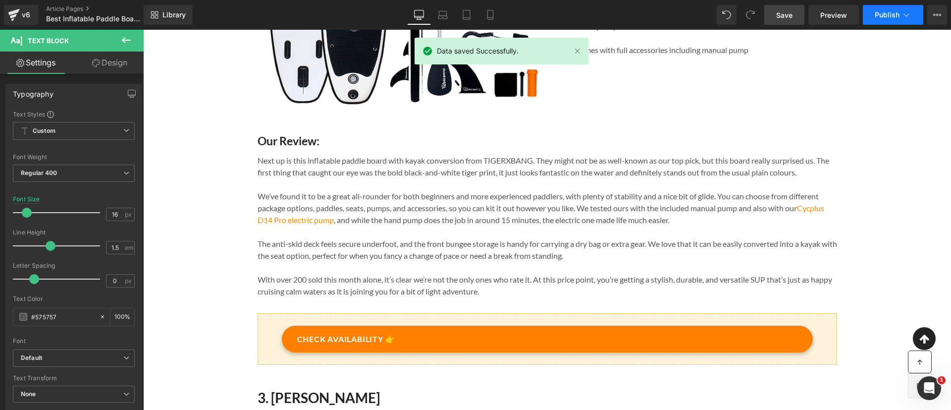
click at [883, 11] on span "Publish" at bounding box center [886, 15] width 25 height 8
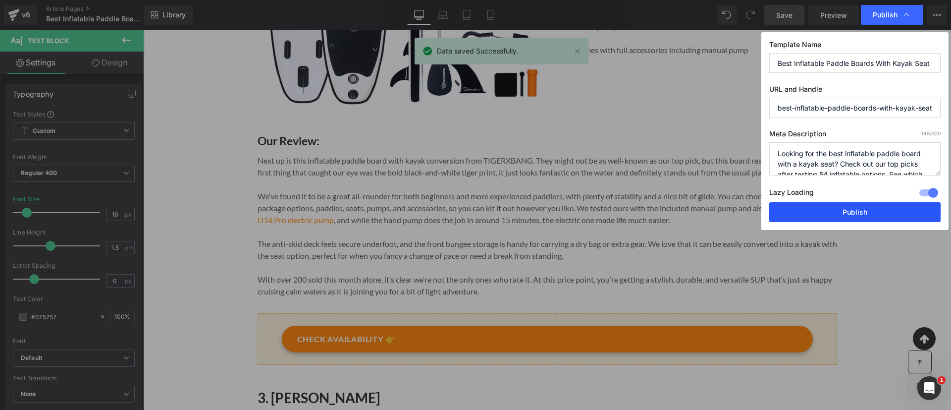
click at [841, 204] on button "Publish" at bounding box center [854, 212] width 171 height 20
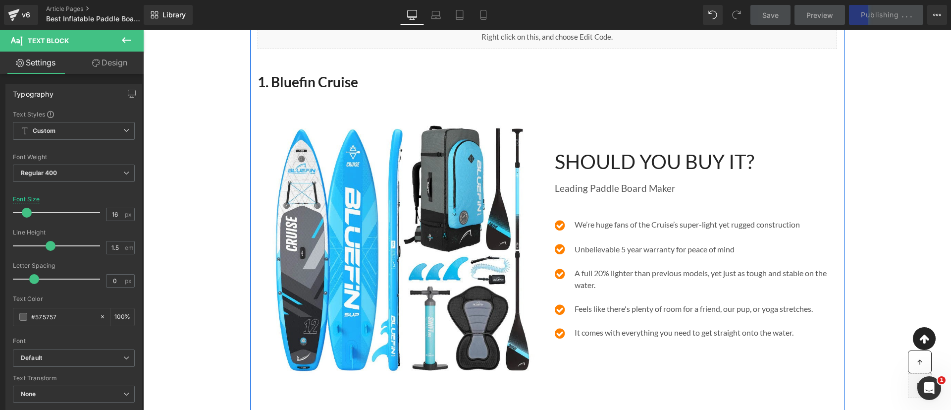
scroll to position [0, 0]
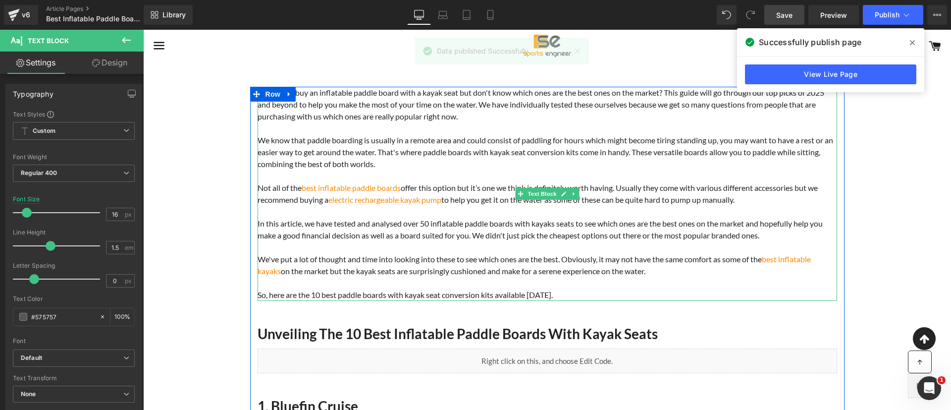
click at [415, 204] on p "Not all of the best inflatable paddle boards offer this option but it’s one we …" at bounding box center [546, 194] width 579 height 24
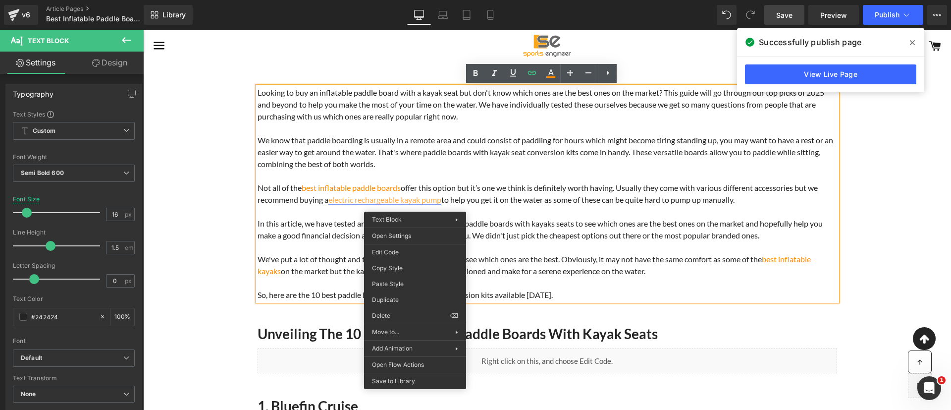
click at [411, 201] on link "electric rechargeable kayak pump" at bounding box center [384, 199] width 113 height 9
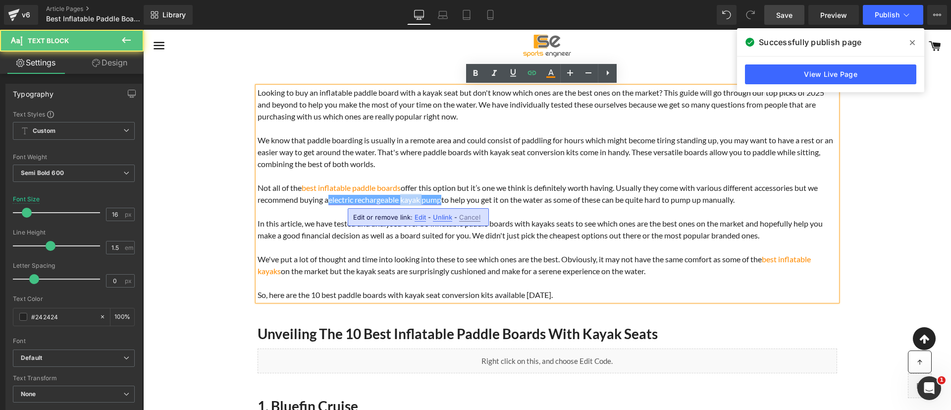
click at [411, 201] on link "electric rechargeable kayak pump" at bounding box center [384, 199] width 113 height 9
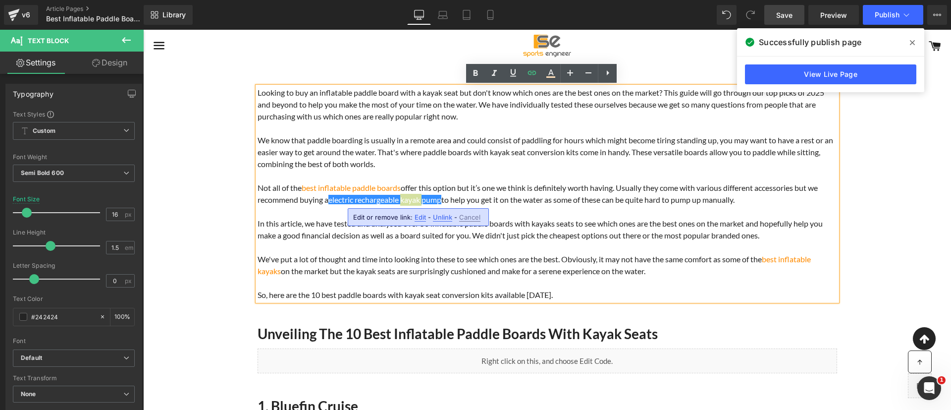
click at [419, 218] on span "Edit" at bounding box center [419, 217] width 11 height 8
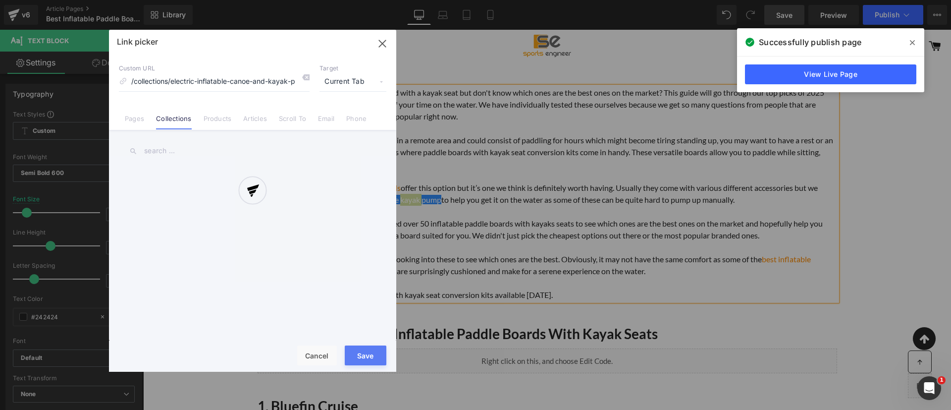
click at [520, 0] on div "Text Color Highlight Color #333333 Edit or remove link: Edit - Unlink - Cancel …" at bounding box center [475, 0] width 951 height 0
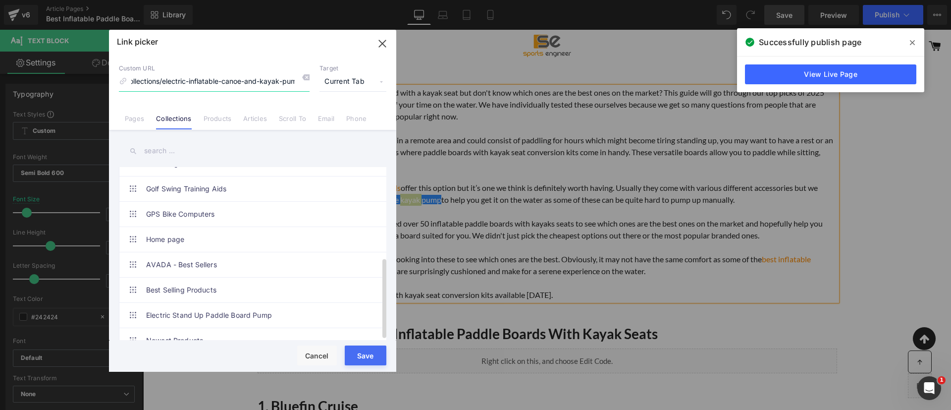
scroll to position [189, 0]
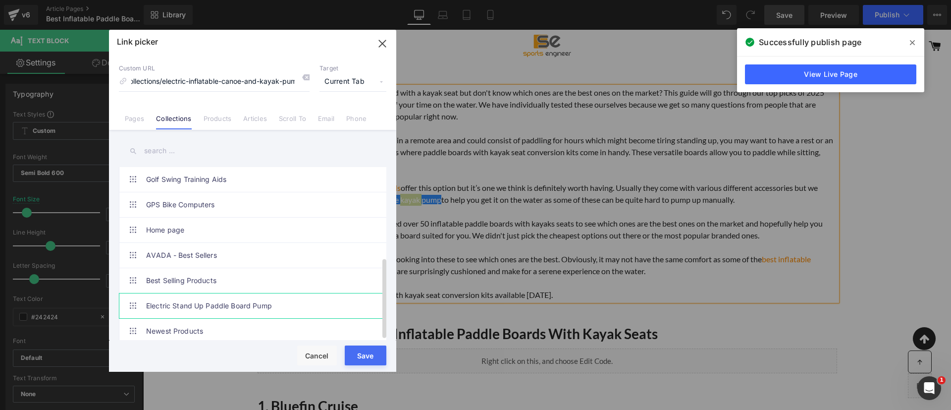
click at [225, 293] on link "Electric Stand Up Paddle Board Pump" at bounding box center [255, 305] width 218 height 25
type input "/collections/sup-electric-pump"
click at [368, 355] on button "Save" at bounding box center [366, 355] width 42 height 20
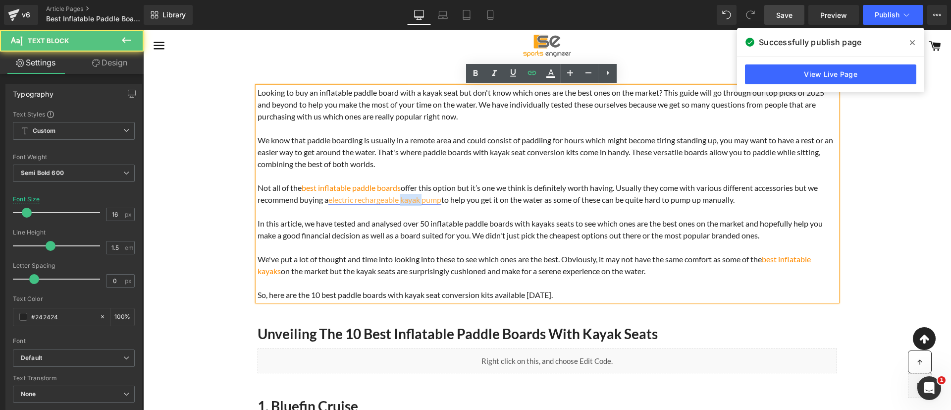
click at [405, 201] on link "electric rechargeable kayak pump" at bounding box center [384, 199] width 113 height 9
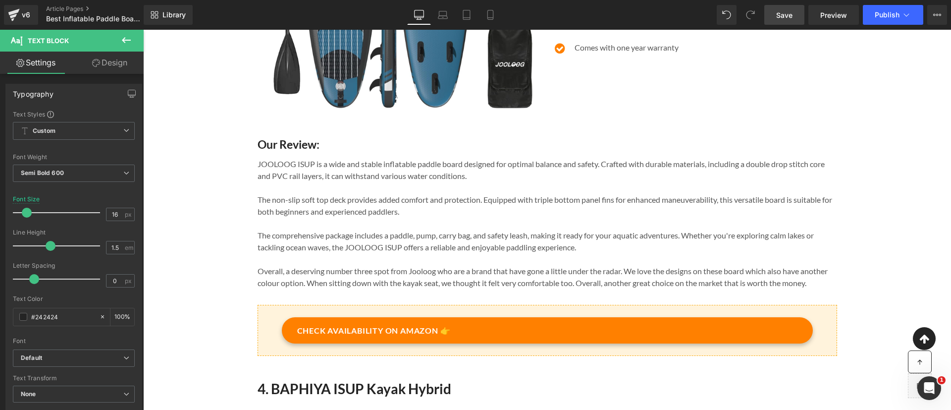
scroll to position [1814, 0]
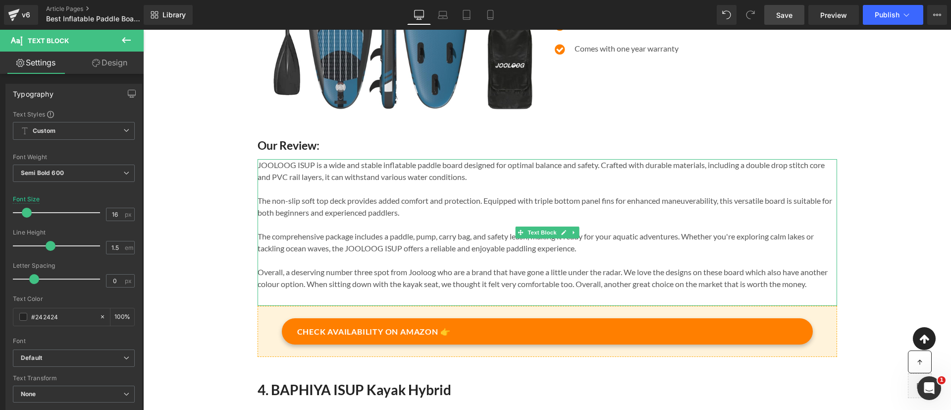
click at [623, 254] on p "The comprehensive package includes a paddle, pump, carry bag, and safety leash,…" at bounding box center [546, 242] width 579 height 24
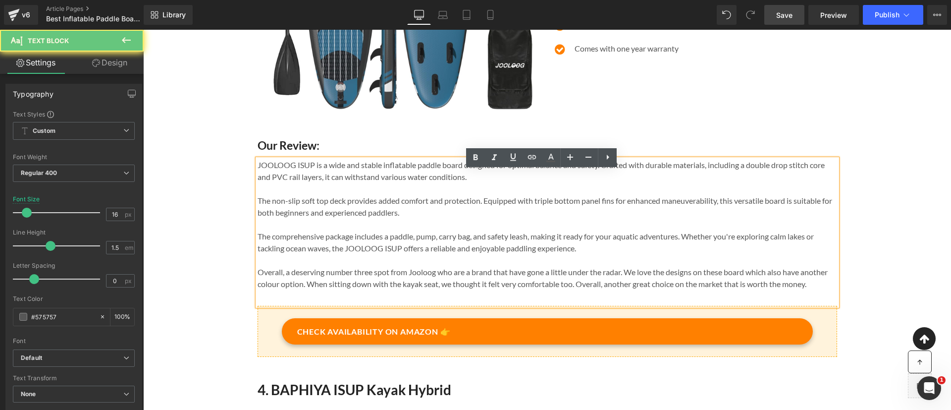
click at [626, 254] on p "The comprehensive package includes a paddle, pump, carry bag, and safety leash,…" at bounding box center [546, 242] width 579 height 24
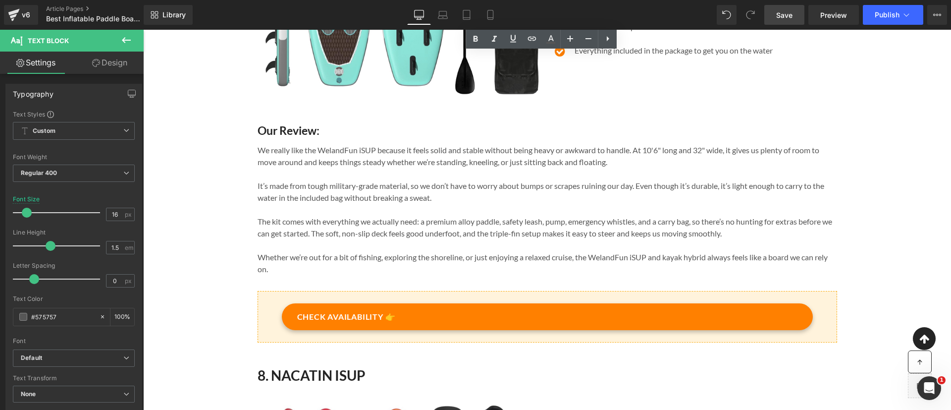
scroll to position [4116, 0]
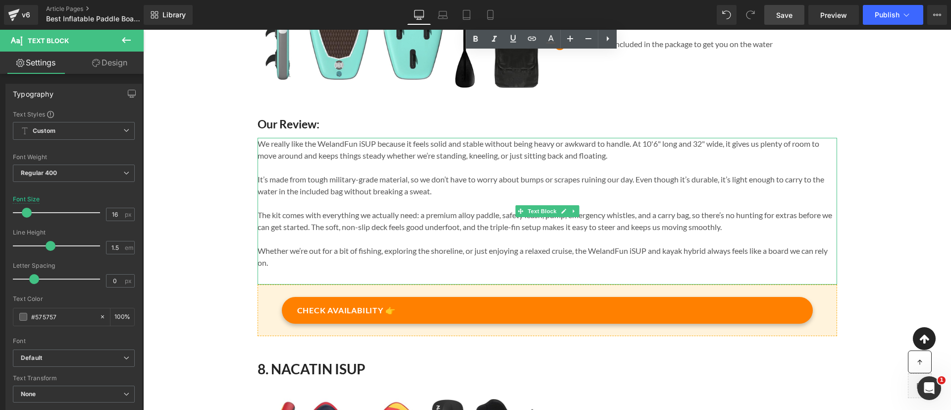
click at [754, 233] on p "The kit comes with everything we actually need: a premium alloy paddle, safety …" at bounding box center [546, 221] width 579 height 24
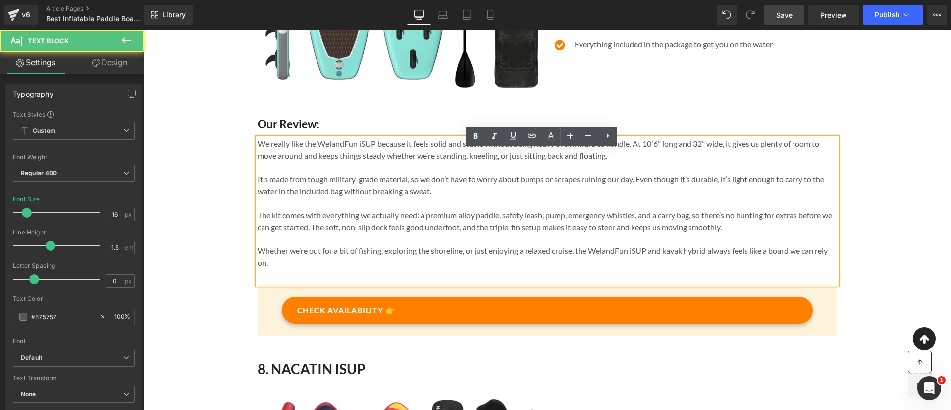
click at [778, 233] on p "The kit comes with everything we actually need: a premium alloy paddle, safety …" at bounding box center [546, 221] width 579 height 24
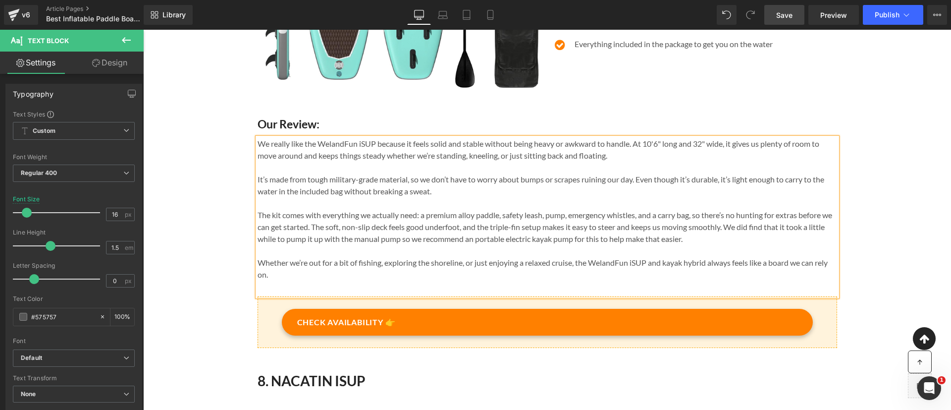
click at [485, 245] on p "The kit comes with everything we actually need: a premium alloy paddle, safety …" at bounding box center [546, 227] width 579 height 36
drag, startPoint x: 584, startPoint y: 247, endPoint x: 485, endPoint y: 252, distance: 99.1
click at [485, 245] on p "The kit comes with everything we actually need: a premium alloy paddle, safety …" at bounding box center [546, 227] width 579 height 36
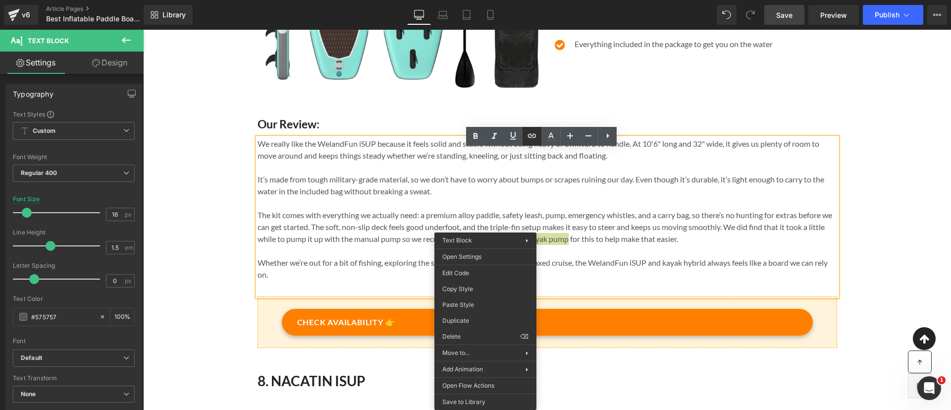
click at [531, 140] on icon at bounding box center [532, 136] width 12 height 12
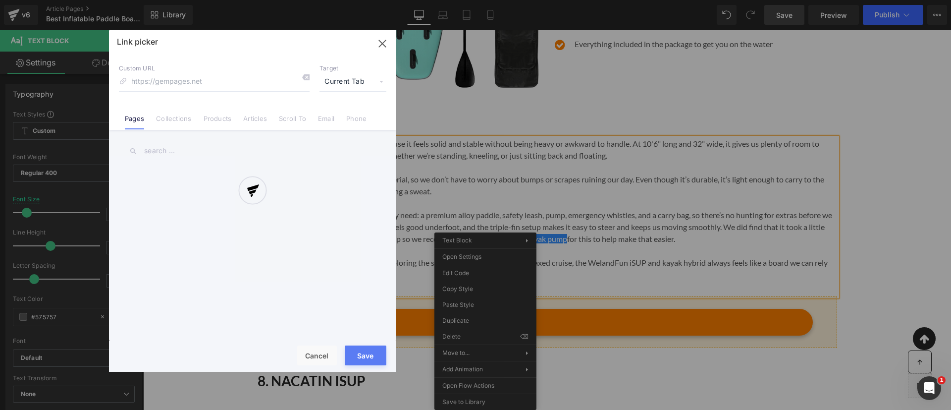
click at [673, 0] on div "Text Color Highlight Color #333333 Edit or remove link: Edit - Unlink - Cancel …" at bounding box center [475, 0] width 951 height 0
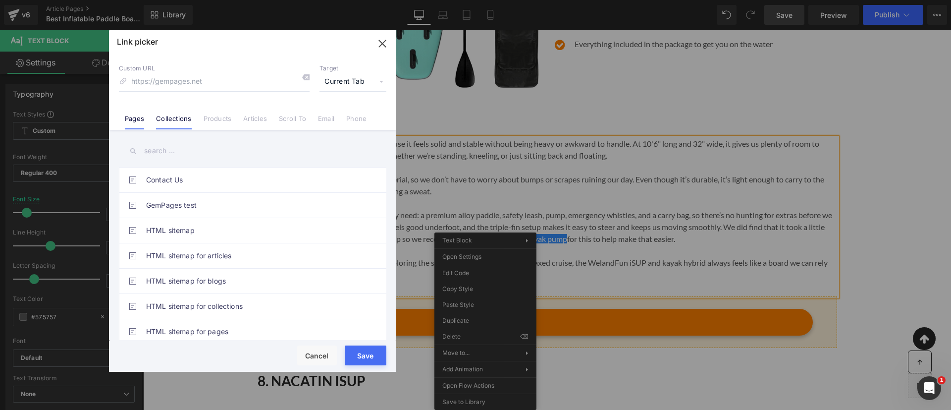
click at [191, 118] on li "Collections" at bounding box center [173, 114] width 47 height 17
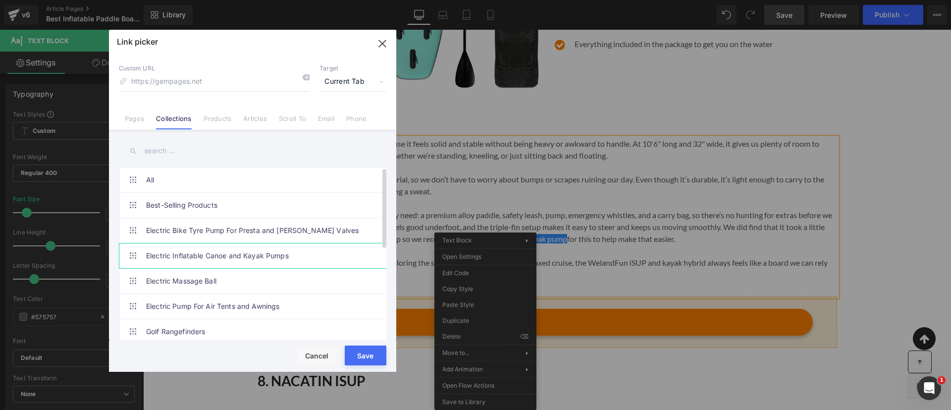
click at [275, 260] on link "Electric Inflatable Canoe and Kayak Pumps" at bounding box center [255, 255] width 218 height 25
type input "/collections/electric-inflatable-canoe-and-kayak-pumps"
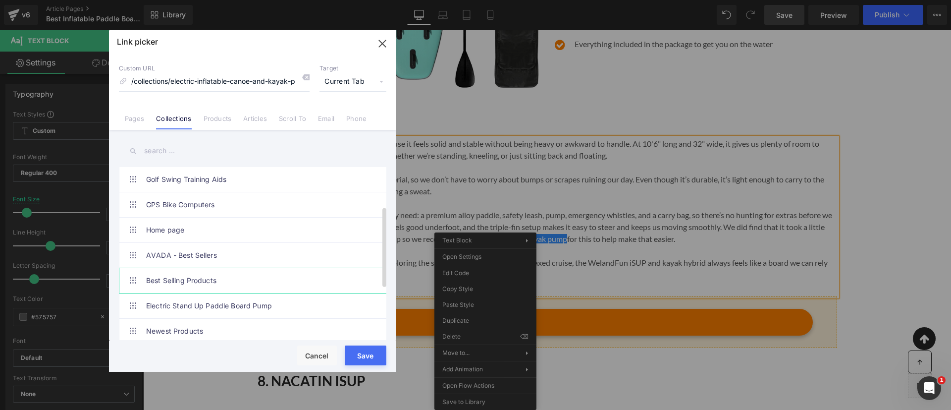
scroll to position [0, 0]
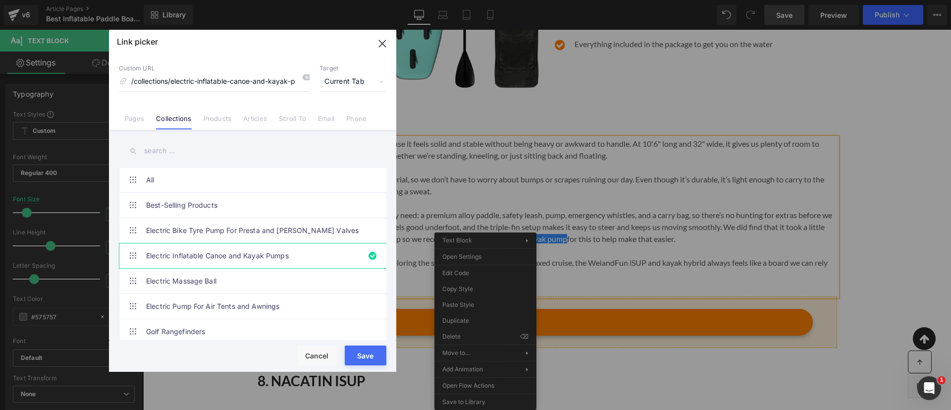
click at [376, 349] on button "Save" at bounding box center [366, 355] width 42 height 20
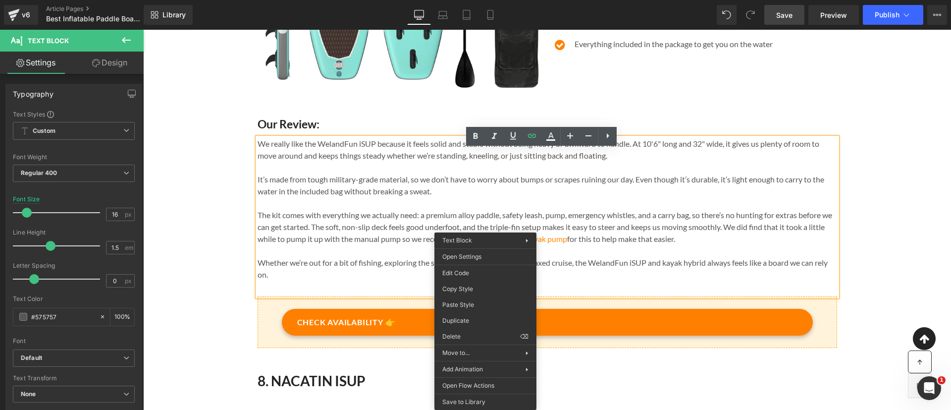
click at [689, 226] on p "The kit comes with everything we actually need: a premium alloy paddle, safety …" at bounding box center [546, 227] width 579 height 36
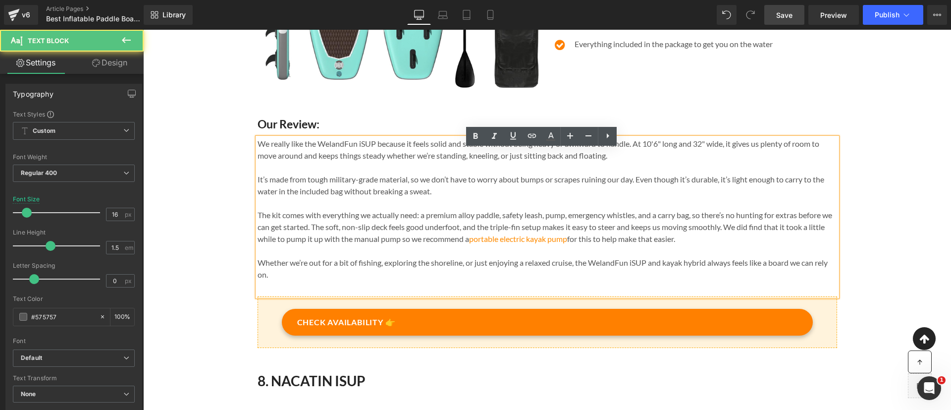
click at [792, 12] on span "Save" at bounding box center [784, 15] width 16 height 10
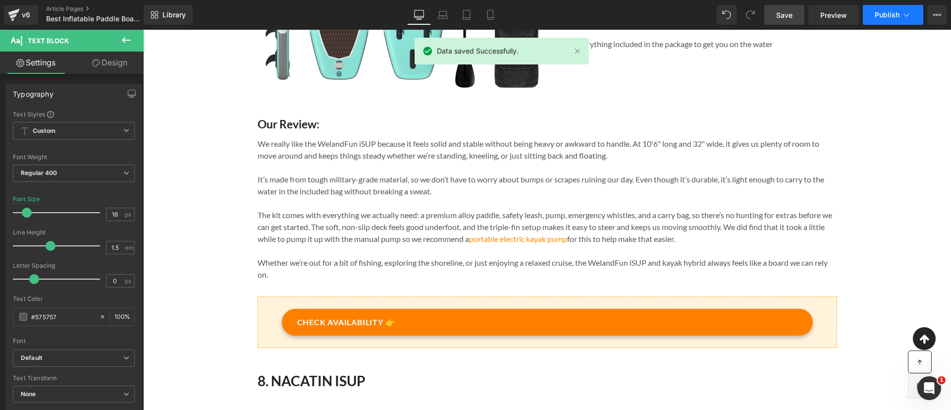
click at [889, 11] on span "Publish" at bounding box center [886, 15] width 25 height 8
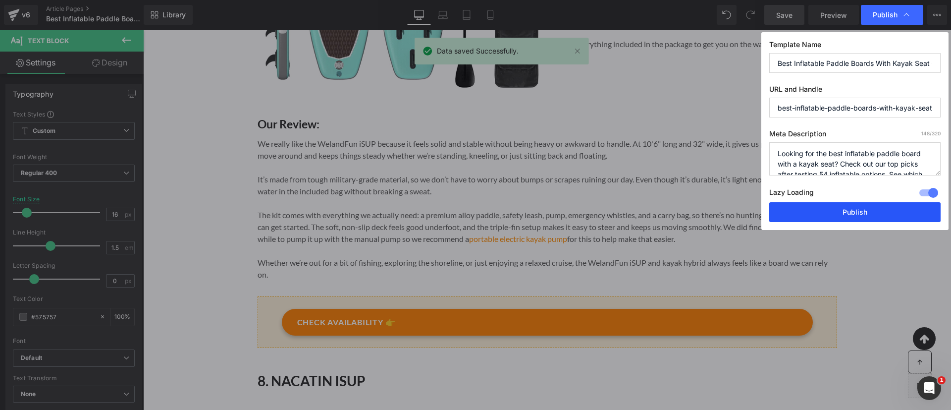
click at [839, 208] on button "Publish" at bounding box center [854, 212] width 171 height 20
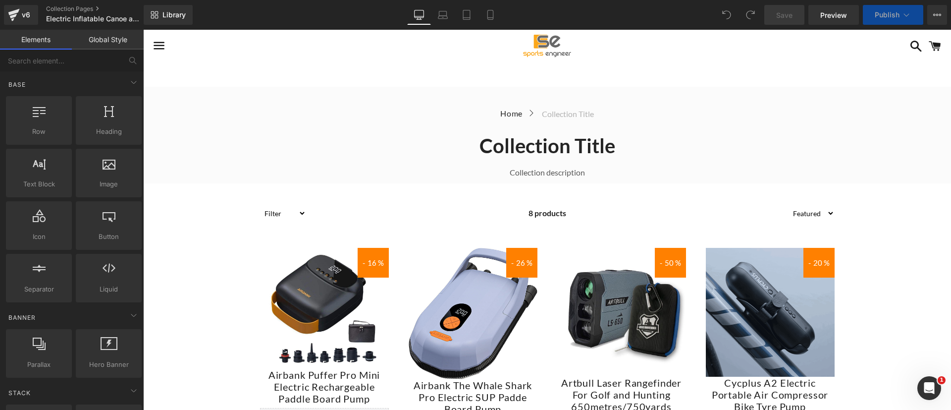
click at [891, 17] on span "Publish" at bounding box center [886, 15] width 25 height 8
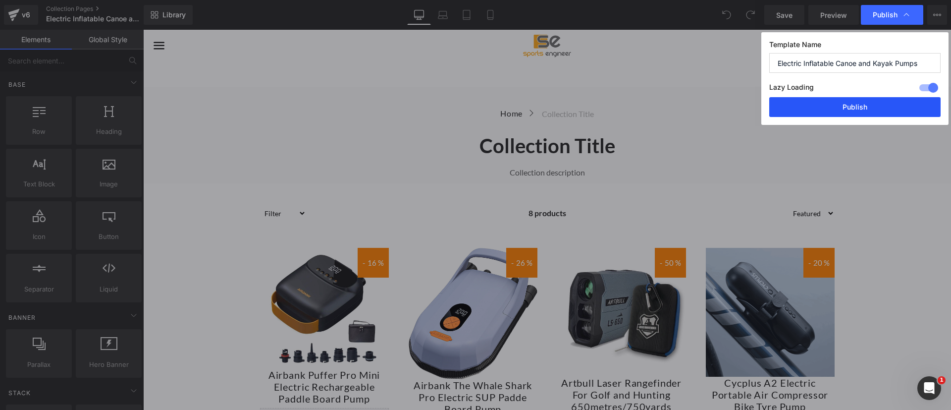
click at [865, 104] on button "Publish" at bounding box center [854, 107] width 171 height 20
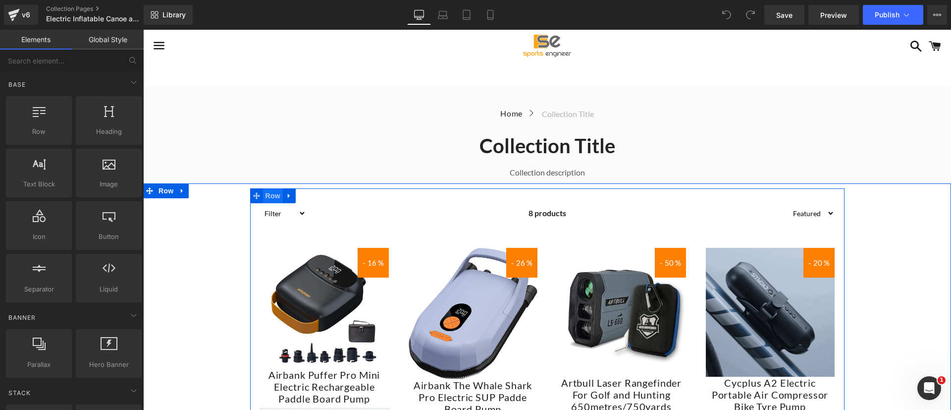
click at [264, 198] on span "Row" at bounding box center [273, 195] width 20 height 15
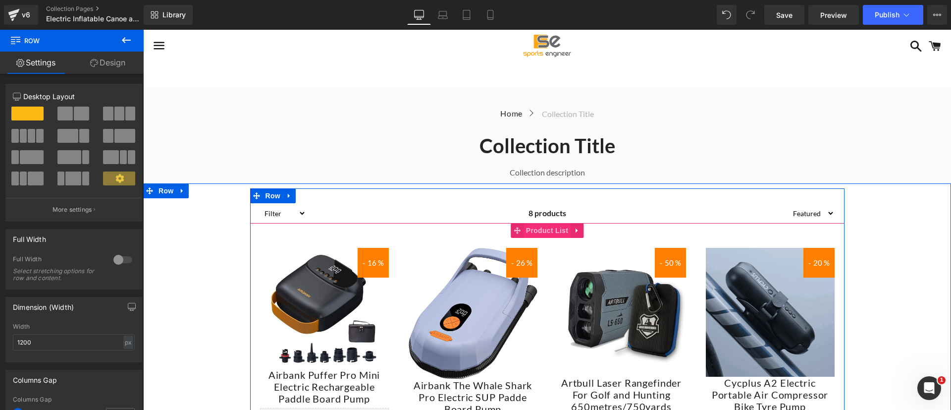
click at [540, 230] on span "Product List" at bounding box center [546, 230] width 47 height 15
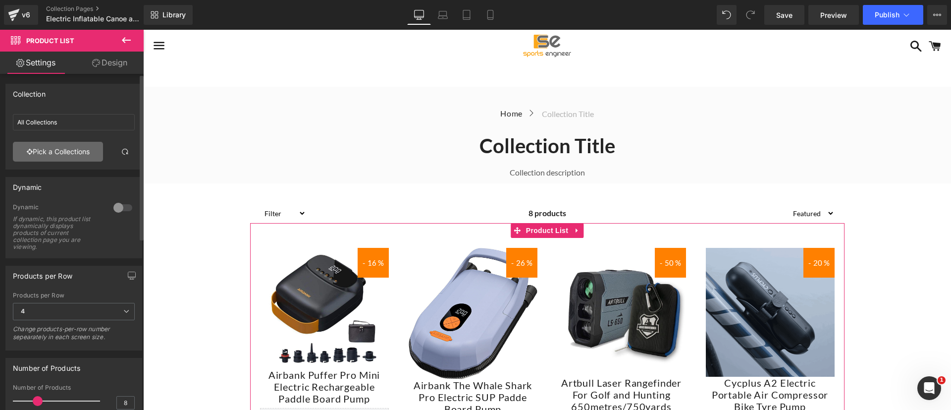
click at [86, 149] on link "Pick a Collections" at bounding box center [58, 152] width 90 height 20
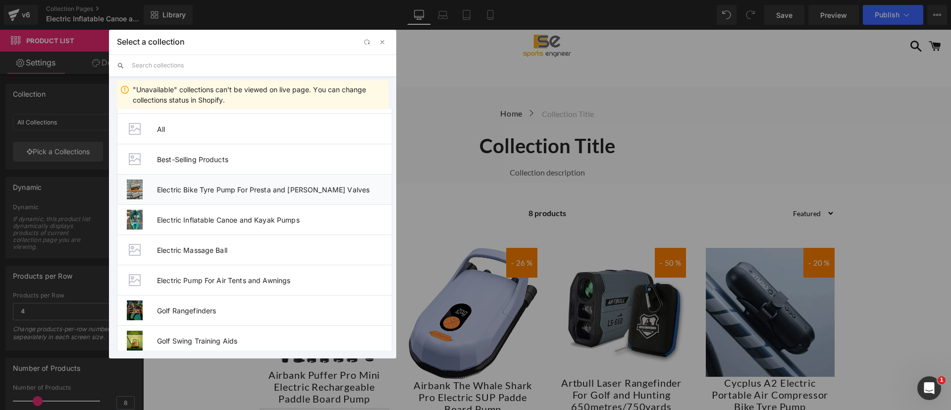
scroll to position [31, 0]
click at [319, 216] on span "Electric Inflatable Canoe and Kayak Pumps" at bounding box center [274, 218] width 235 height 8
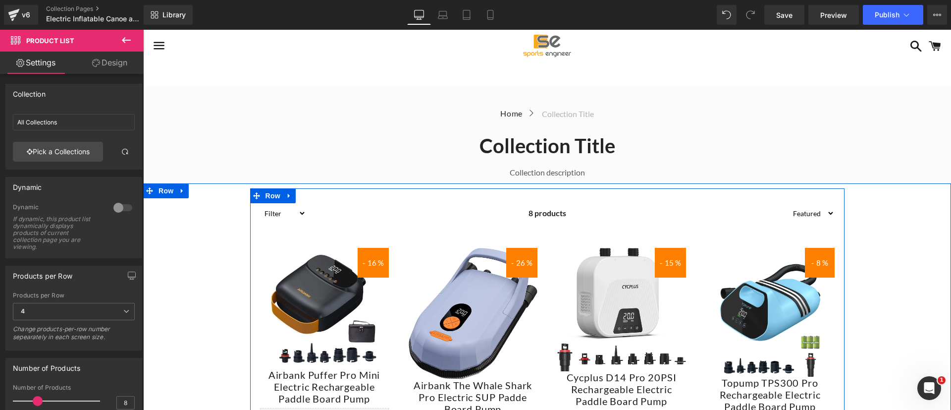
click at [602, 212] on div "8 products" at bounding box center [547, 213] width 482 height 20
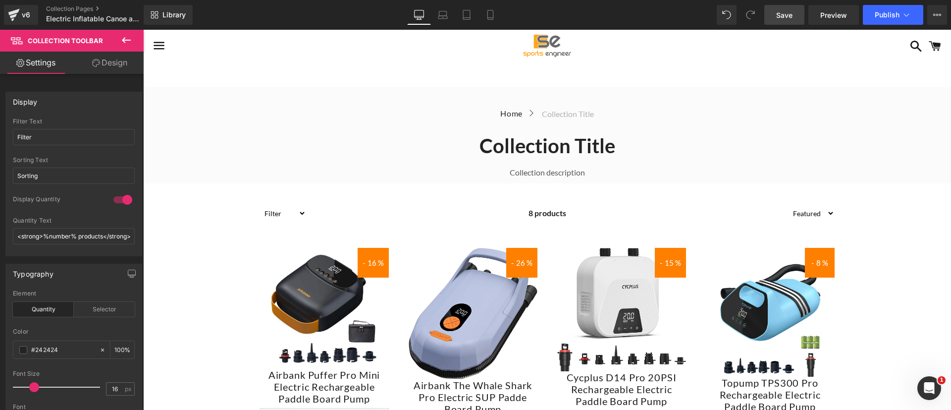
click at [777, 11] on span "Save" at bounding box center [784, 15] width 16 height 10
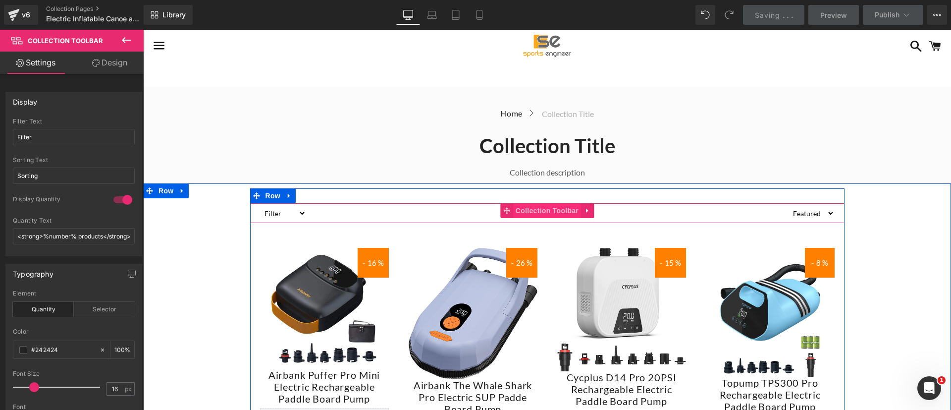
click at [537, 210] on span "Collection Toolbar" at bounding box center [547, 210] width 68 height 15
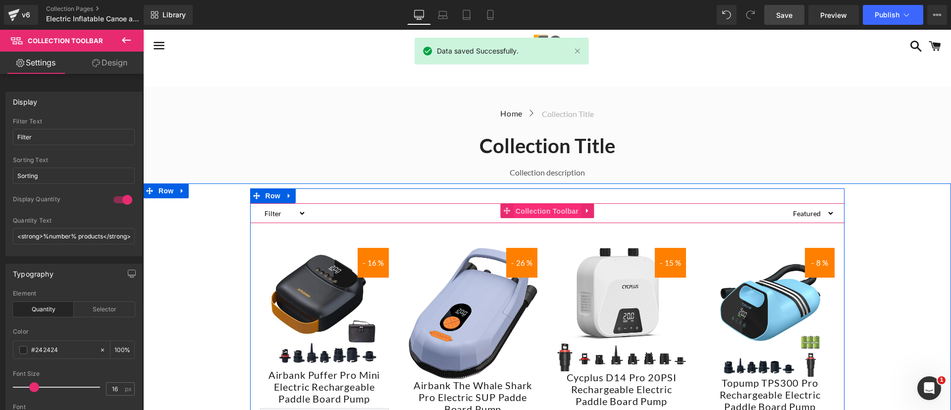
click at [537, 214] on span "Collection Toolbar" at bounding box center [547, 211] width 68 height 15
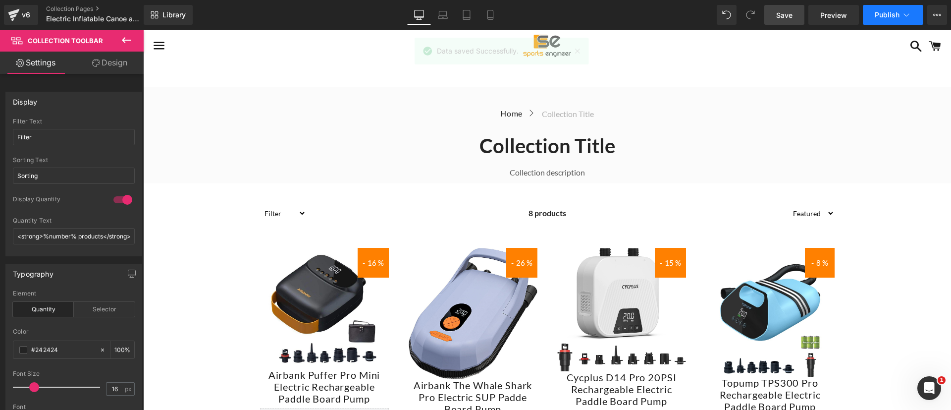
click at [881, 11] on span "Publish" at bounding box center [886, 15] width 25 height 8
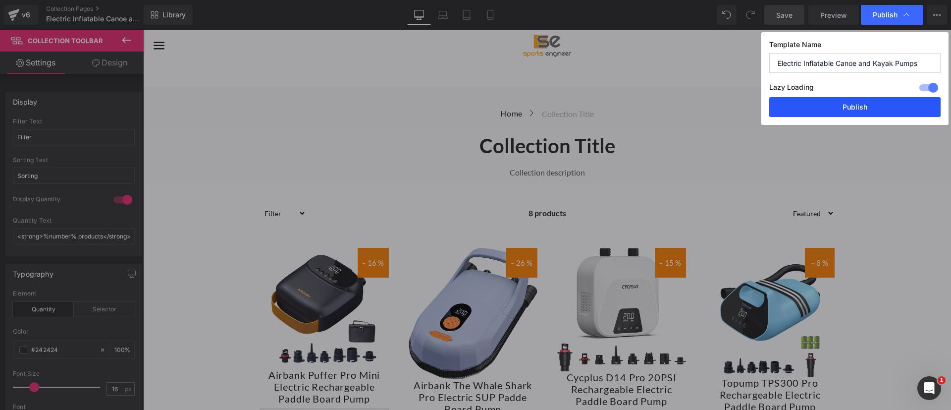
click at [812, 103] on button "Publish" at bounding box center [854, 107] width 171 height 20
